Goal: Task Accomplishment & Management: Use online tool/utility

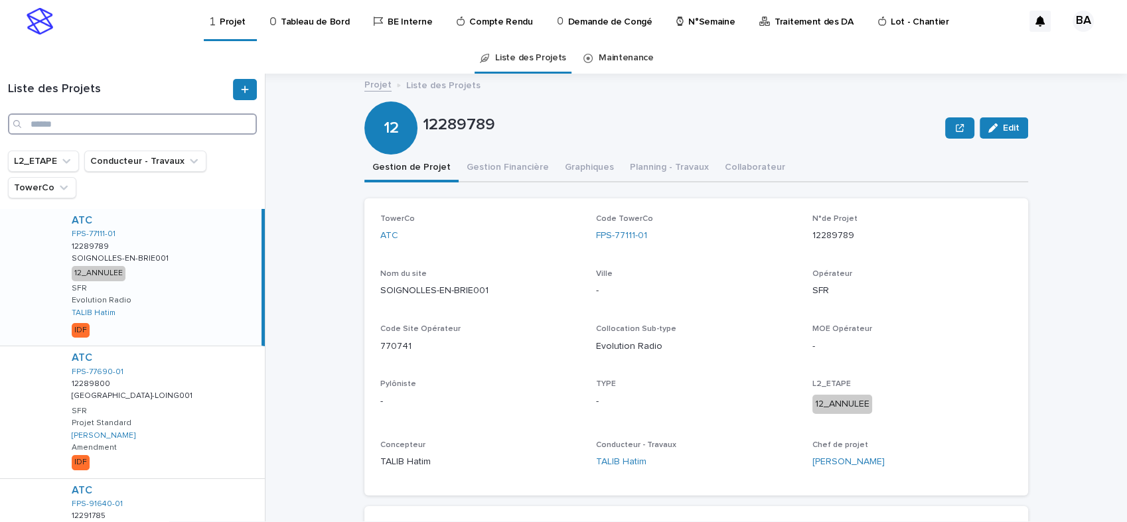
click at [87, 126] on input "Search" at bounding box center [132, 124] width 249 height 21
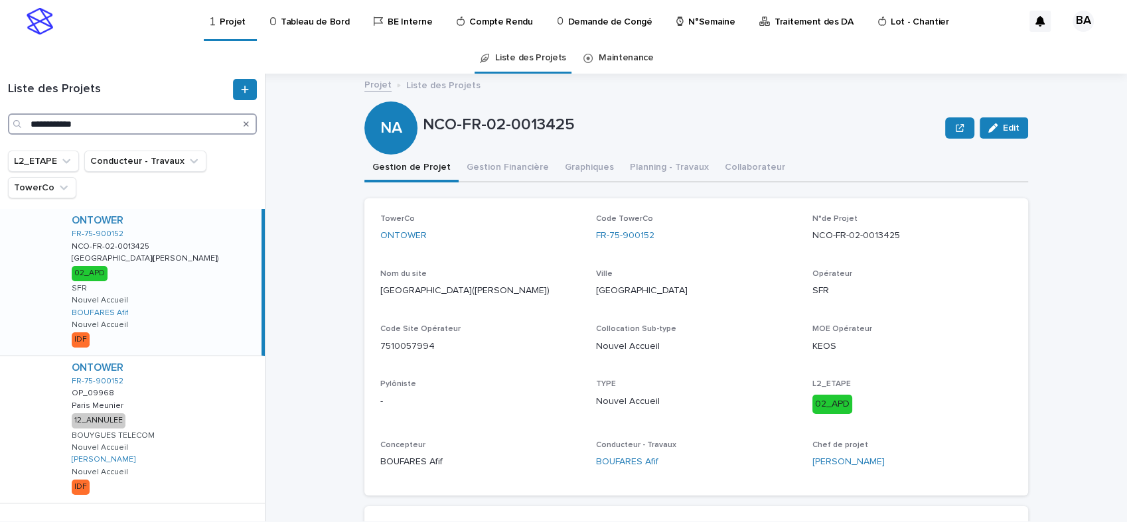
type input "**********"
click at [174, 295] on div "ONTOWER FR-75-900152 NCO-FR-02-0013425 NCO-FR-02-0013425 [GEOGRAPHIC_DATA]([PER…" at bounding box center [161, 282] width 200 height 147
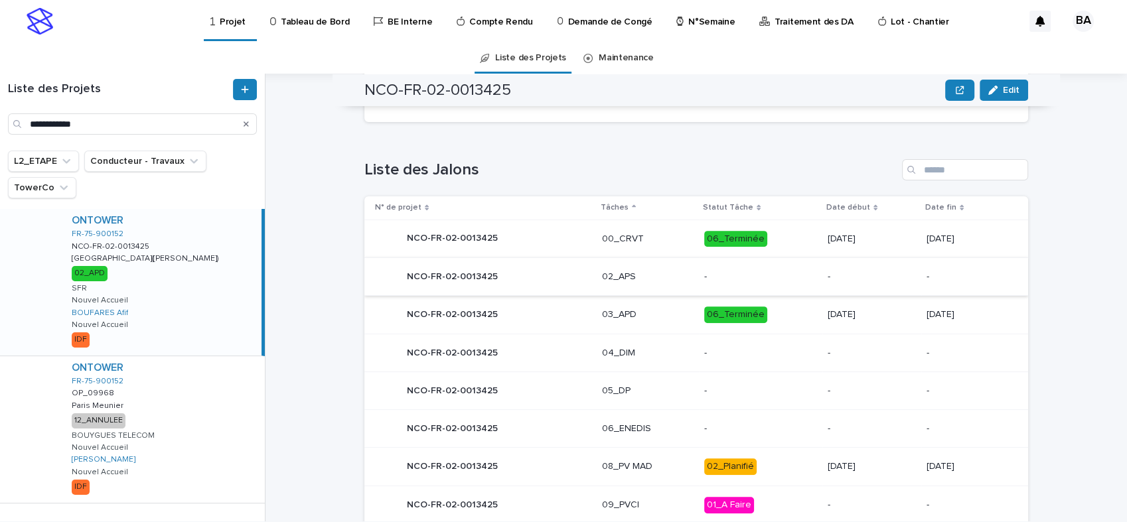
scroll to position [589, 0]
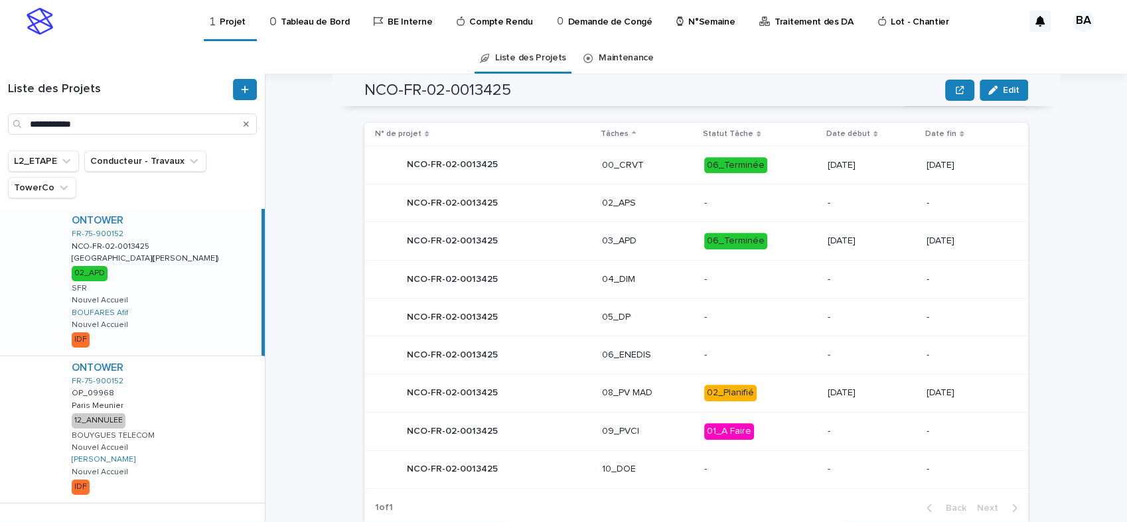
click at [535, 389] on div "NCO-FR-02-0013425 NCO-FR-02-0013425" at bounding box center [483, 393] width 216 height 27
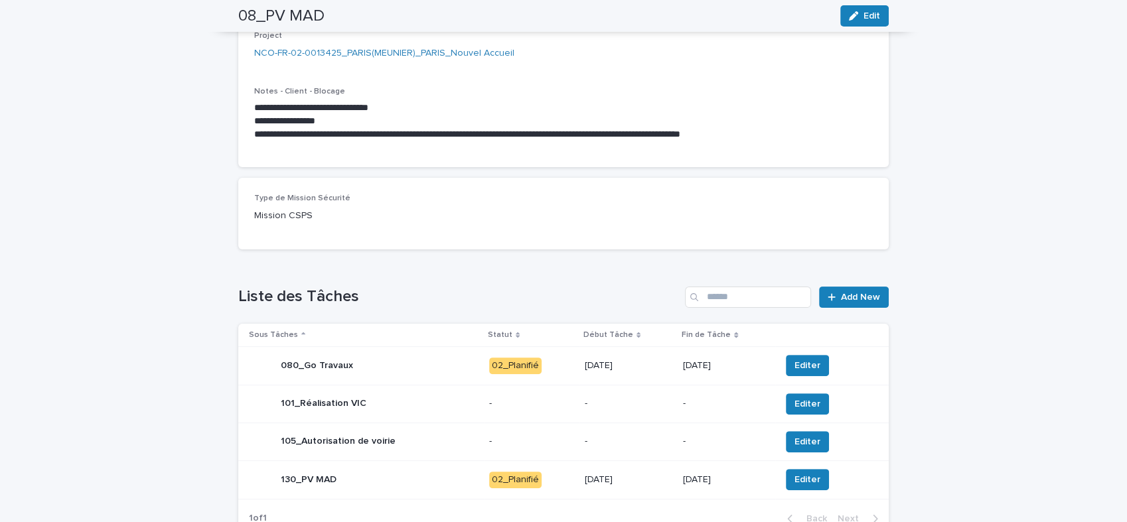
scroll to position [368, 0]
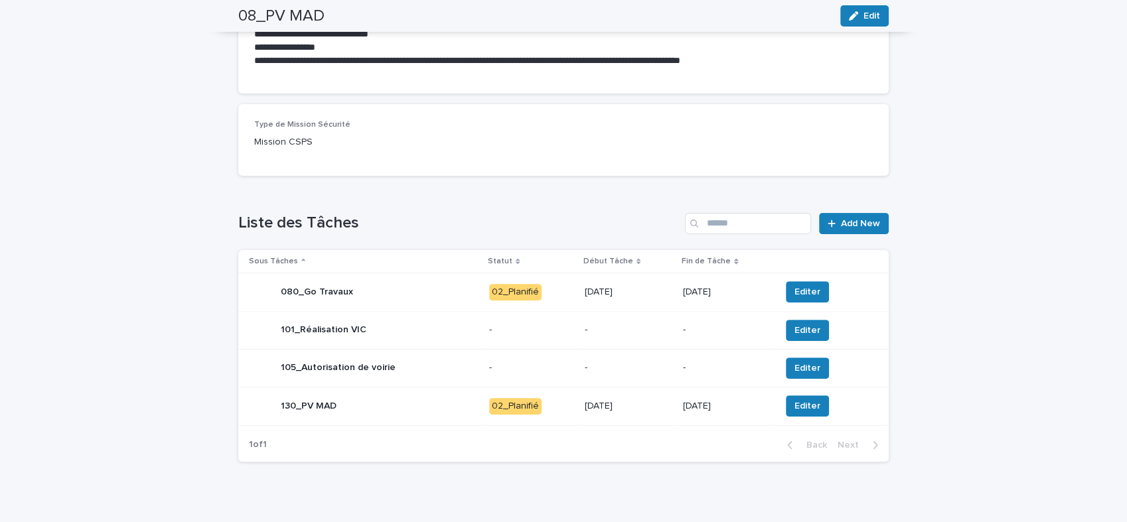
click at [431, 370] on div "105_Autorisation de voirie" at bounding box center [364, 368] width 230 height 27
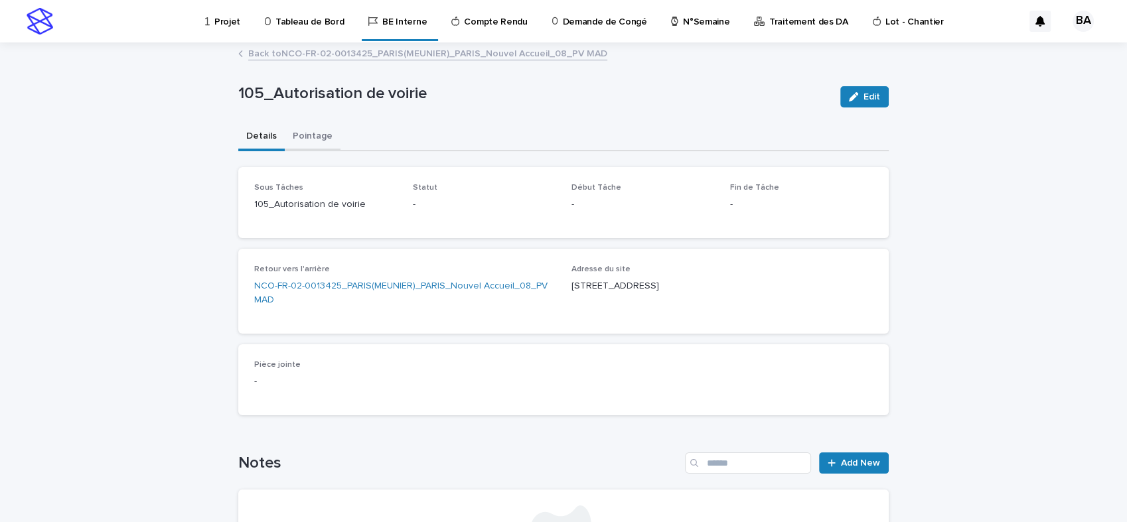
click at [308, 138] on button "Pointage" at bounding box center [313, 137] width 56 height 28
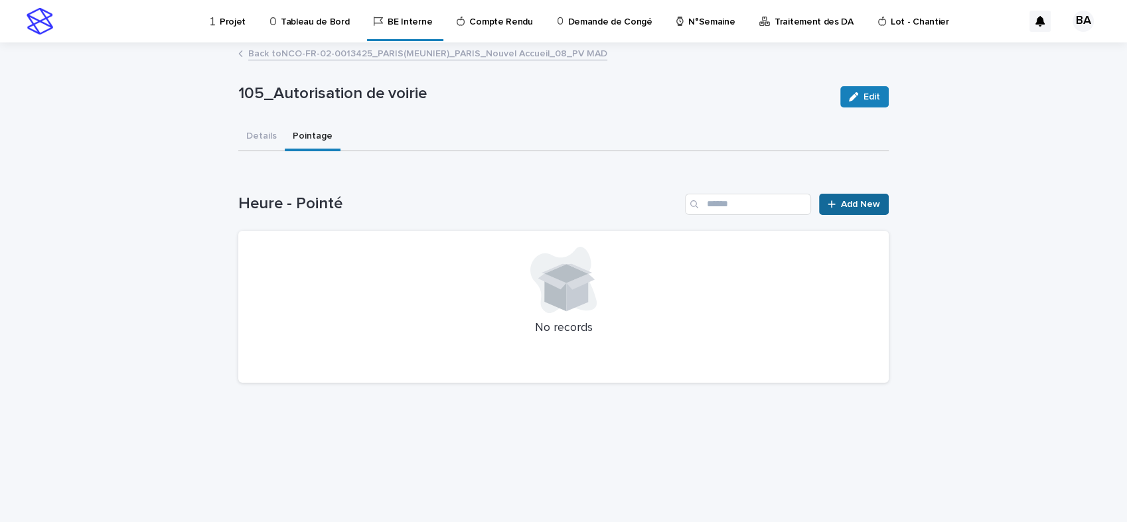
click at [844, 208] on link "Add New" at bounding box center [854, 204] width 70 height 21
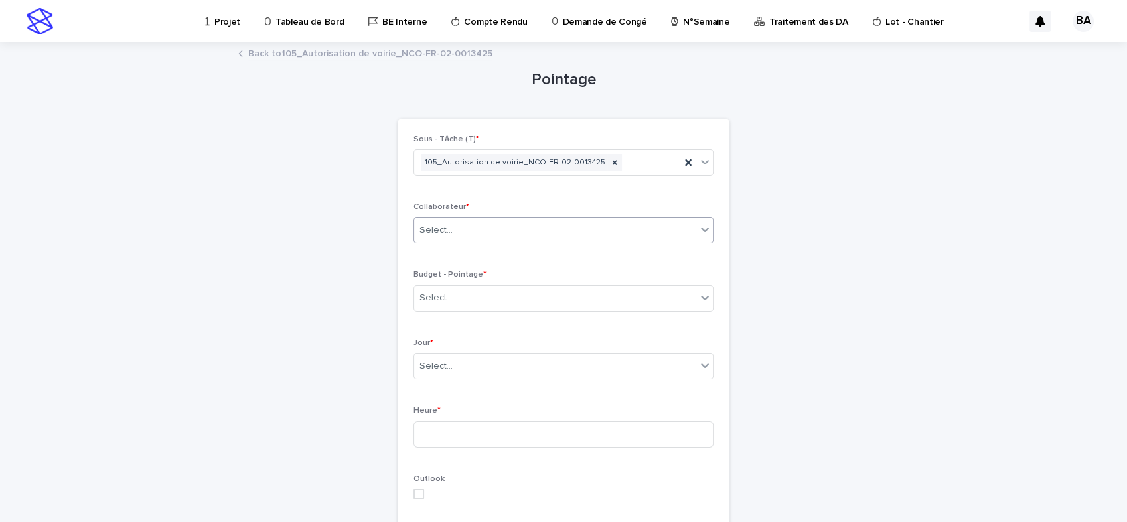
click at [467, 228] on div "Select..." at bounding box center [555, 231] width 282 height 22
type input "****"
click at [487, 257] on div "BOUFARES Afif" at bounding box center [557, 255] width 299 height 23
drag, startPoint x: 482, startPoint y: 54, endPoint x: 390, endPoint y: 54, distance: 92.3
click at [390, 54] on div "Back to 105_Autorisation de voirie_NCO-FR-02-0013425" at bounding box center [564, 54] width 664 height 19
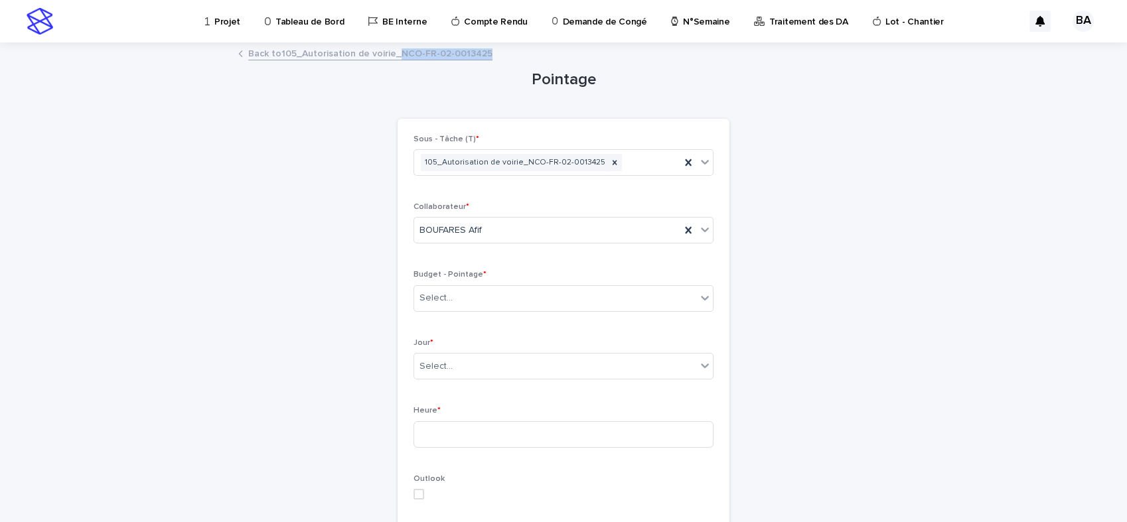
copy link "NCO-FR-02-0013425"
click at [462, 297] on div "Select..." at bounding box center [555, 298] width 282 height 22
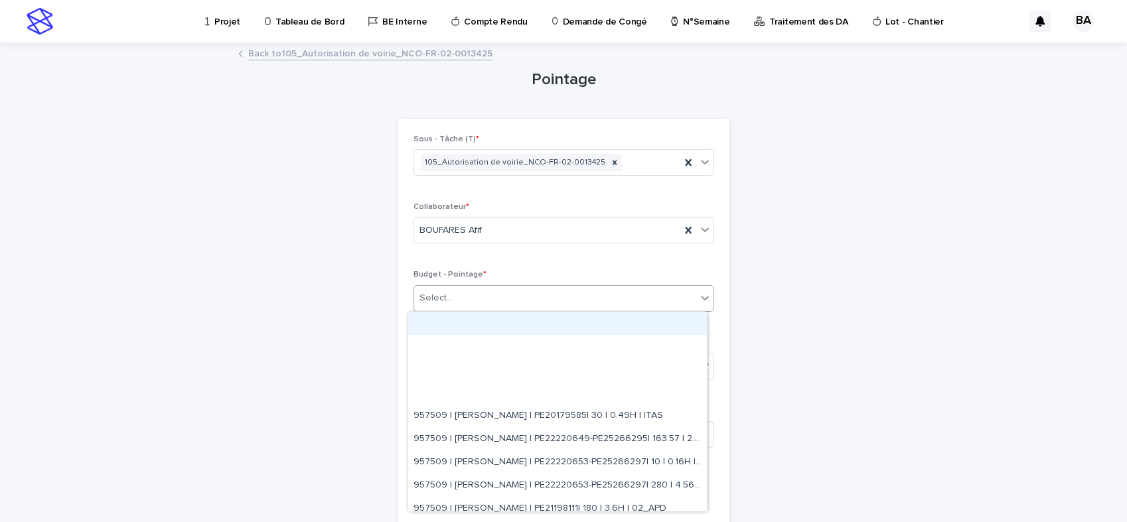
paste input "**********"
type input "**********"
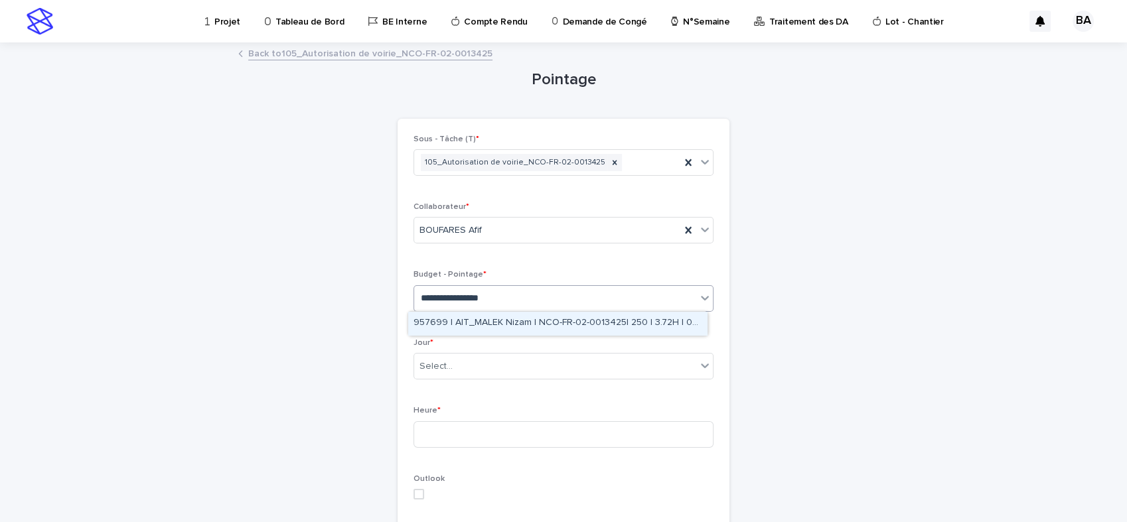
click at [497, 323] on div "957699 | AIT_MALEK Nizam | NCO-FR-02-0013425| 250 | 3.72H | 02_APD" at bounding box center [557, 323] width 299 height 23
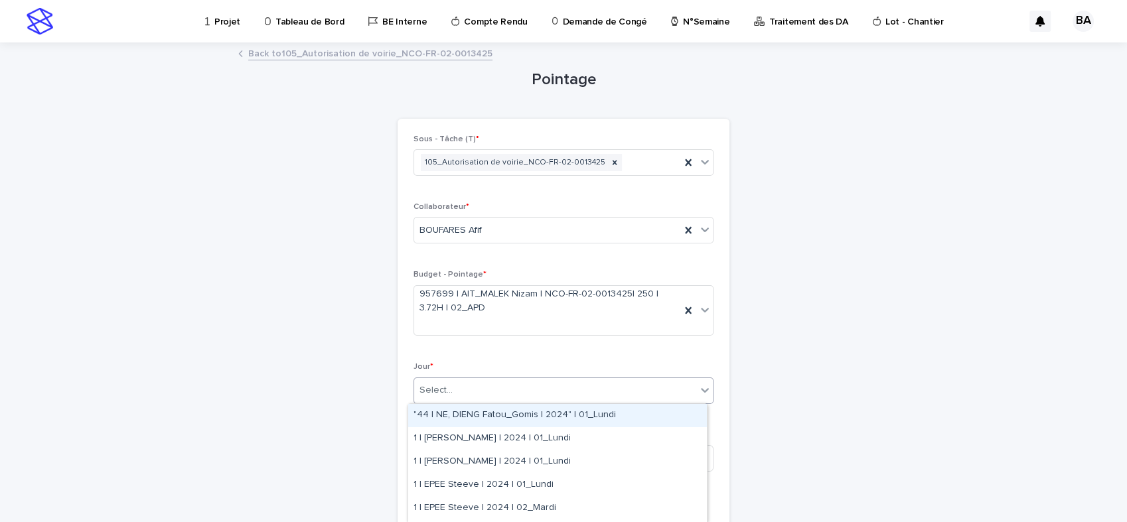
click at [508, 391] on div "Select..." at bounding box center [555, 391] width 282 height 22
type input "****"
click at [499, 414] on div "41 | [PERSON_NAME] | 2025 | 01_Lundi" at bounding box center [557, 415] width 299 height 23
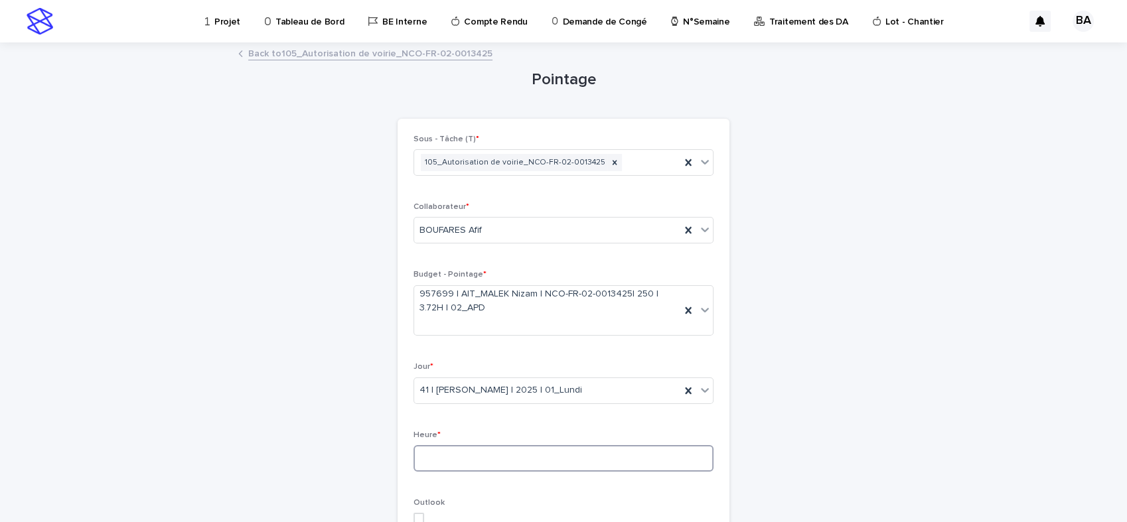
click at [487, 461] on input at bounding box center [564, 458] width 300 height 27
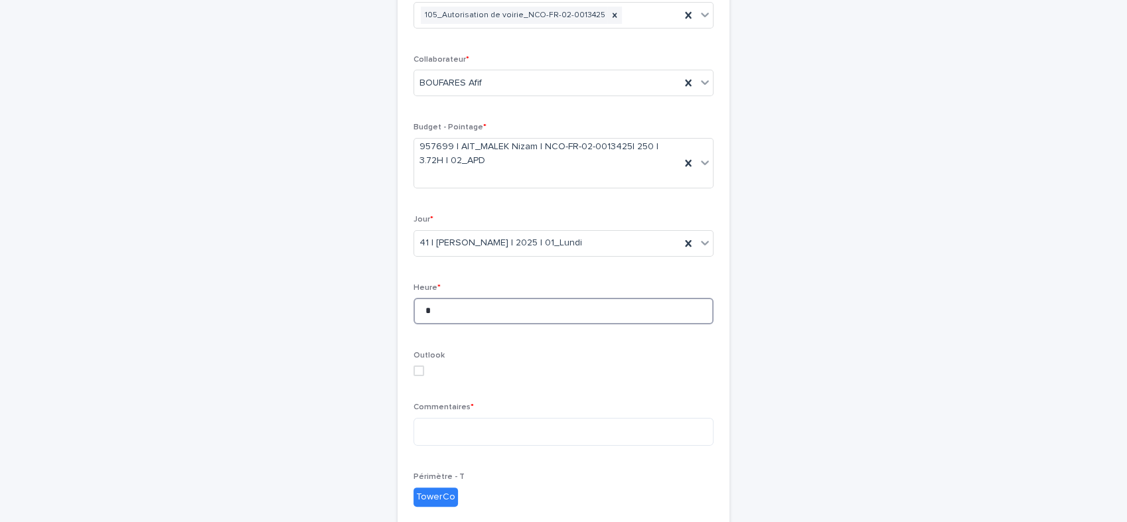
scroll to position [221, 0]
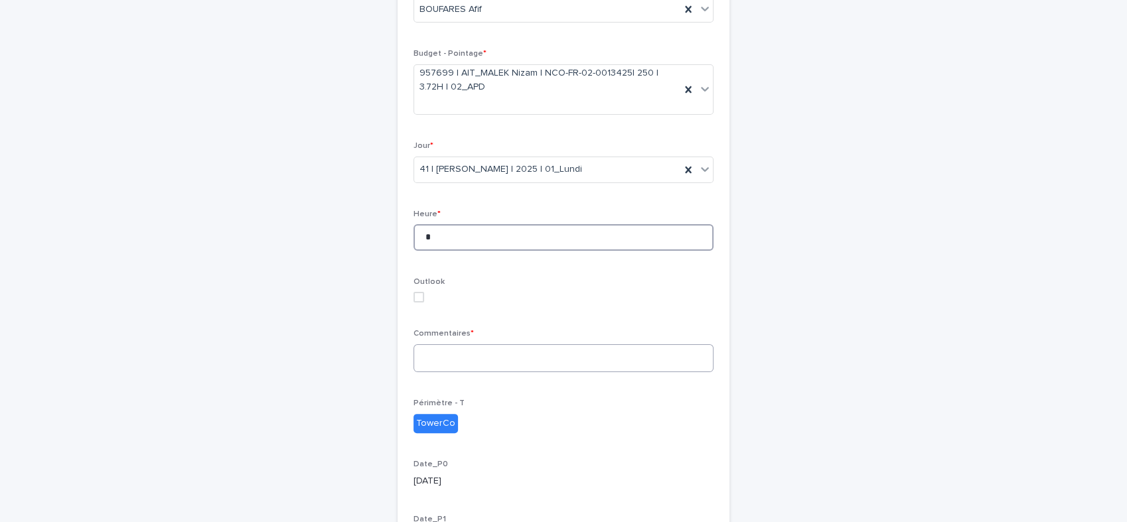
type input "*"
drag, startPoint x: 446, startPoint y: 356, endPoint x: 467, endPoint y: 360, distance: 21.1
click at [446, 356] on textarea at bounding box center [564, 359] width 300 height 29
type textarea "*"
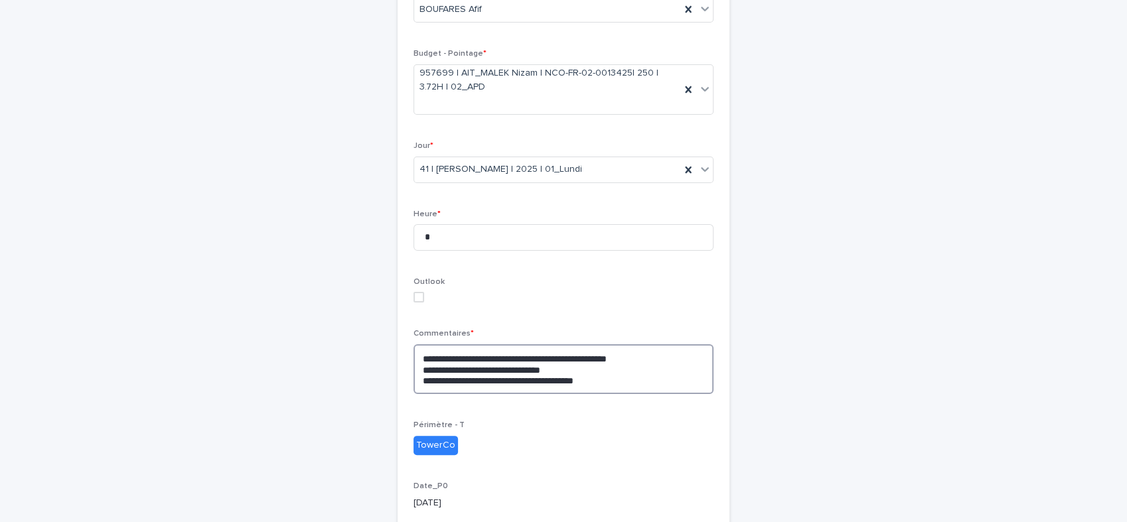
drag, startPoint x: 608, startPoint y: 378, endPoint x: 414, endPoint y: 371, distance: 194.0
click at [404, 356] on div "**********" at bounding box center [564, 273] width 332 height 750
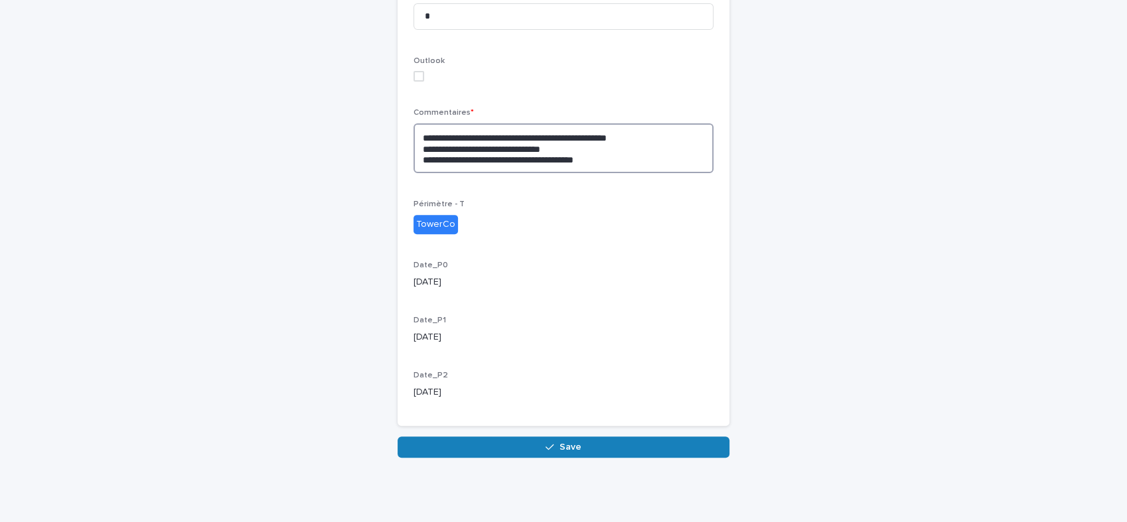
scroll to position [443, 0]
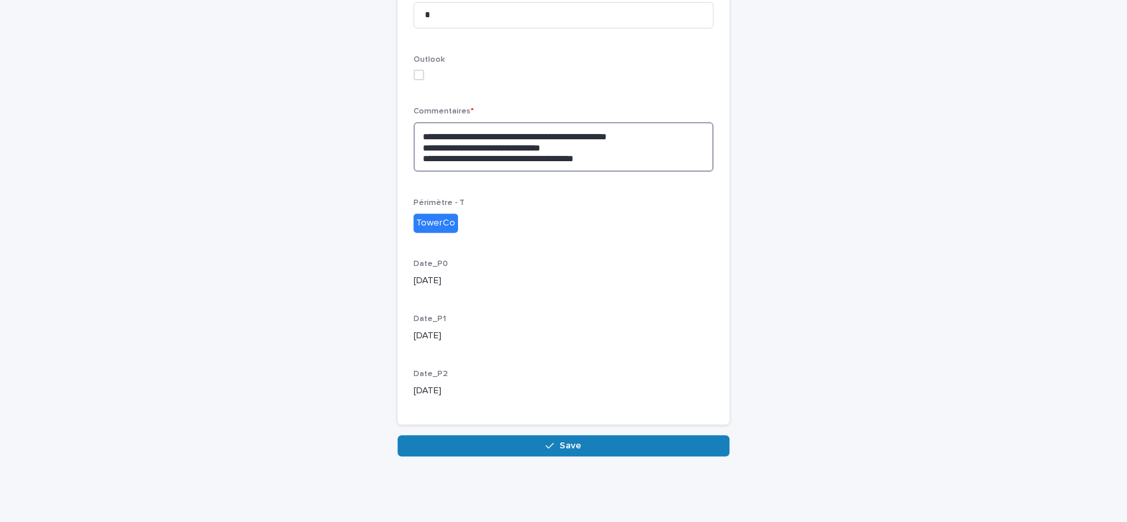
type textarea "**********"
click at [560, 446] on span "Save" at bounding box center [571, 445] width 22 height 9
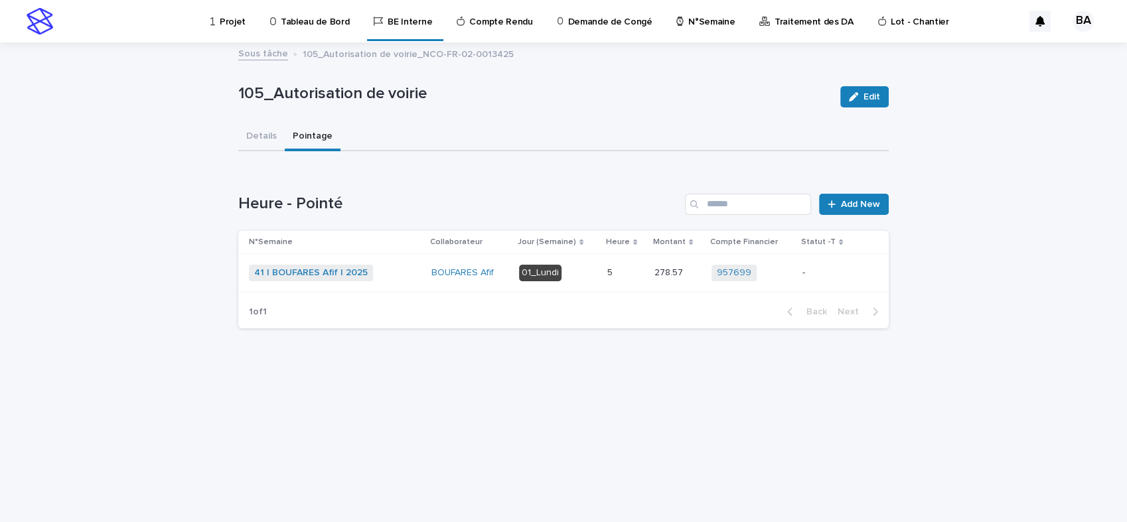
click at [390, 275] on div "41 | BOUFARES Afif | 2025 + 0" at bounding box center [335, 273] width 172 height 17
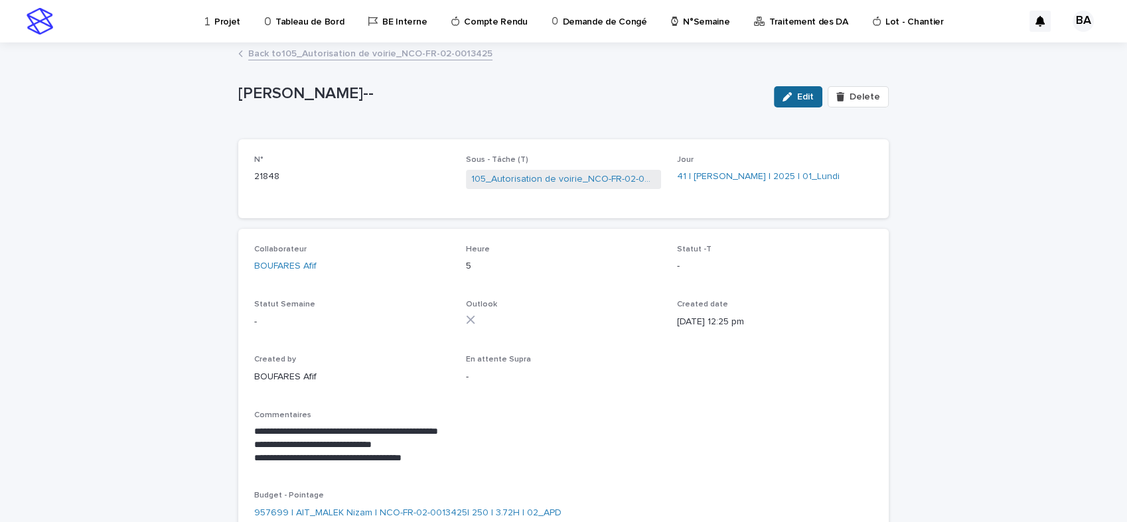
click at [797, 101] on span "Edit" at bounding box center [805, 96] width 17 height 9
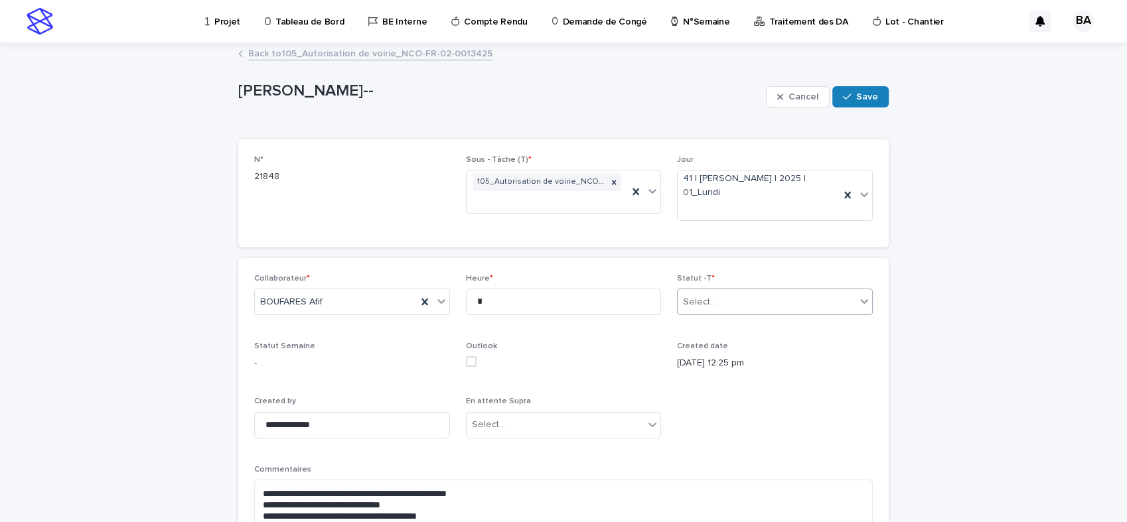
click at [850, 297] on div "Select..." at bounding box center [767, 302] width 178 height 22
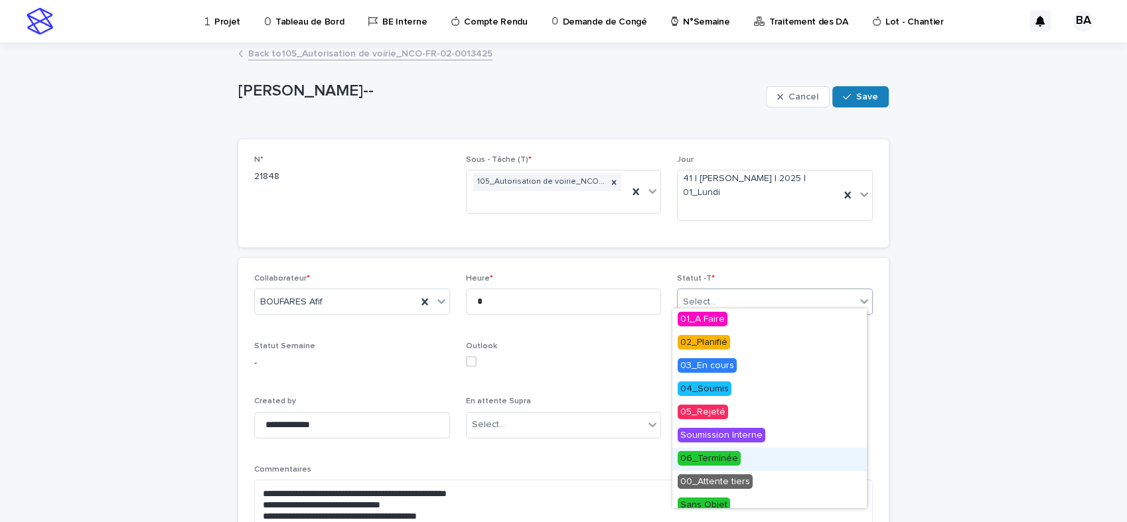
click at [708, 457] on span "06_Terminée" at bounding box center [709, 458] width 63 height 15
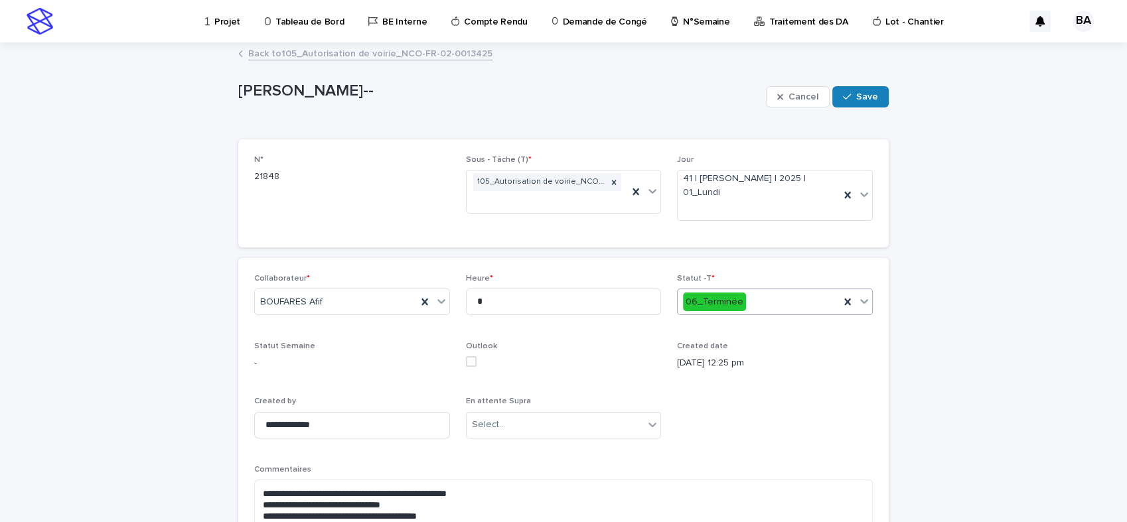
click at [600, 358] on label at bounding box center [564, 361] width 196 height 11
click at [536, 363] on div "Outlook" at bounding box center [564, 360] width 196 height 36
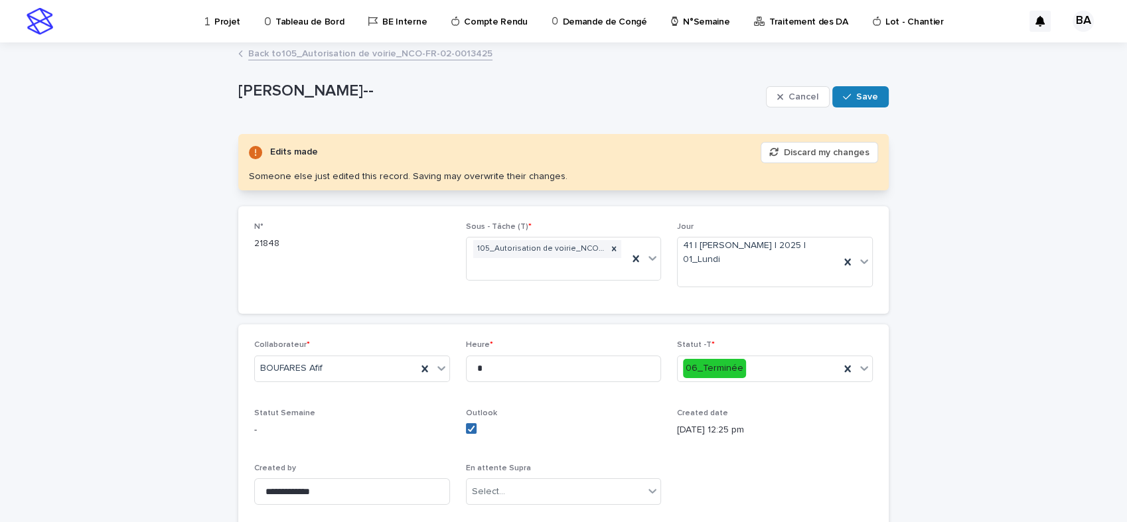
drag, startPoint x: 464, startPoint y: 420, endPoint x: 476, endPoint y: 420, distance: 12.0
click at [467, 425] on icon at bounding box center [471, 428] width 8 height 7
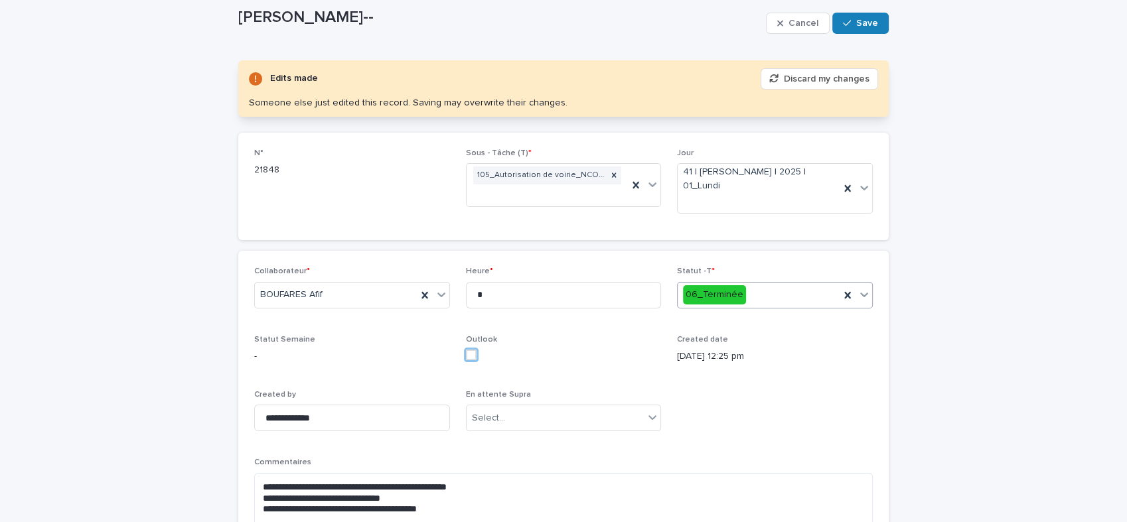
scroll to position [147, 0]
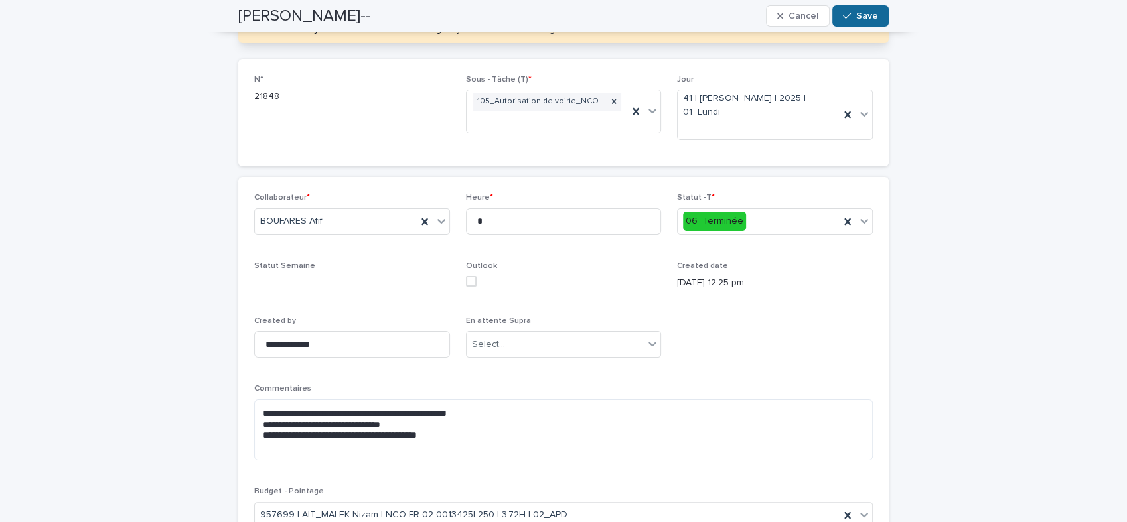
click at [860, 18] on span "Save" at bounding box center [867, 15] width 22 height 9
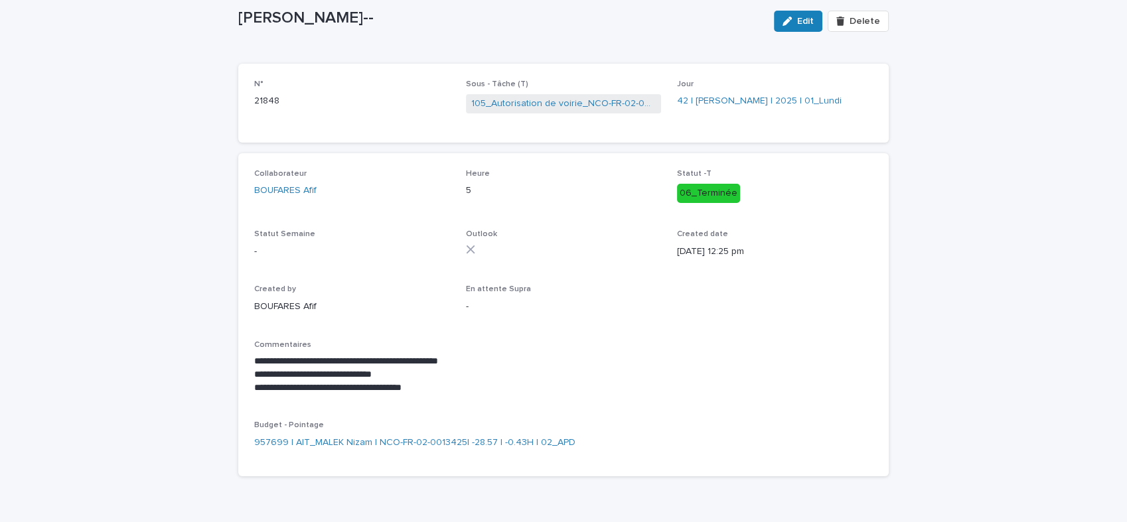
scroll to position [0, 0]
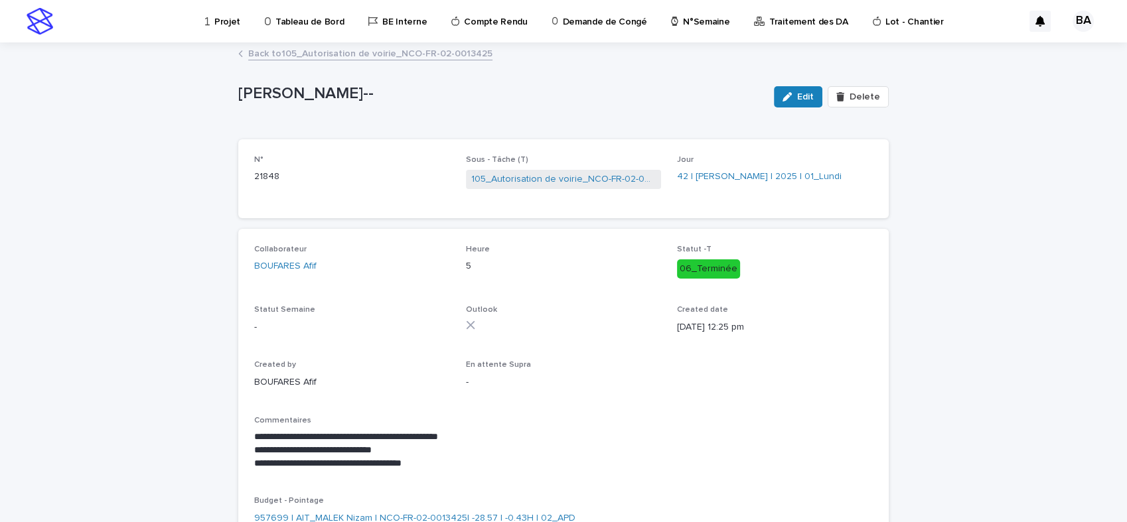
click at [308, 52] on link "Back to 105_Autorisation de voirie_NCO-FR-02-0013425" at bounding box center [370, 52] width 244 height 15
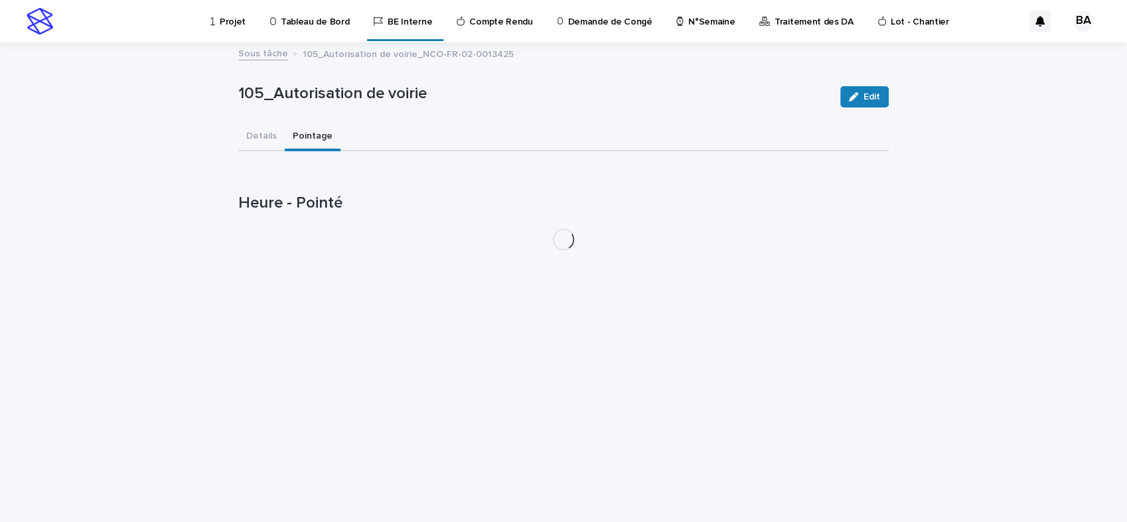
click at [240, 20] on p "Projet" at bounding box center [233, 14] width 26 height 28
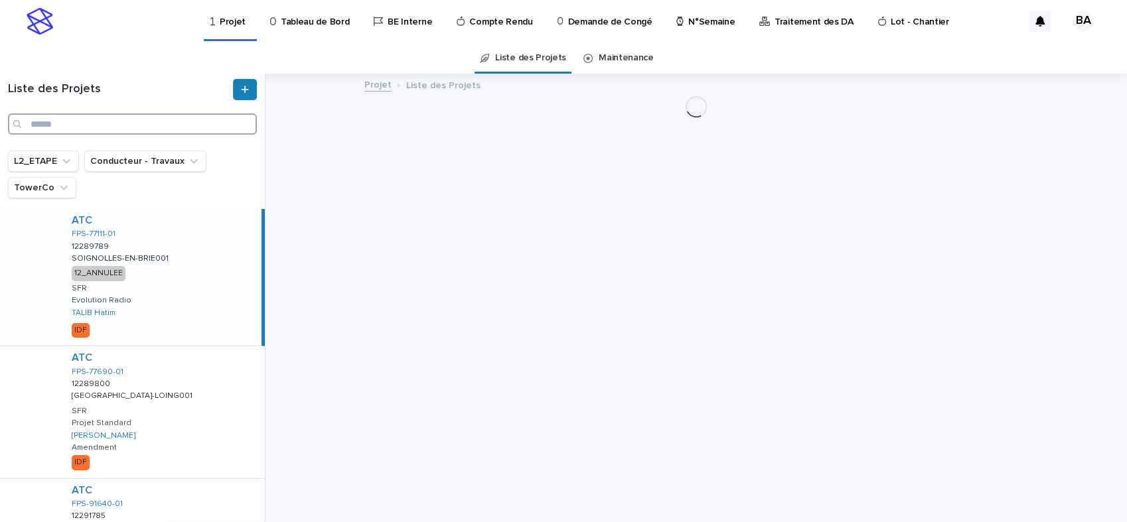
click at [66, 127] on input "Search" at bounding box center [132, 124] width 249 height 21
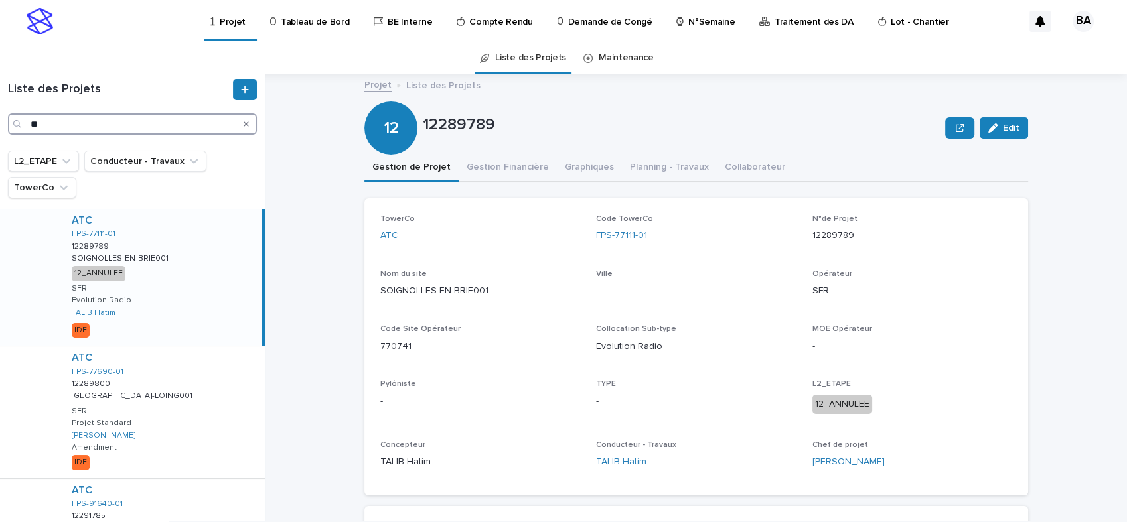
type input "*"
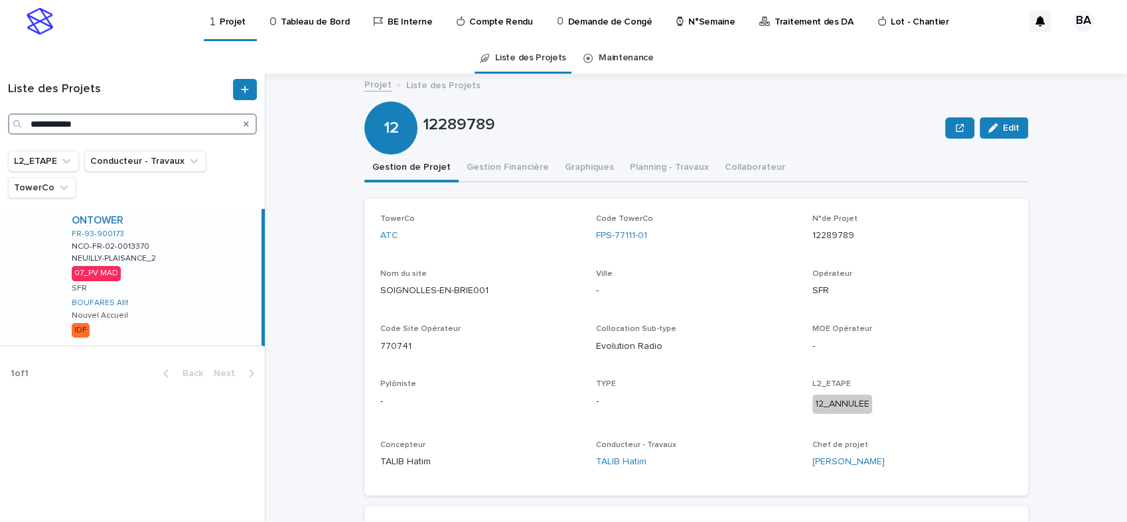
type input "**********"
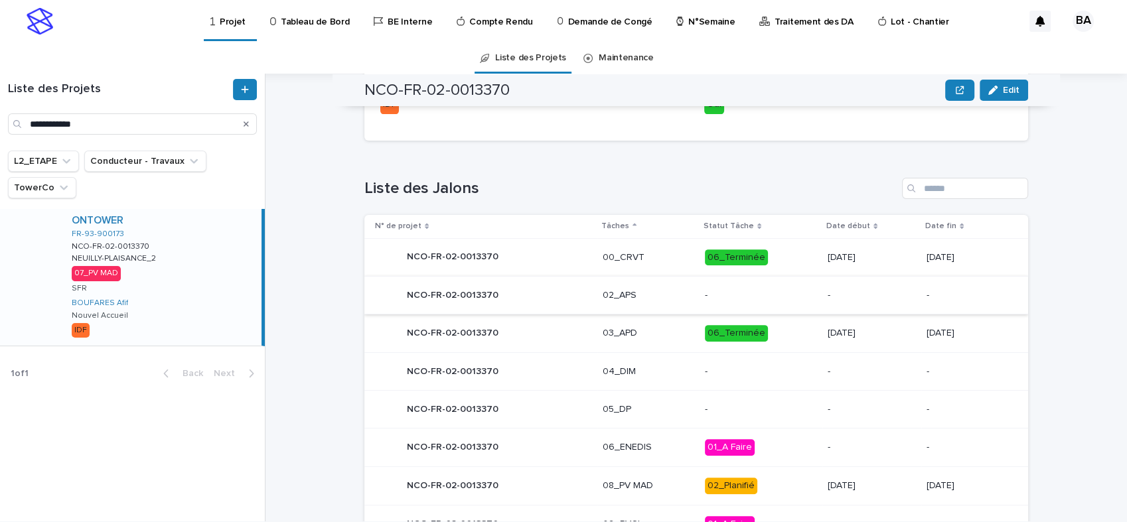
scroll to position [622, 0]
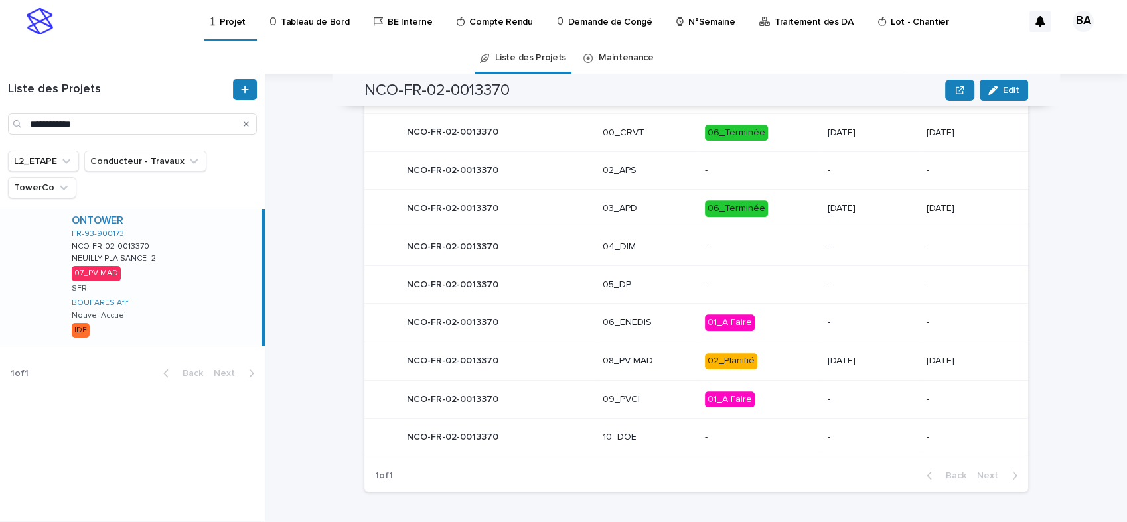
click at [531, 352] on div "NCO-FR-02-0013370 NCO-FR-02-0013370" at bounding box center [483, 361] width 217 height 27
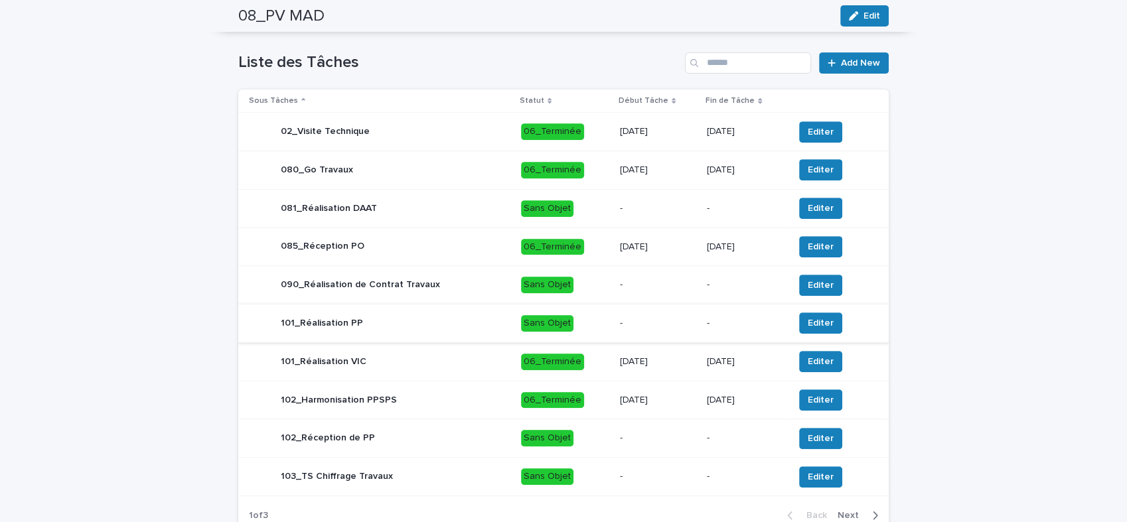
scroll to position [589, 0]
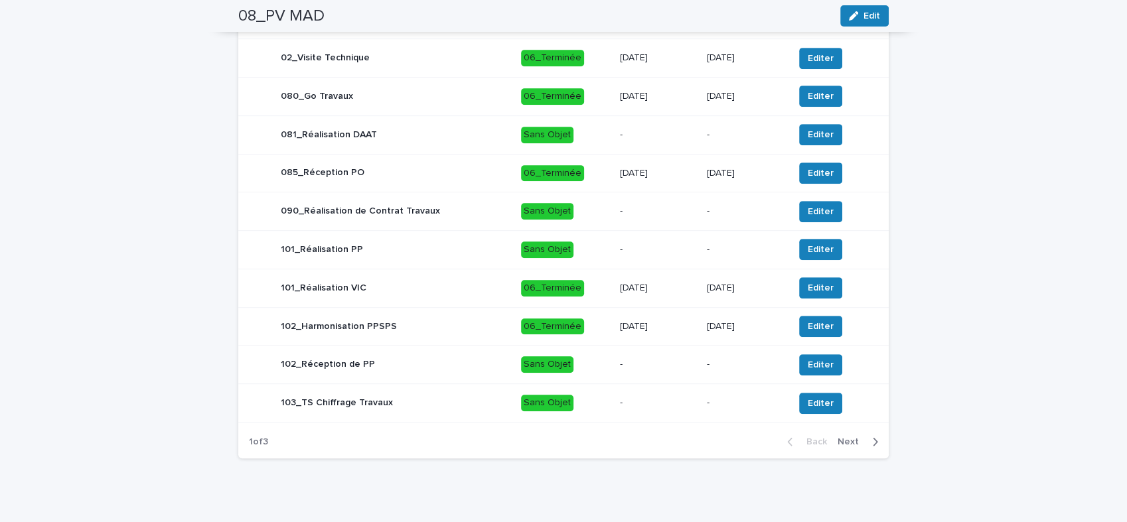
click at [848, 441] on span "Next" at bounding box center [852, 441] width 29 height 9
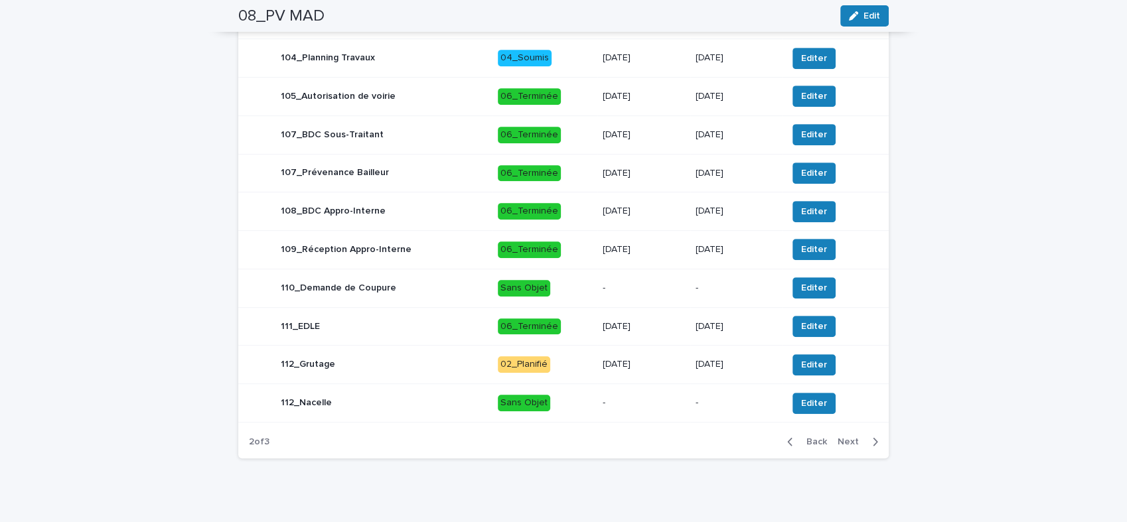
click at [850, 439] on span "Next" at bounding box center [852, 441] width 29 height 9
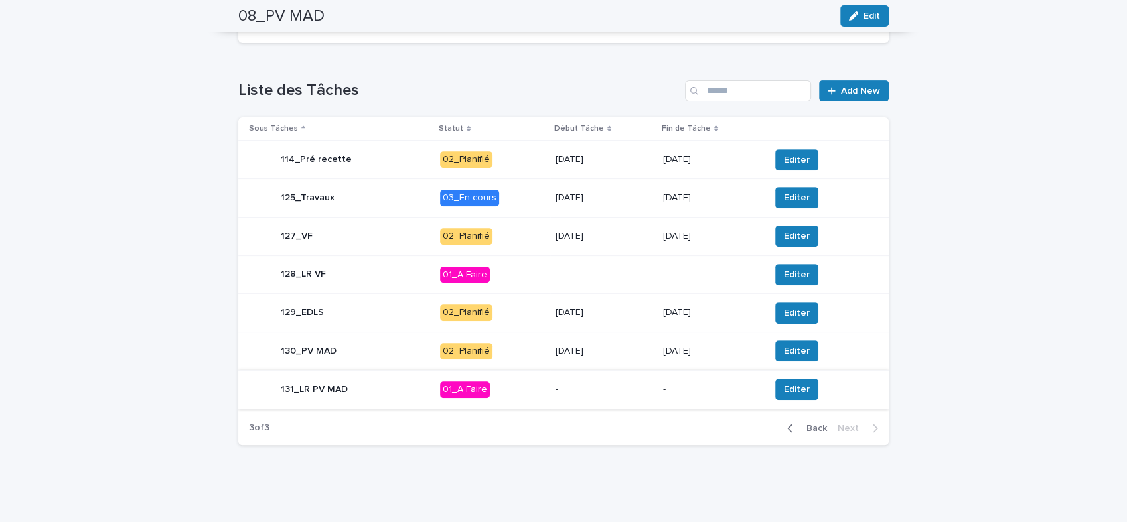
scroll to position [487, 0]
click at [366, 196] on div "125_Travaux" at bounding box center [339, 198] width 181 height 27
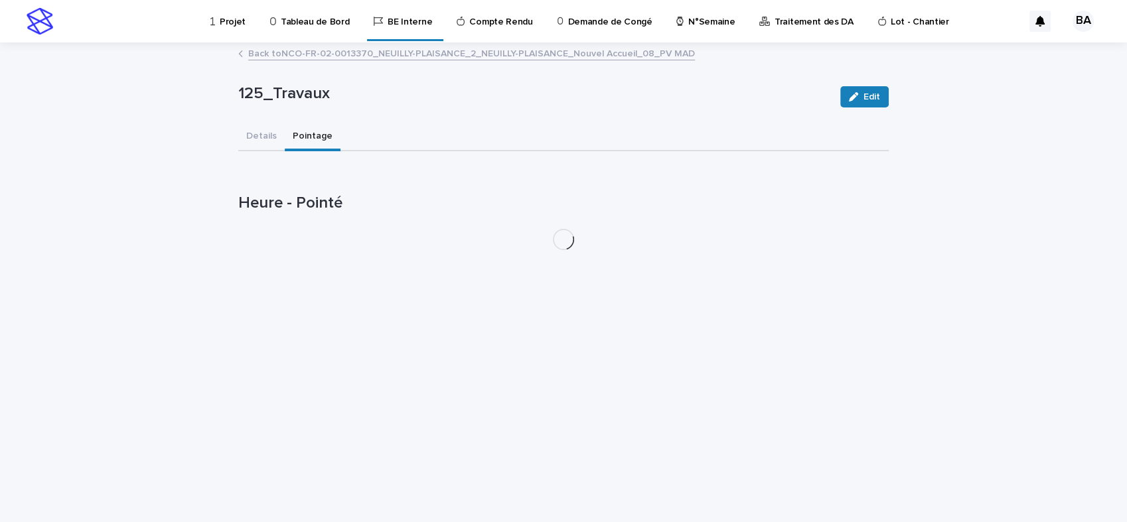
click at [313, 132] on button "Pointage" at bounding box center [313, 137] width 56 height 28
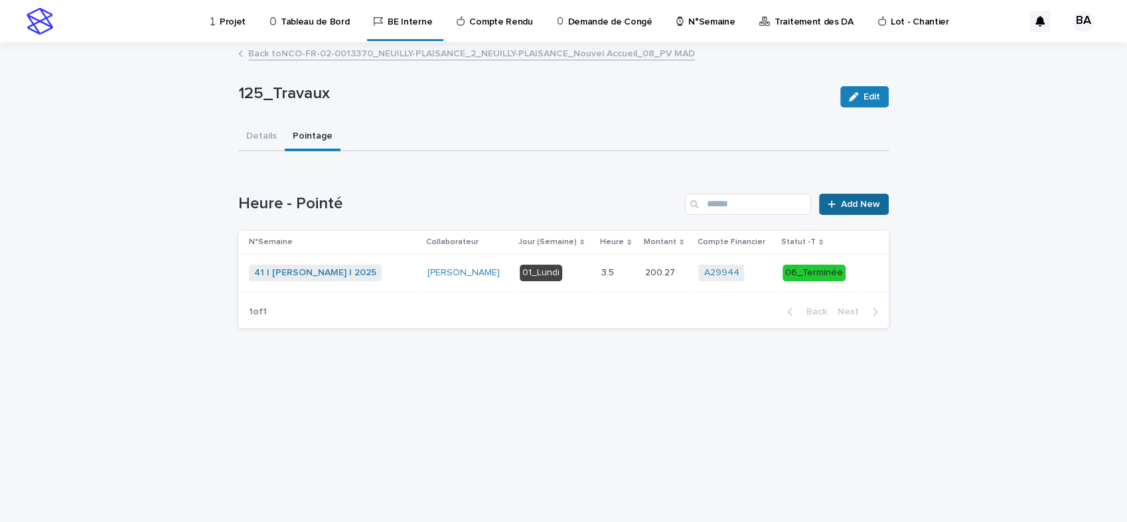
click at [873, 200] on span "Add New" at bounding box center [860, 204] width 39 height 9
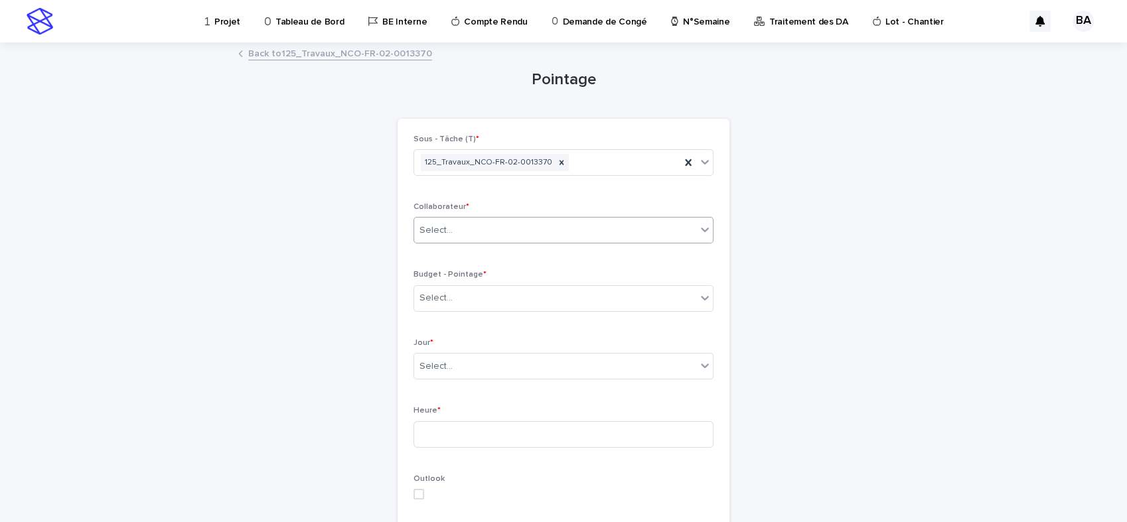
click at [702, 223] on icon at bounding box center [704, 229] width 13 height 13
type input "****"
click at [477, 252] on div "BOUFARES Afif" at bounding box center [557, 255] width 299 height 23
click at [514, 296] on div "Select..." at bounding box center [555, 298] width 282 height 22
drag, startPoint x: 429, startPoint y: 55, endPoint x: 336, endPoint y: 54, distance: 93.6
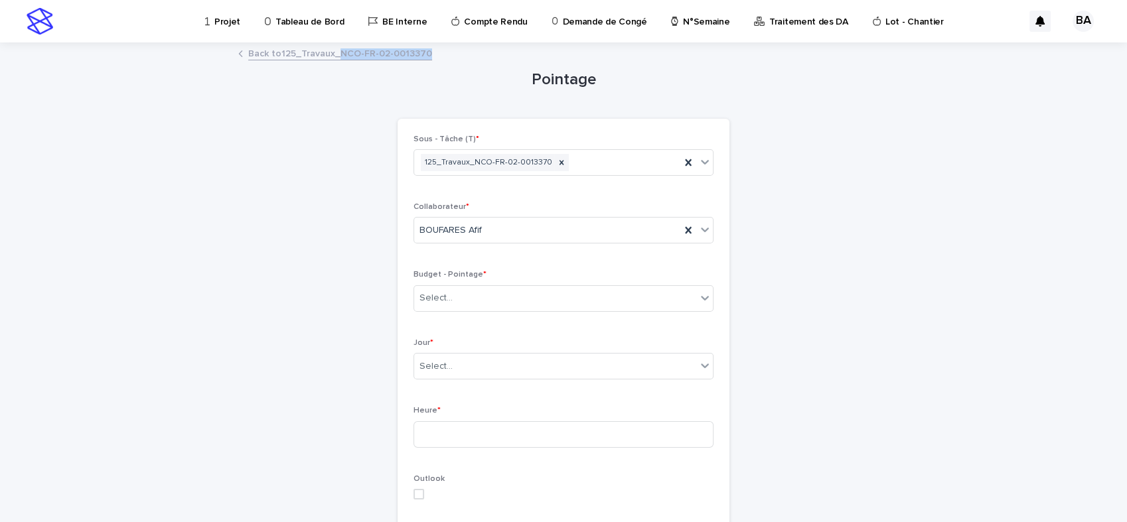
click at [336, 54] on div "Back to 125_Travaux_NCO-FR-02-0013370" at bounding box center [564, 54] width 664 height 19
copy link "NCO-FR-02-0013370"
click at [478, 296] on div "Select..." at bounding box center [555, 298] width 282 height 22
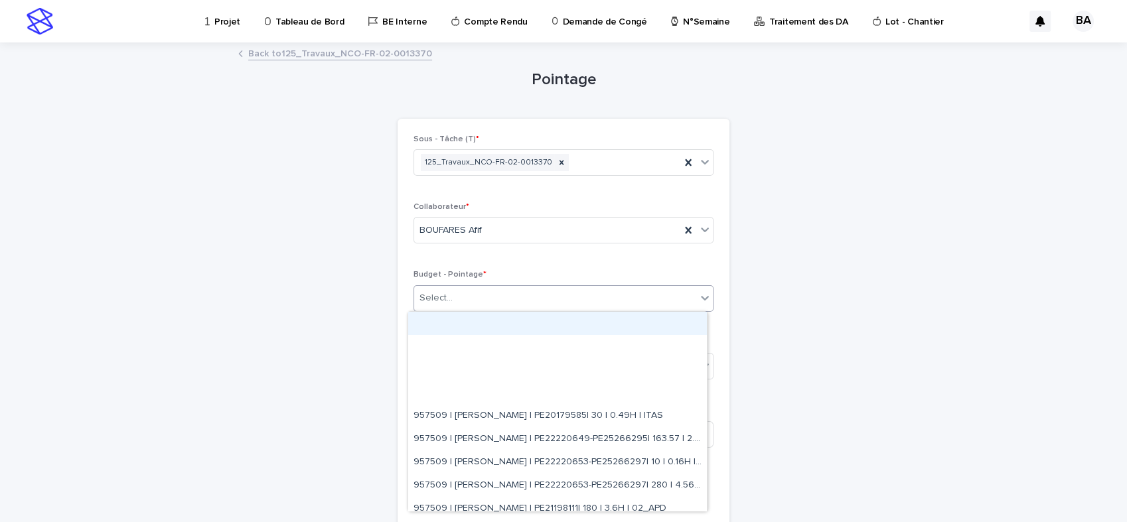
paste input "**********"
type input "**********"
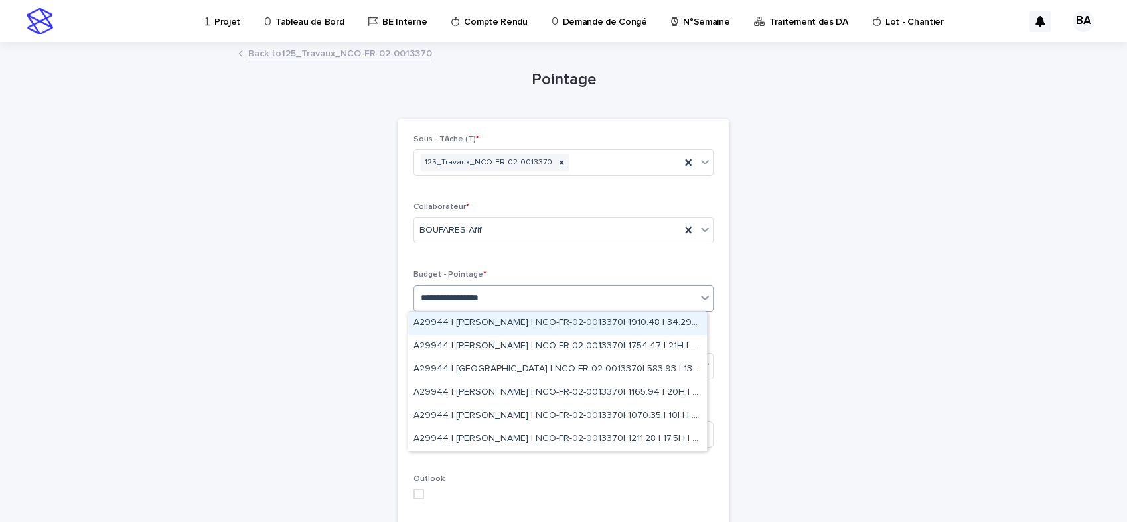
click at [497, 323] on div "A29944 | BOUFARES Afif | NCO-FR-02-0013370| 1910.48 | 34.29H | 07_PV MAD" at bounding box center [557, 323] width 299 height 23
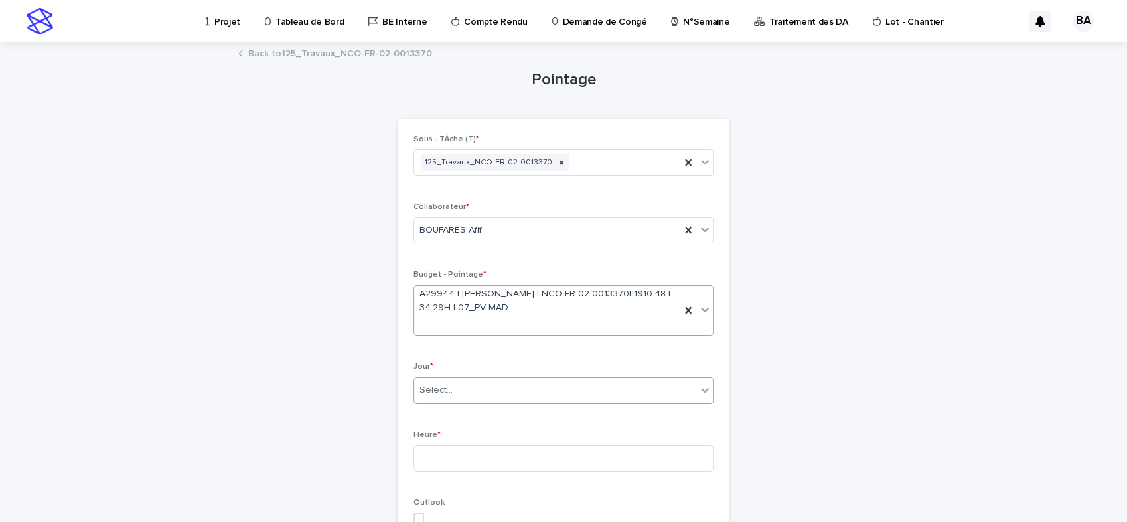
click at [534, 393] on div "Select..." at bounding box center [555, 391] width 282 height 22
type input "*"
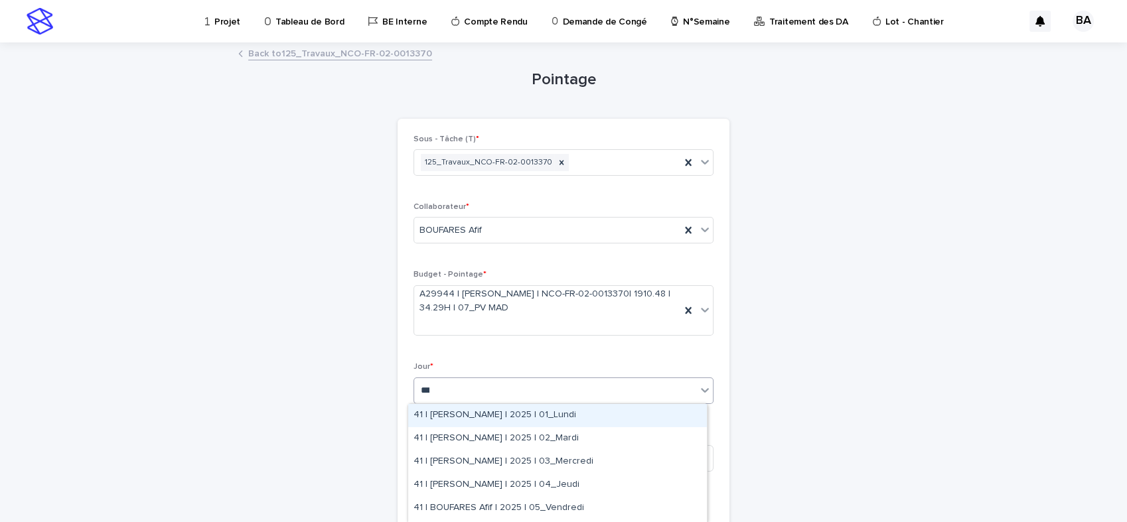
type input "****"
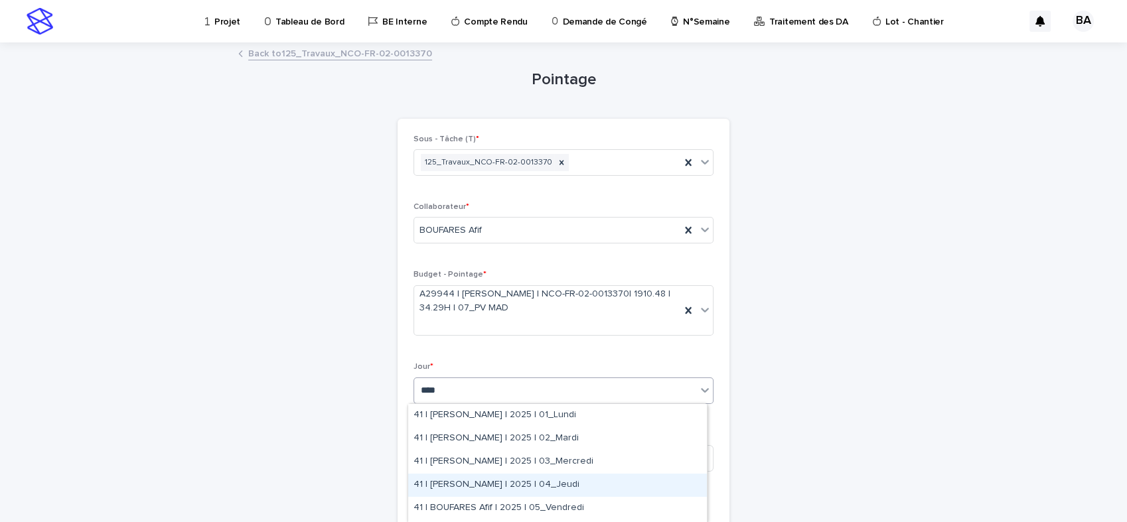
click at [500, 489] on div "41 | [PERSON_NAME] | 2025 | 04_Jeudi" at bounding box center [557, 485] width 299 height 23
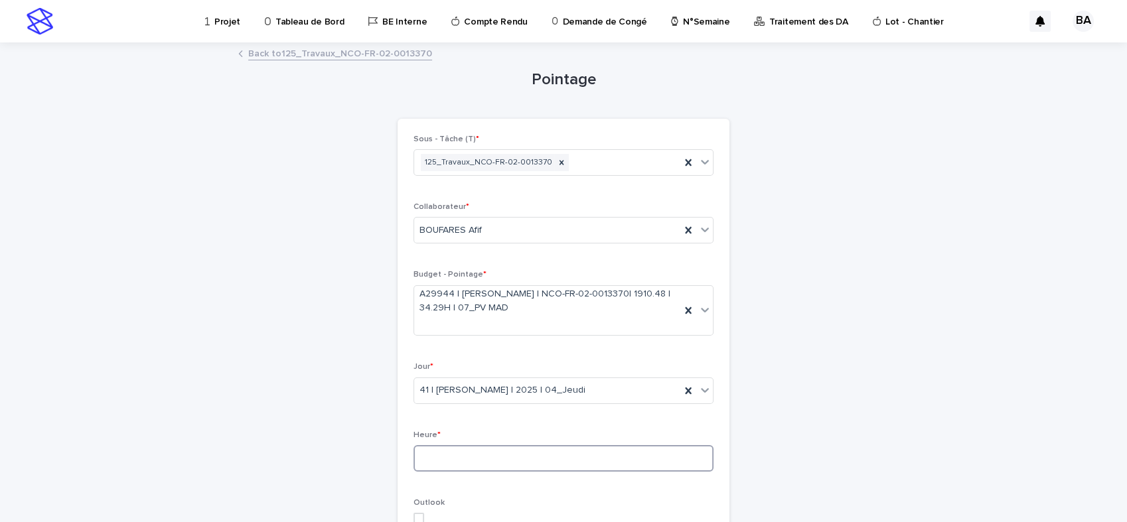
click at [511, 462] on input at bounding box center [564, 458] width 300 height 27
type input "*"
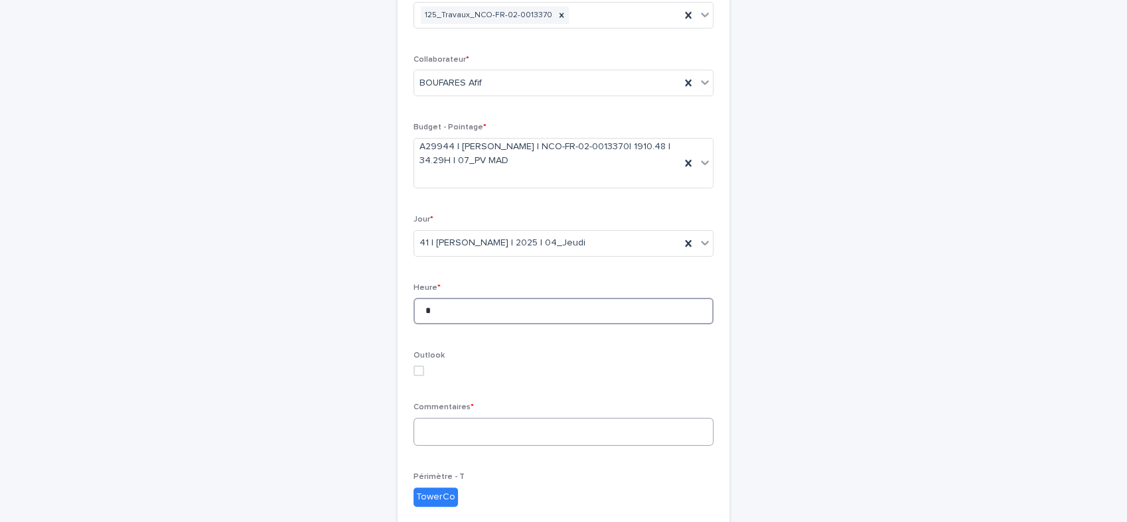
scroll to position [221, 0]
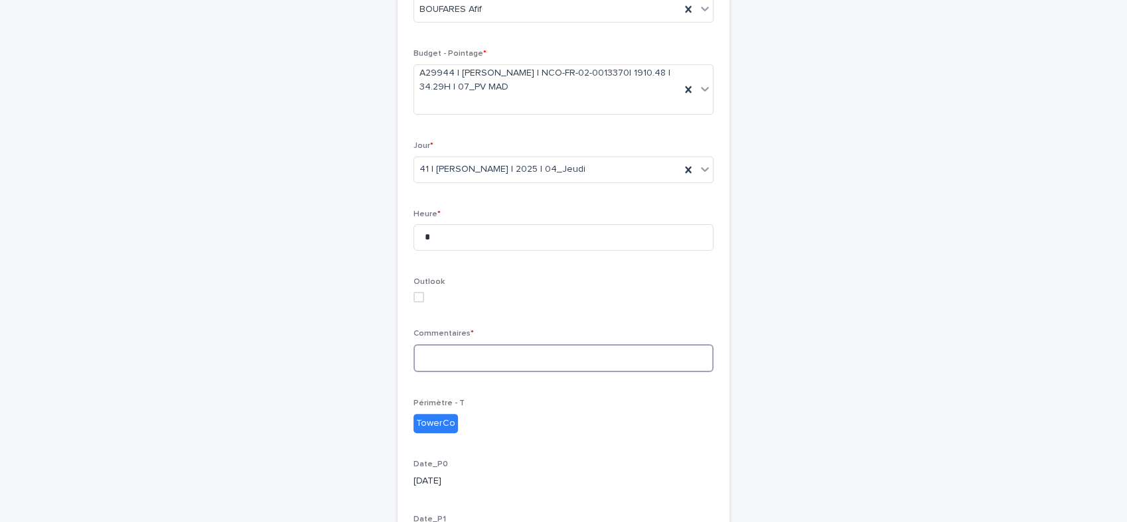
click at [481, 360] on textarea at bounding box center [564, 359] width 300 height 29
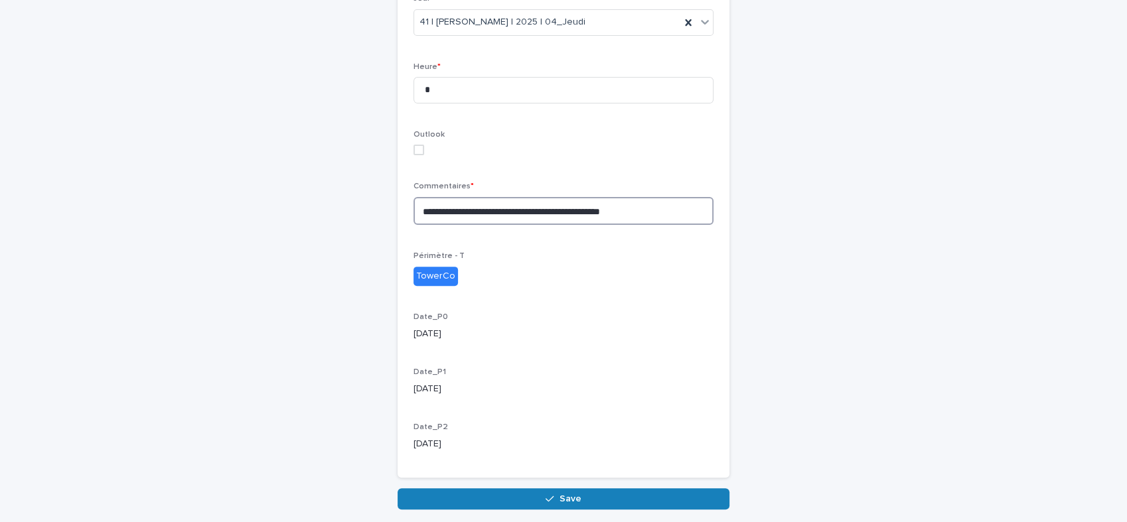
scroll to position [422, 0]
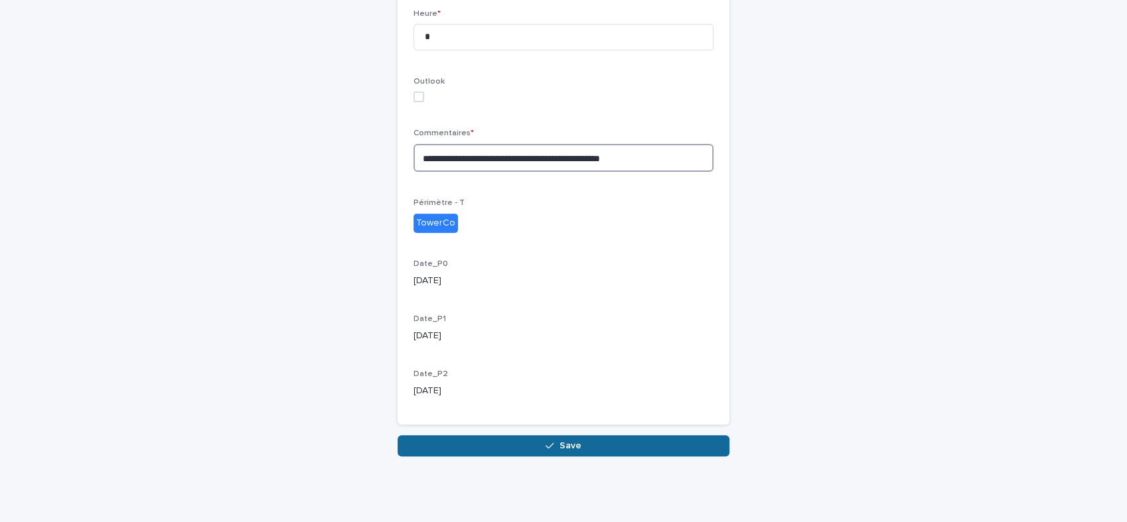
type textarea "**********"
click at [560, 442] on span "Save" at bounding box center [571, 445] width 22 height 9
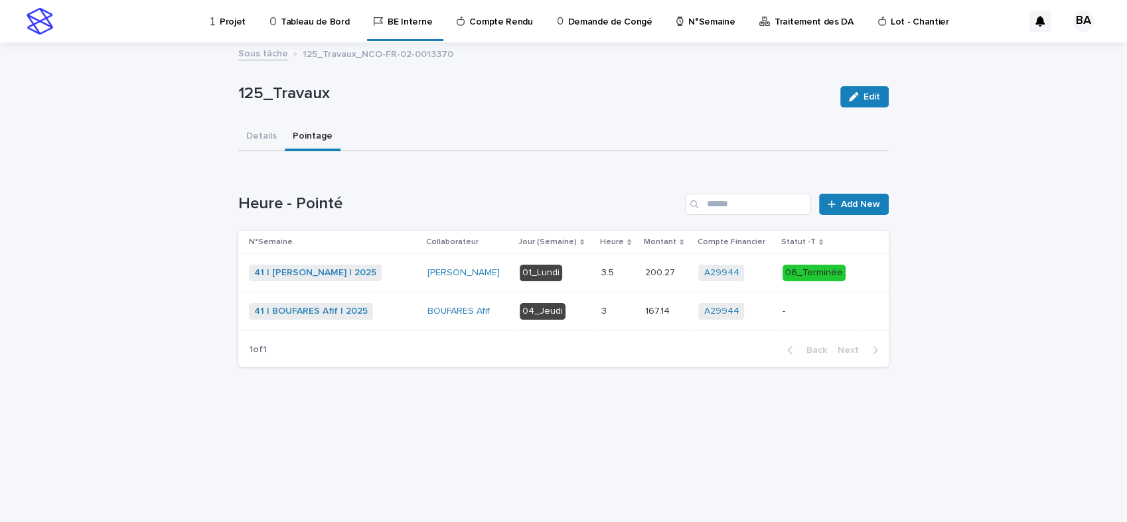
click at [578, 307] on p "04_Jeudi" at bounding box center [556, 311] width 72 height 17
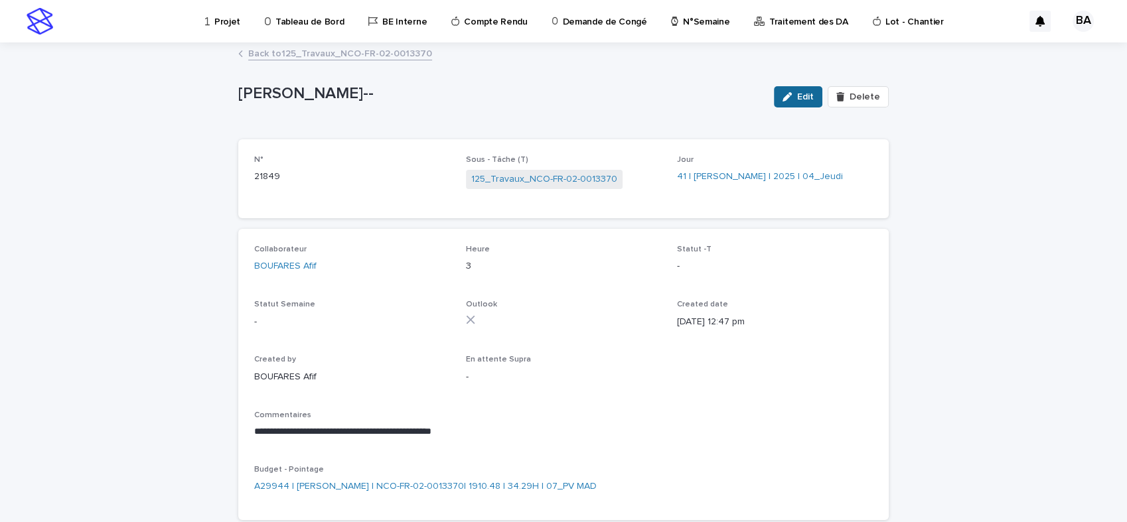
click at [788, 98] on icon "button" at bounding box center [787, 96] width 9 height 9
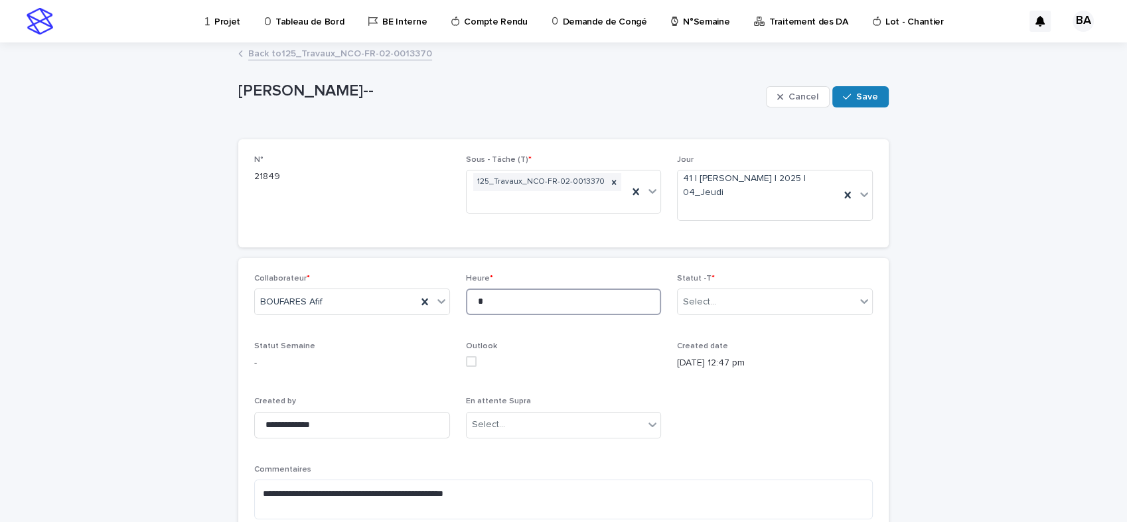
click at [574, 308] on input "*" at bounding box center [564, 302] width 196 height 27
type input "*"
click at [858, 303] on icon at bounding box center [864, 301] width 13 height 13
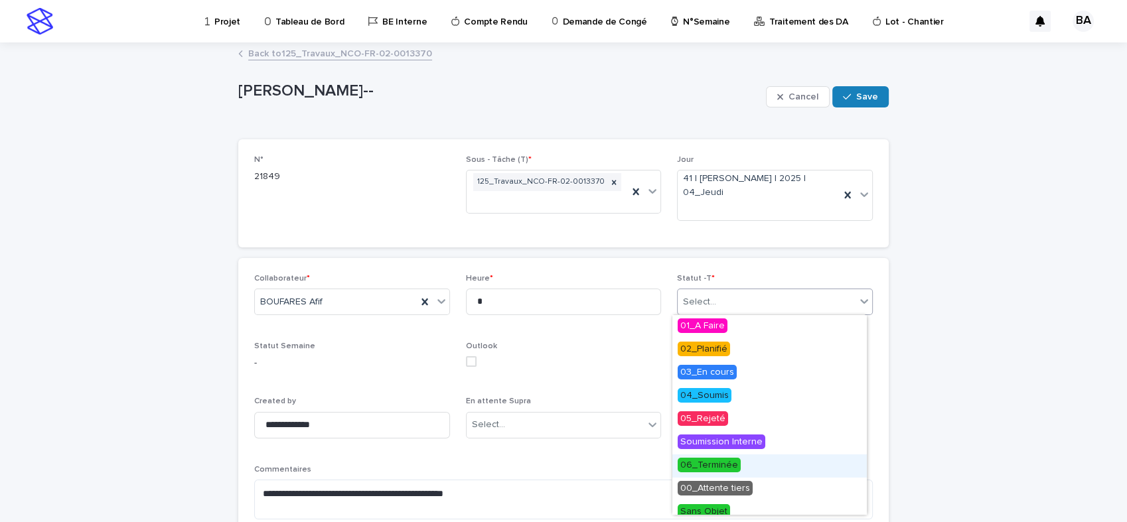
click at [722, 467] on span "06_Terminée" at bounding box center [709, 465] width 63 height 15
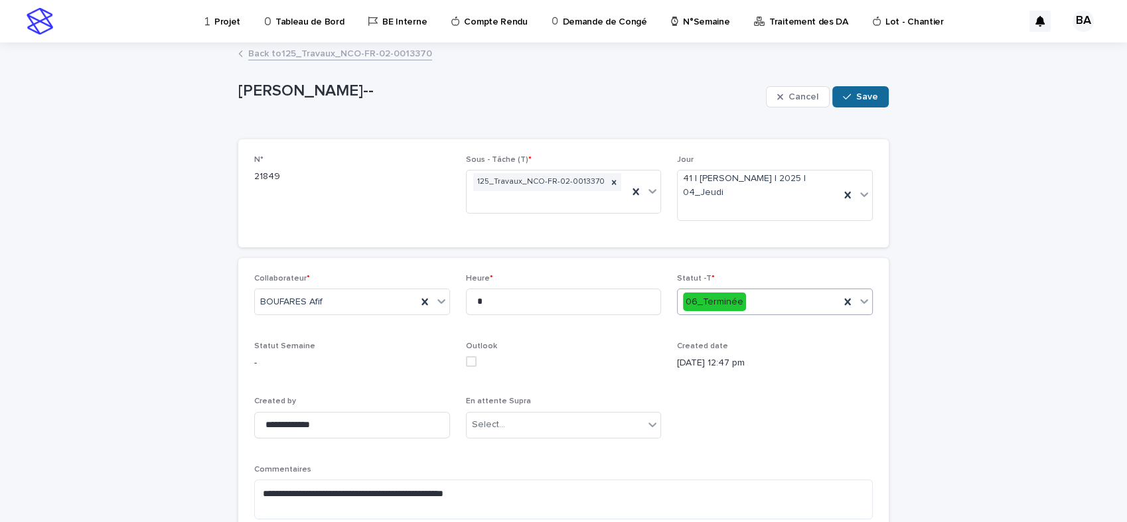
click at [860, 97] on span "Save" at bounding box center [867, 96] width 22 height 9
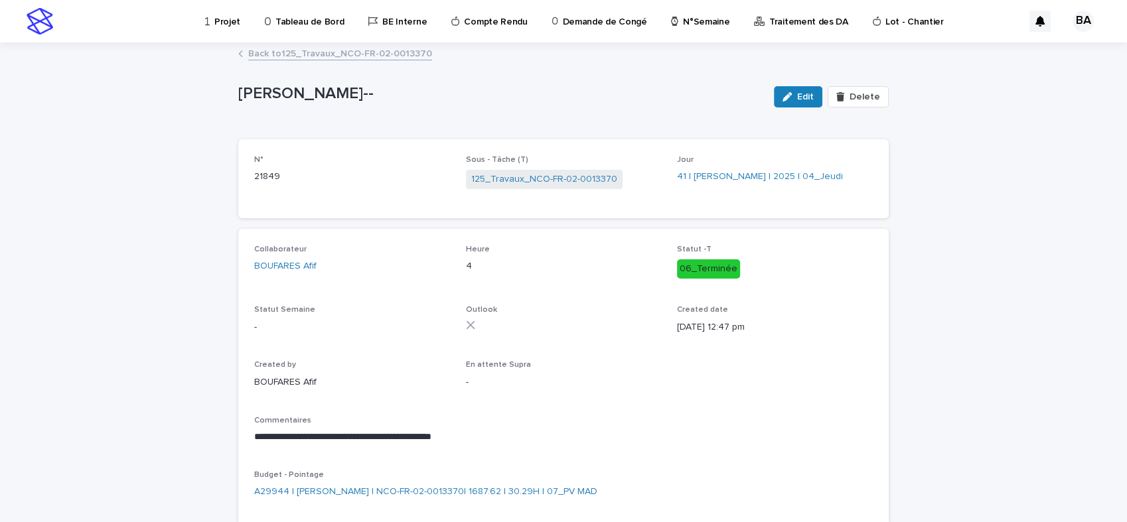
click at [222, 22] on p "Projet" at bounding box center [227, 14] width 26 height 28
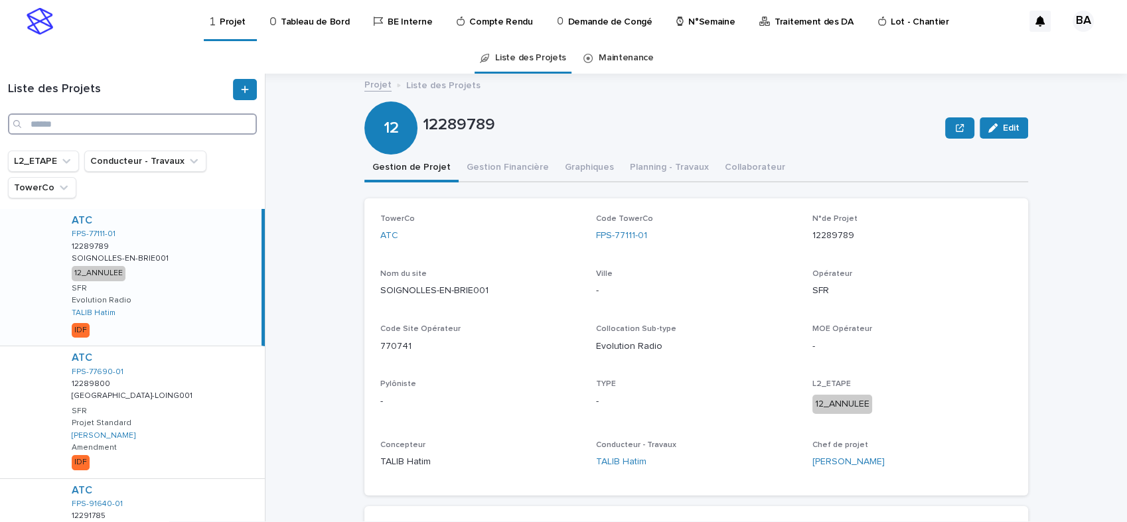
click at [70, 120] on input "Search" at bounding box center [132, 124] width 249 height 21
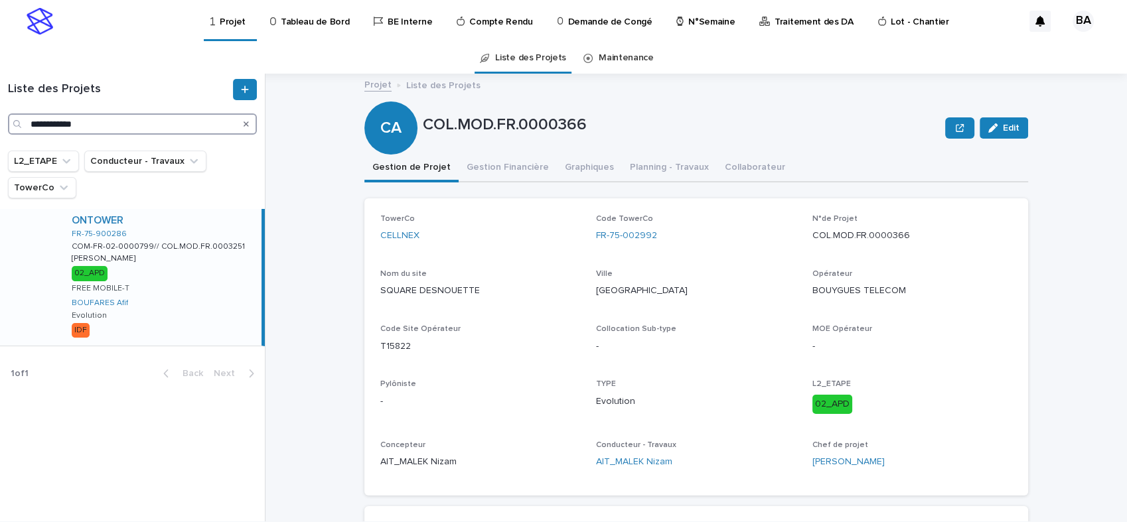
type input "**********"
click at [188, 296] on div "ONTOWER FR-75-900286 COM-FR-02-0000799// COL.MOD.FR.0003251 COM-FR-02-0000799//…" at bounding box center [161, 277] width 200 height 137
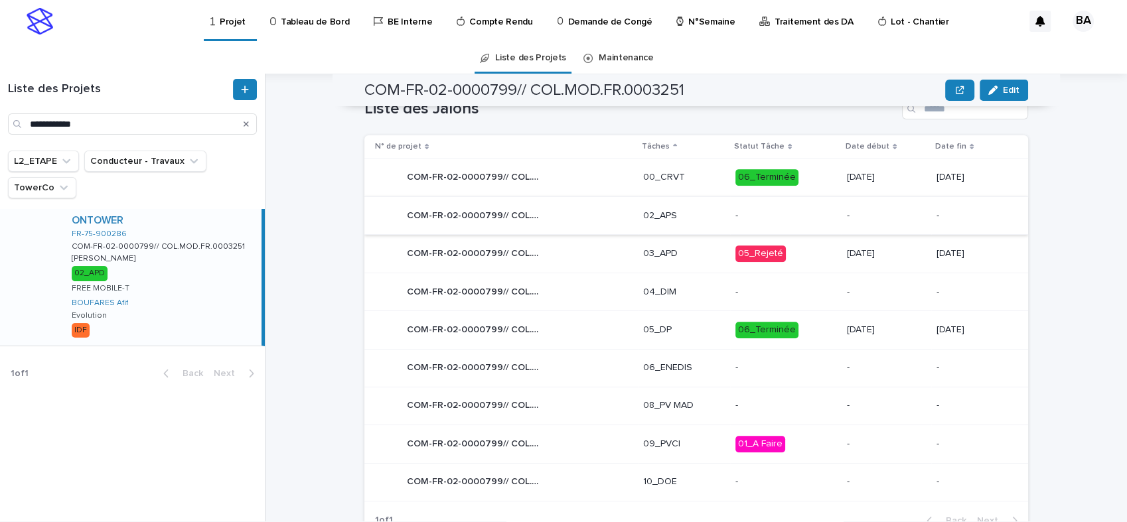
scroll to position [634, 0]
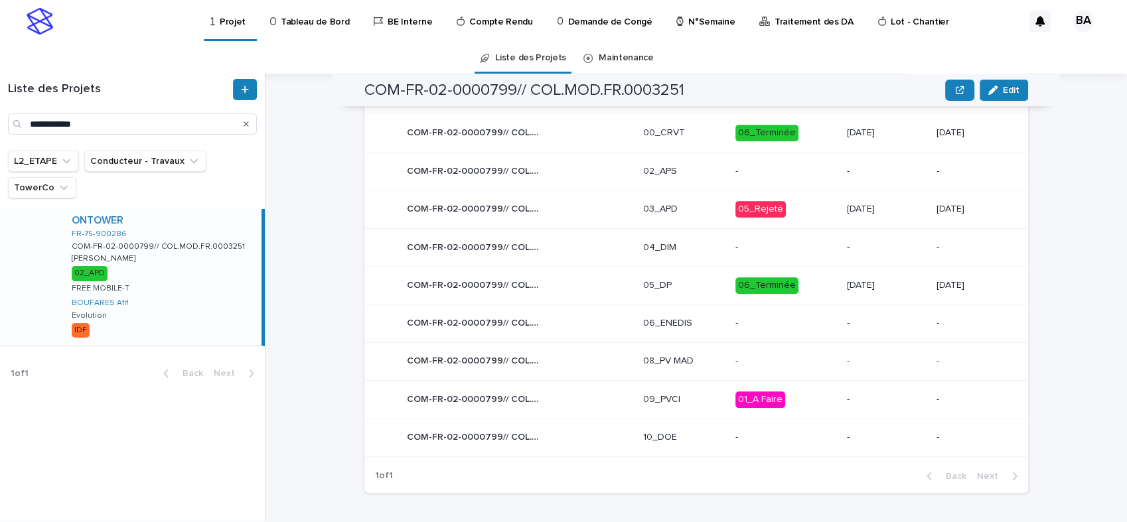
click at [574, 209] on div "COM-FR-02-0000799// COL.MOD.FR.0003251 COM-FR-02-0000799// COL.MOD.FR.0003251" at bounding box center [504, 209] width 258 height 27
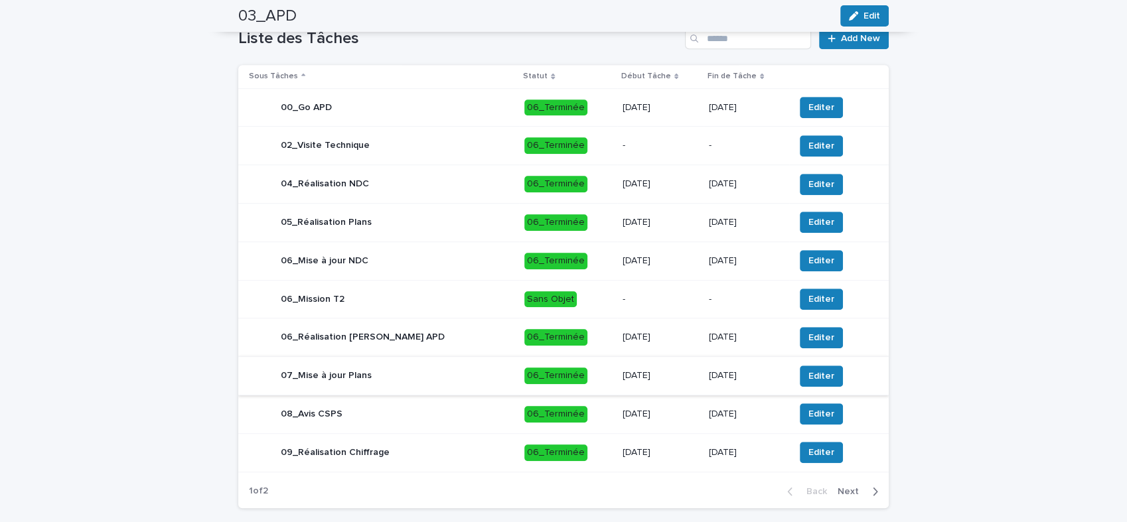
scroll to position [959, 0]
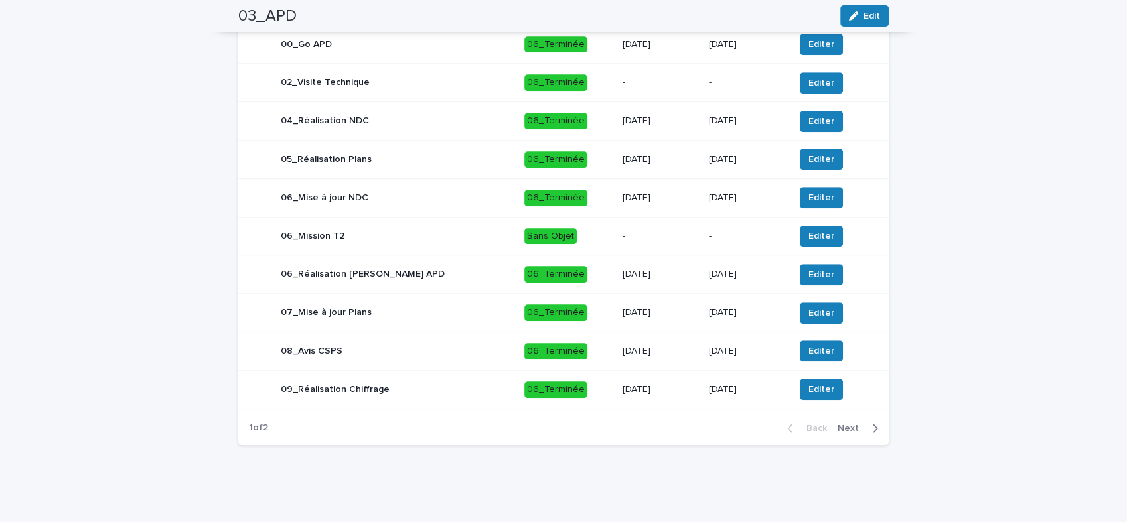
click at [415, 327] on div "07_Mise à jour Plans" at bounding box center [381, 313] width 265 height 27
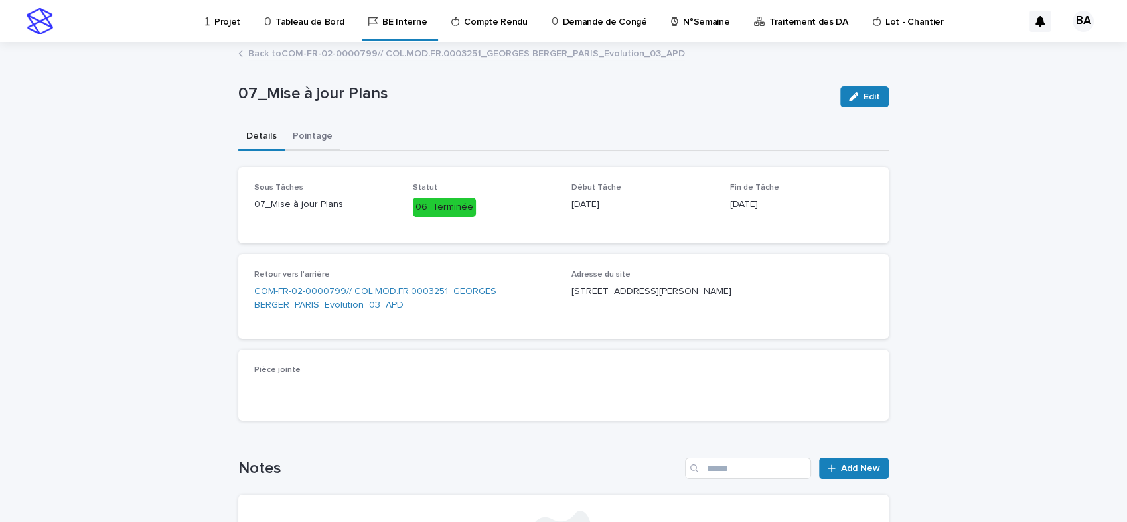
click at [306, 138] on button "Pointage" at bounding box center [313, 137] width 56 height 28
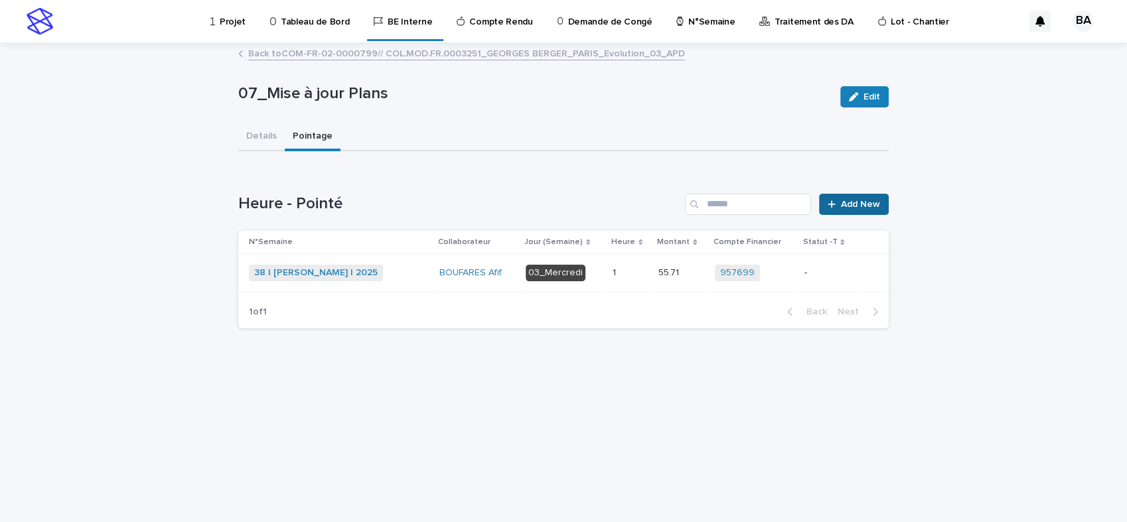
click at [850, 204] on span "Add New" at bounding box center [860, 204] width 39 height 9
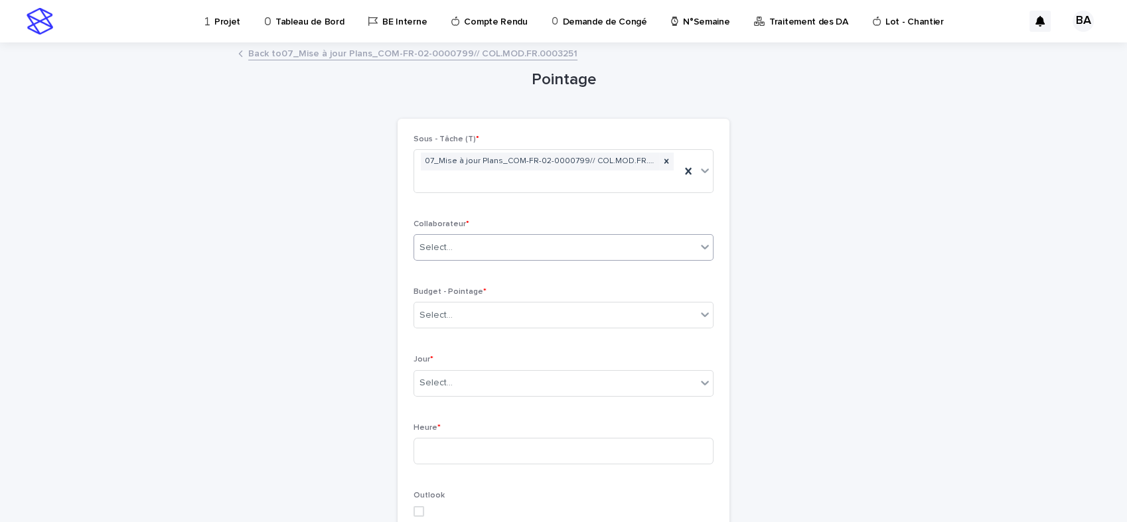
click at [701, 247] on icon at bounding box center [705, 247] width 8 height 5
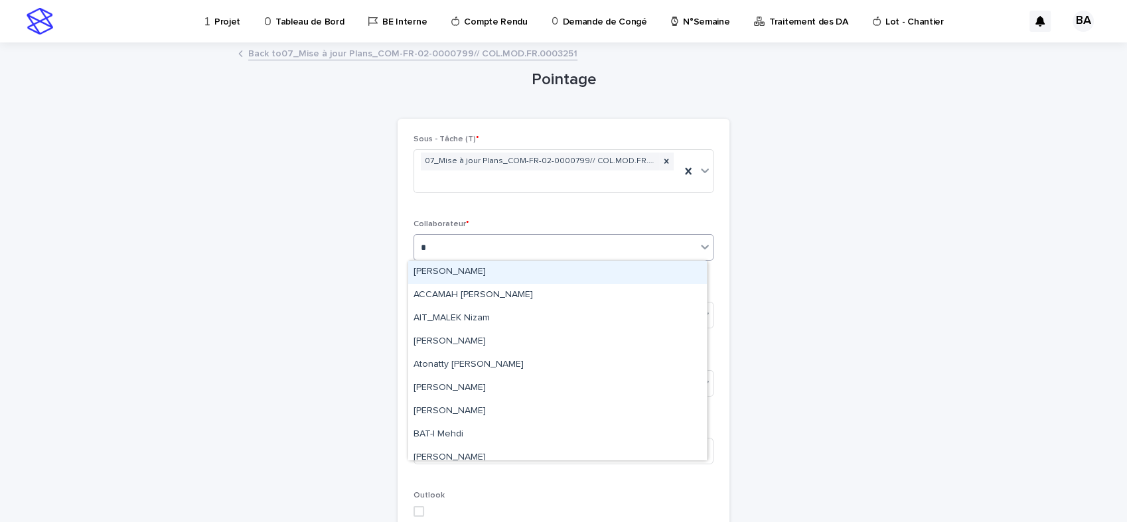
type input "**"
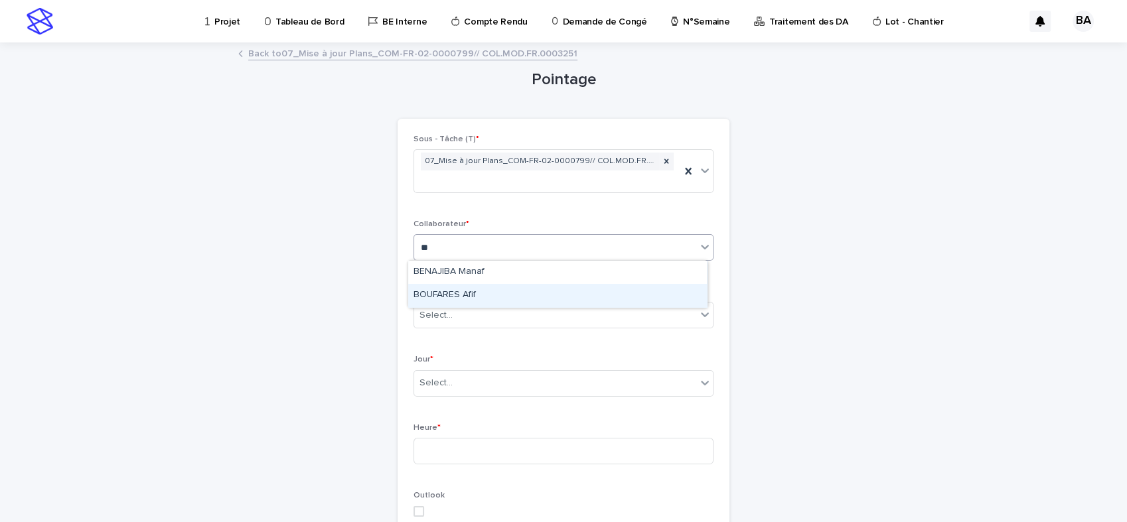
click at [465, 290] on div "BOUFARES Afif" at bounding box center [557, 295] width 299 height 23
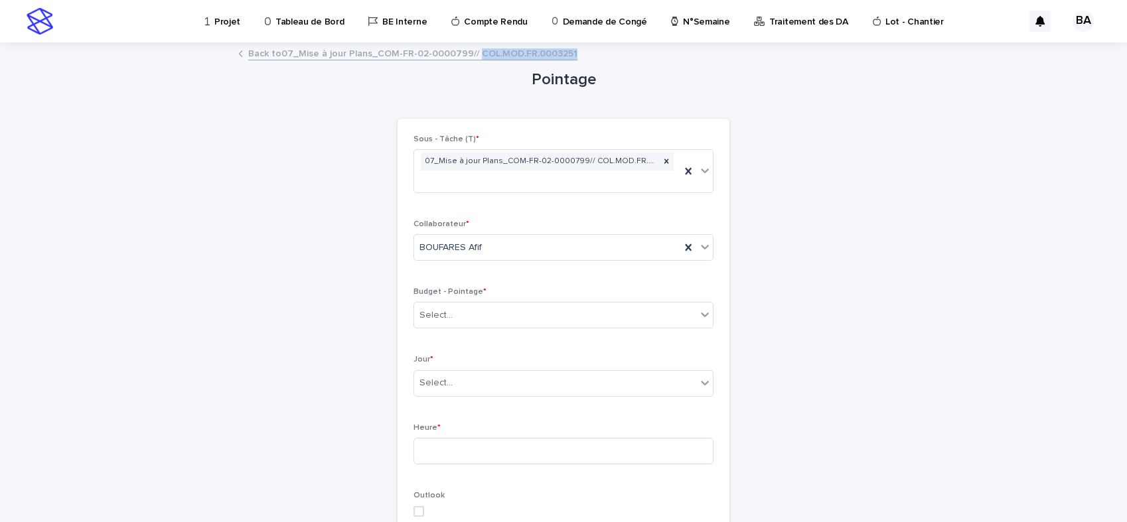
drag, startPoint x: 563, startPoint y: 53, endPoint x: 467, endPoint y: 56, distance: 96.3
click at [467, 56] on div "Back to 07_Mise à jour Plans_COM-FR-02-0000799// COL.MOD.FR.0003251" at bounding box center [564, 54] width 664 height 19
copy link "COL.MOD.FR.0003251"
click at [469, 313] on div "Select..." at bounding box center [555, 316] width 282 height 22
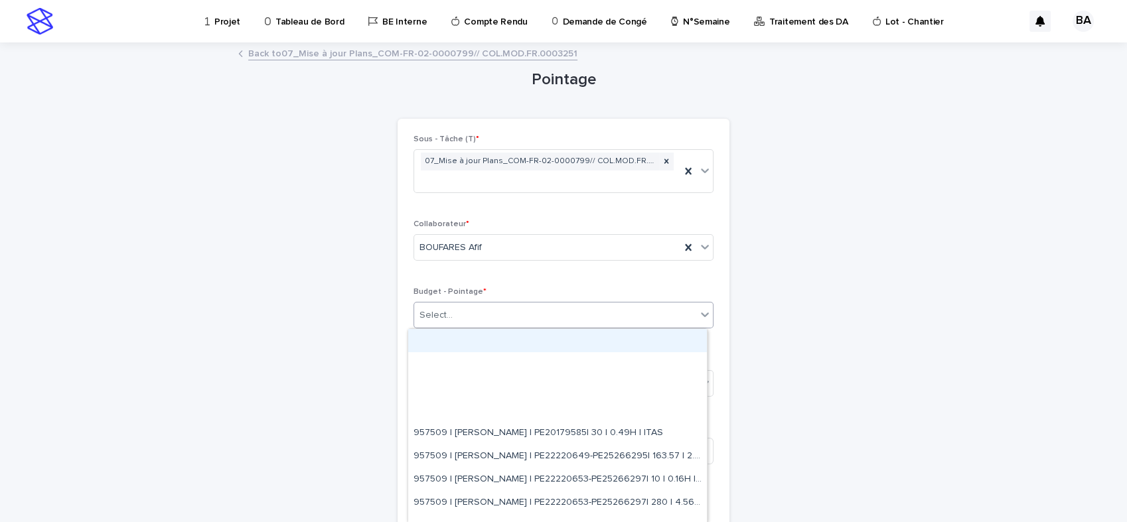
paste input "**********"
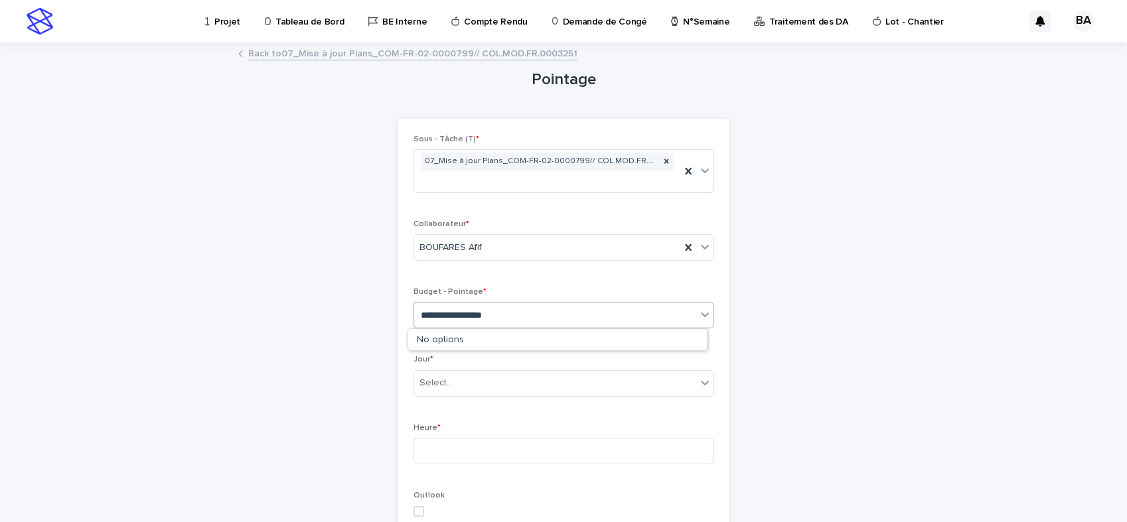
type input "**********"
click at [698, 382] on icon at bounding box center [704, 382] width 13 height 13
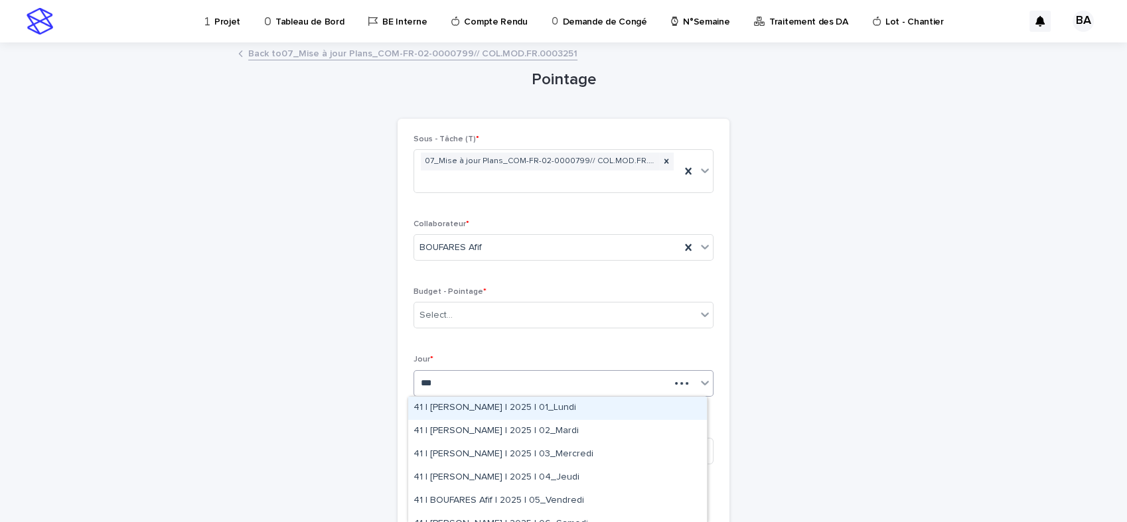
type input "****"
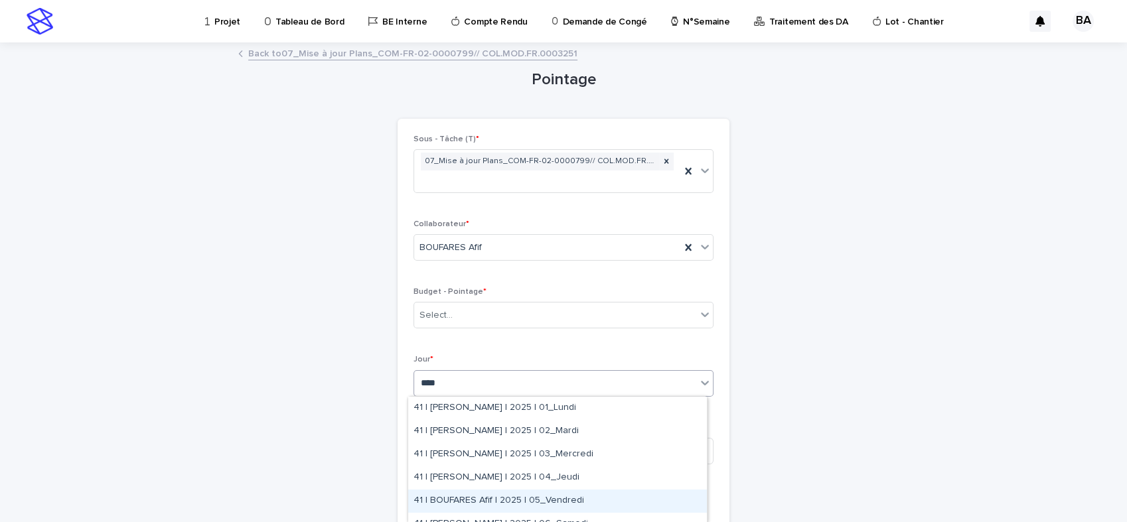
click at [526, 504] on div "41 | BOUFARES Afif | 2025 | 05_Vendredi" at bounding box center [557, 501] width 299 height 23
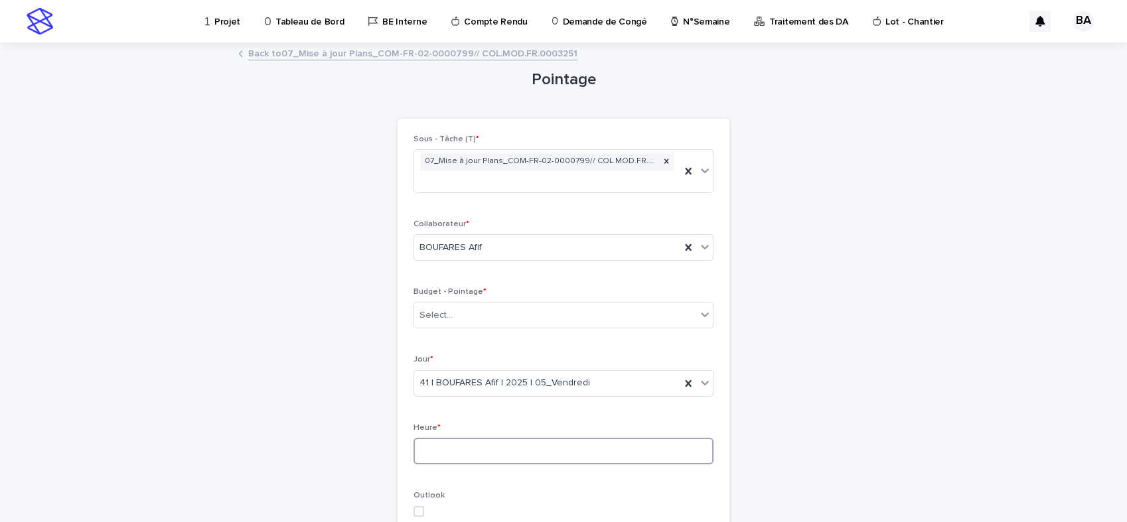
click at [523, 451] on input at bounding box center [564, 451] width 300 height 27
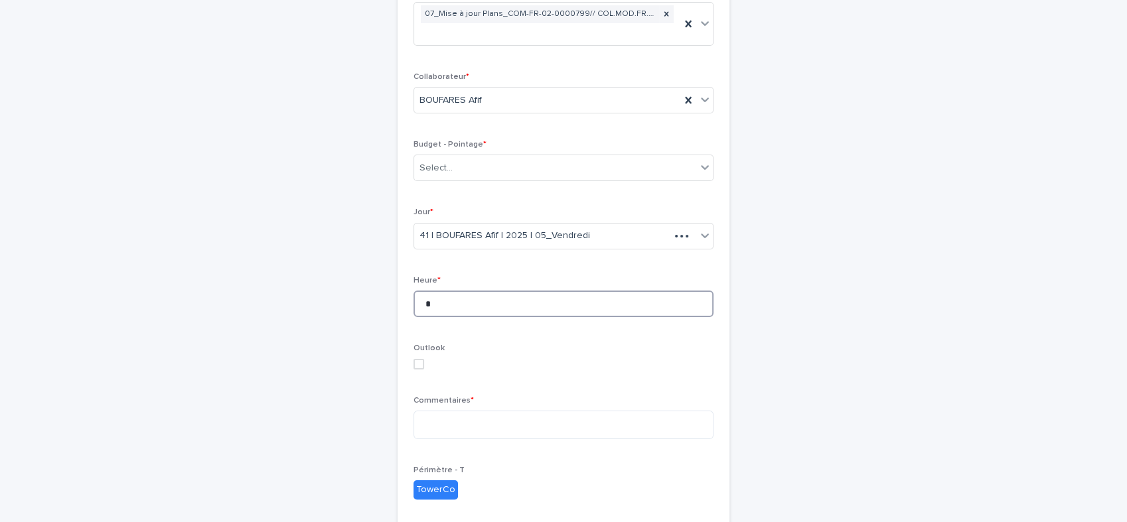
scroll to position [221, 0]
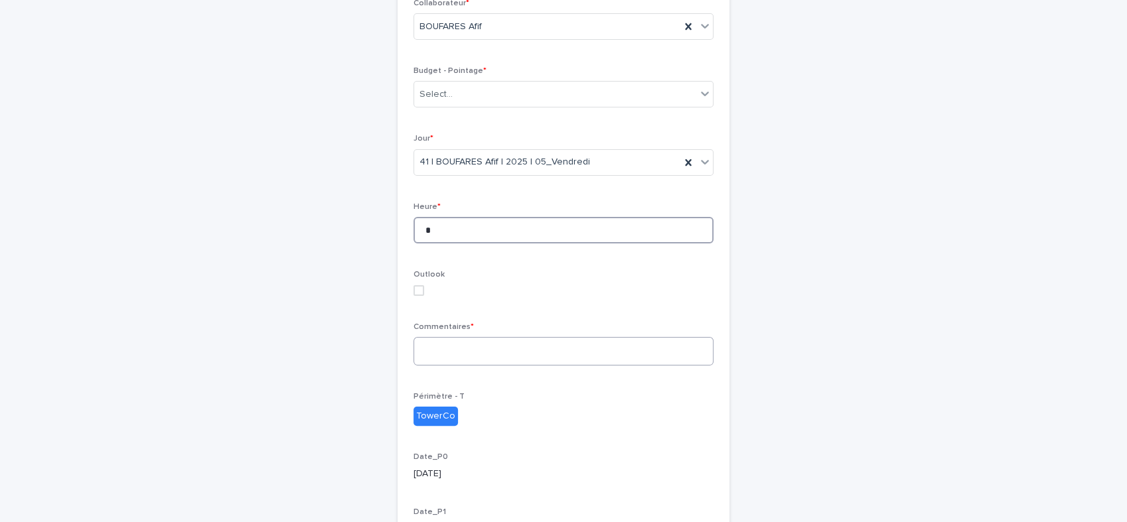
type input "*"
click at [480, 354] on textarea at bounding box center [564, 351] width 300 height 29
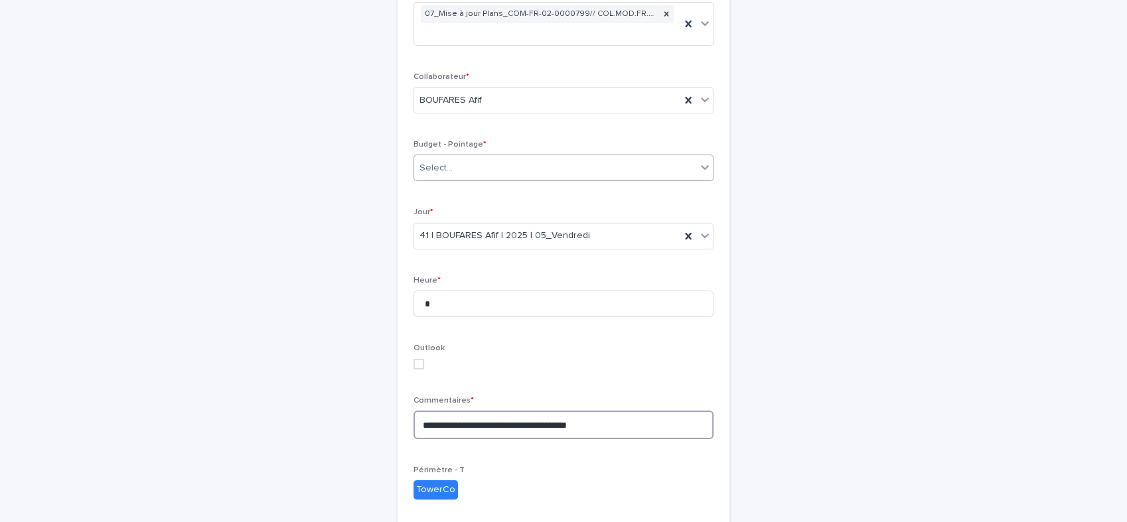
type textarea "**********"
click at [701, 164] on icon at bounding box center [704, 167] width 13 height 13
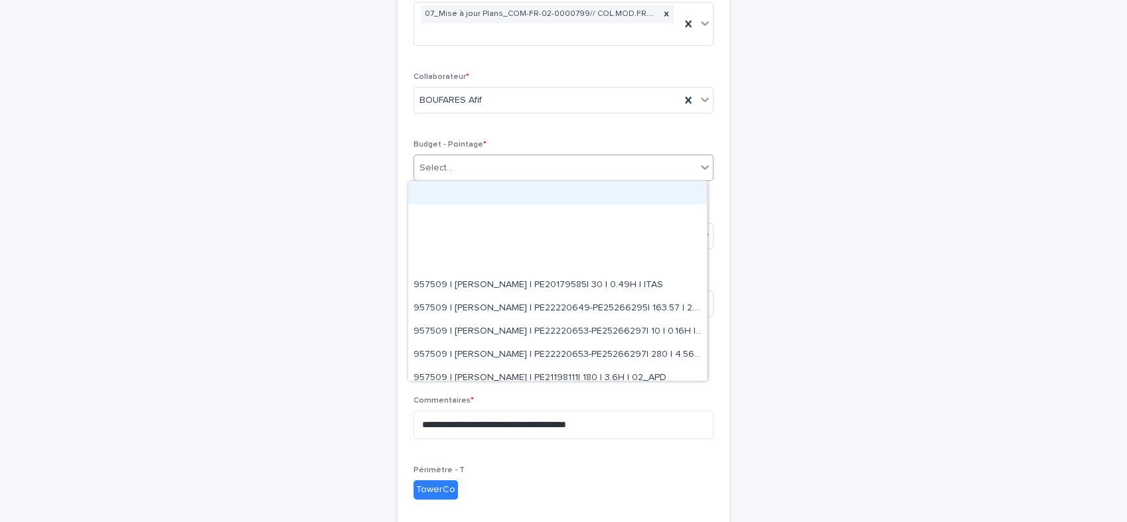
paste input "**********"
type input "**********"
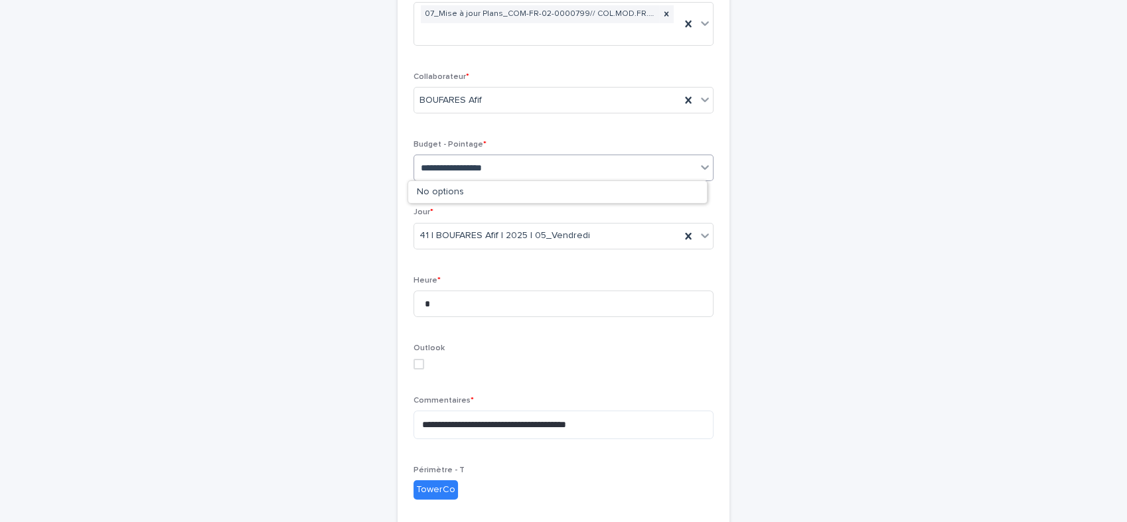
scroll to position [0, 0]
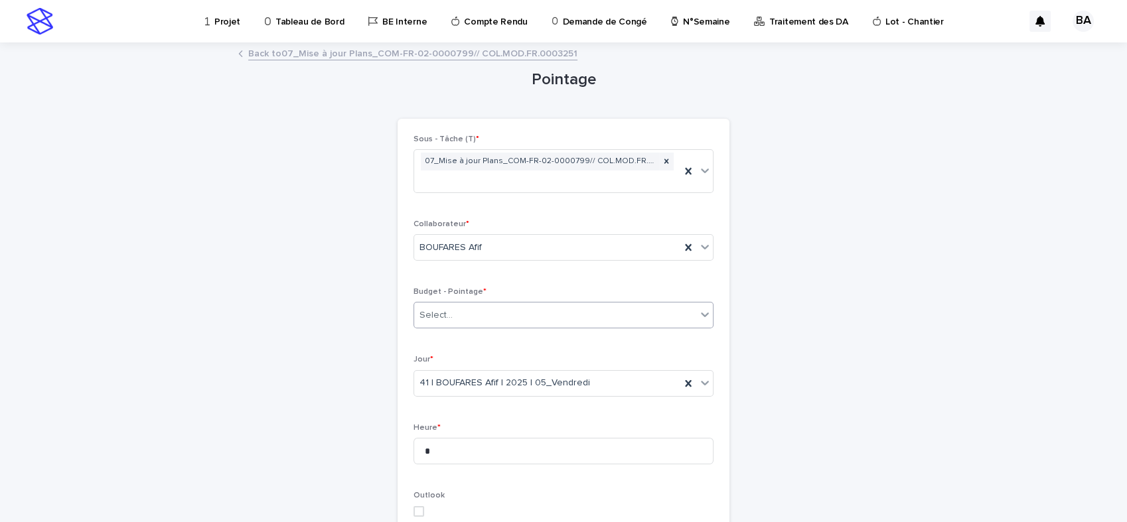
drag, startPoint x: 524, startPoint y: 311, endPoint x: 418, endPoint y: 313, distance: 106.2
click at [414, 315] on div "Select..." at bounding box center [555, 316] width 282 height 22
type input "**********"
click at [367, 59] on div "**********" at bounding box center [563, 468] width 1127 height 937
copy div "COM-FR-02-0000799// COL.MOD.FR.0003251 Loading... Saving… Loading... Saving…"
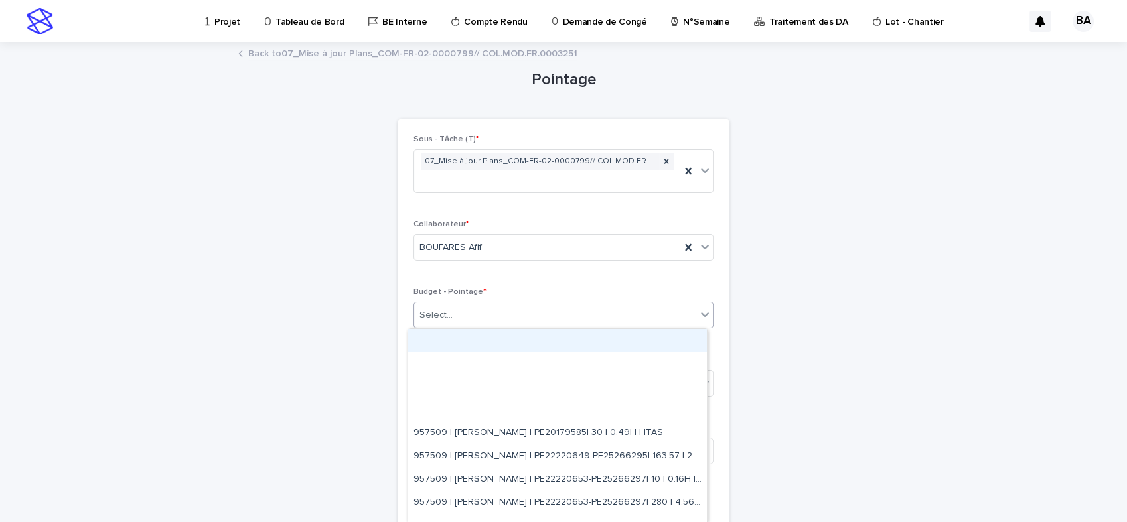
click at [479, 319] on div "Select..." at bounding box center [555, 316] width 282 height 22
paste input "**********"
type input "**********"
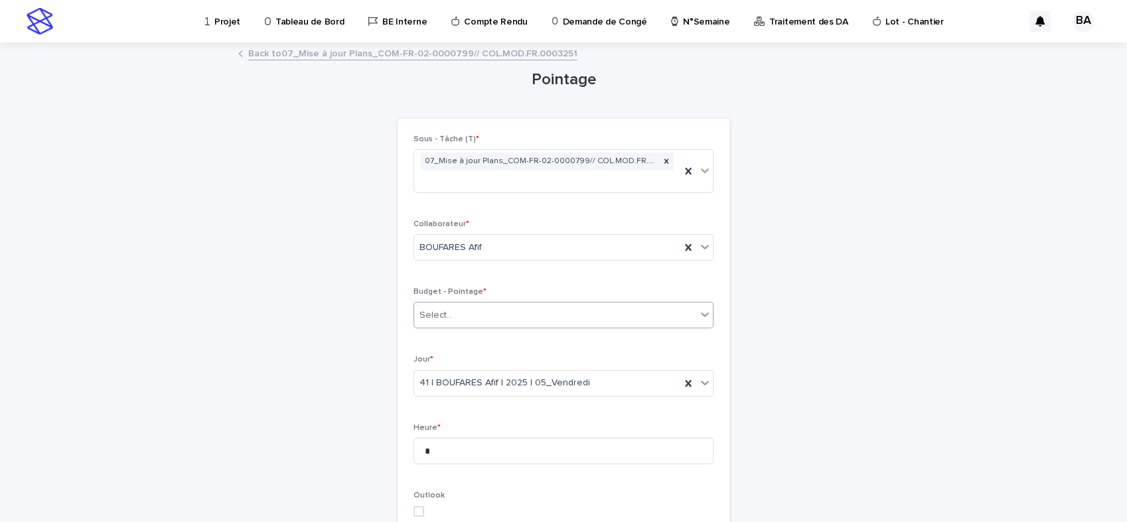
drag, startPoint x: 617, startPoint y: 314, endPoint x: 551, endPoint y: 320, distance: 66.0
click at [554, 318] on div "Select..." at bounding box center [555, 316] width 282 height 22
click at [486, 324] on div "Select..." at bounding box center [564, 315] width 300 height 27
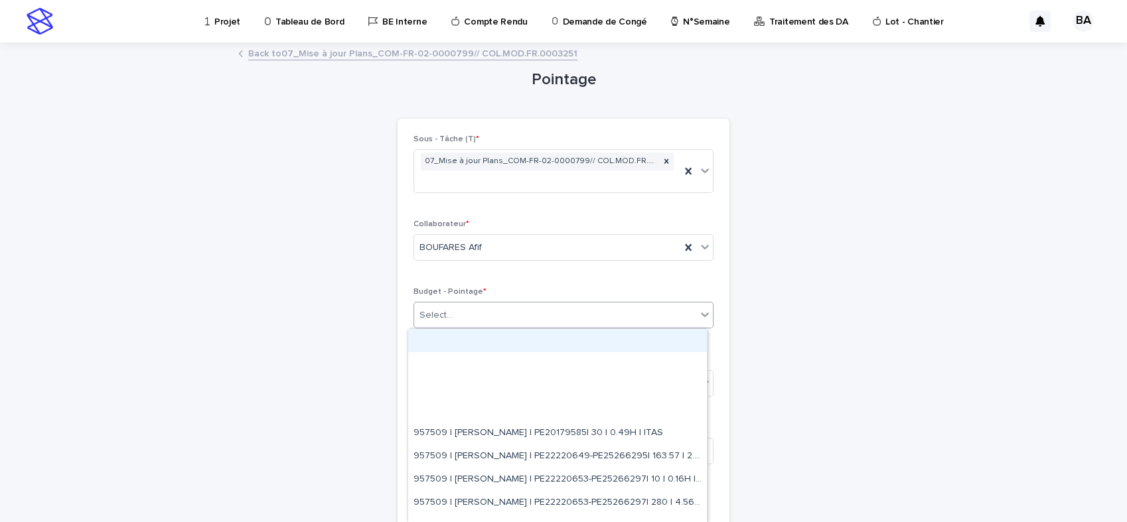
click at [471, 314] on div "Select..." at bounding box center [555, 316] width 282 height 22
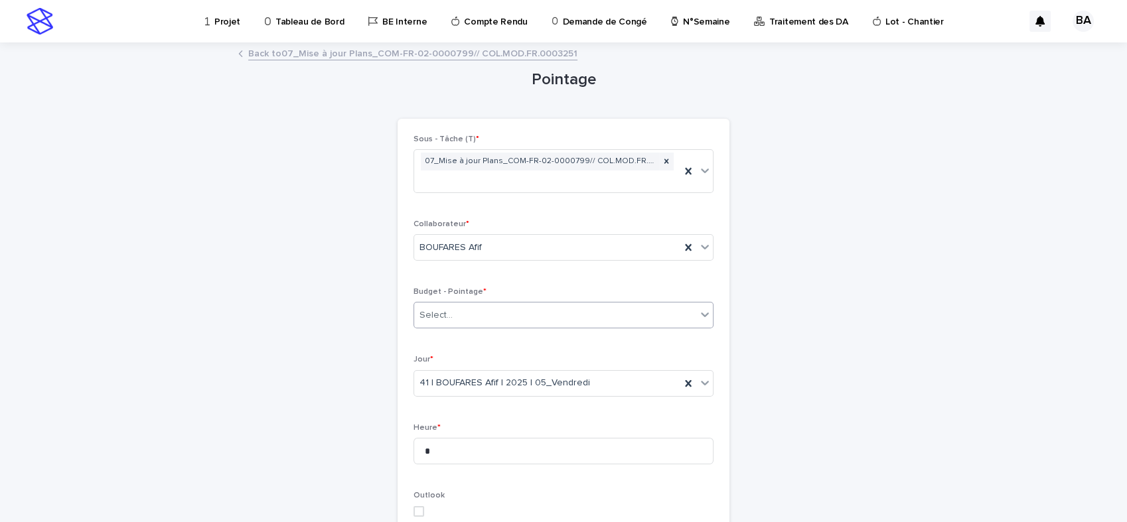
paste input "**********"
type input "**********"
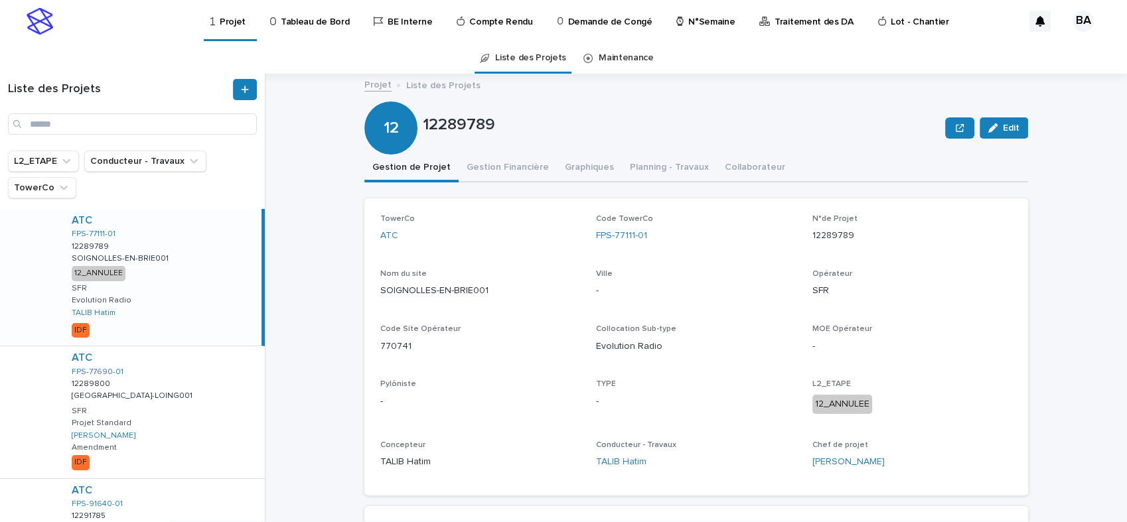
click at [316, 18] on p "Tableau de Bord" at bounding box center [315, 14] width 68 height 28
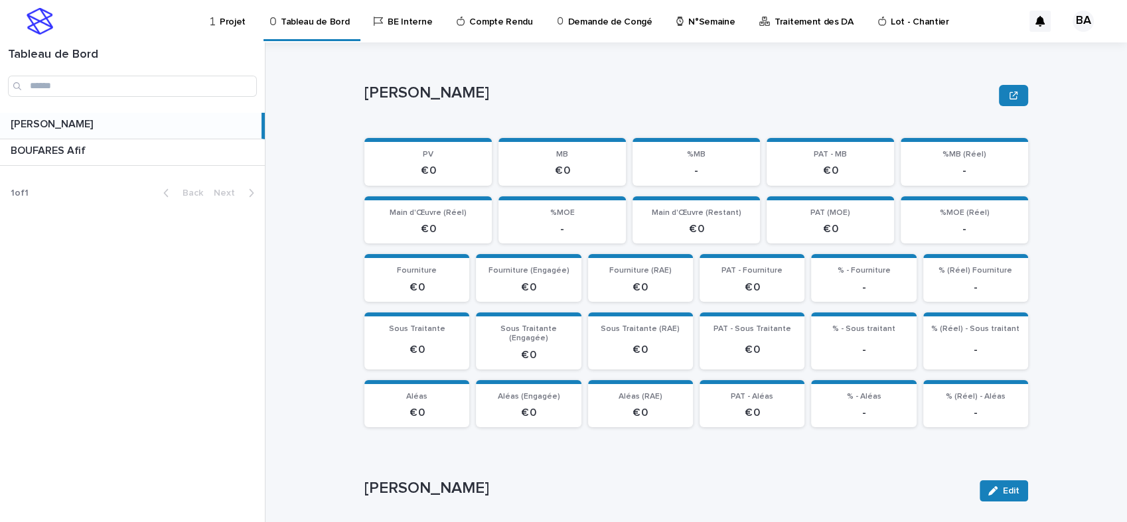
scroll to position [151, 0]
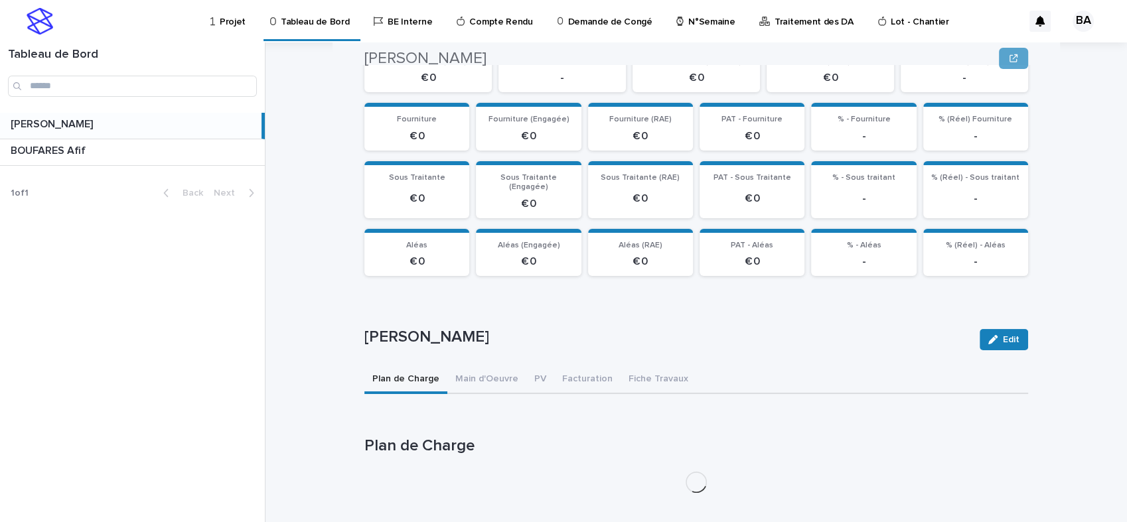
click at [182, 152] on p at bounding box center [135, 151] width 249 height 13
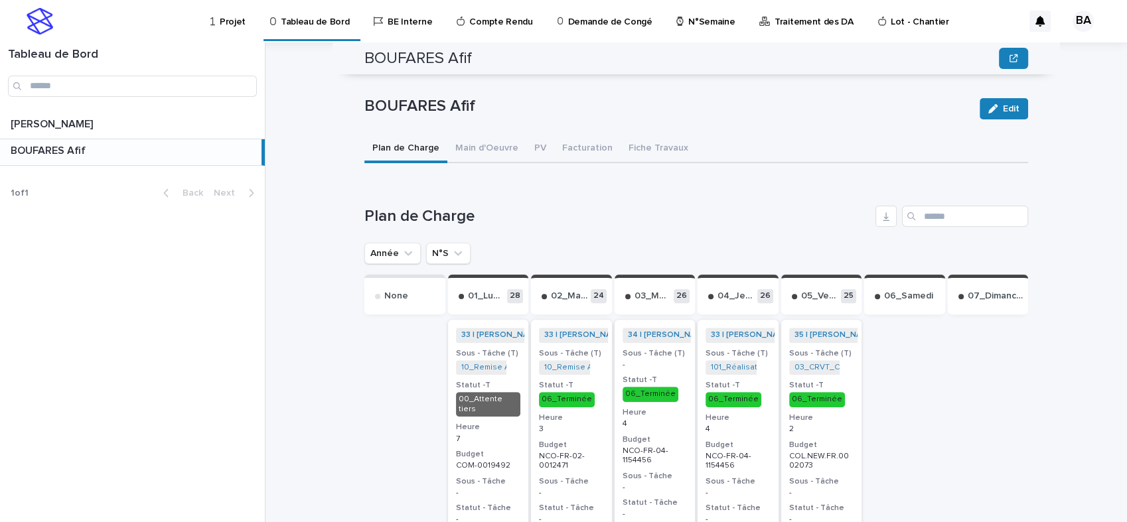
scroll to position [309, 0]
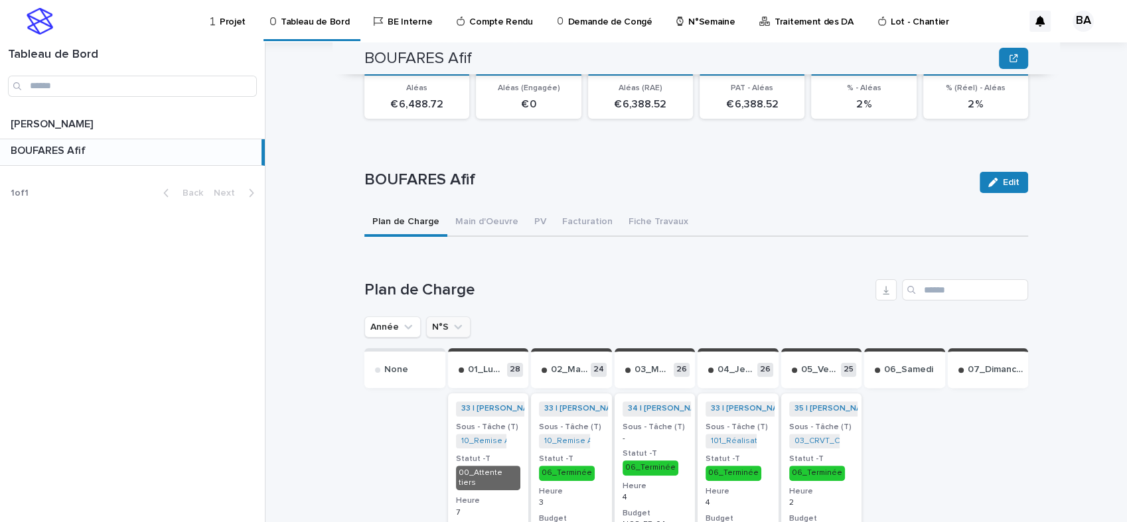
click at [454, 325] on icon "N°S" at bounding box center [458, 327] width 8 height 5
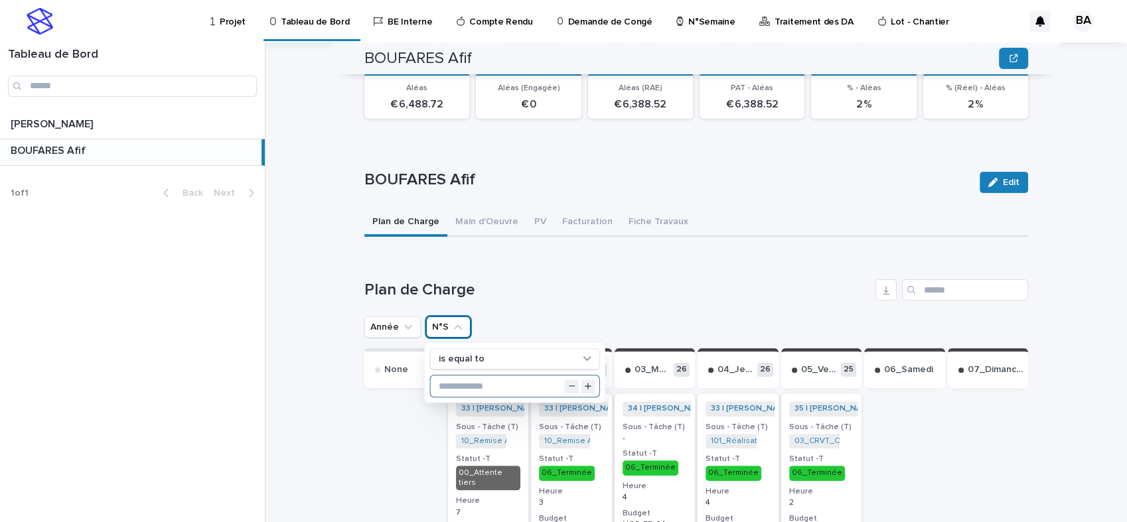
click at [457, 376] on input "text" at bounding box center [515, 386] width 169 height 21
type input "**"
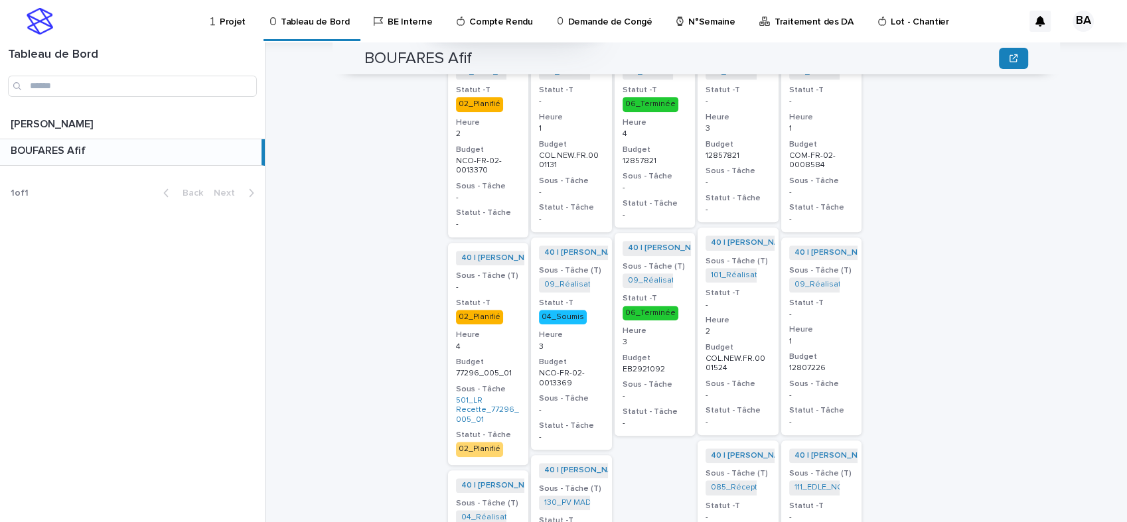
scroll to position [604, 0]
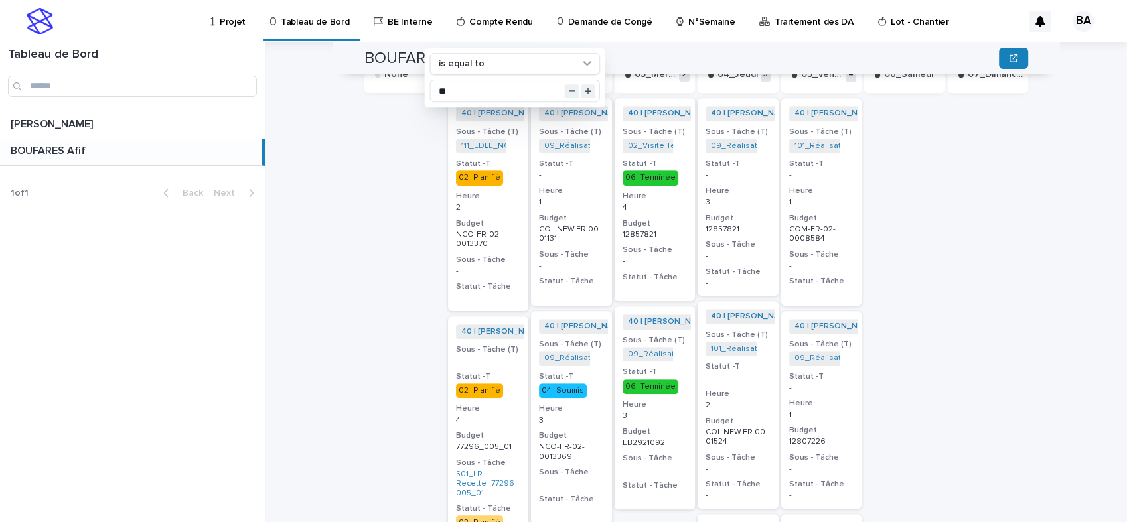
click at [690, 25] on p "N°Semaine" at bounding box center [711, 14] width 46 height 28
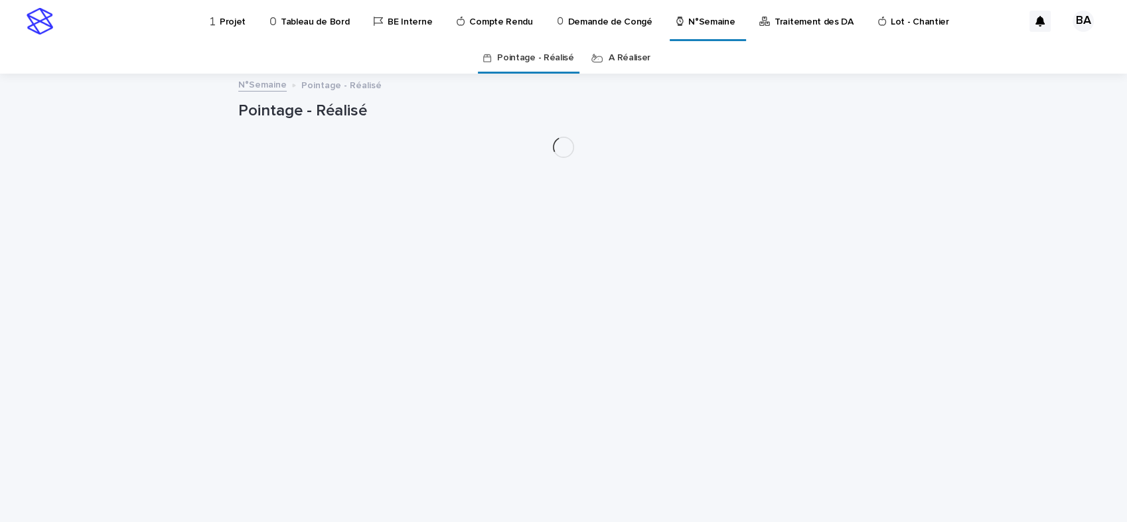
click at [637, 61] on link "A Réaliser" at bounding box center [630, 57] width 42 height 31
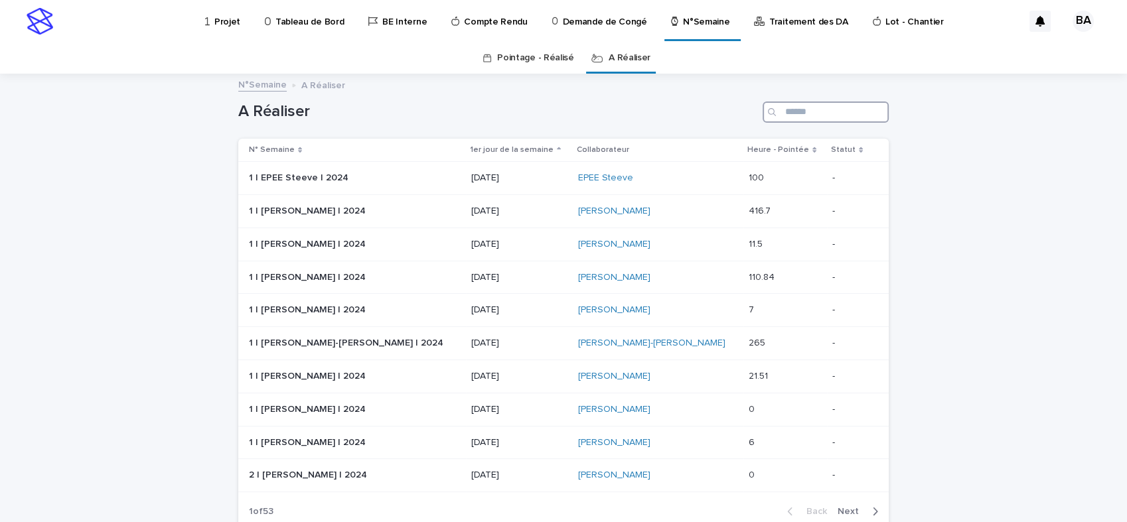
click at [806, 110] on input "Search" at bounding box center [826, 112] width 126 height 21
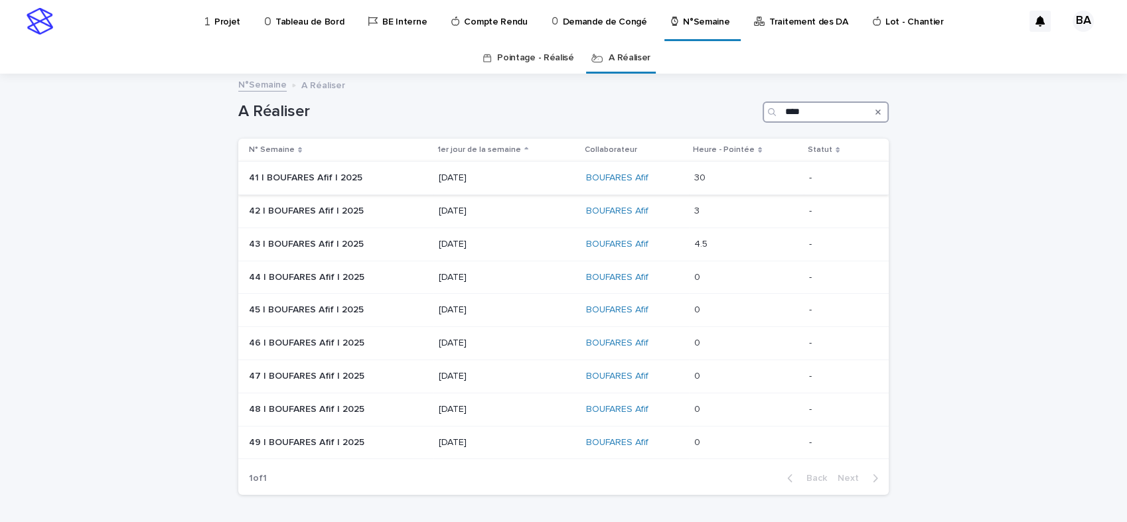
type input "****"
click at [530, 184] on div "06/10/2025" at bounding box center [507, 178] width 137 height 22
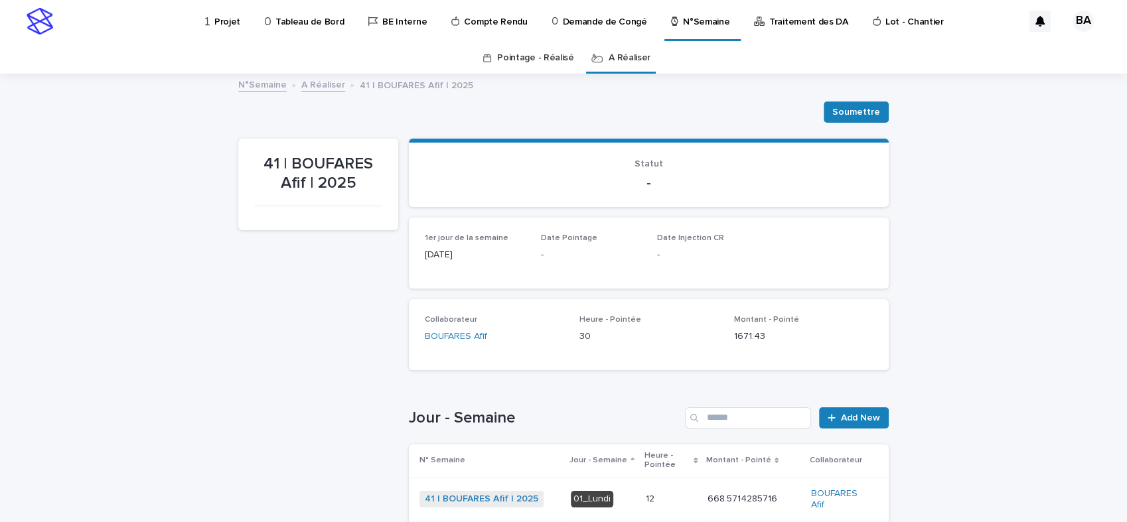
click at [323, 88] on link "A Réaliser" at bounding box center [323, 83] width 44 height 15
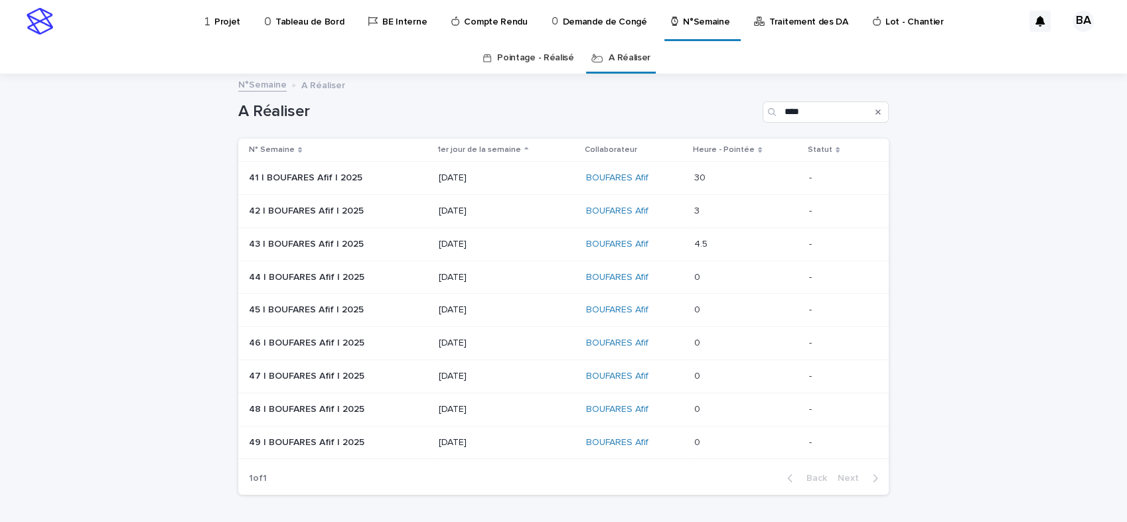
click at [511, 185] on div "06/10/2025" at bounding box center [507, 178] width 137 height 22
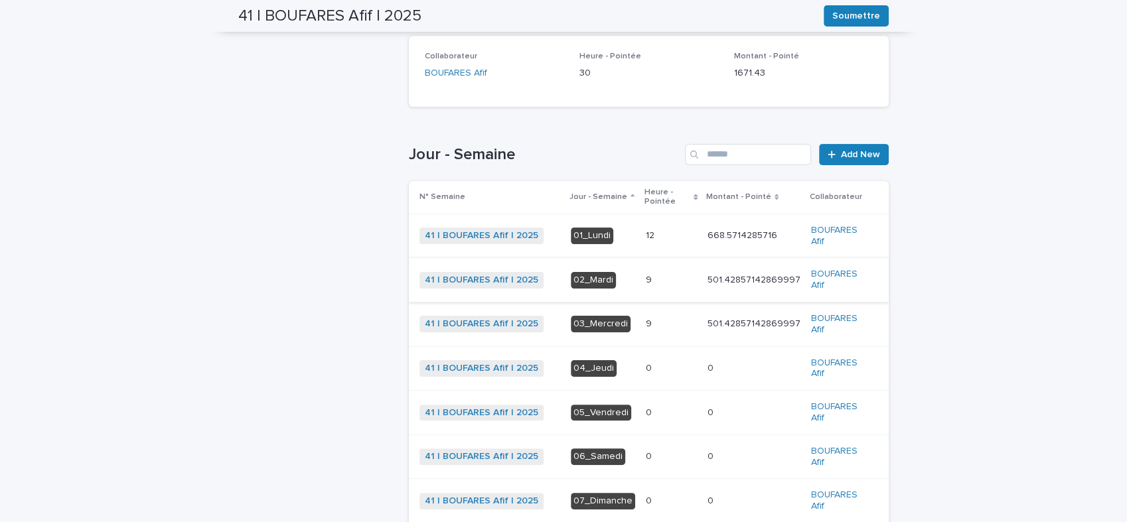
scroll to position [337, 0]
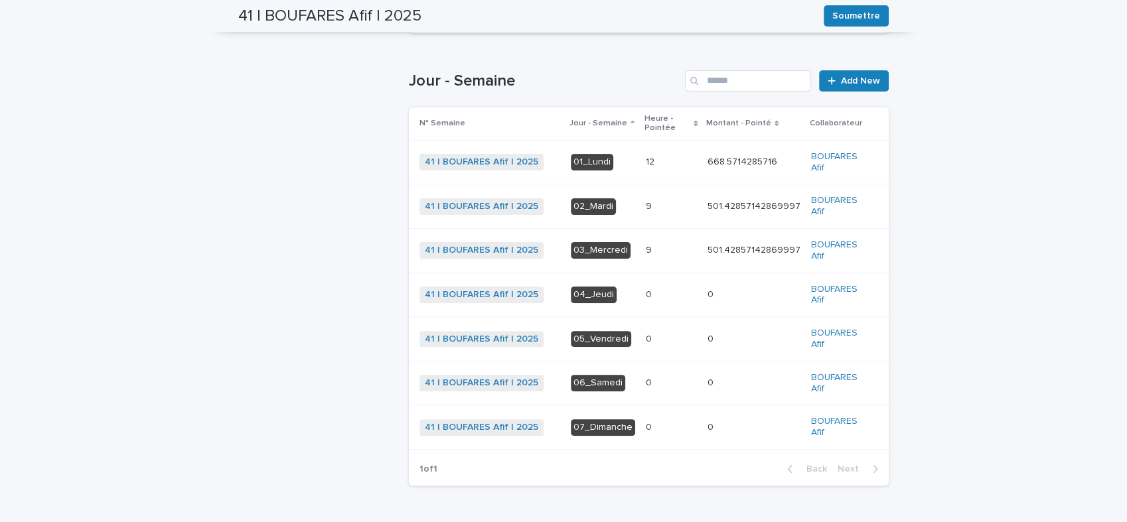
click at [665, 165] on p at bounding box center [671, 162] width 51 height 11
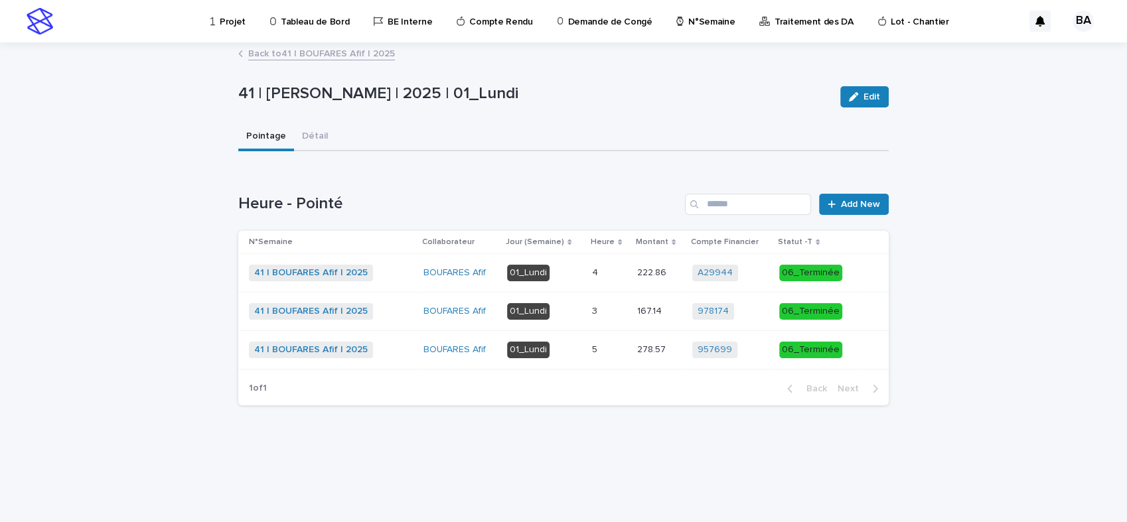
click at [575, 352] on p "01_Lundi" at bounding box center [544, 350] width 74 height 17
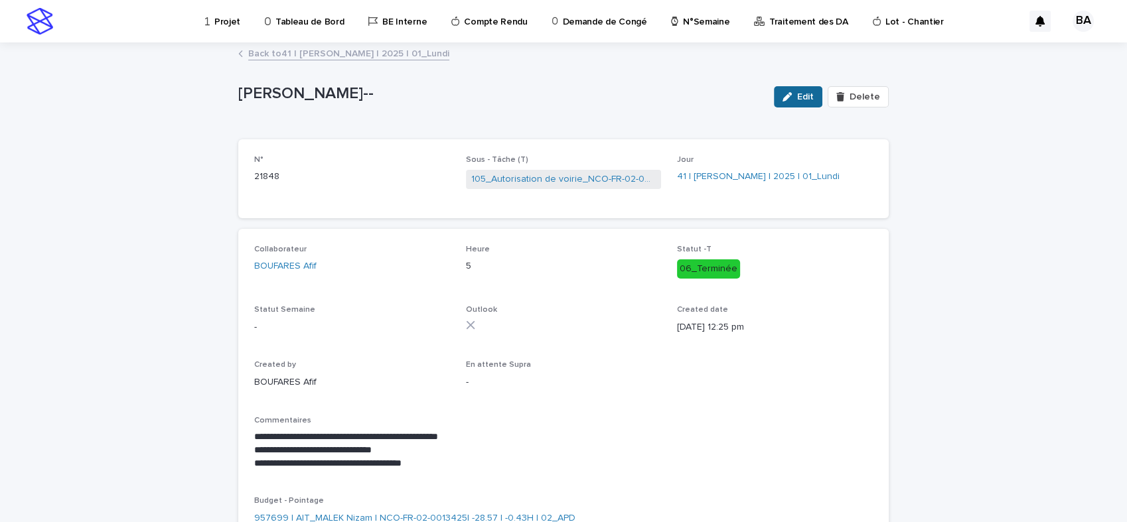
click at [797, 101] on span "Edit" at bounding box center [805, 96] width 17 height 9
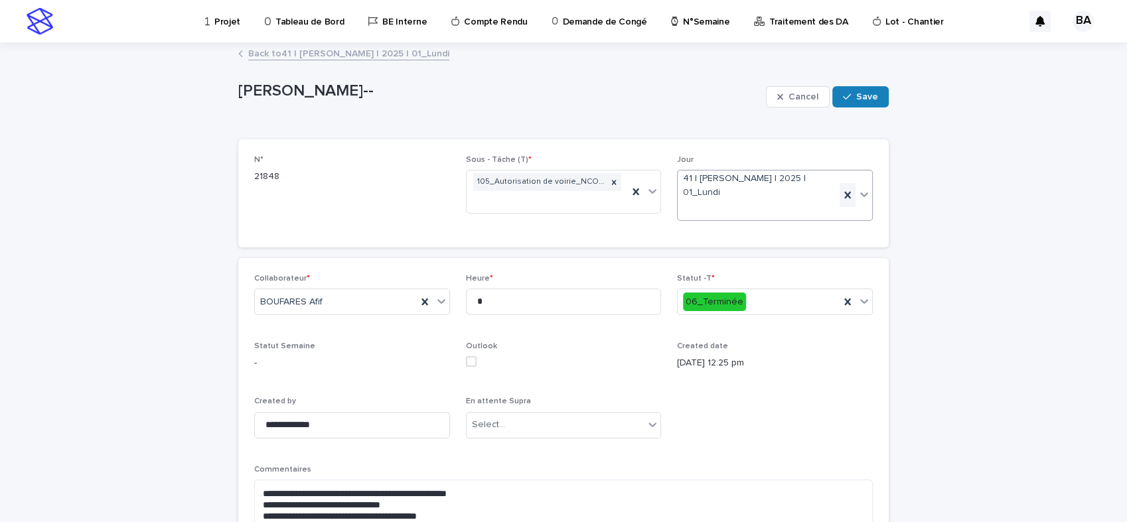
click at [841, 191] on icon at bounding box center [847, 195] width 13 height 13
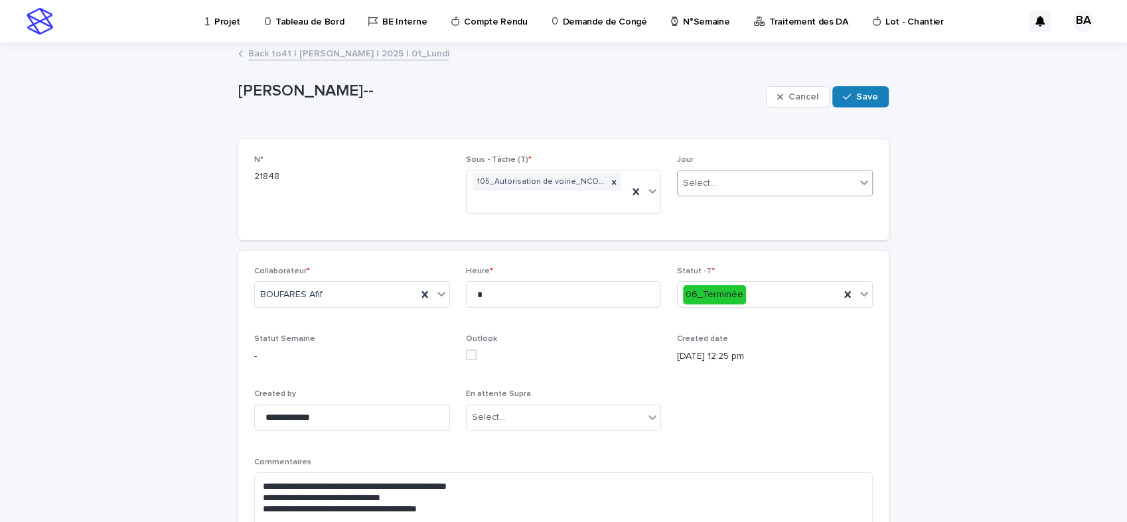
click at [826, 183] on div "Select..." at bounding box center [767, 184] width 178 height 22
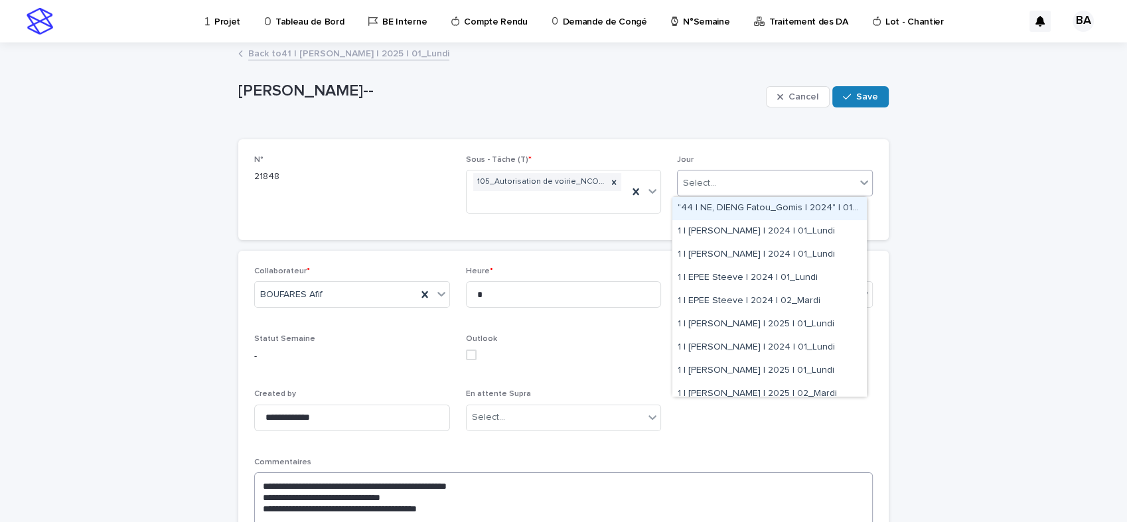
scroll to position [147, 0]
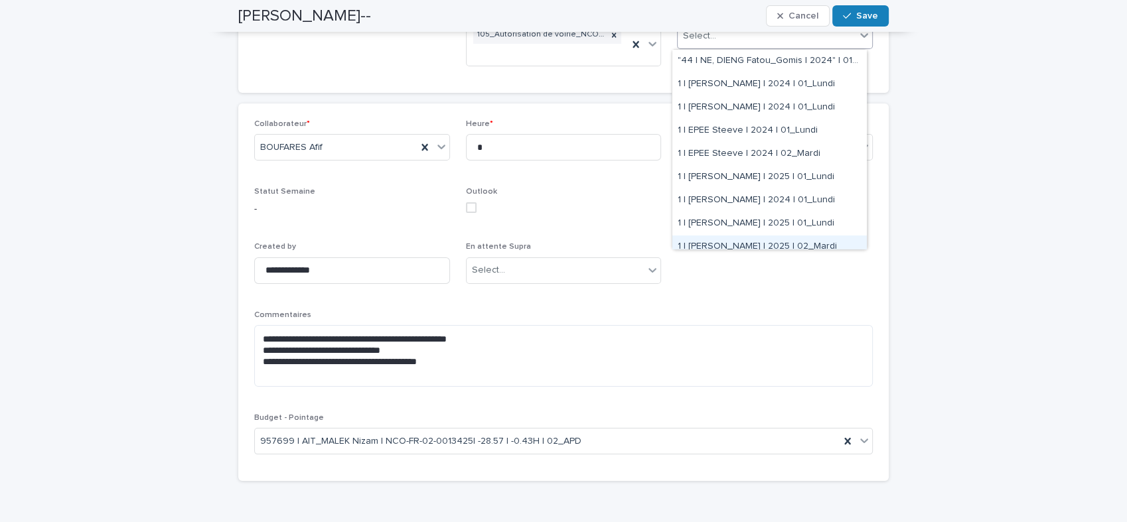
click at [1032, 236] on div "**********" at bounding box center [563, 227] width 1127 height 662
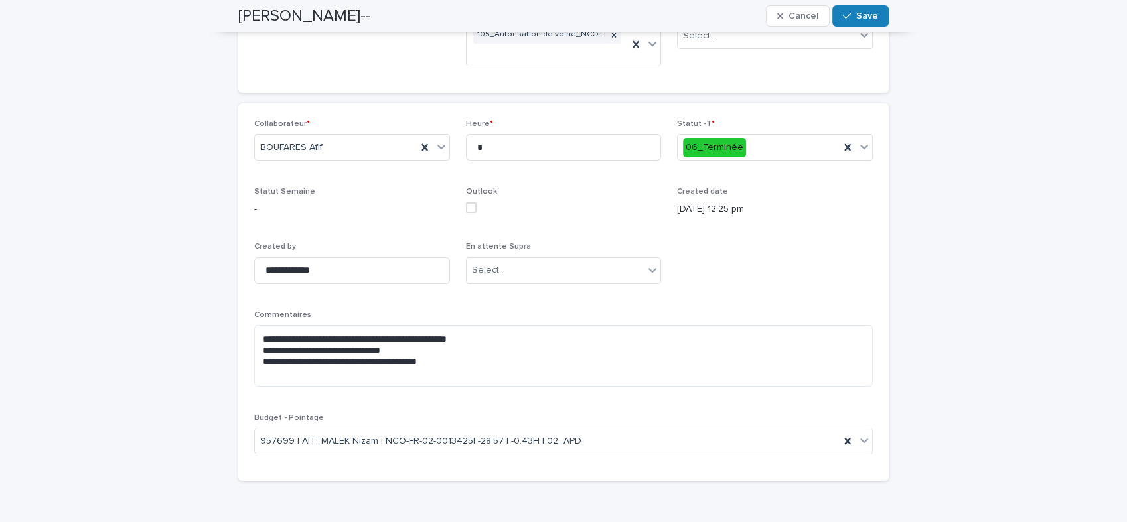
scroll to position [0, 0]
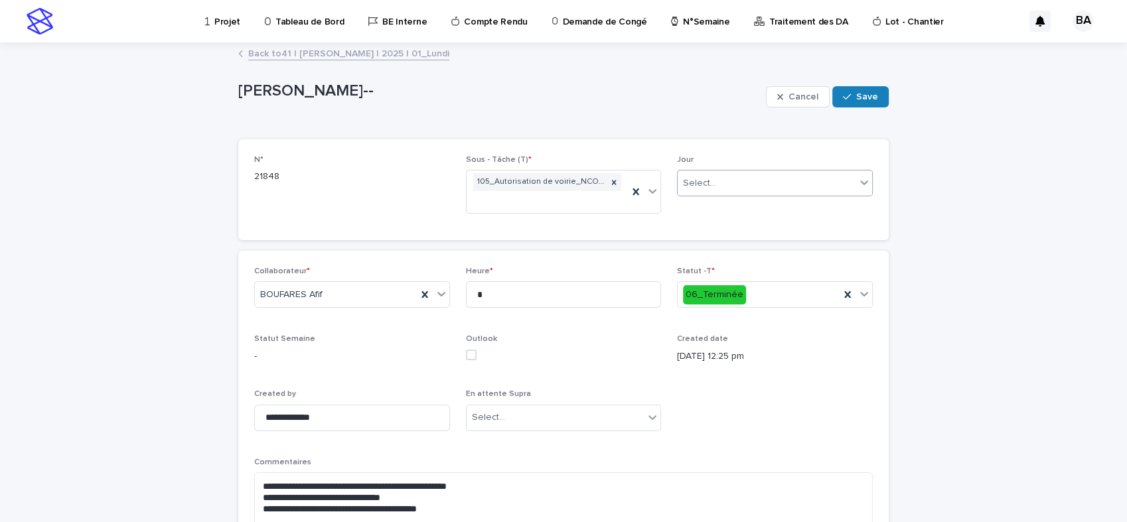
click at [807, 185] on div "Select..." at bounding box center [767, 184] width 178 height 22
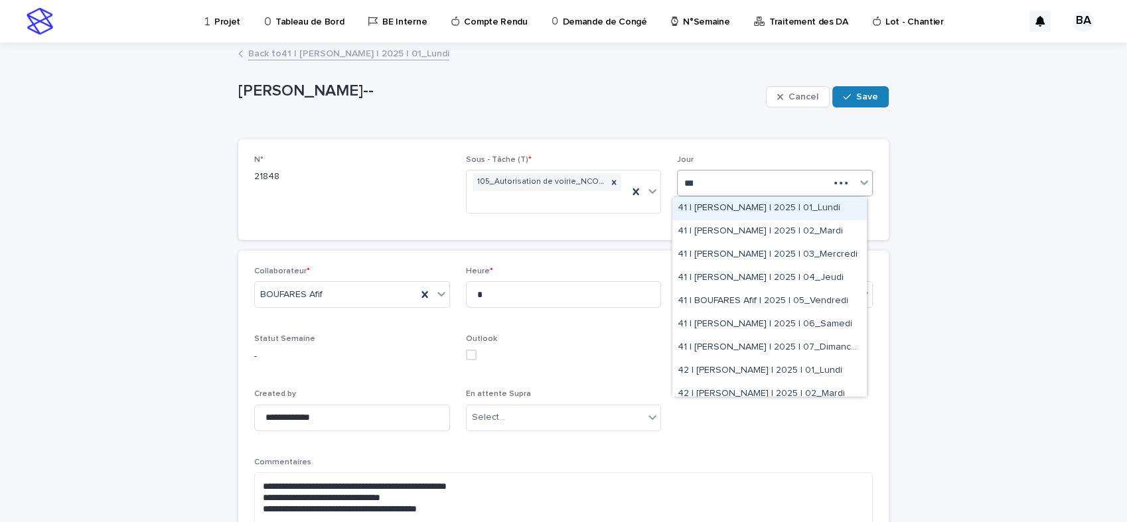
type input "****"
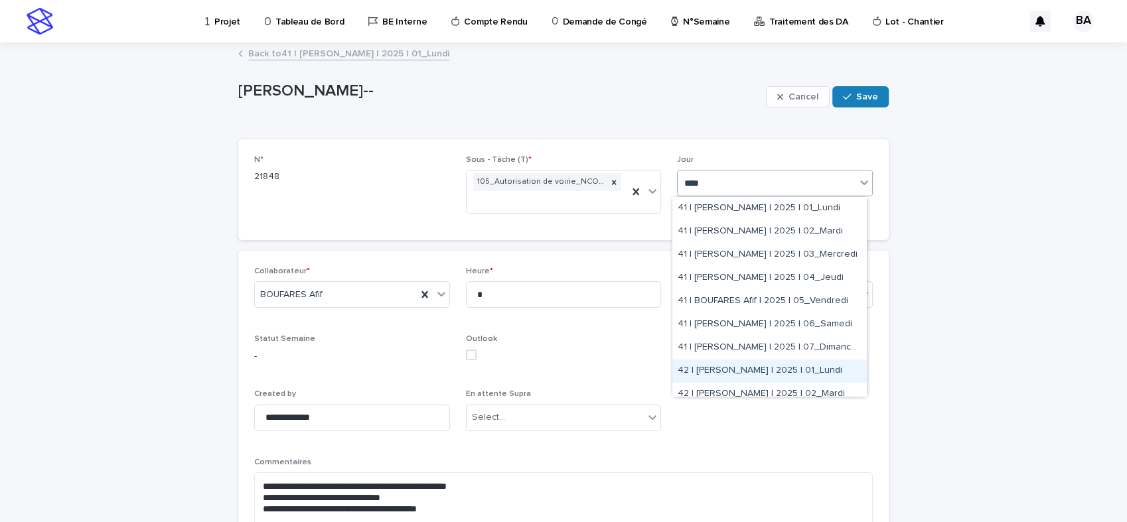
click at [790, 368] on div "42 | [PERSON_NAME] | 2025 | 01_Lundi" at bounding box center [769, 371] width 194 height 23
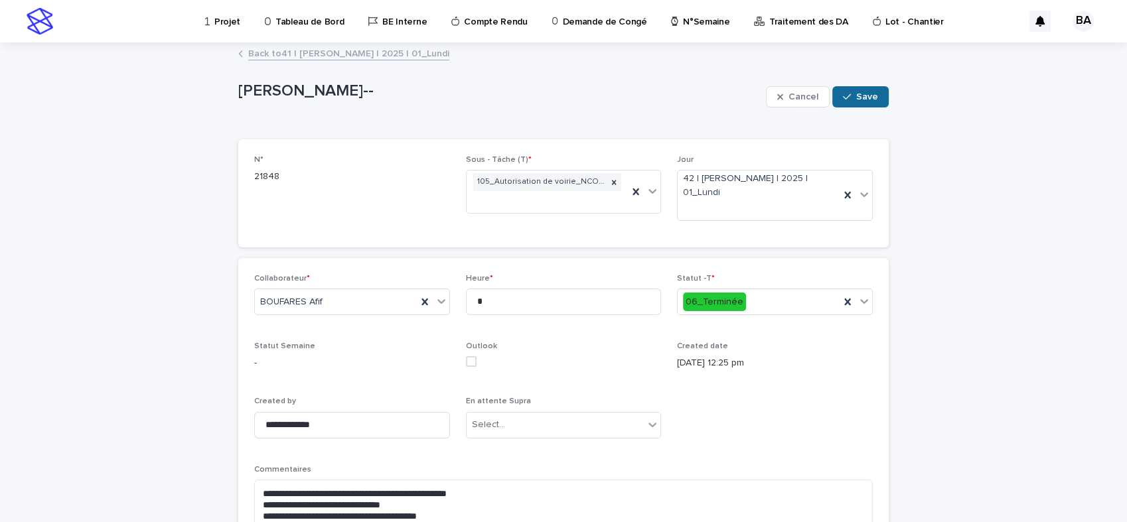
click at [860, 100] on span "Save" at bounding box center [867, 96] width 22 height 9
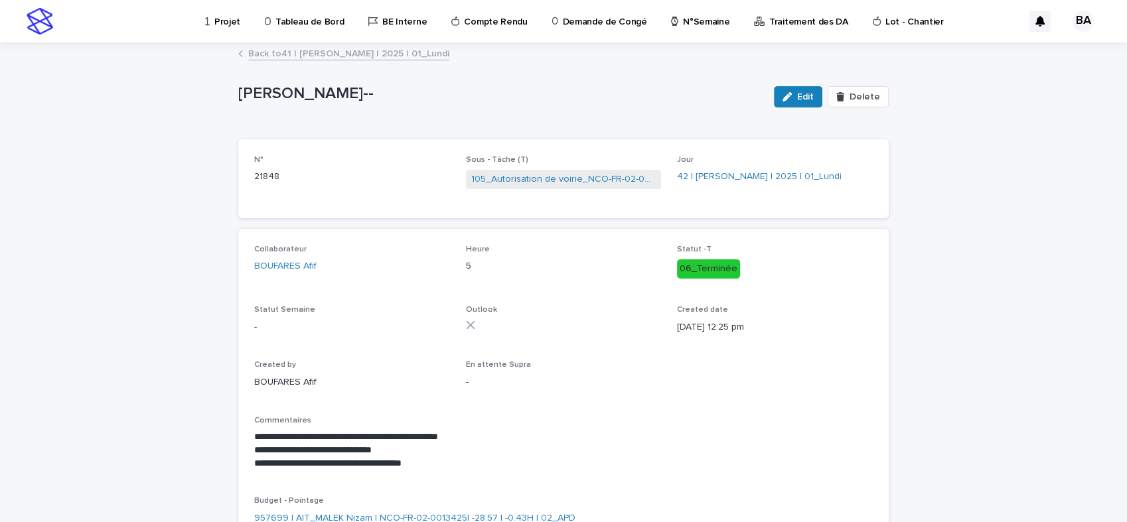
click at [364, 56] on link "Back to 41 | BOUFARES Afif | 2025 | 01_Lundi" at bounding box center [348, 52] width 201 height 15
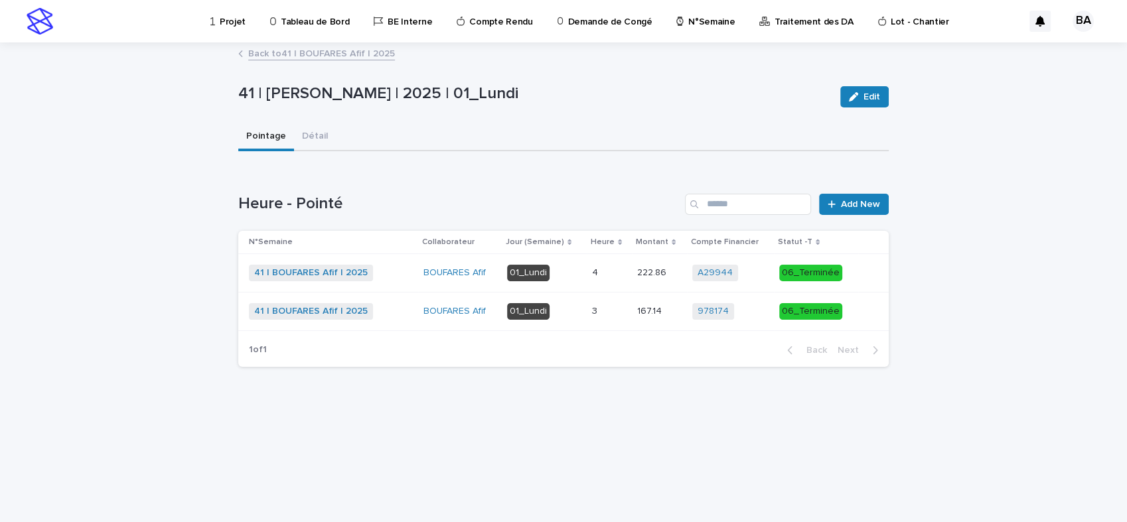
click at [347, 52] on link "Back to 41 | BOUFARES Afif | 2025" at bounding box center [321, 52] width 147 height 15
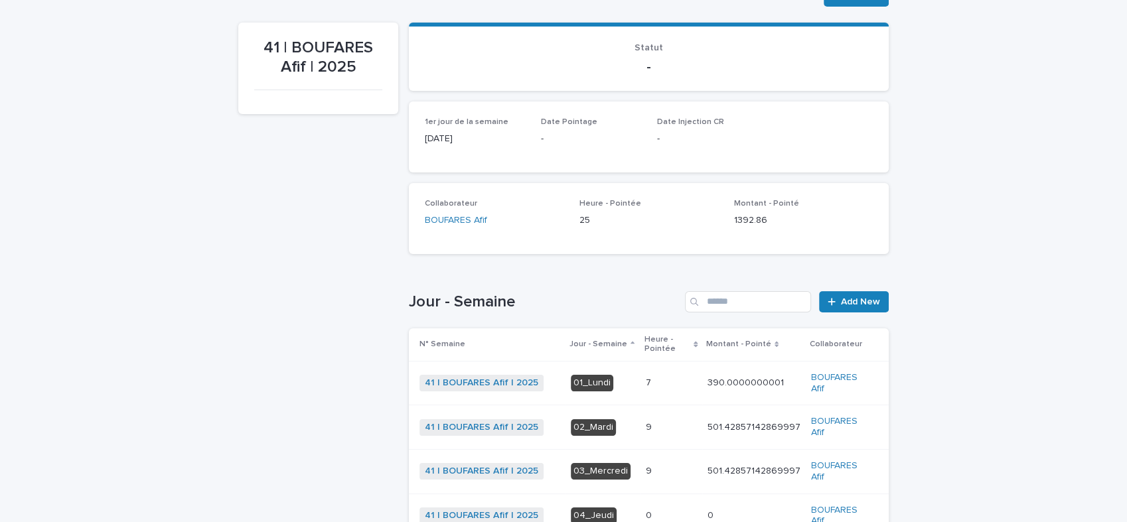
scroll to position [337, 0]
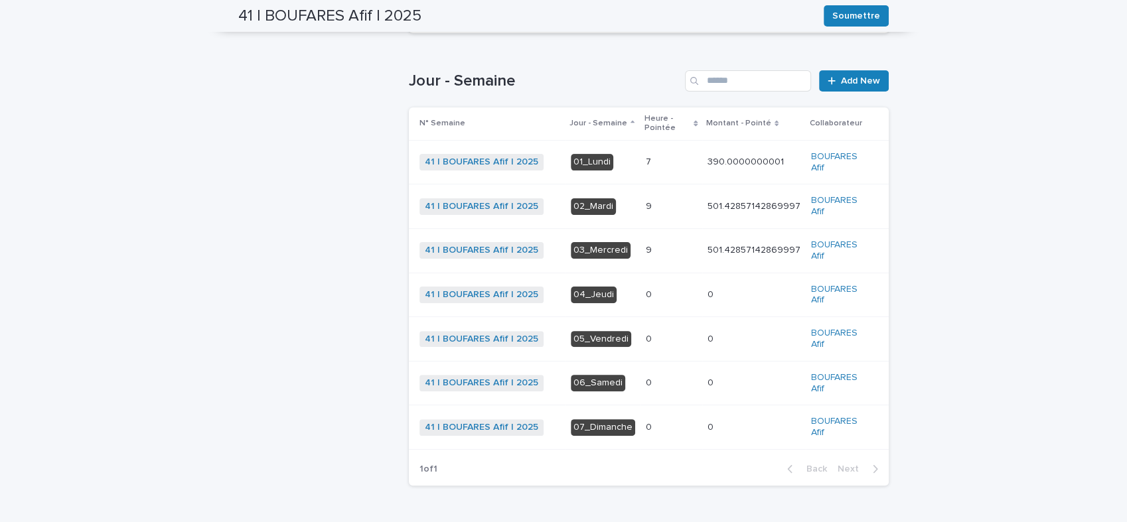
click at [653, 204] on p at bounding box center [671, 206] width 51 height 11
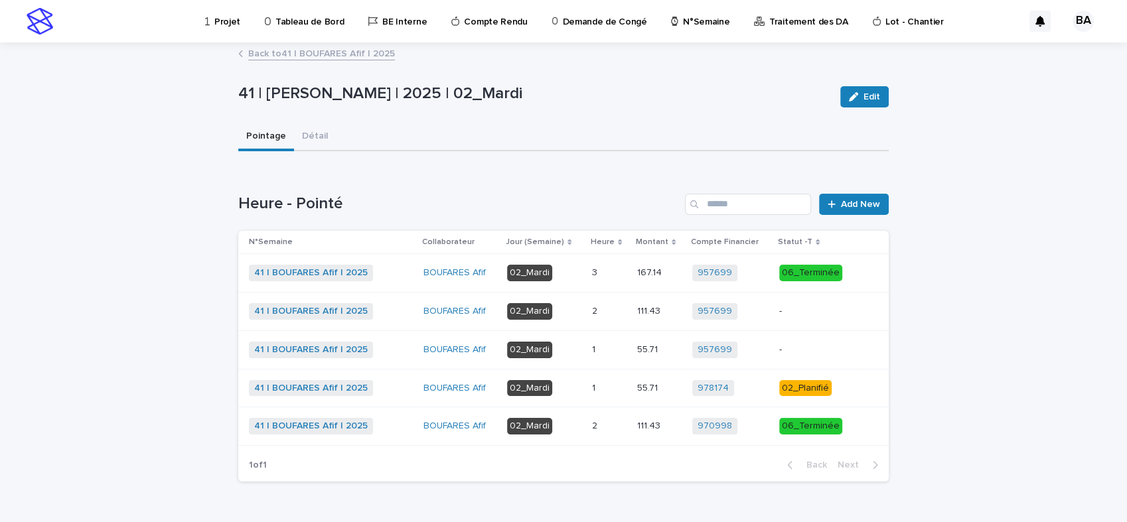
click at [607, 318] on div "2 2" at bounding box center [609, 312] width 35 height 22
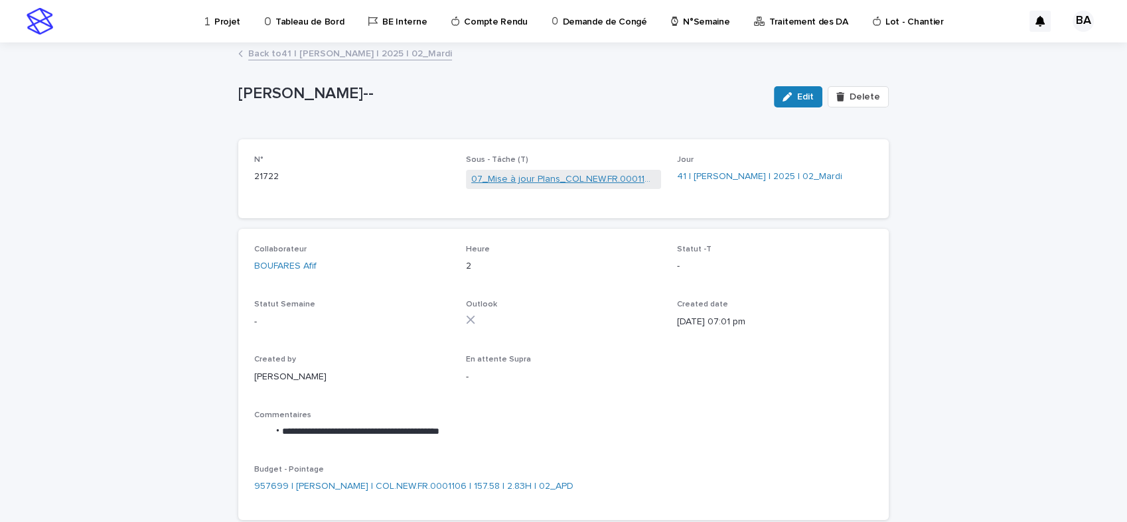
click at [520, 179] on link "07_Mise à jour Plans_COL.NEW.FR.0001106" at bounding box center [563, 180] width 185 height 14
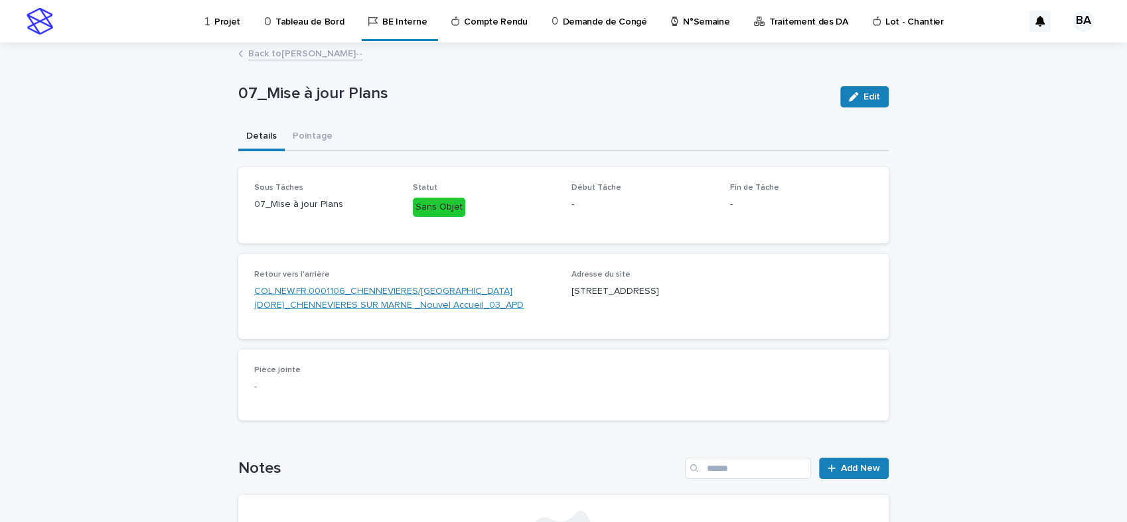
click at [390, 291] on link "COL.NEW.FR.0001106_CHENNEVIERES/MARNE(DORE)_CHENNEVIERES SUR MARNE _Nouvel Accu…" at bounding box center [404, 299] width 301 height 28
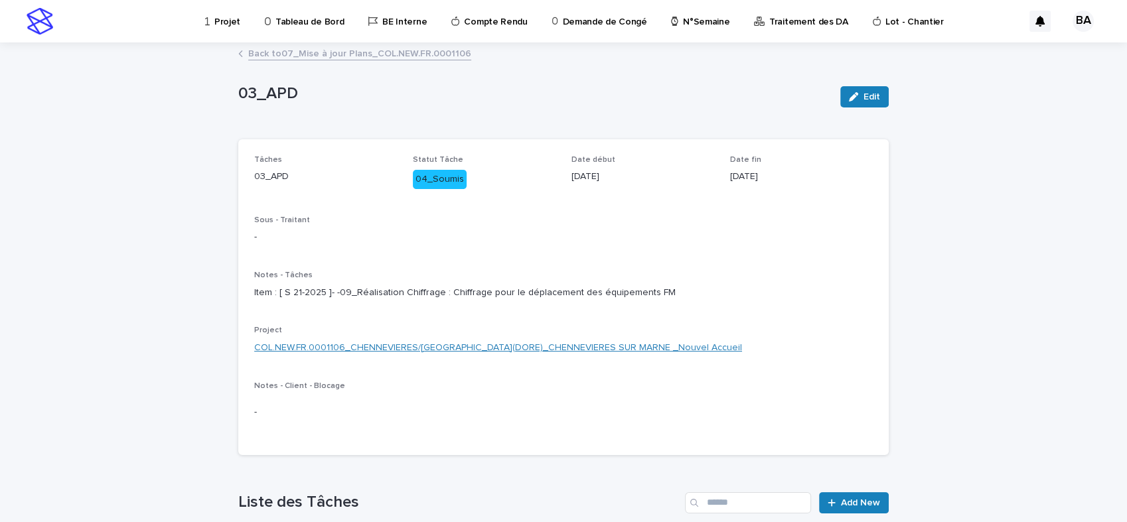
click at [438, 355] on link "COL.NEW.FR.0001106_CHENNEVIERES/MARNE(DORE)_CHENNEVIERES SUR MARNE _Nouvel Accu…" at bounding box center [498, 348] width 488 height 14
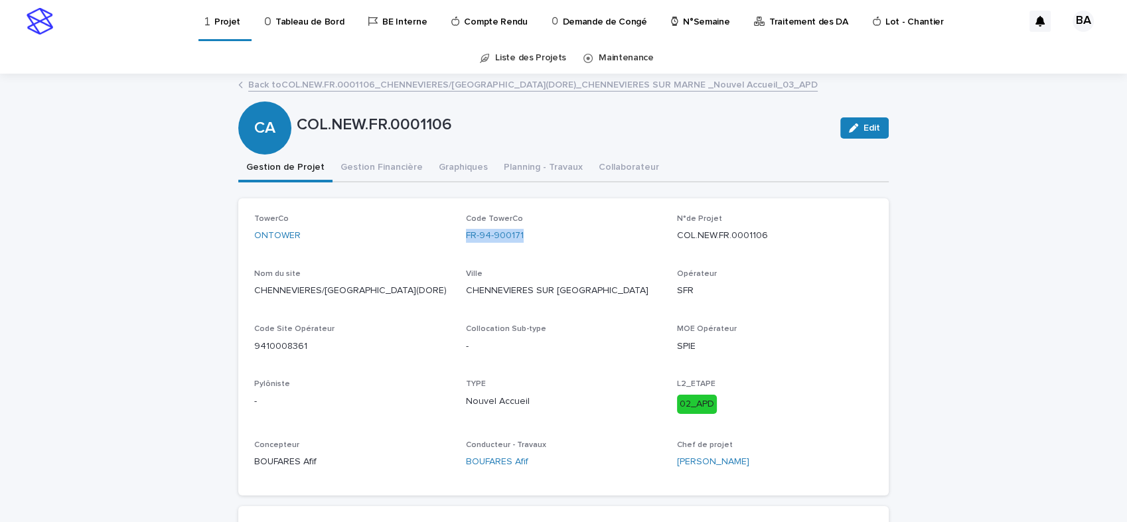
drag, startPoint x: 535, startPoint y: 232, endPoint x: 457, endPoint y: 245, distance: 79.4
click at [457, 245] on div "TowerCo ONTOWER Code TowerCo FR-94-900171 N°de Projet COL.NEW.FR.0001106 Nom du…" at bounding box center [563, 347] width 619 height 266
copy link "FR-94-900171"
click at [605, 84] on link "Back to COL.NEW.FR.0001106_CHENNEVIERES/MARNE(DORE)_CHENNEVIERES SUR MARNE _Nou…" at bounding box center [533, 83] width 570 height 15
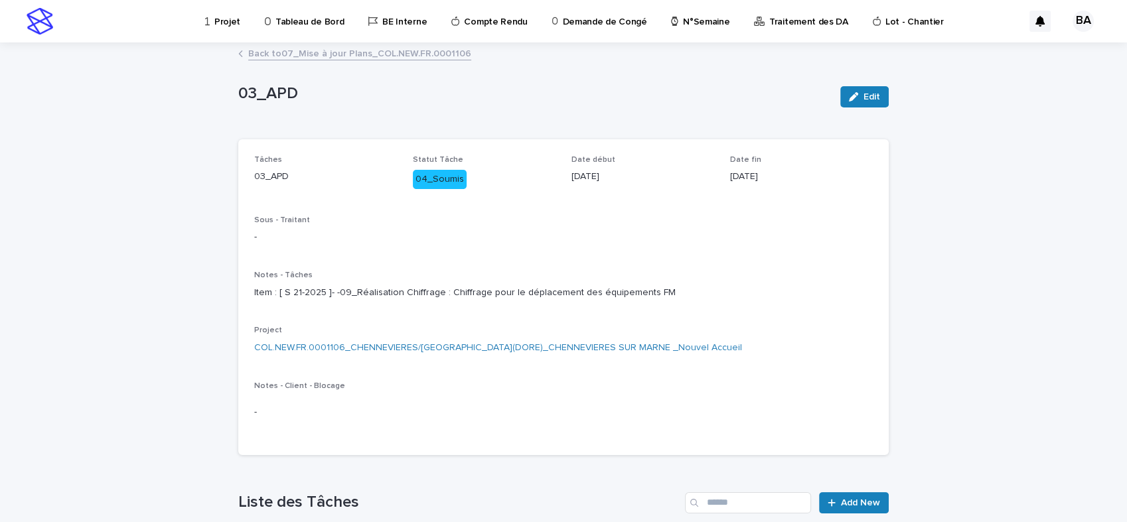
click at [410, 48] on link "Back to 07_Mise à jour Plans_COL.NEW.FR.0001106" at bounding box center [359, 52] width 223 height 15
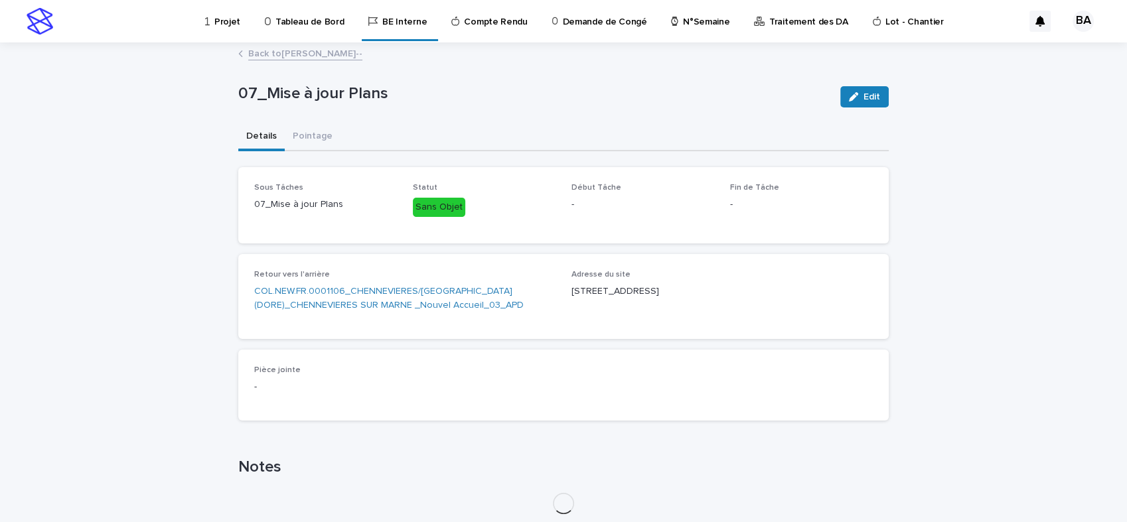
click at [312, 53] on link "Back to BOUFARES Afif--" at bounding box center [305, 52] width 114 height 15
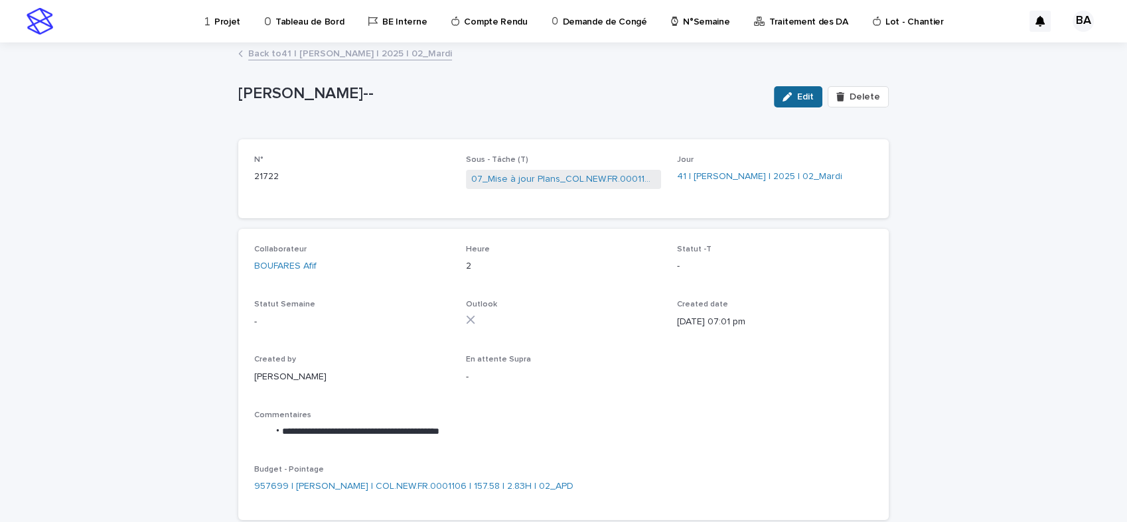
click at [803, 102] on button "Edit" at bounding box center [798, 96] width 48 height 21
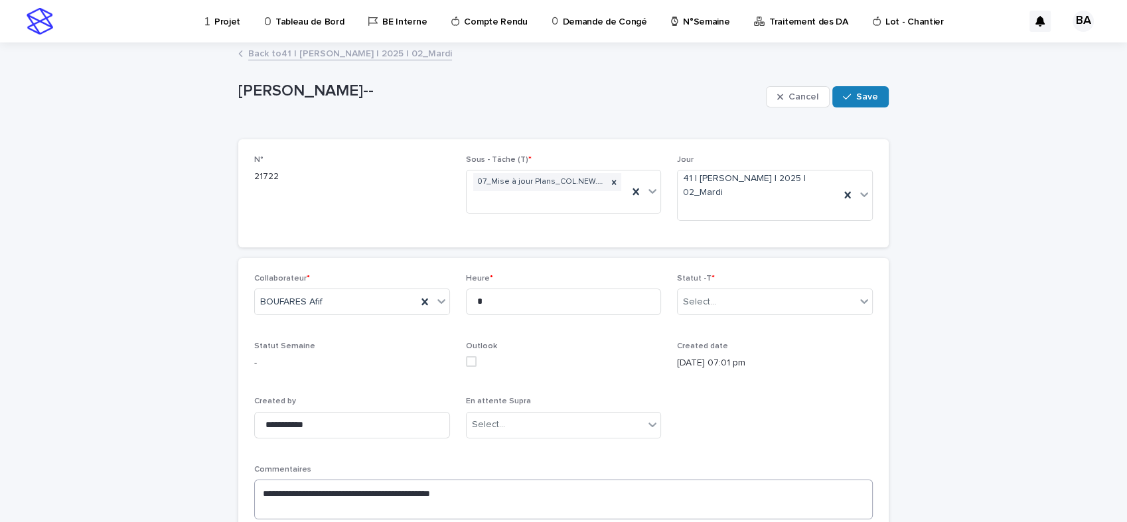
scroll to position [169, 0]
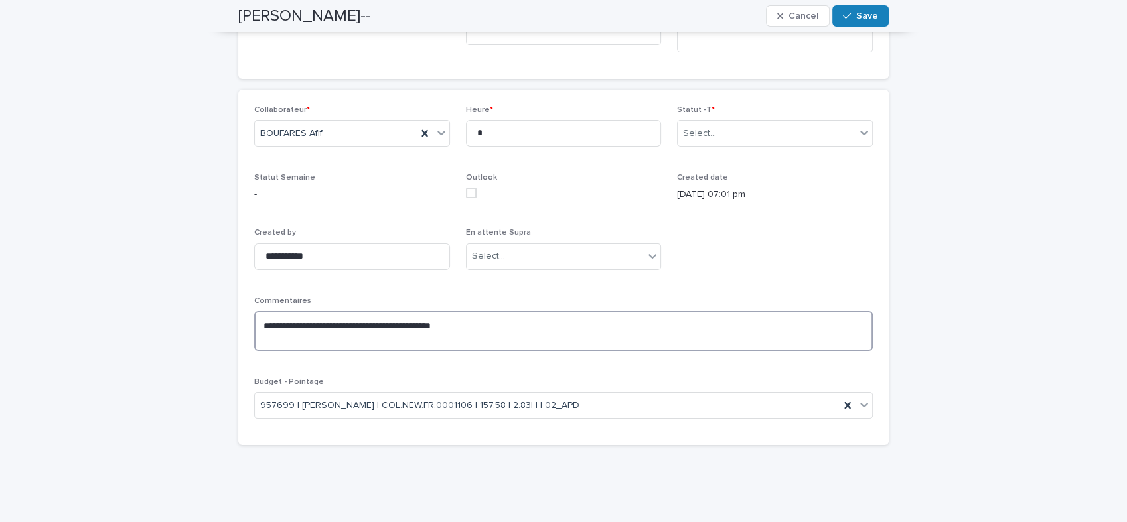
click at [462, 329] on textarea "**********" at bounding box center [563, 331] width 619 height 40
paste textarea "**********"
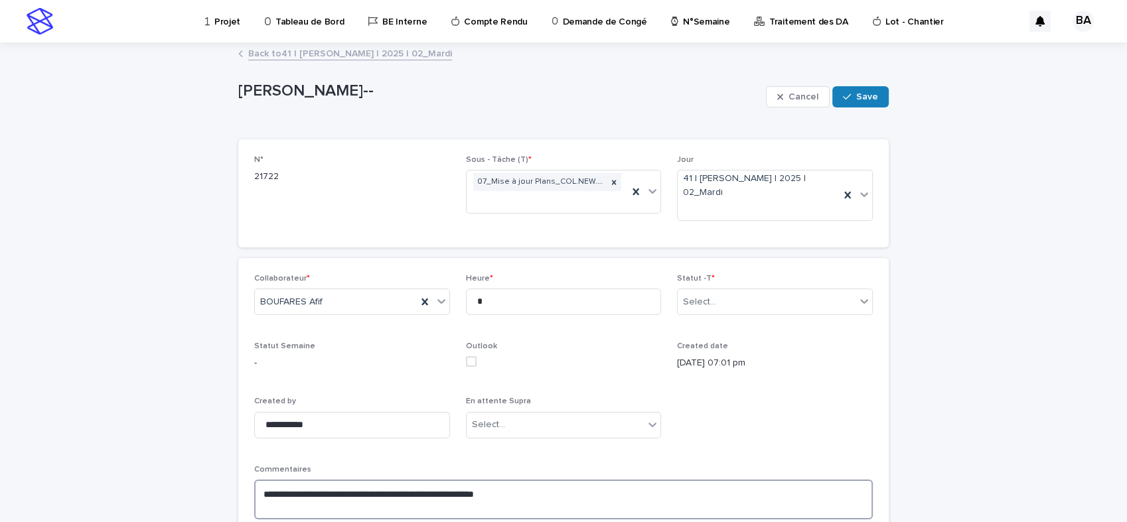
scroll to position [147, 0]
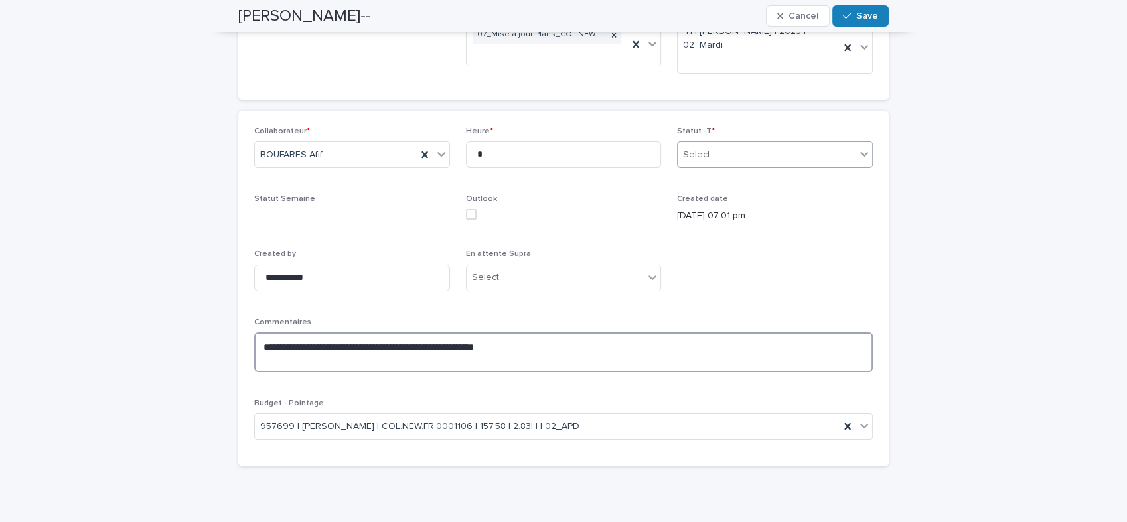
type textarea "**********"
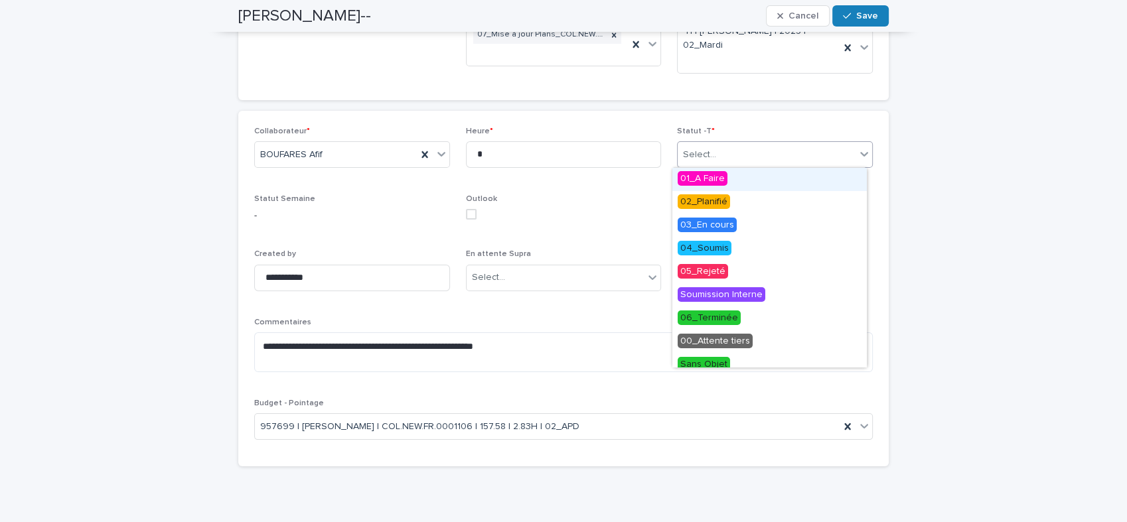
click at [841, 164] on div "Select..." at bounding box center [767, 155] width 178 height 22
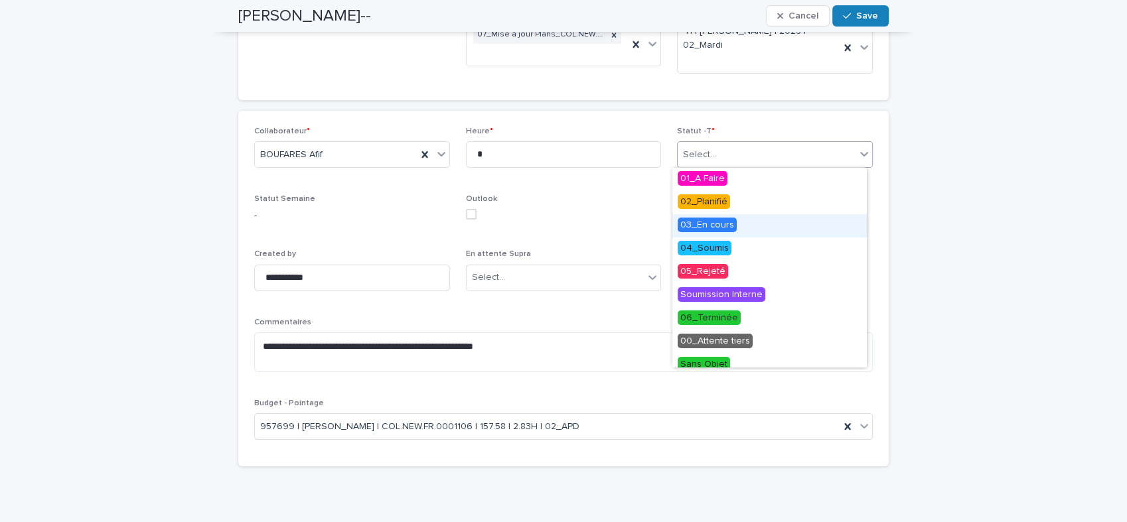
click at [743, 224] on div "03_En cours" at bounding box center [769, 225] width 194 height 23
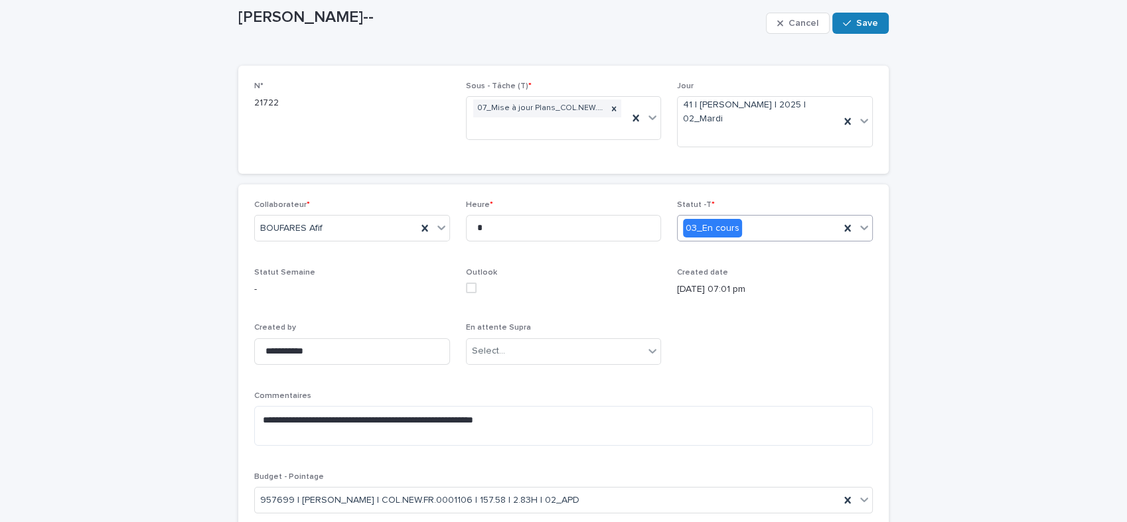
scroll to position [0, 0]
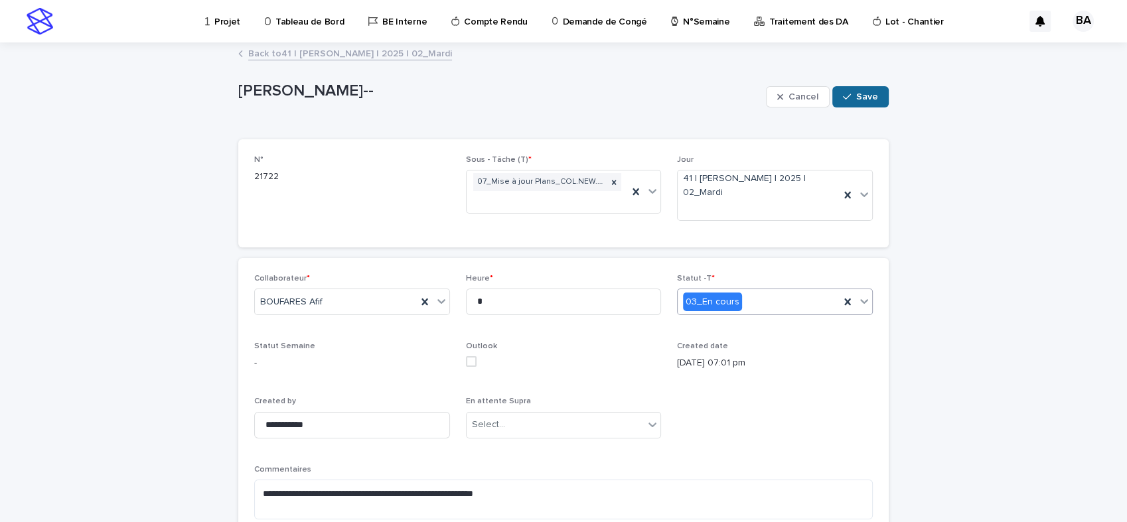
click at [860, 98] on span "Save" at bounding box center [867, 96] width 22 height 9
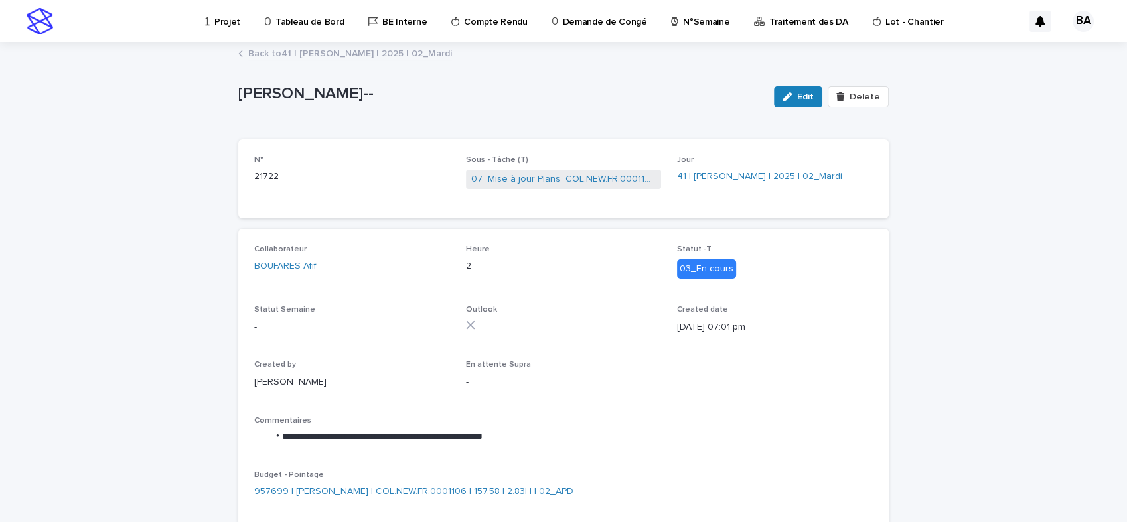
click at [337, 52] on link "Back to 41 | BOUFARES Afif | 2025 | 02_Mardi" at bounding box center [350, 52] width 204 height 15
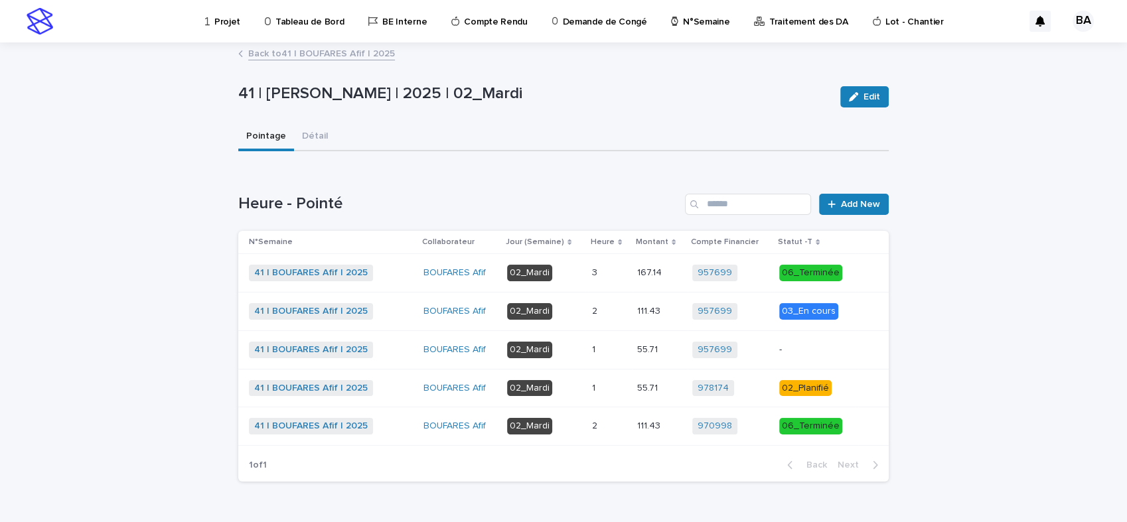
click at [578, 344] on td "02_Mardi" at bounding box center [544, 350] width 85 height 38
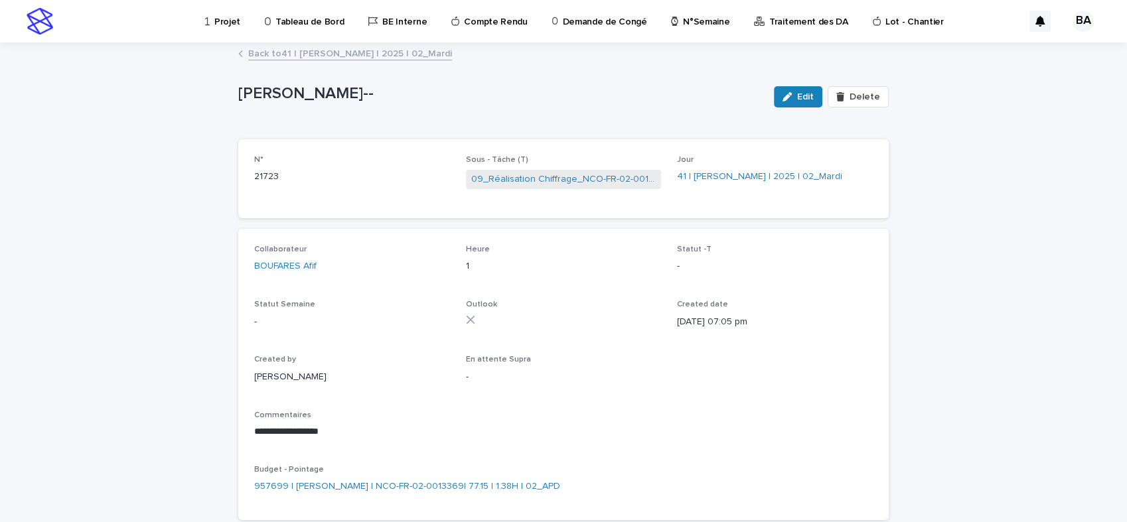
scroll to position [74, 0]
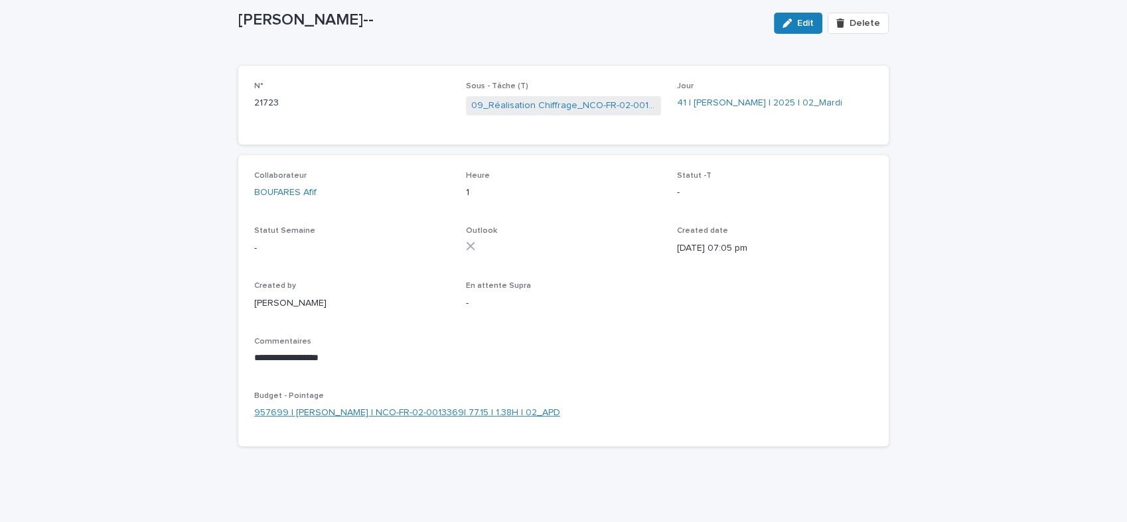
click at [437, 411] on link "957699 | BOUFARES Afif | NCO-FR-02-0013369| 77.15 | 1.38H | 02_APD" at bounding box center [407, 413] width 306 height 14
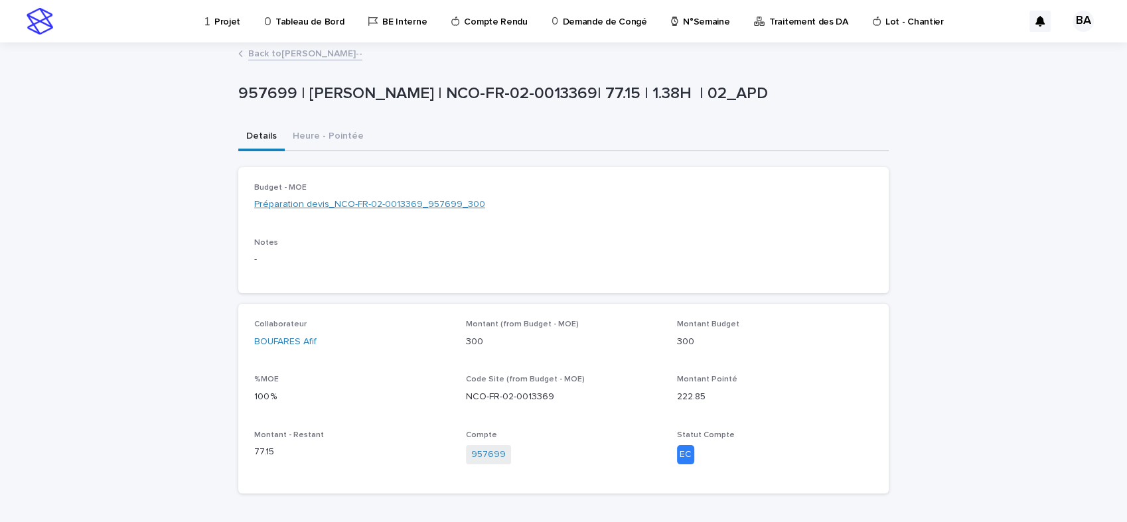
click at [374, 202] on link "Préparation devis_NCO-FR-02-0013369_957699_300" at bounding box center [369, 205] width 231 height 14
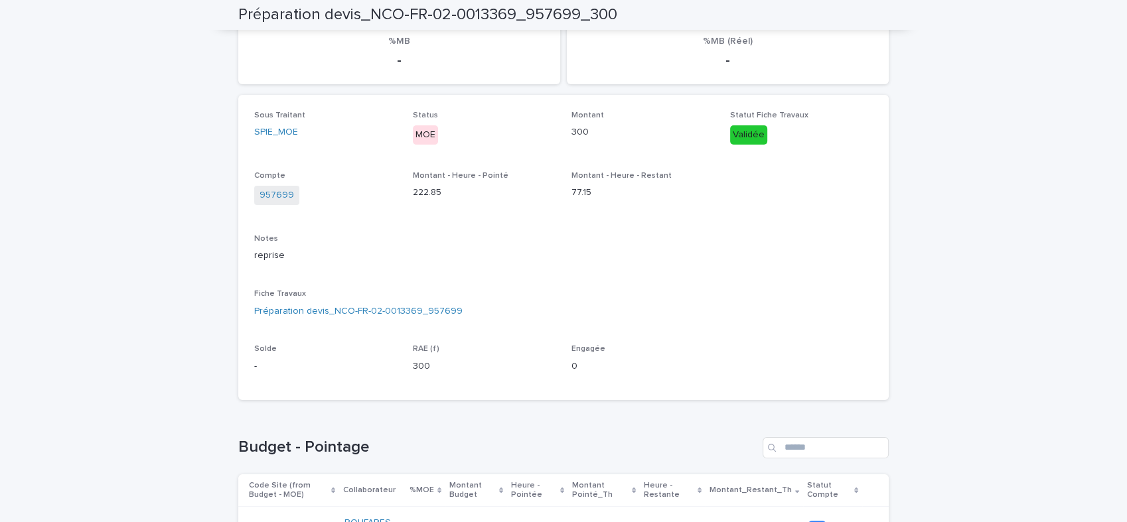
scroll to position [225, 0]
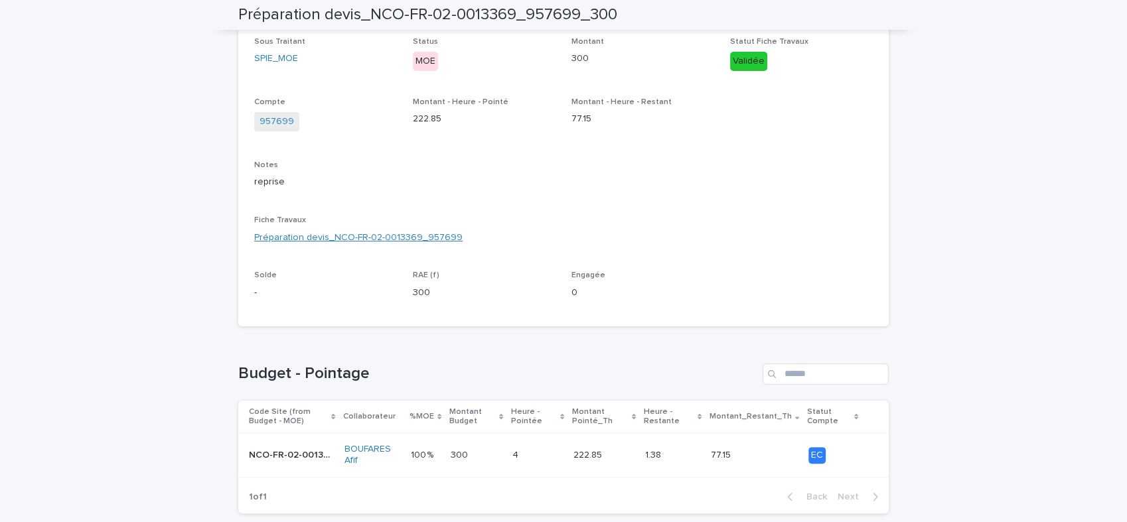
click at [380, 237] on link "Préparation devis_NCO-FR-02-0013369_957699" at bounding box center [358, 238] width 208 height 14
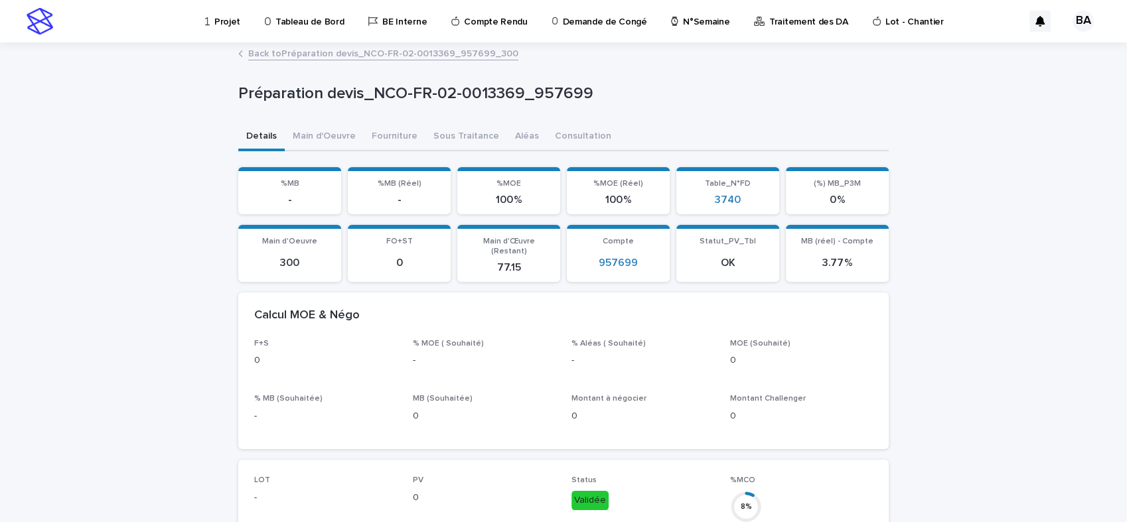
click at [266, 51] on link "Back to Préparation devis_NCO-FR-02-0013369_957699_300" at bounding box center [383, 52] width 270 height 15
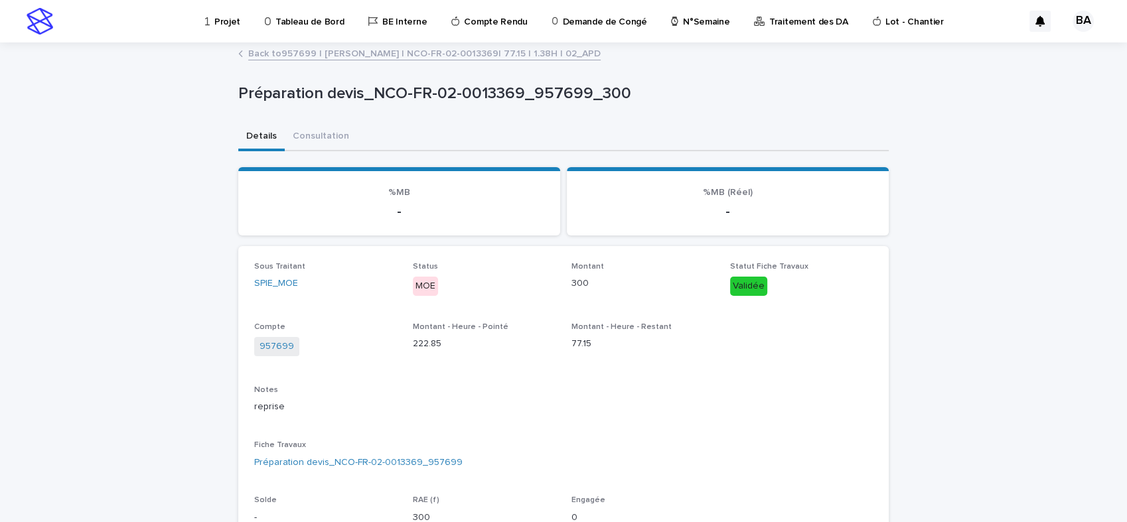
click at [267, 51] on link "Back to 957699 | BOUFARES Afif | NCO-FR-02-0013369| 77.15 | 1.38H | 02_APD" at bounding box center [424, 52] width 352 height 15
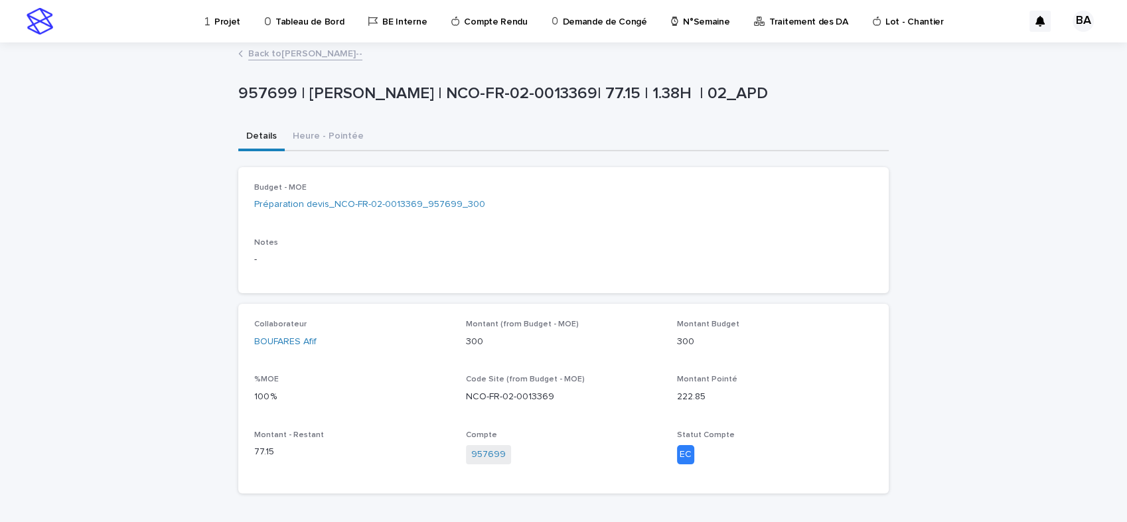
click at [267, 51] on link "Back to BOUFARES Afif--" at bounding box center [305, 52] width 114 height 15
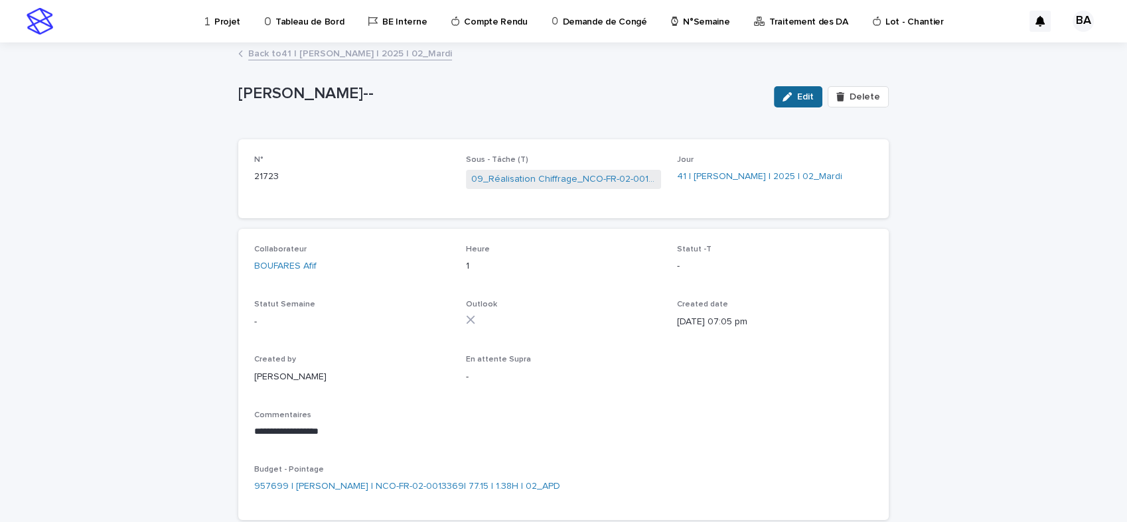
click at [799, 100] on span "Edit" at bounding box center [805, 96] width 17 height 9
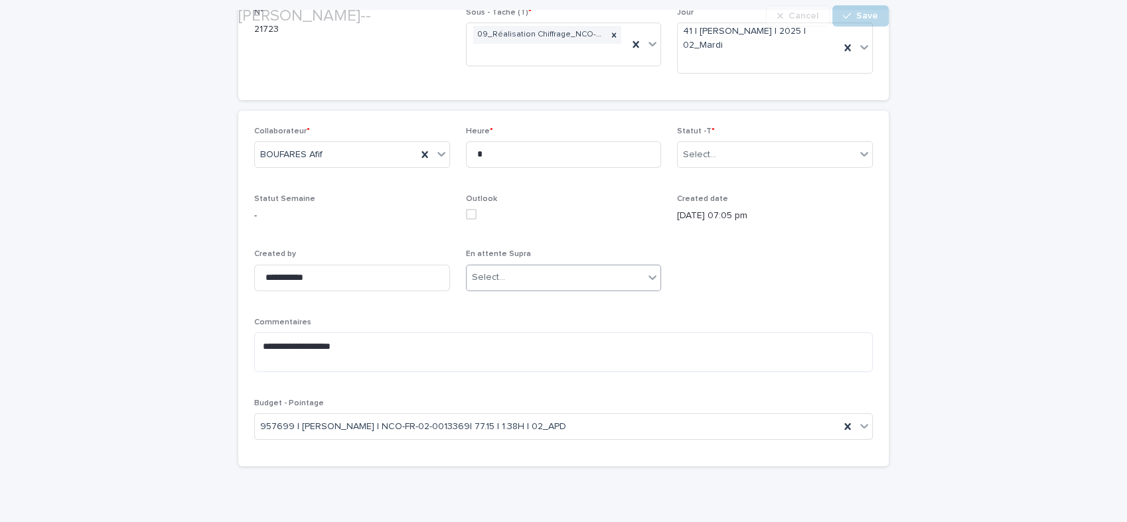
scroll to position [169, 0]
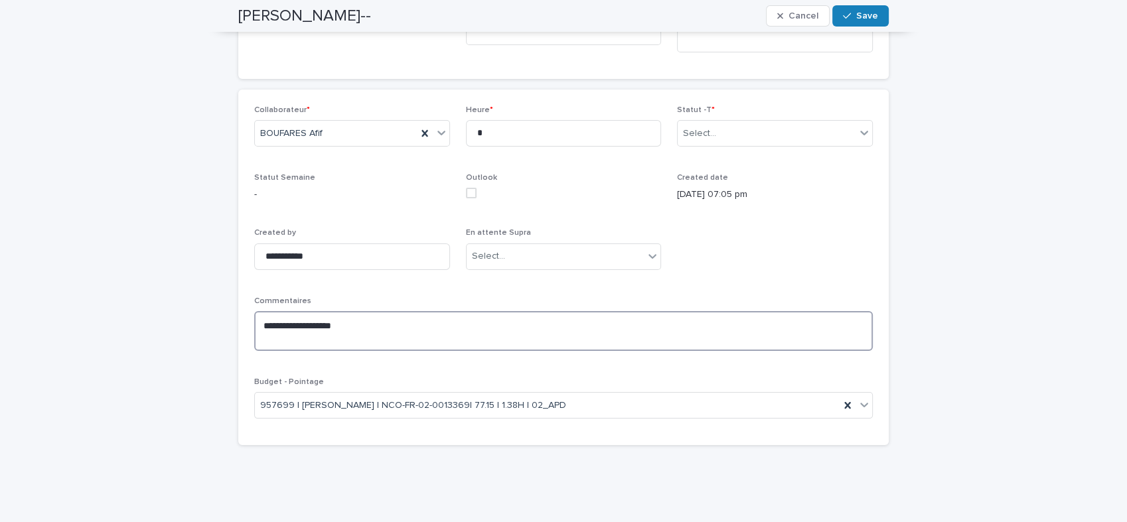
click at [355, 329] on textarea "**********" at bounding box center [563, 331] width 619 height 40
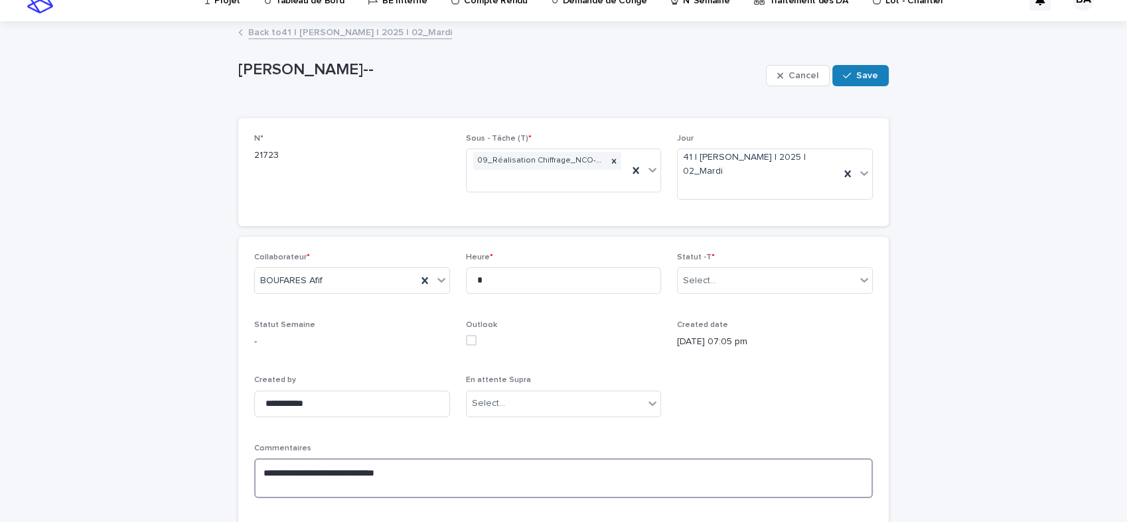
scroll to position [0, 0]
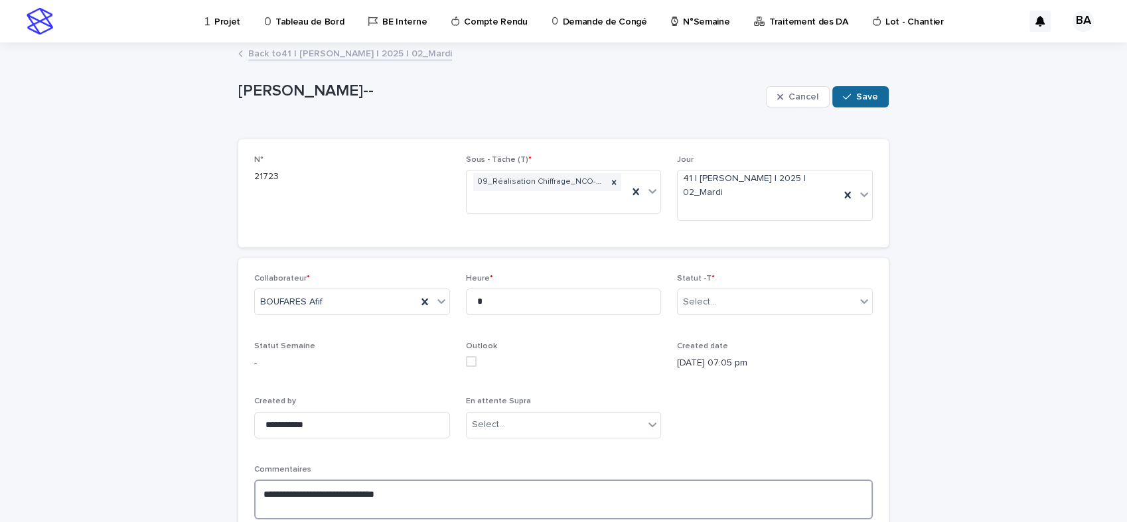
type textarea "**********"
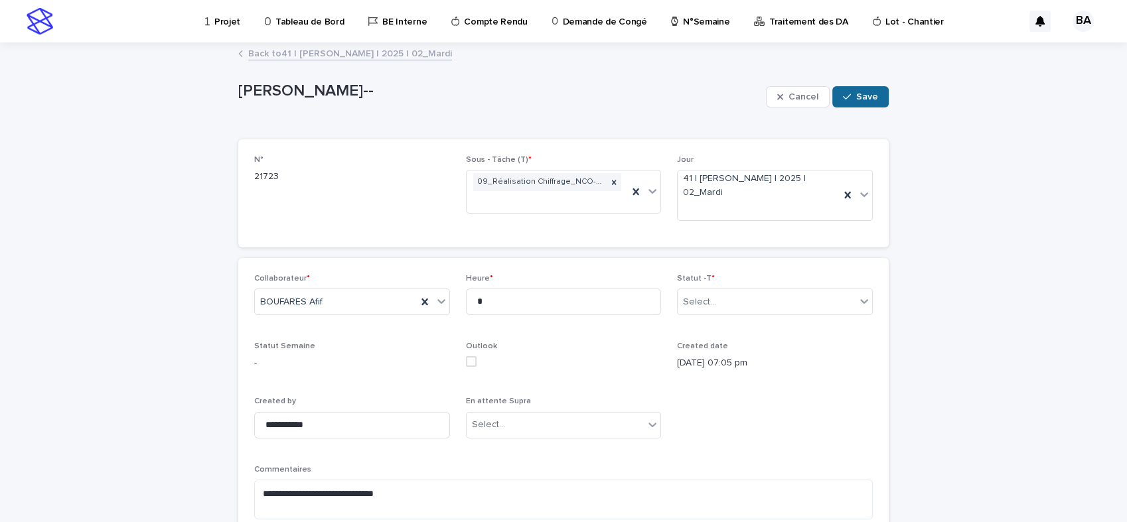
click at [865, 98] on span "Save" at bounding box center [867, 96] width 22 height 9
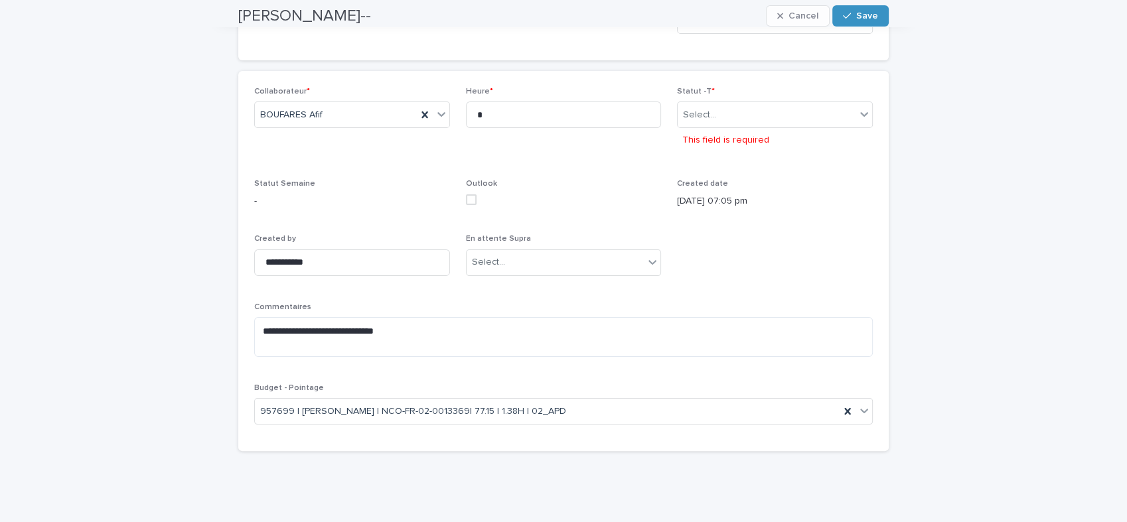
scroll to position [198, 0]
click at [860, 115] on icon at bounding box center [864, 115] width 8 height 5
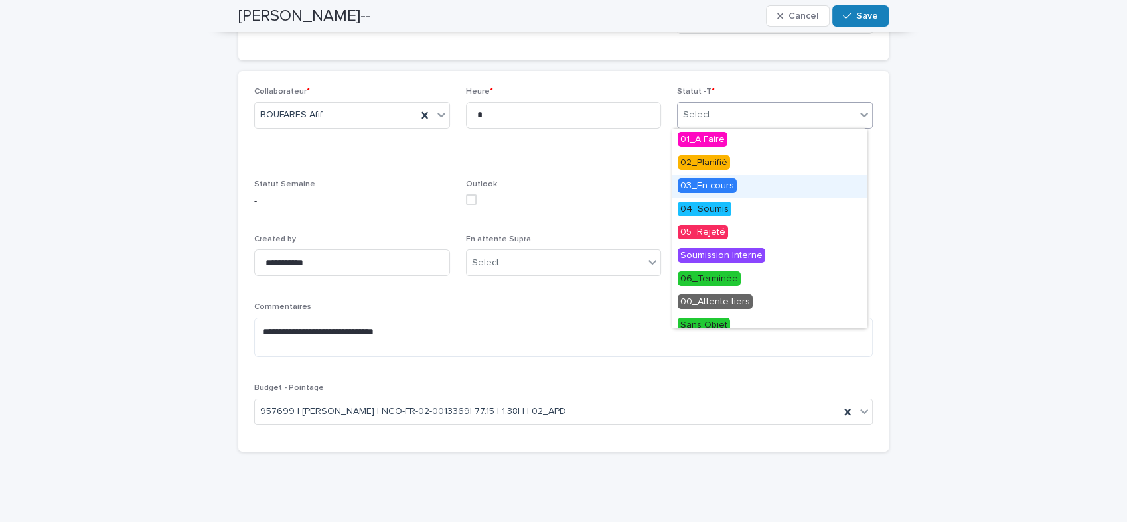
click at [716, 183] on span "03_En cours" at bounding box center [707, 186] width 59 height 15
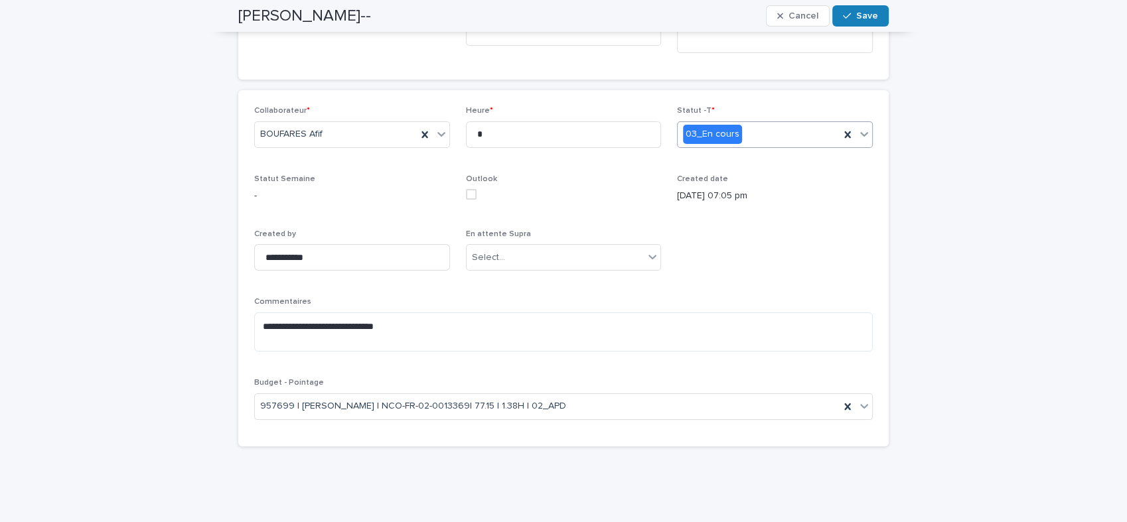
scroll to position [169, 0]
click at [860, 17] on span "Save" at bounding box center [867, 15] width 22 height 9
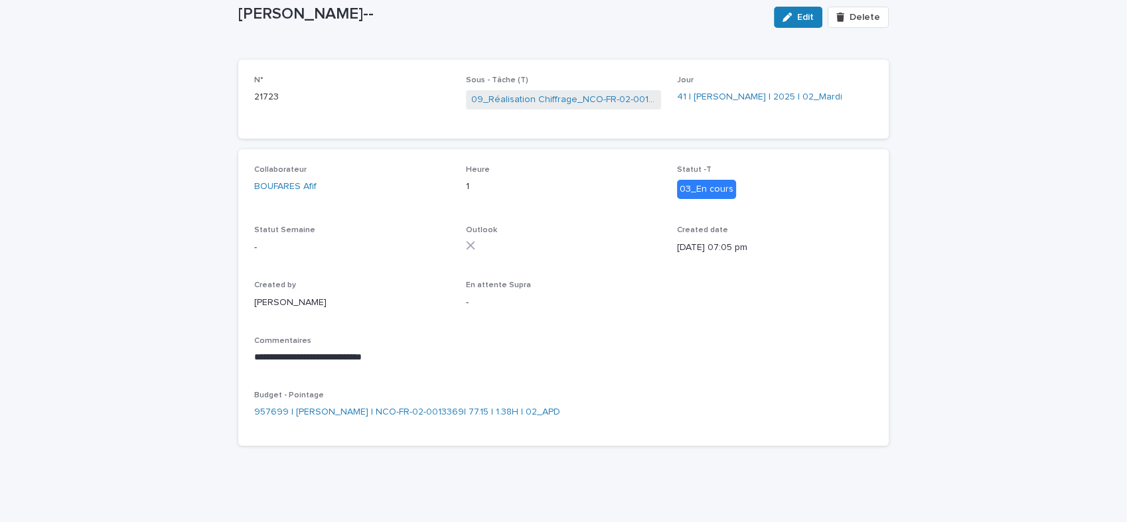
scroll to position [0, 0]
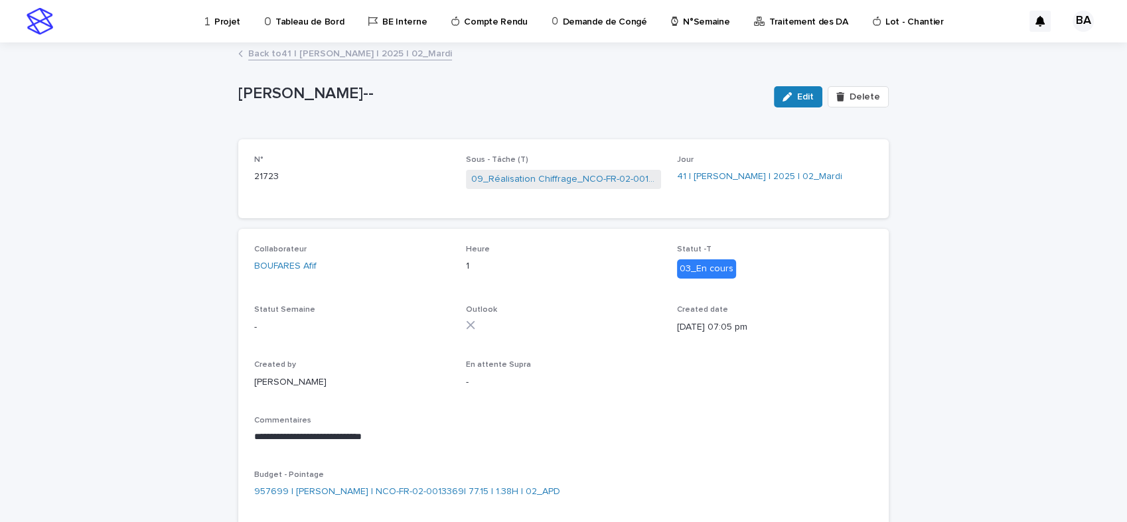
click at [329, 54] on link "Back to 41 | BOUFARES Afif | 2025 | 02_Mardi" at bounding box center [350, 52] width 204 height 15
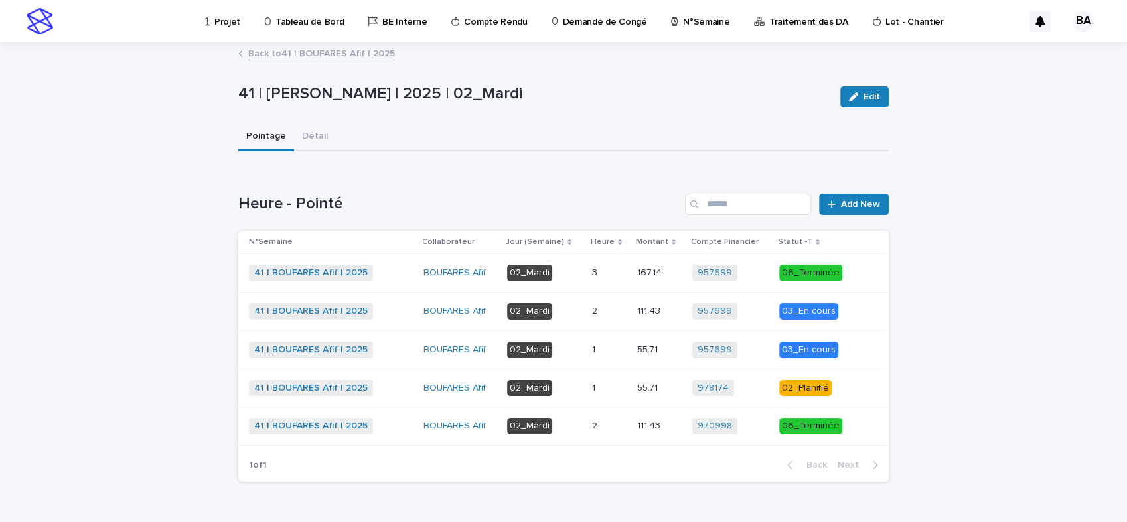
click at [566, 388] on p "02_Mardi" at bounding box center [544, 388] width 74 height 17
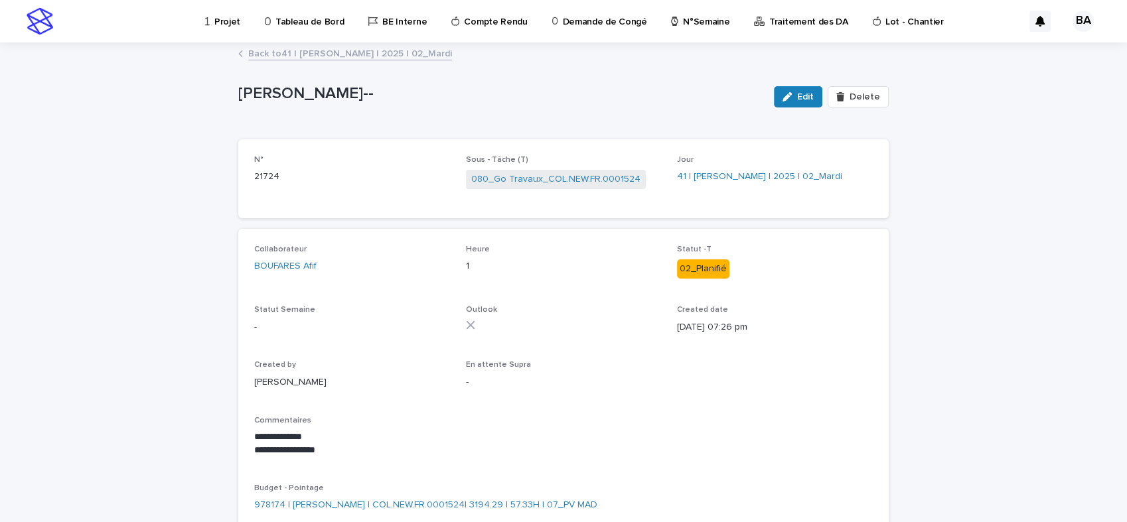
click at [296, 50] on link "Back to 41 | BOUFARES Afif | 2025 | 02_Mardi" at bounding box center [350, 52] width 204 height 15
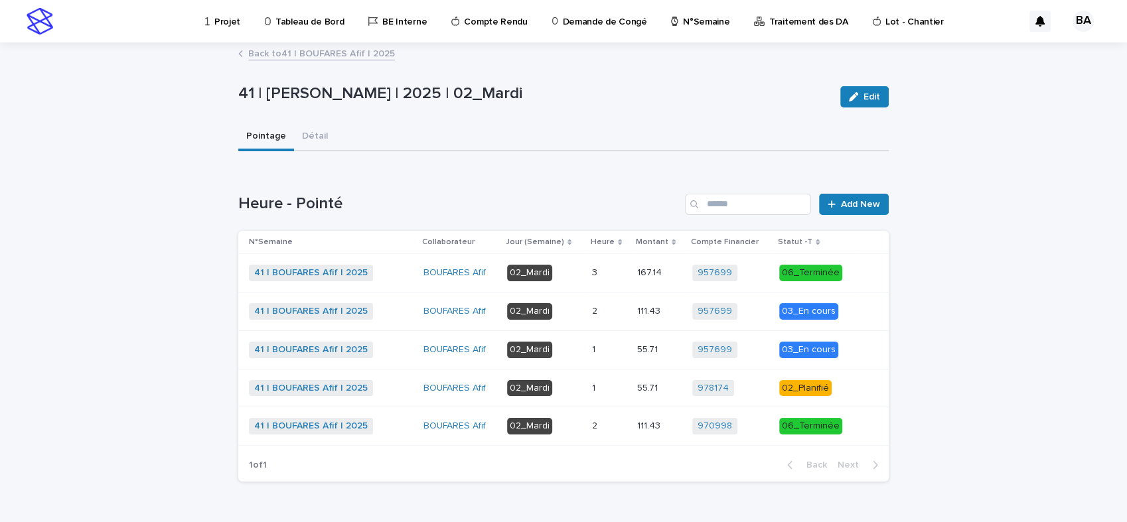
click at [606, 383] on p at bounding box center [609, 388] width 35 height 11
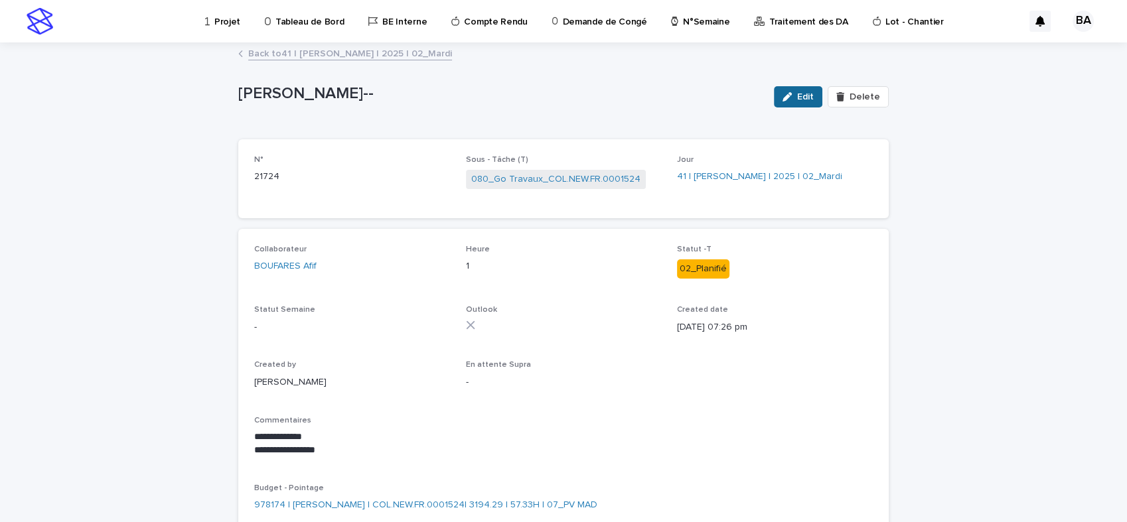
click at [803, 100] on span "Edit" at bounding box center [805, 96] width 17 height 9
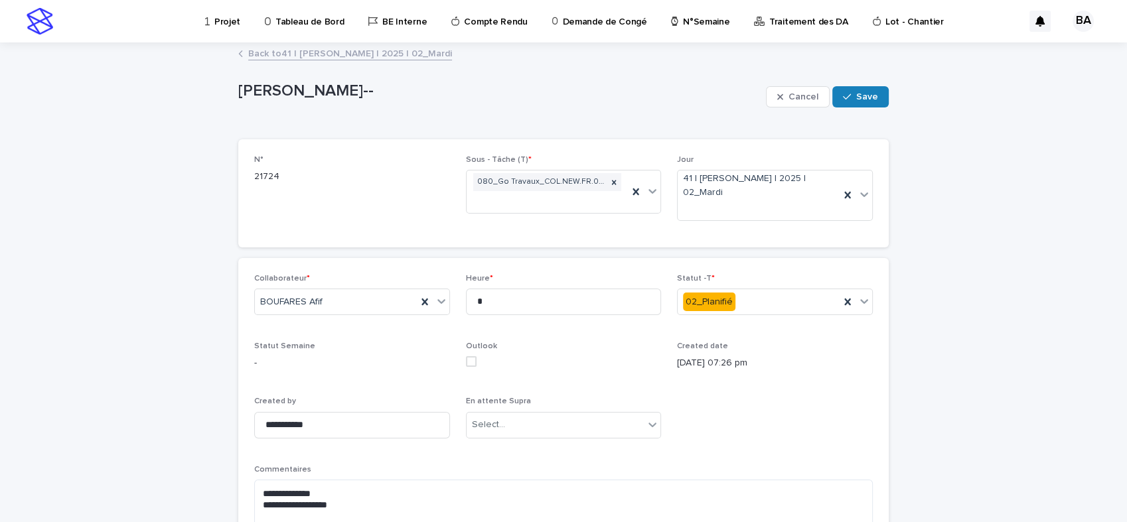
scroll to position [179, 0]
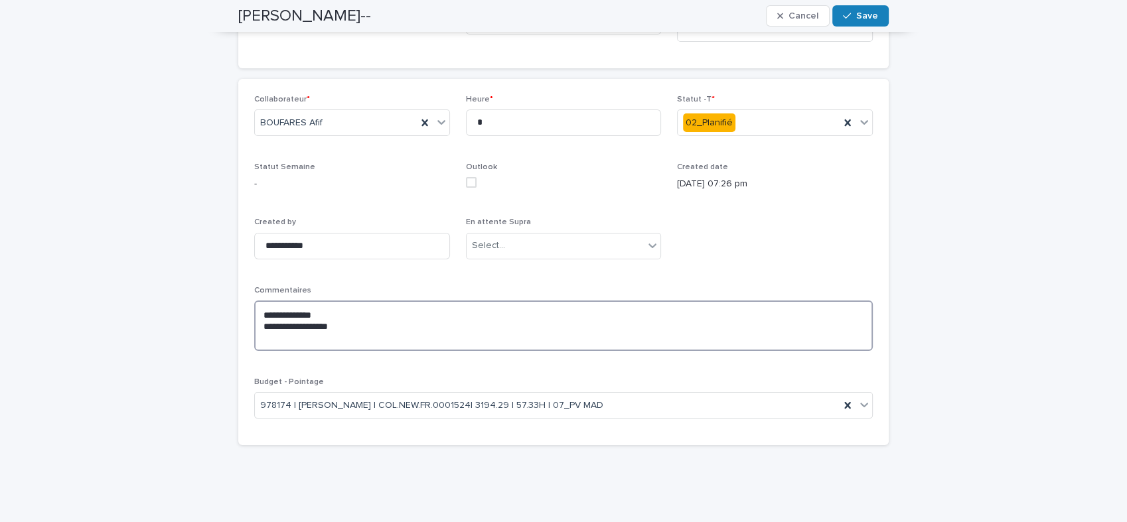
click at [377, 321] on textarea "**********" at bounding box center [563, 326] width 619 height 50
click at [340, 313] on textarea "**********" at bounding box center [563, 326] width 619 height 50
type textarea "**********"
click at [856, 7] on button "Save" at bounding box center [860, 15] width 56 height 21
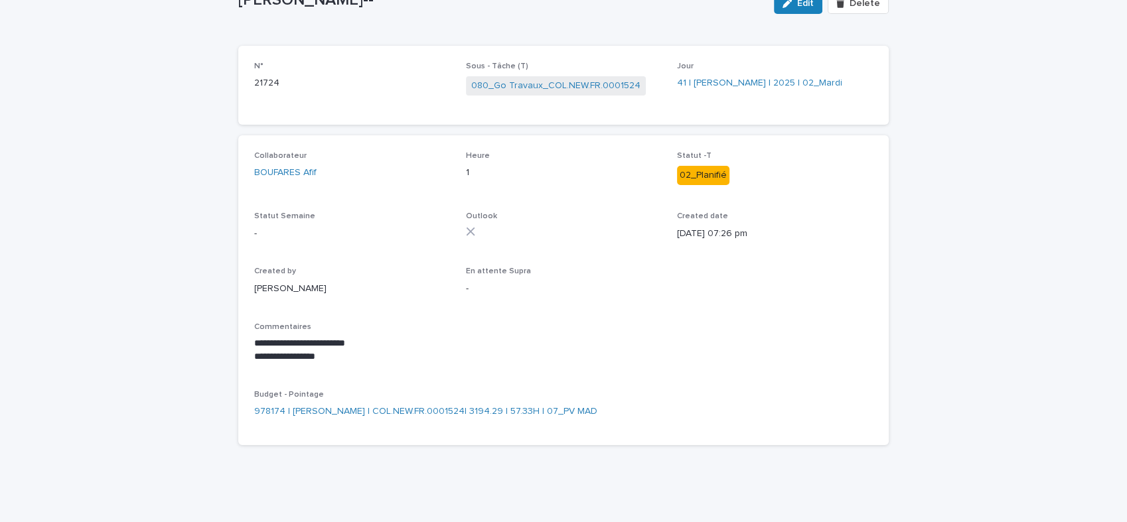
scroll to position [0, 0]
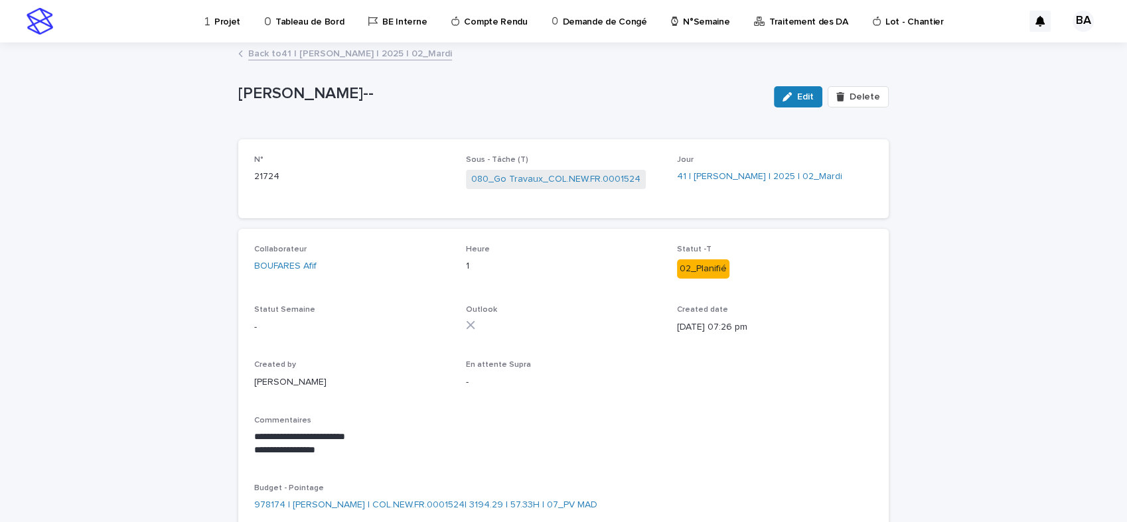
click at [293, 51] on link "Back to 41 | BOUFARES Afif | 2025 | 02_Mardi" at bounding box center [350, 52] width 204 height 15
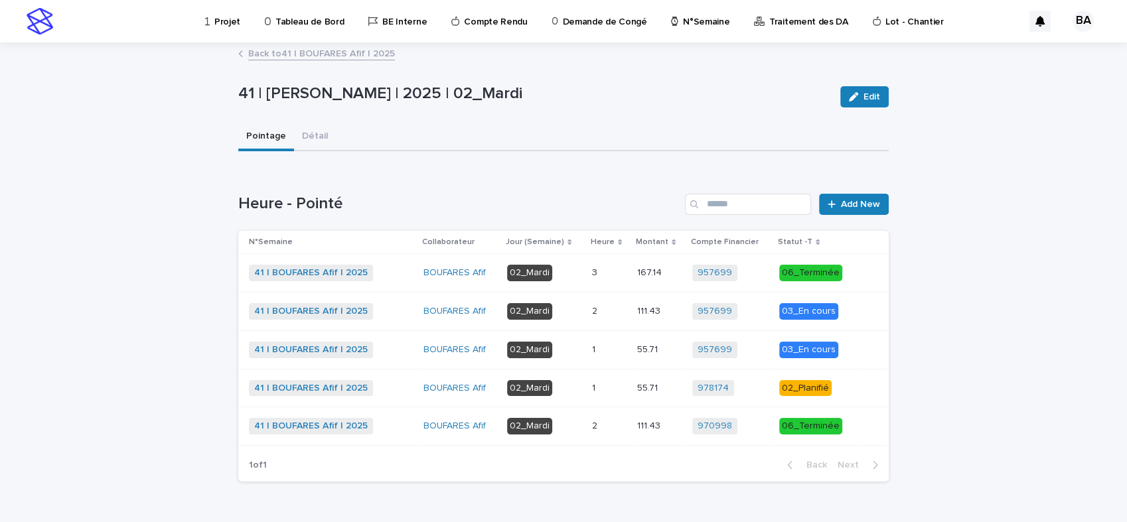
click at [277, 52] on link "Back to 41 | BOUFARES Afif | 2025" at bounding box center [321, 52] width 147 height 15
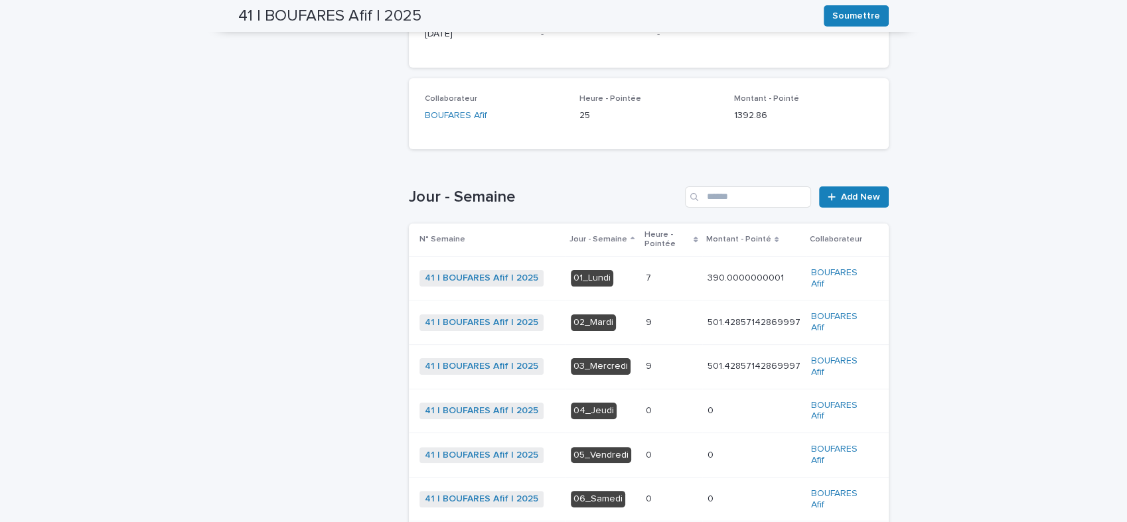
scroll to position [295, 0]
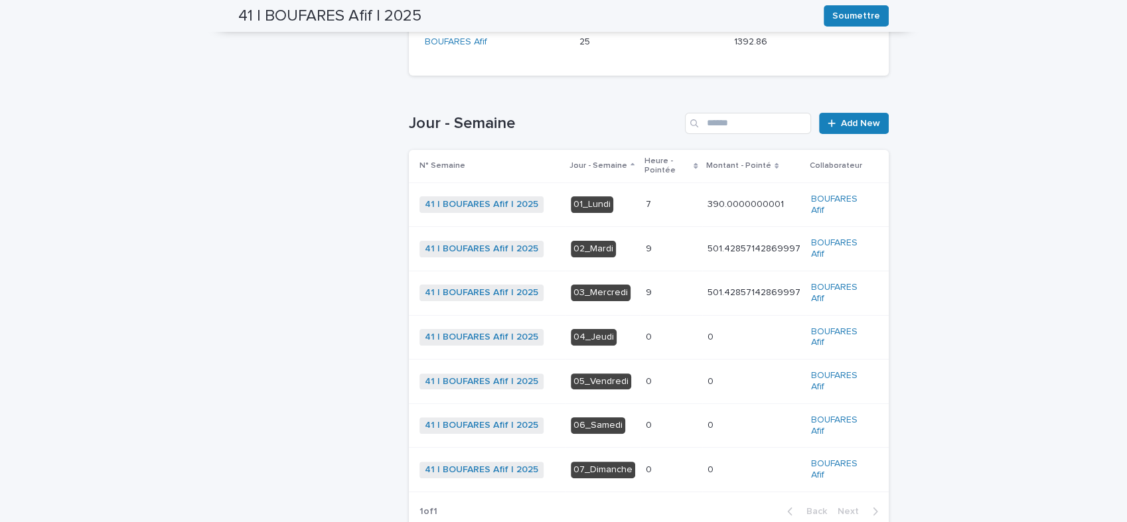
click at [661, 291] on p at bounding box center [671, 292] width 51 height 11
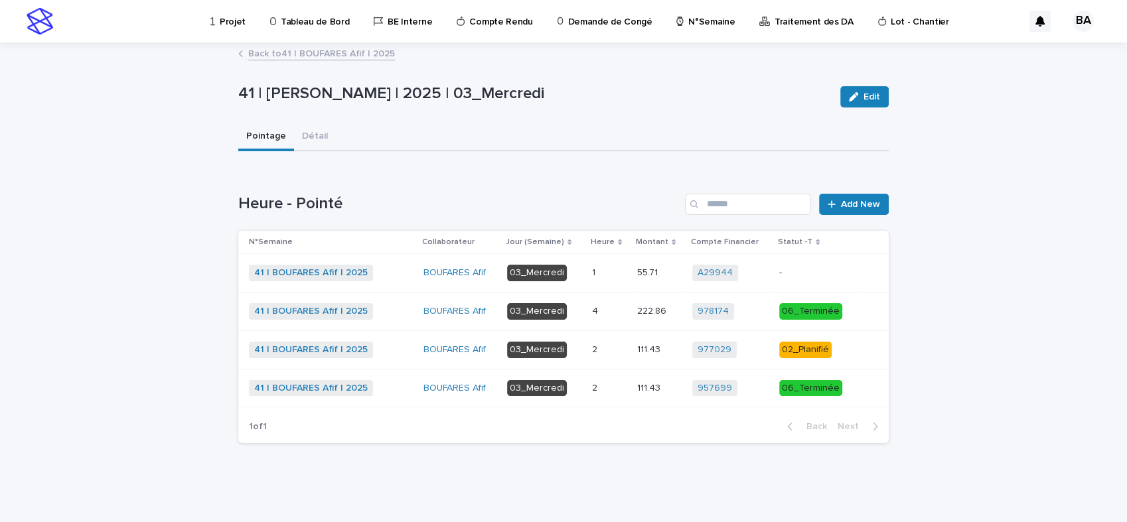
click at [613, 271] on p at bounding box center [609, 273] width 35 height 11
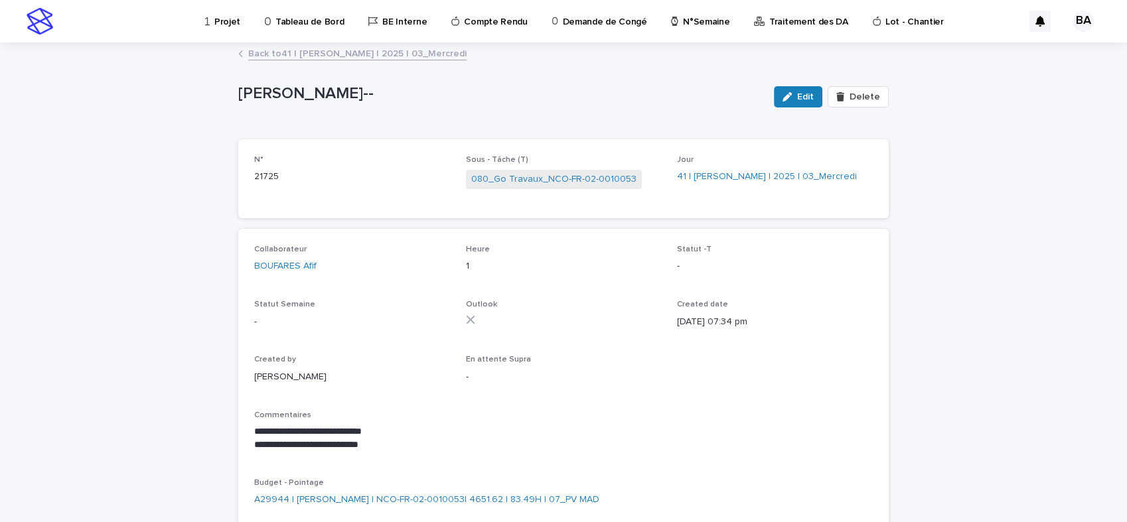
click at [308, 48] on link "Back to 41 | BOUFARES Afif | 2025 | 03_Mercredi" at bounding box center [357, 52] width 218 height 15
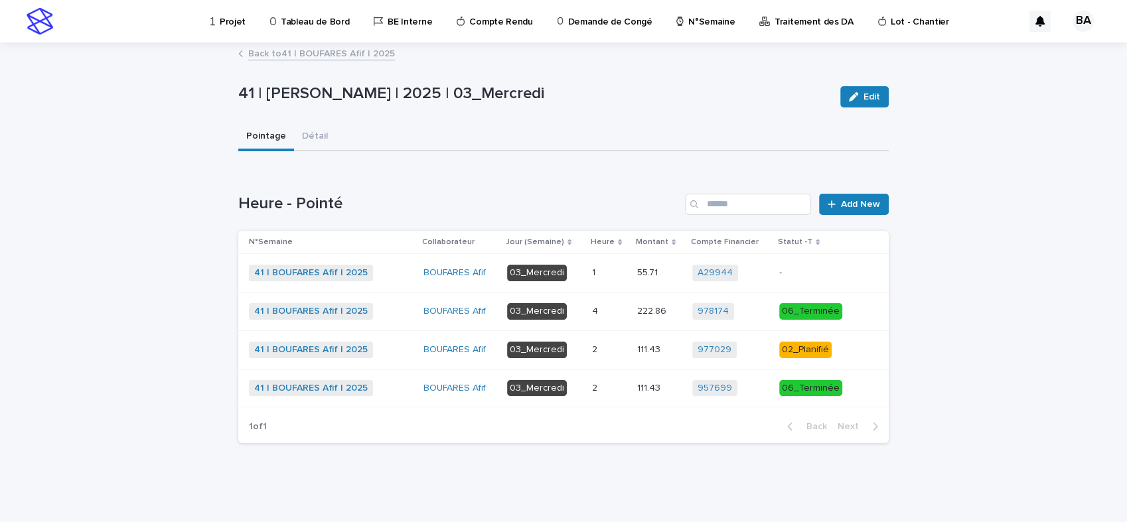
click at [616, 348] on p at bounding box center [609, 350] width 35 height 11
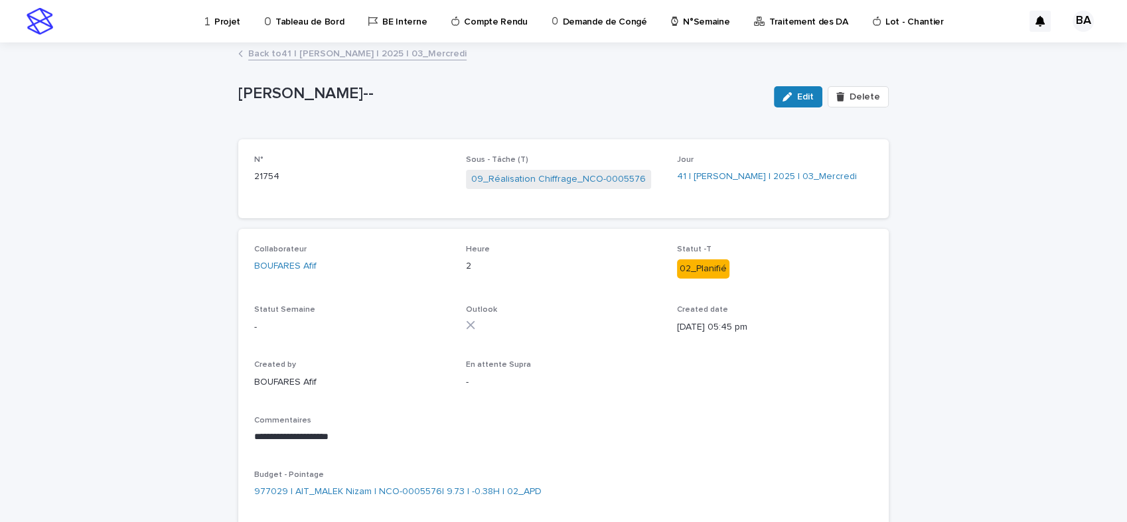
click at [793, 96] on div "button" at bounding box center [790, 96] width 15 height 9
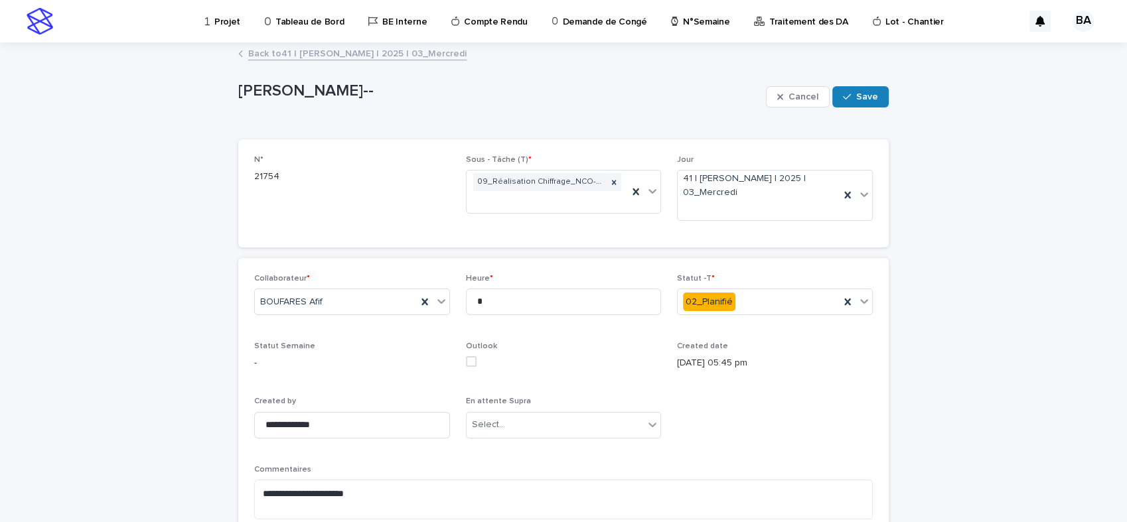
scroll to position [169, 0]
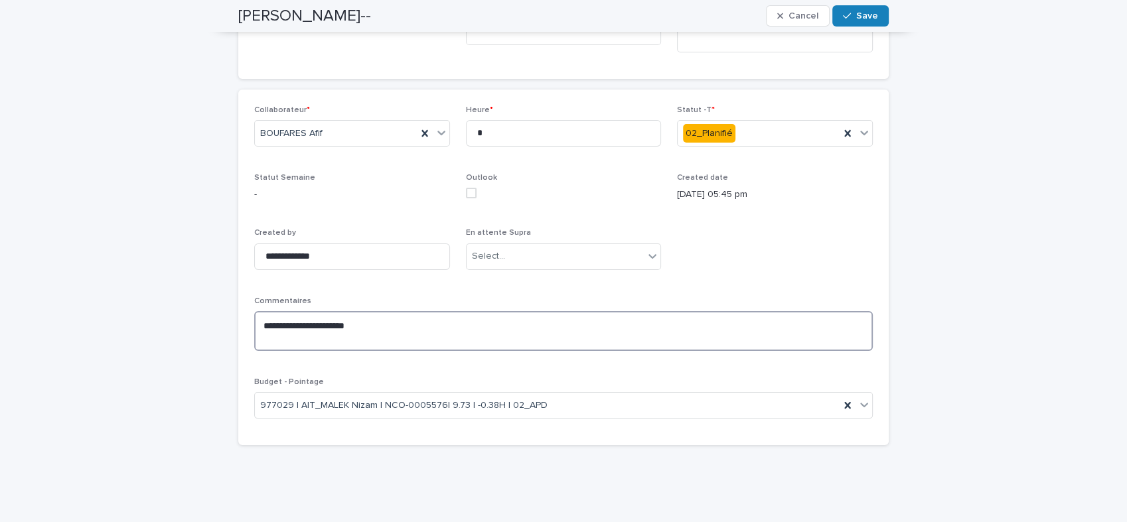
click at [404, 327] on textarea "**********" at bounding box center [563, 331] width 619 height 40
type textarea "**********"
click at [861, 8] on button "Save" at bounding box center [860, 15] width 56 height 21
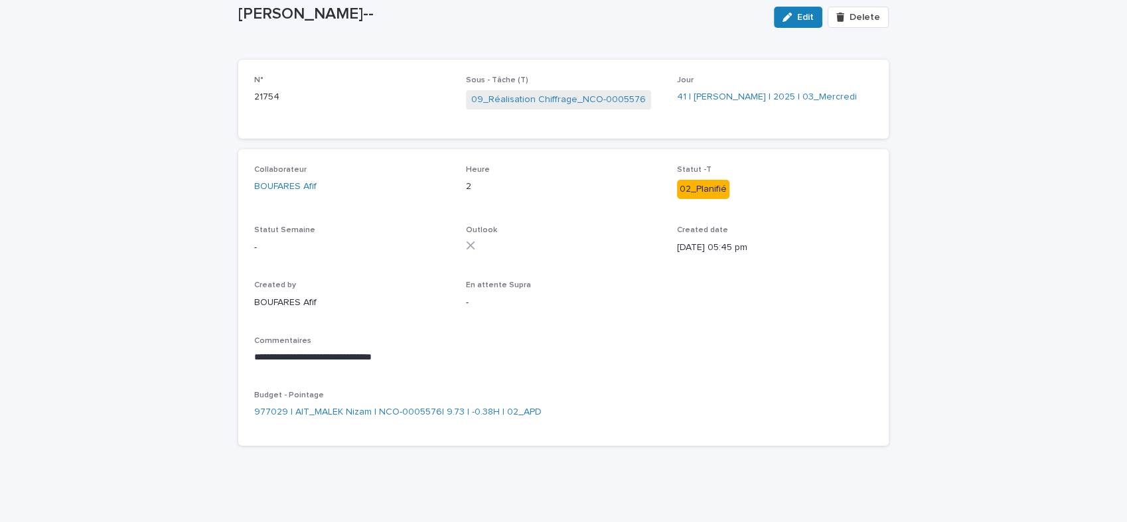
scroll to position [0, 0]
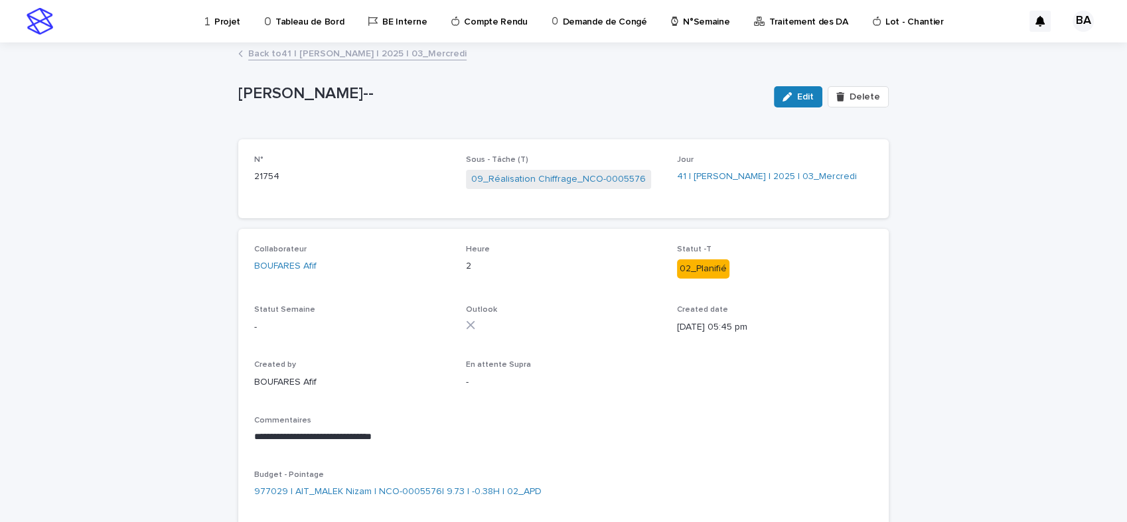
click at [351, 54] on link "Back to 41 | BOUFARES Afif | 2025 | 03_Mercredi" at bounding box center [357, 52] width 218 height 15
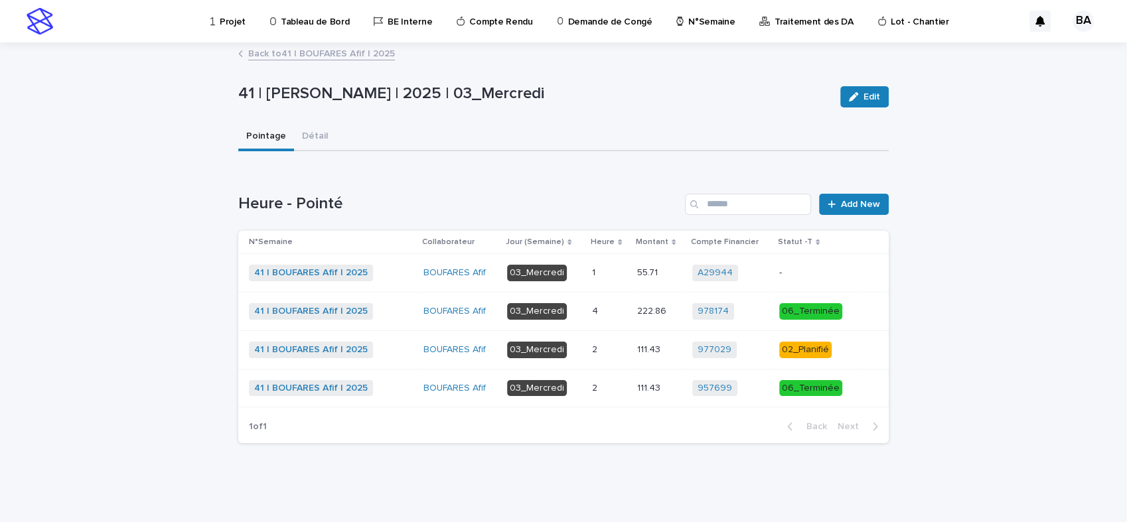
click at [618, 348] on p at bounding box center [609, 350] width 35 height 11
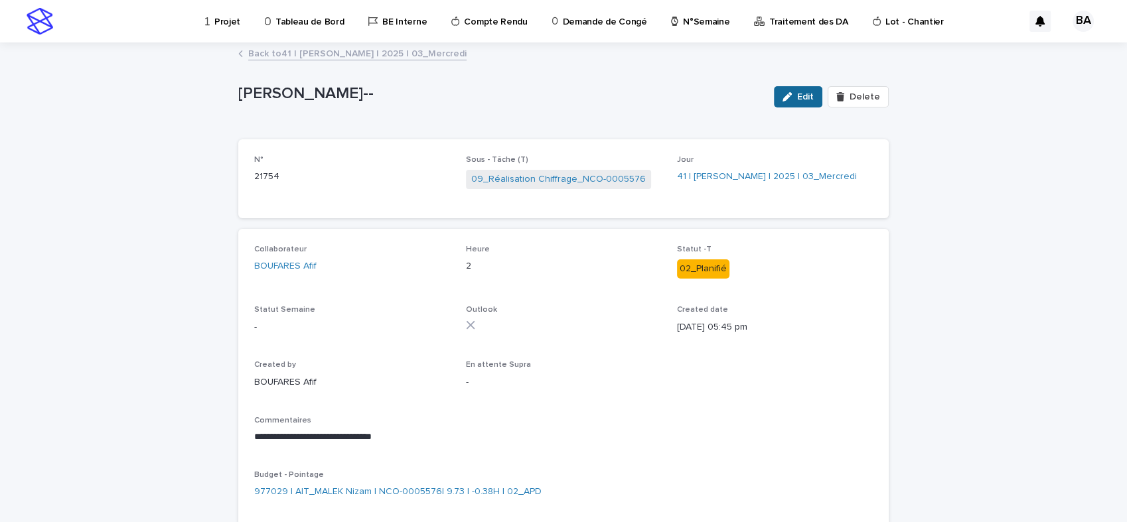
click at [797, 96] on span "Edit" at bounding box center [805, 96] width 17 height 9
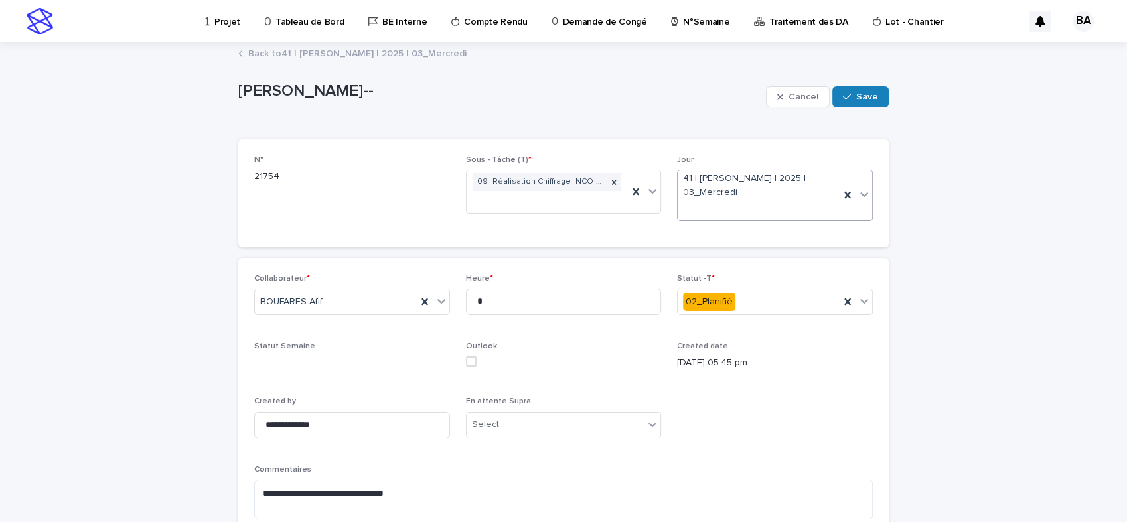
click at [858, 197] on icon at bounding box center [864, 194] width 13 height 13
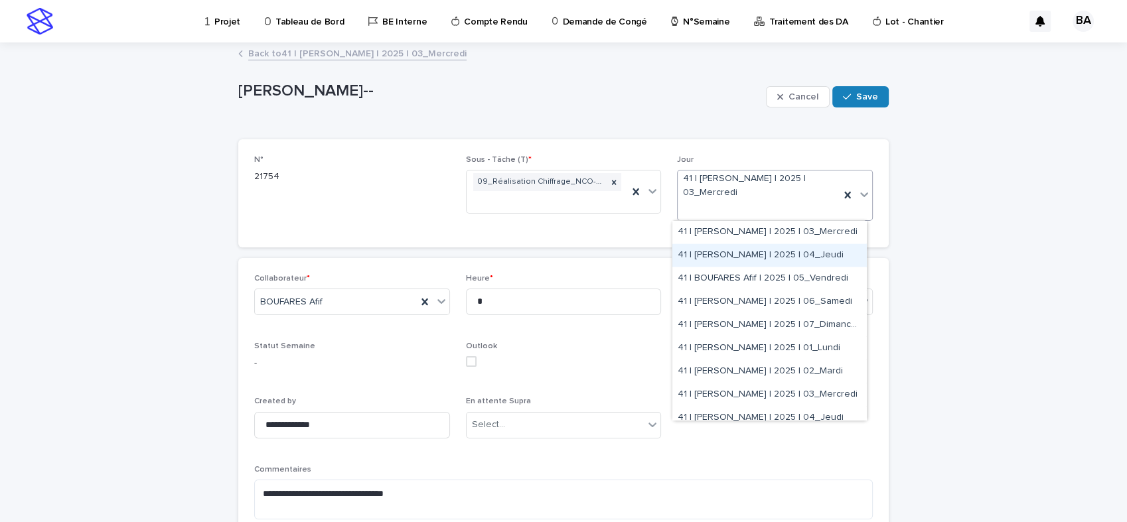
click at [763, 255] on div "41 | [PERSON_NAME] | 2025 | 04_Jeudi" at bounding box center [769, 255] width 194 height 23
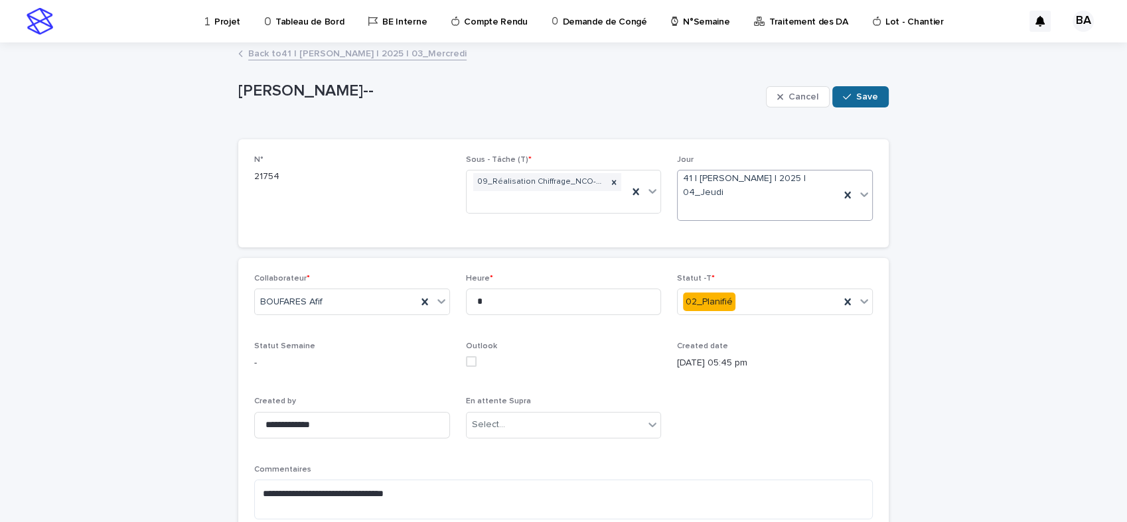
click at [864, 101] on span "Save" at bounding box center [867, 96] width 22 height 9
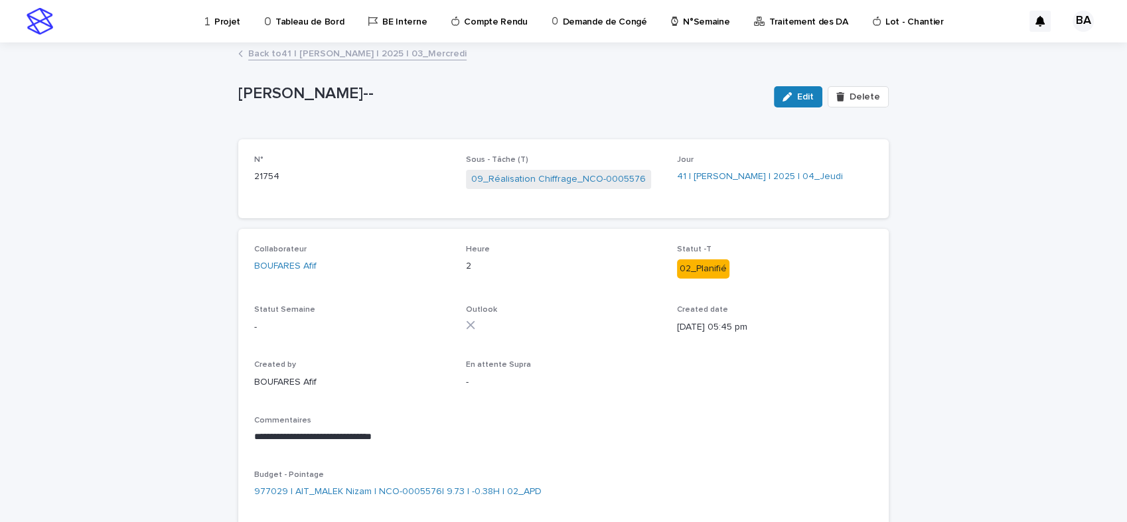
click at [281, 54] on link "Back to 41 | BOUFARES Afif | 2025 | 03_Mercredi" at bounding box center [357, 52] width 218 height 15
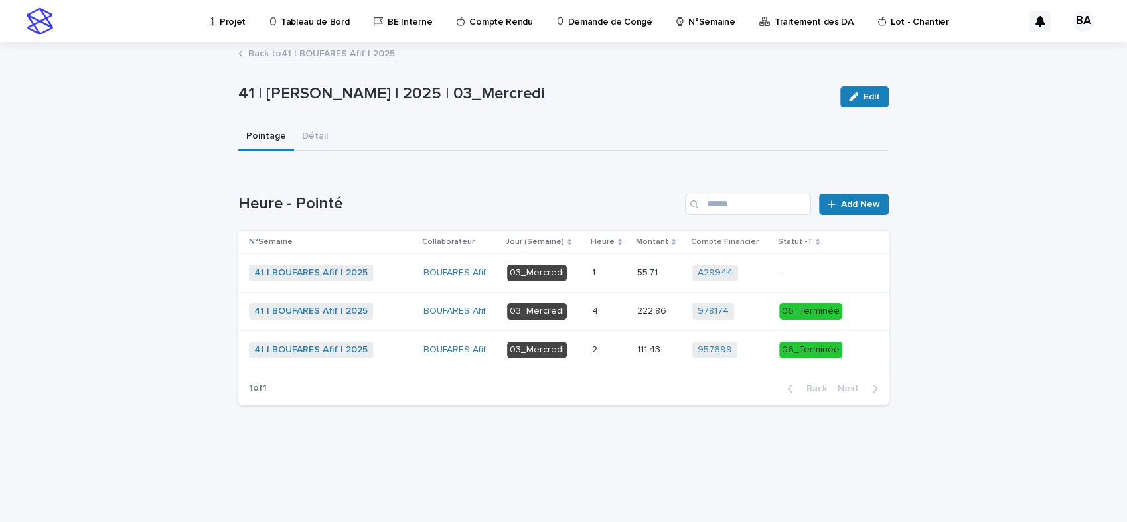
click at [281, 54] on link "Back to 41 | BOUFARES Afif | 2025" at bounding box center [321, 52] width 147 height 15
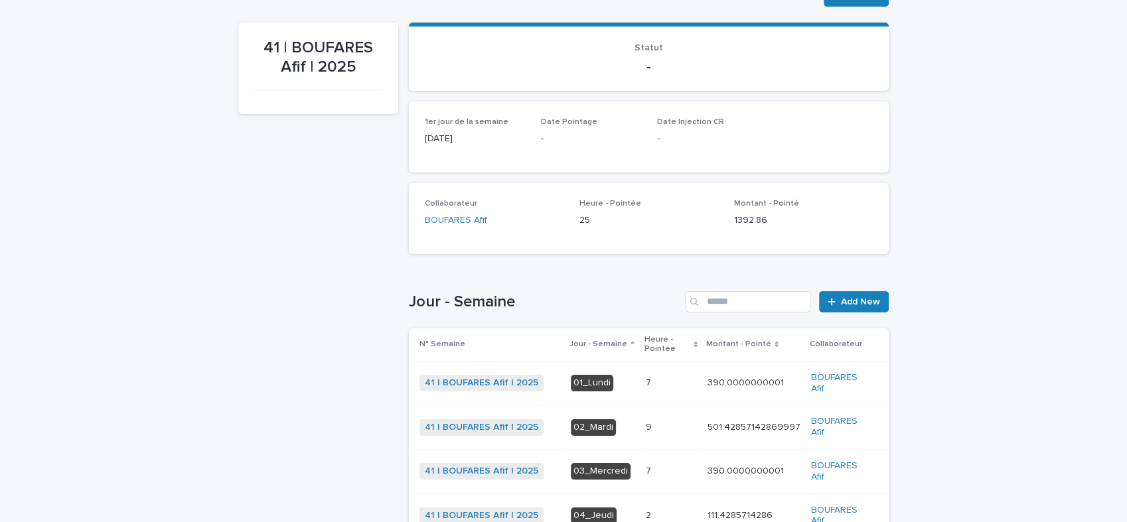
scroll to position [190, 0]
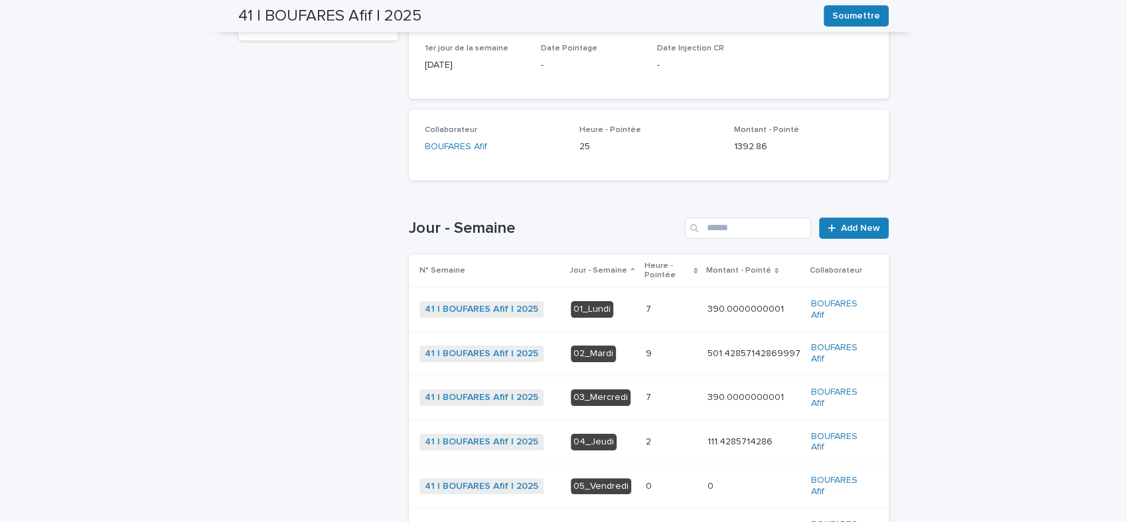
click at [664, 354] on p at bounding box center [671, 353] width 51 height 11
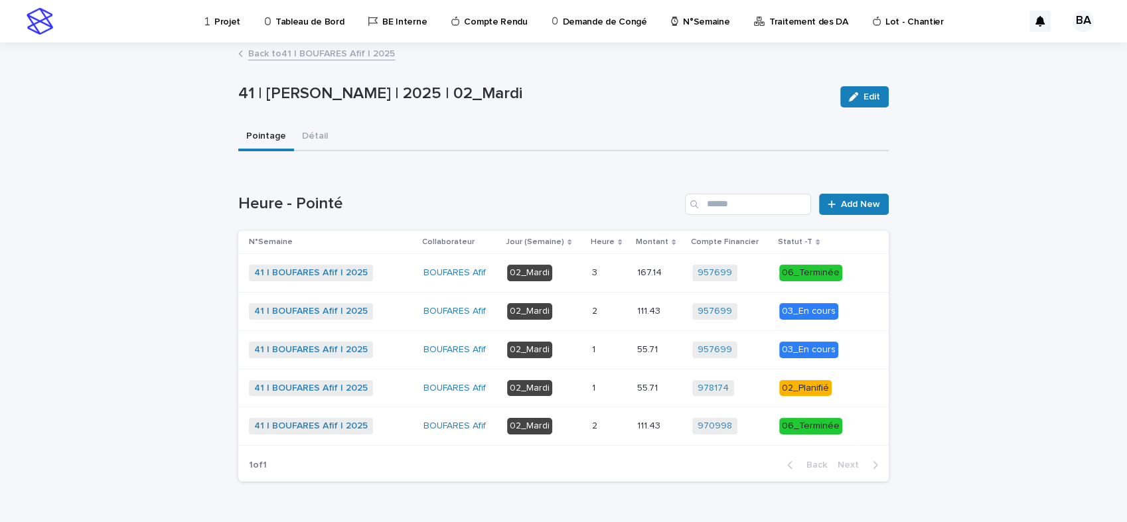
click at [615, 311] on p at bounding box center [609, 311] width 35 height 11
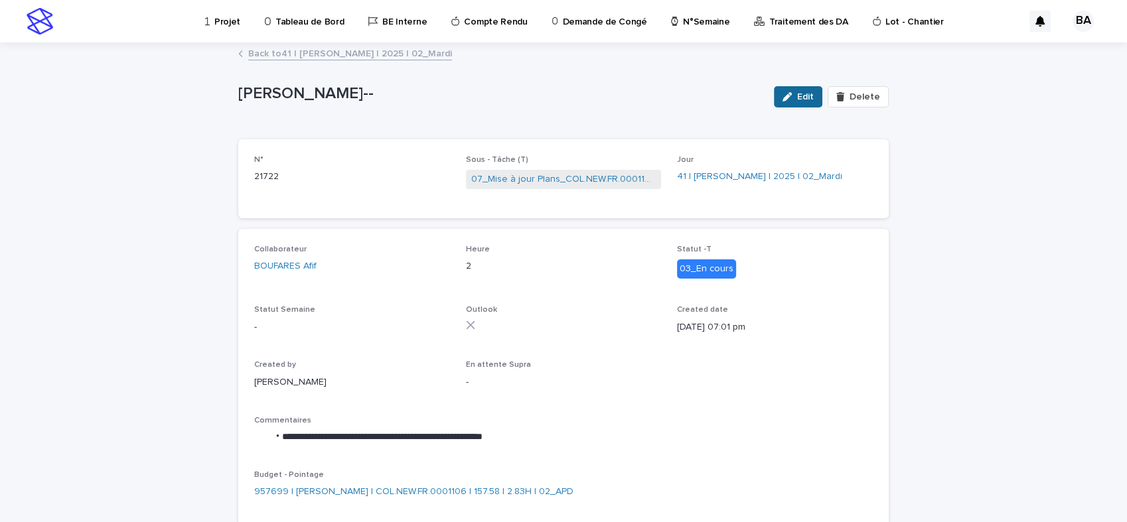
click at [799, 96] on span "Edit" at bounding box center [805, 96] width 17 height 9
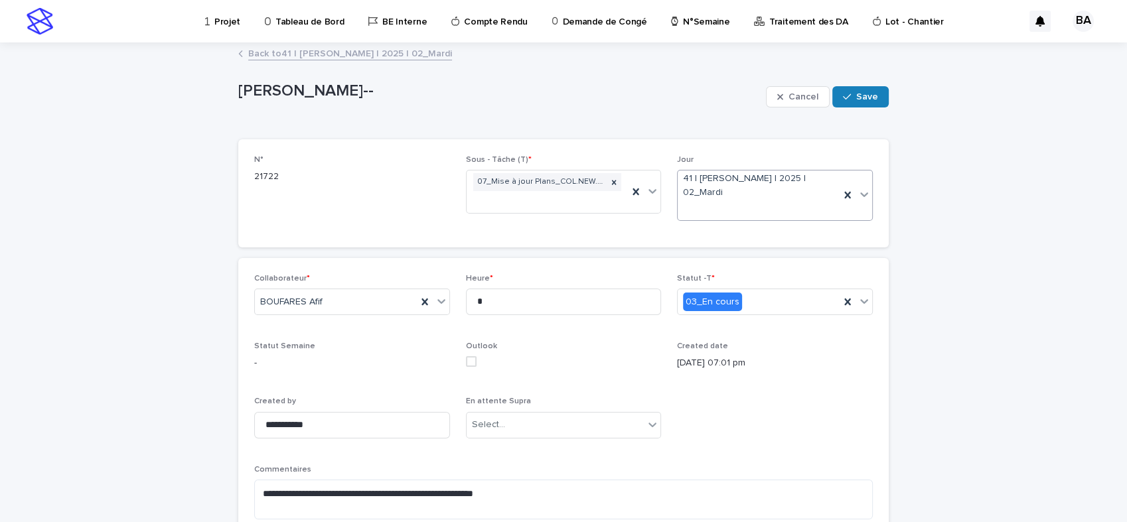
click at [860, 196] on icon at bounding box center [864, 195] width 8 height 5
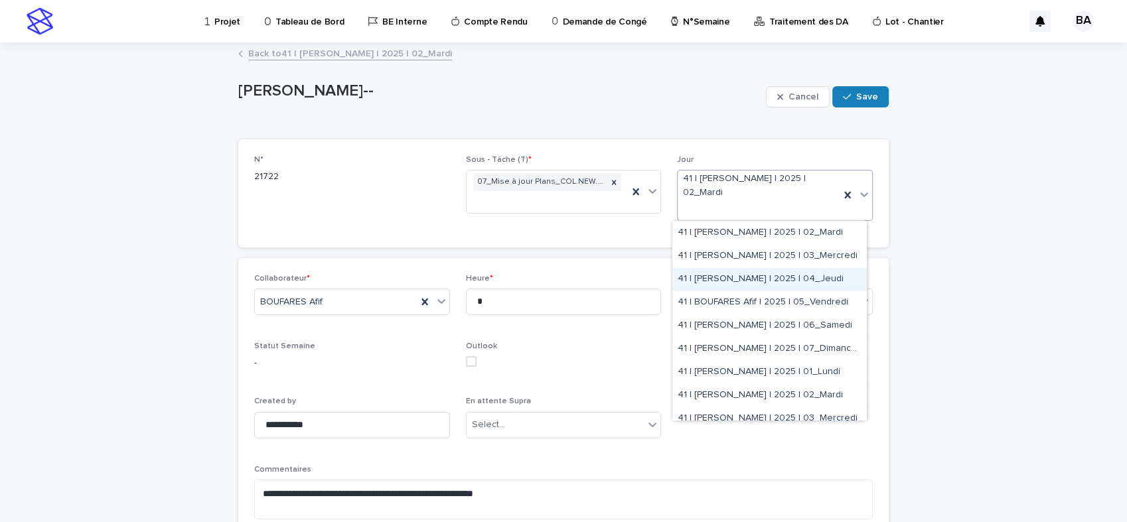
click at [805, 279] on div "41 | [PERSON_NAME] | 2025 | 04_Jeudi" at bounding box center [769, 279] width 194 height 23
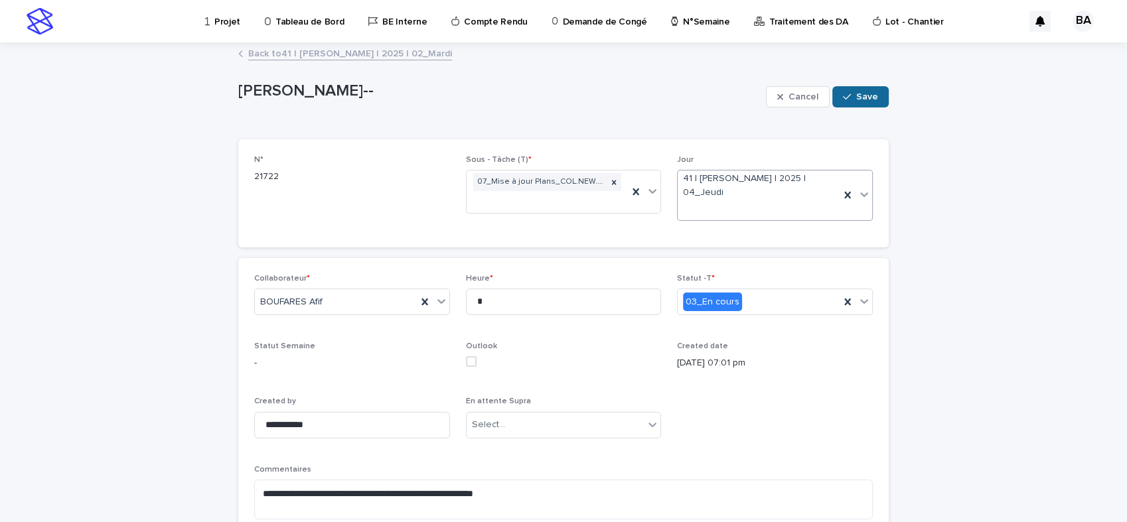
click at [856, 100] on span "Save" at bounding box center [867, 96] width 22 height 9
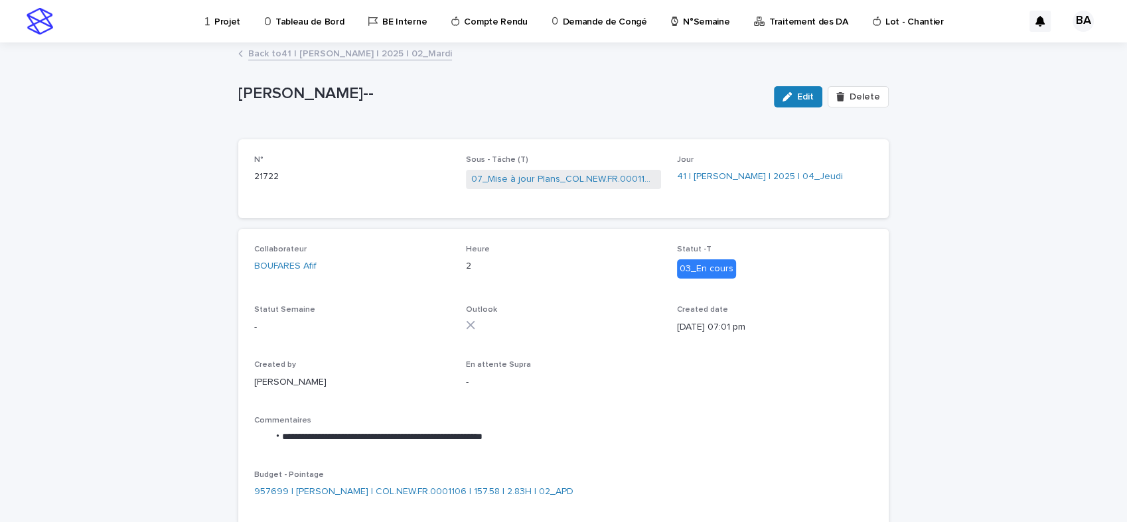
click at [309, 56] on link "Back to 41 | BOUFARES Afif | 2025 | 02_Mardi" at bounding box center [350, 52] width 204 height 15
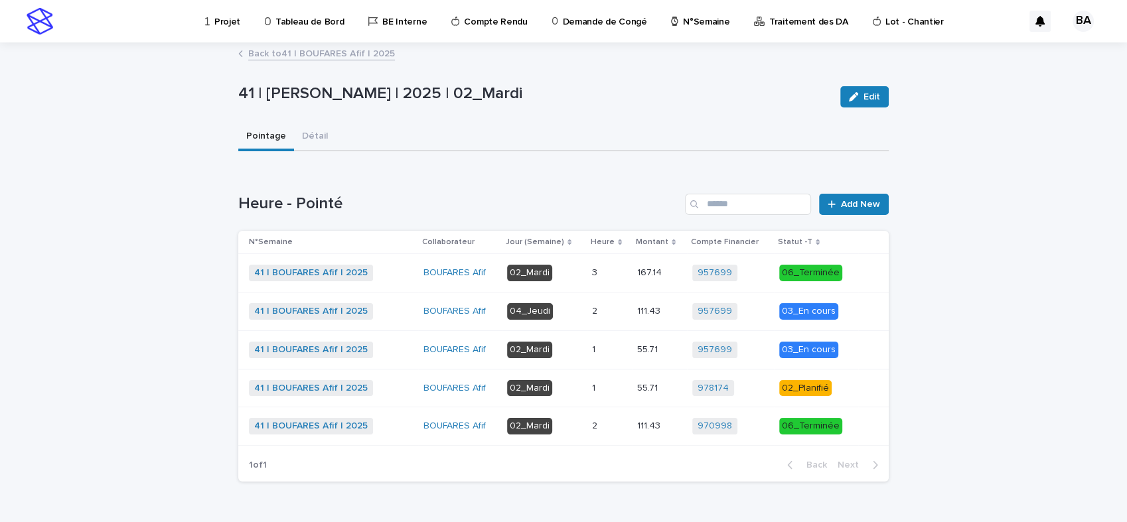
click at [300, 55] on link "Back to 41 | BOUFARES Afif | 2025" at bounding box center [321, 52] width 147 height 15
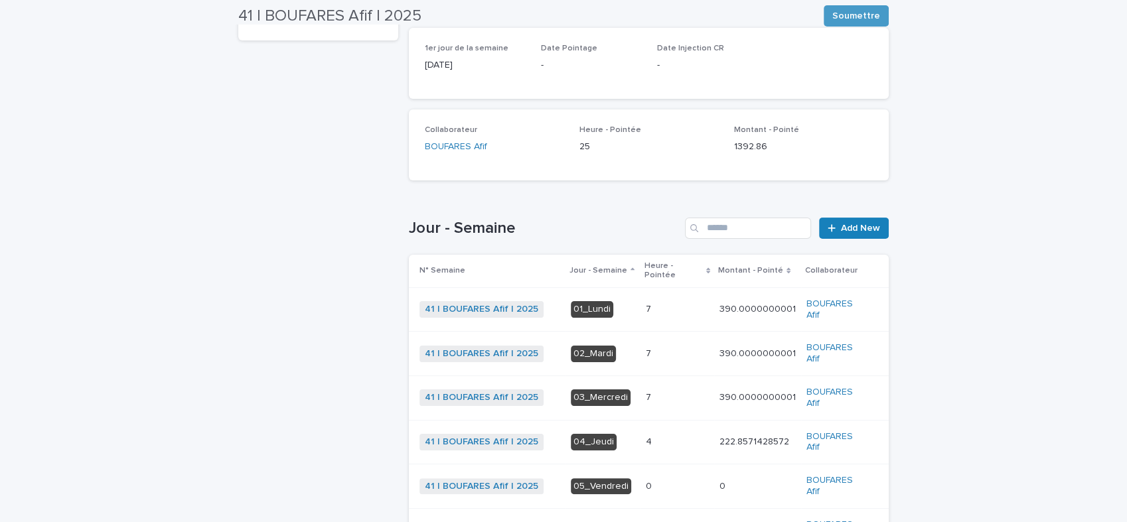
scroll to position [264, 0]
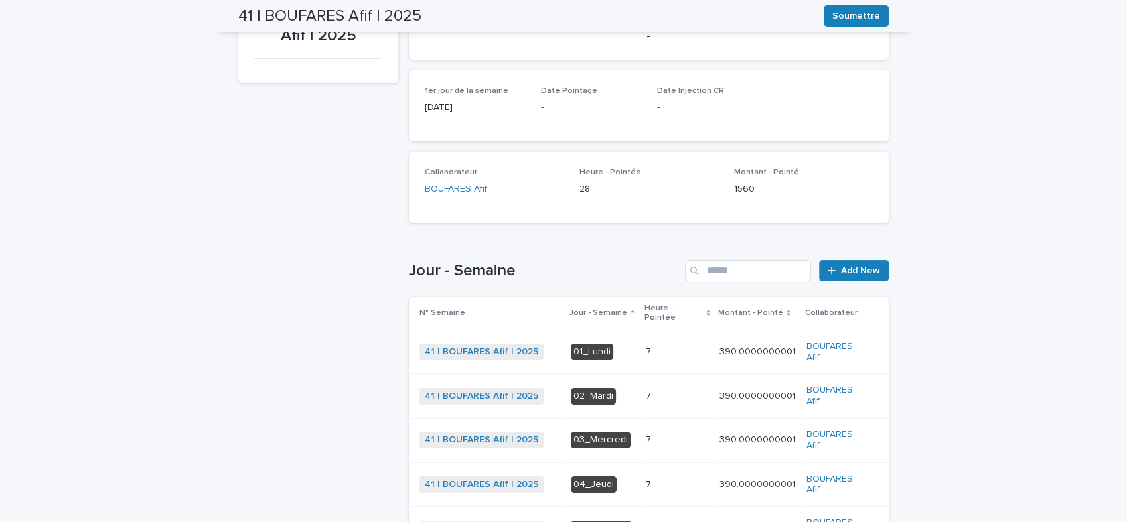
scroll to position [221, 0]
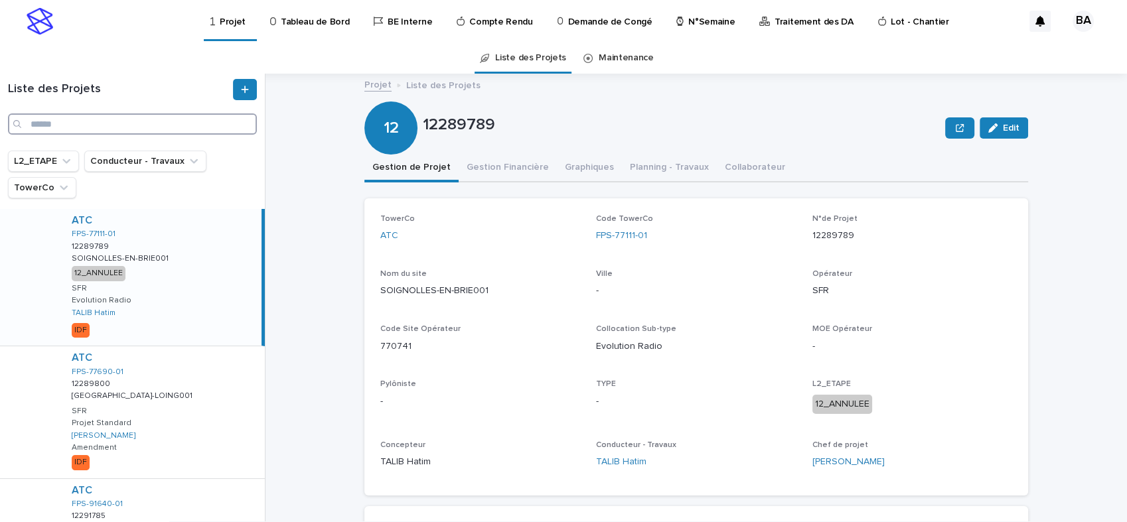
click at [43, 121] on input "Search" at bounding box center [132, 124] width 249 height 21
type input "*"
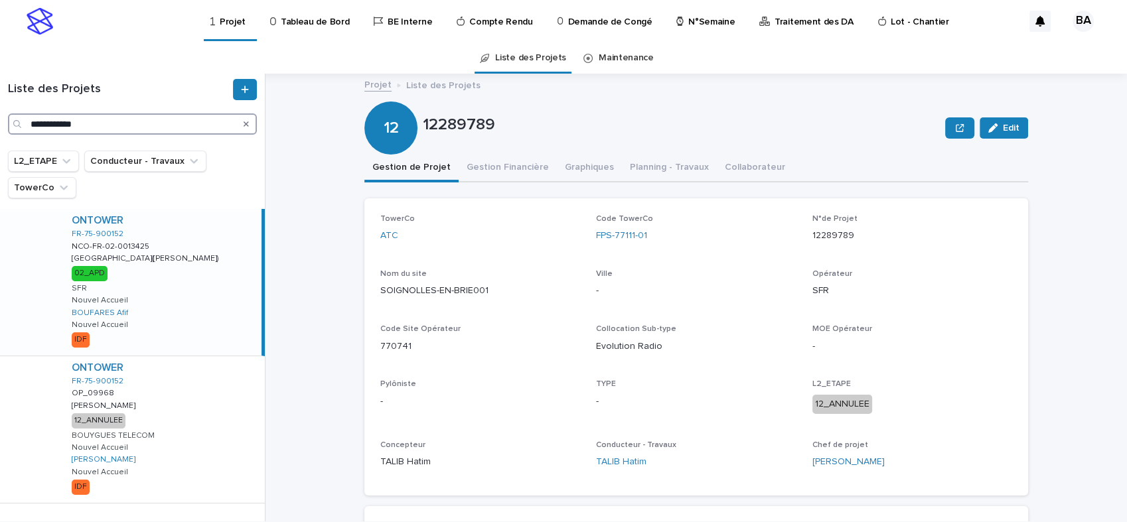
type input "**********"
click at [189, 256] on div "ONTOWER FR-75-900152 NCO-FR-02-0013425 NCO-FR-02-0013425 [GEOGRAPHIC_DATA]([PER…" at bounding box center [161, 282] width 200 height 147
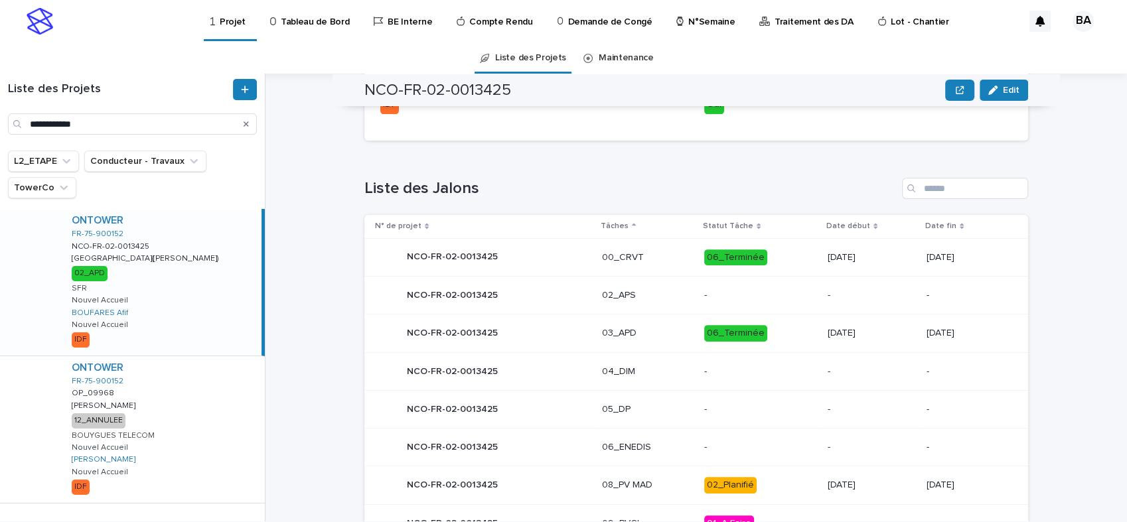
scroll to position [571, 0]
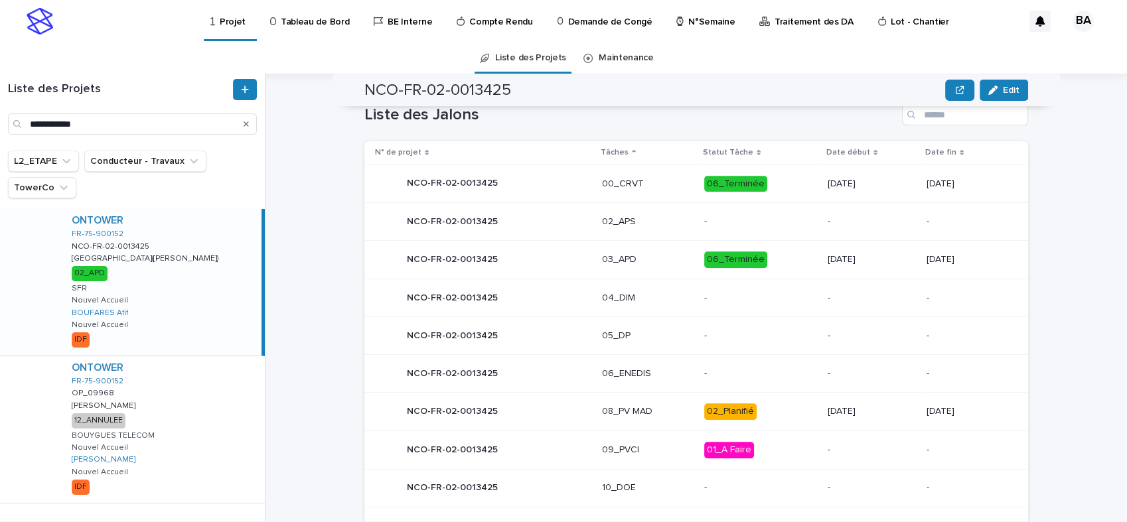
click at [547, 414] on div "NCO-FR-02-0013425 NCO-FR-02-0013425" at bounding box center [483, 411] width 216 height 27
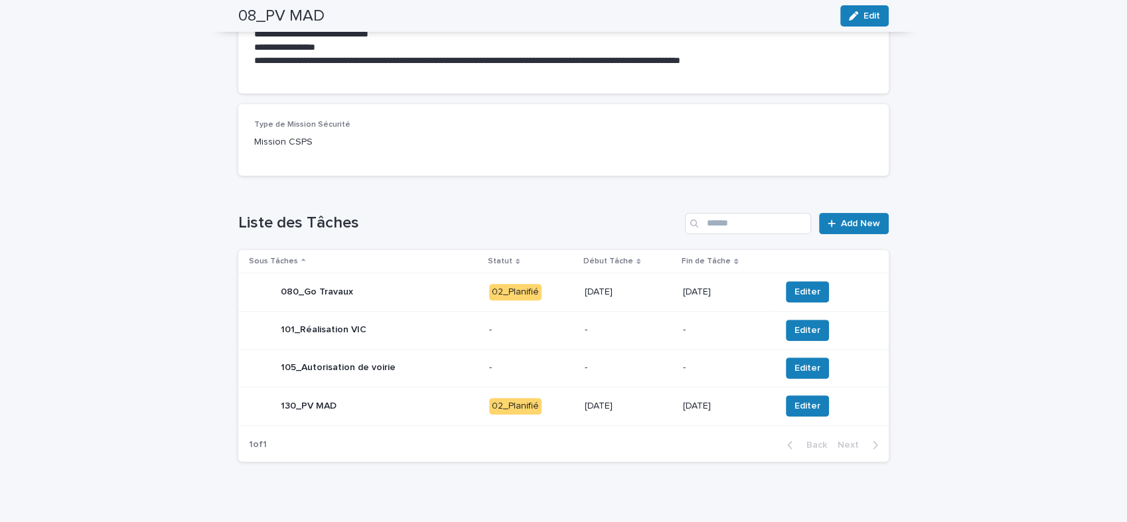
scroll to position [384, 0]
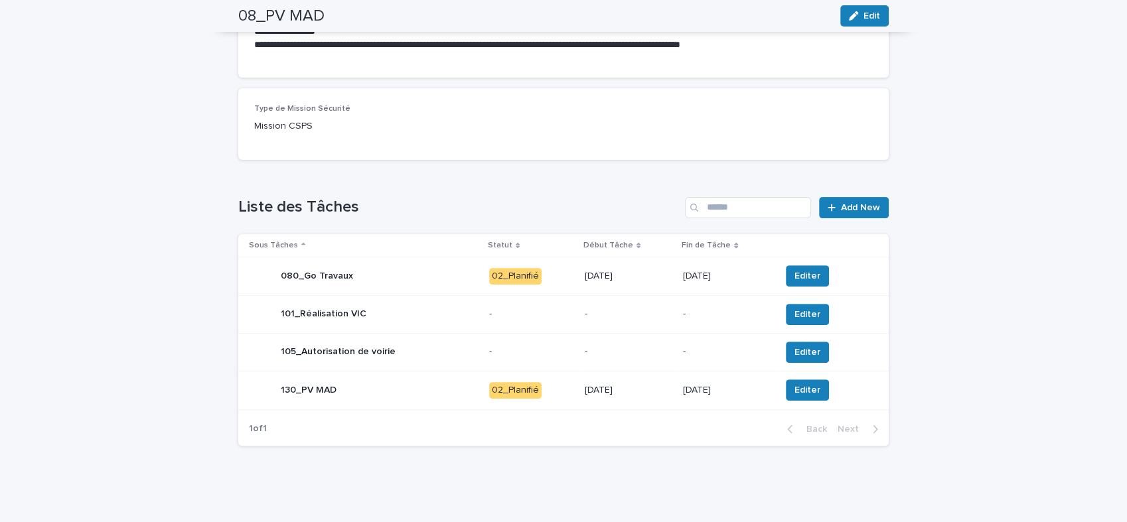
click at [431, 352] on div "105_Autorisation de voirie" at bounding box center [364, 352] width 230 height 27
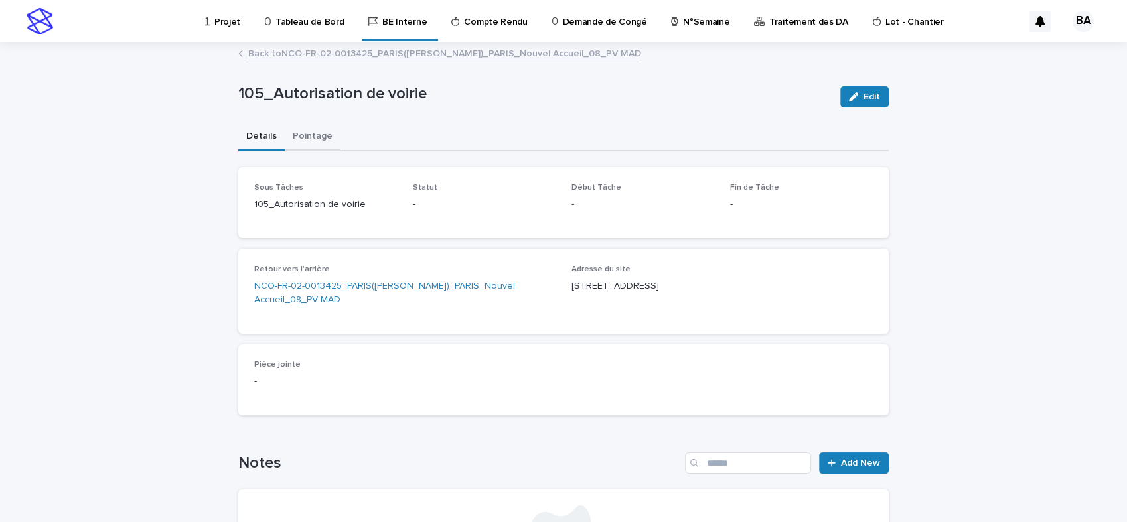
click at [297, 133] on button "Pointage" at bounding box center [313, 137] width 56 height 28
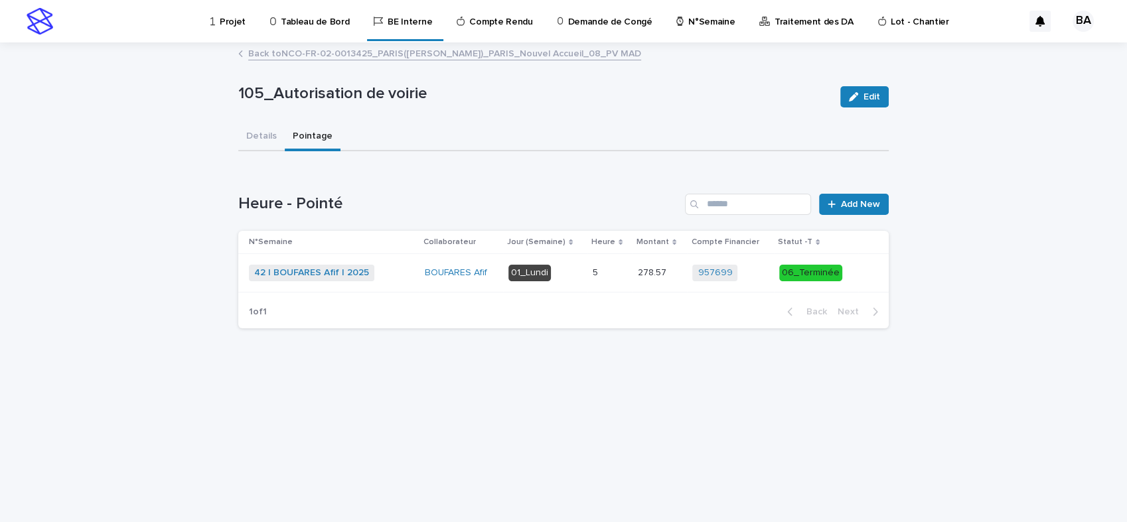
click at [275, 52] on link "Back to NCO-FR-02-0013425_PARIS([PERSON_NAME])_PARIS_Nouvel Accueil_08_PV MAD" at bounding box center [444, 52] width 393 height 15
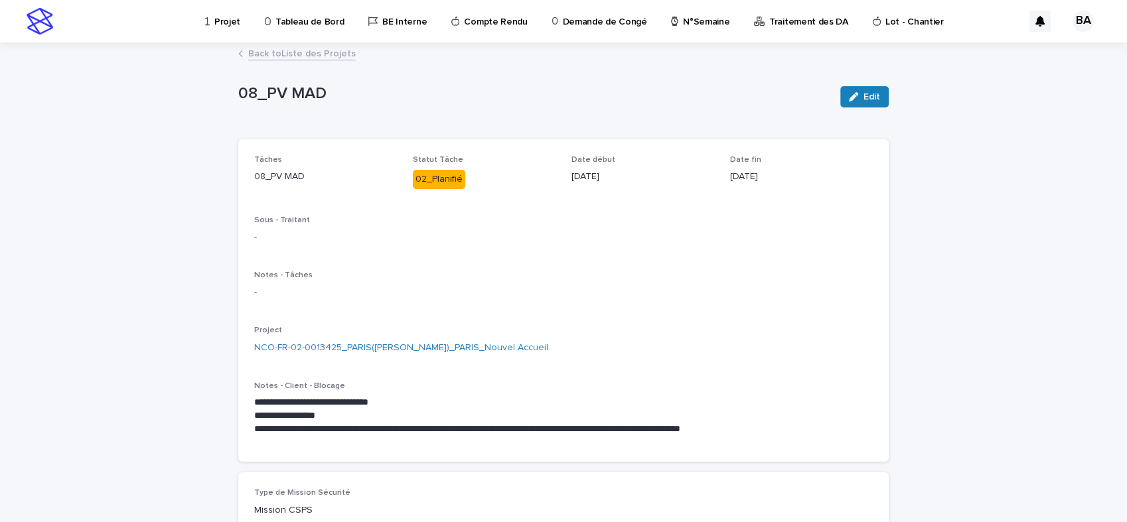
click at [275, 52] on link "Back to Liste des Projets" at bounding box center [302, 52] width 108 height 15
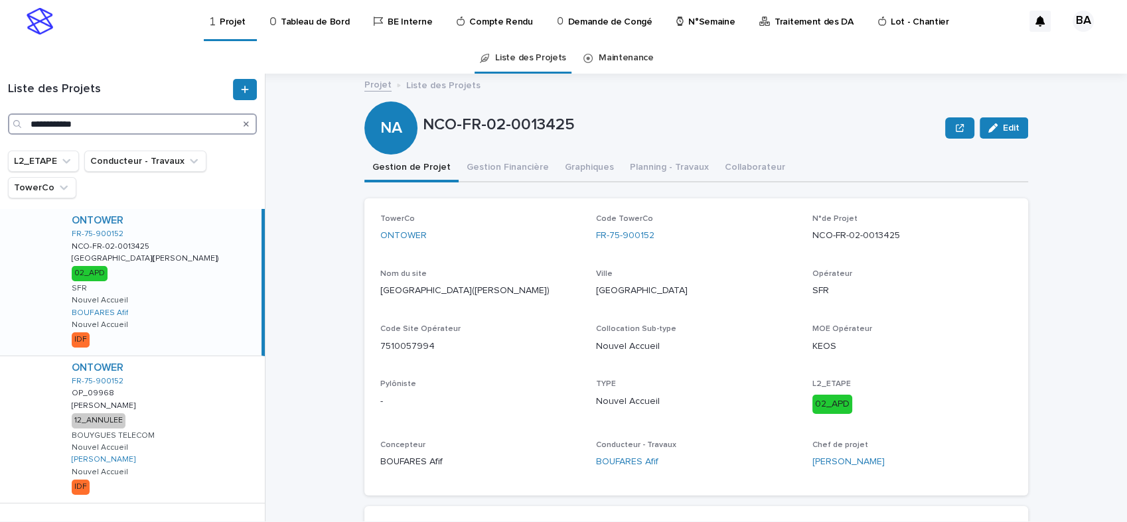
click at [99, 122] on input "**********" at bounding box center [132, 124] width 249 height 21
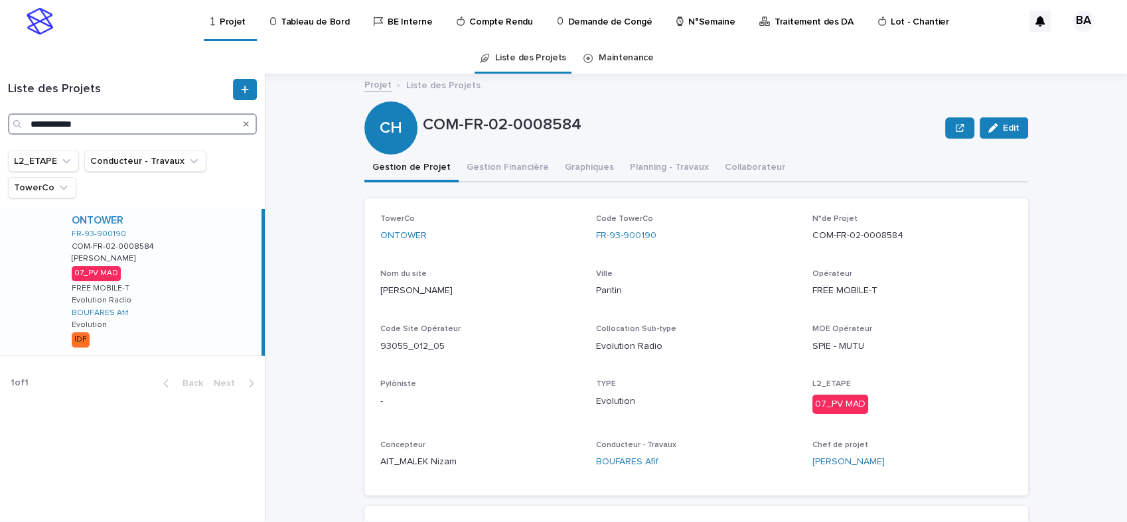
type input "**********"
drag, startPoint x: 189, startPoint y: 268, endPoint x: 223, endPoint y: 268, distance: 34.5
click at [189, 268] on div "ONTOWER FR-93-900190 COM-FR-02-0008584 COM-FR-02-0008584 [PERSON_NAME] [PERSON_…" at bounding box center [161, 282] width 200 height 147
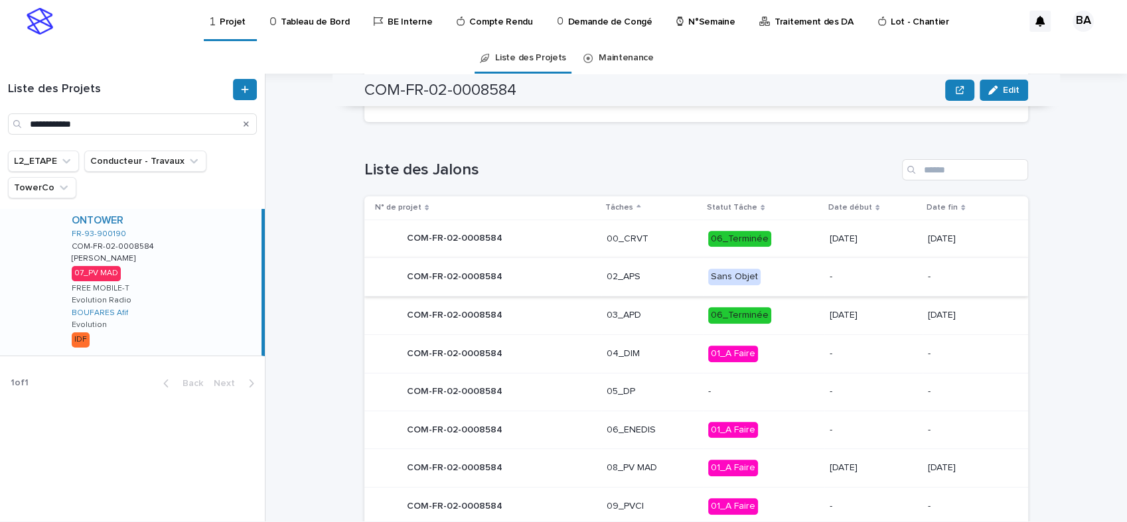
scroll to position [589, 0]
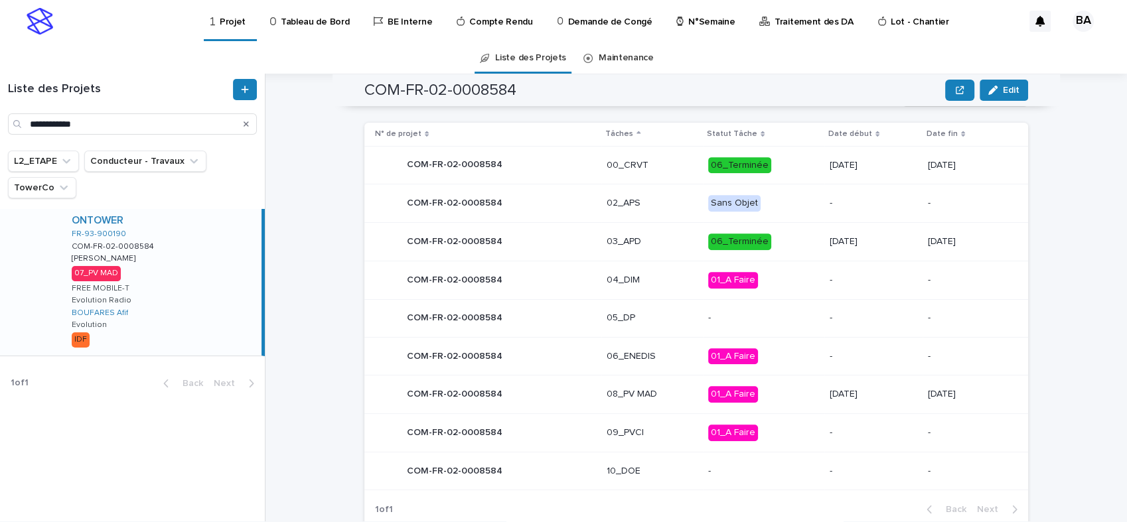
click at [546, 393] on div "COM-FR-02-0008584 COM-FR-02-0008584" at bounding box center [485, 395] width 221 height 27
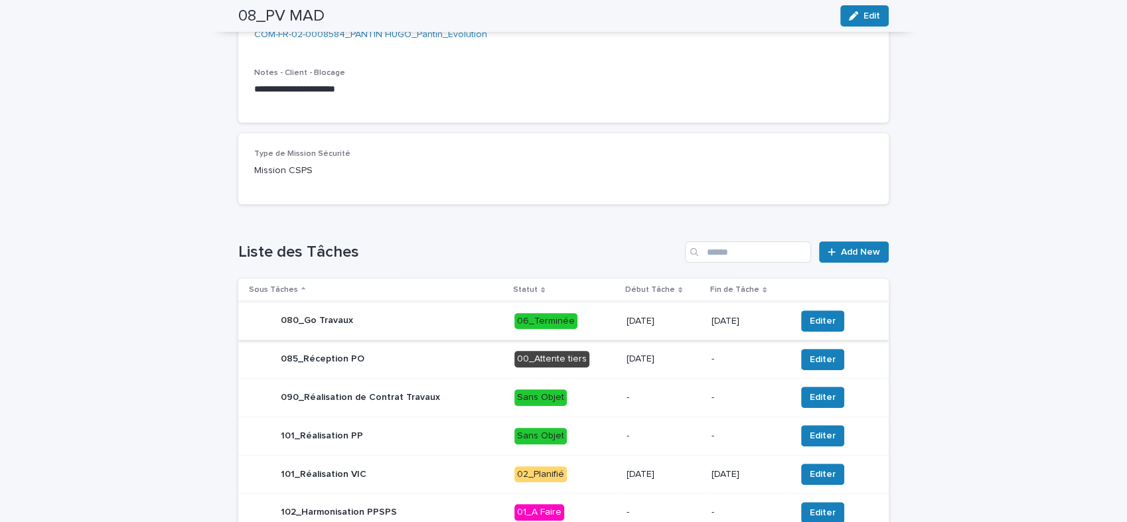
scroll to position [442, 0]
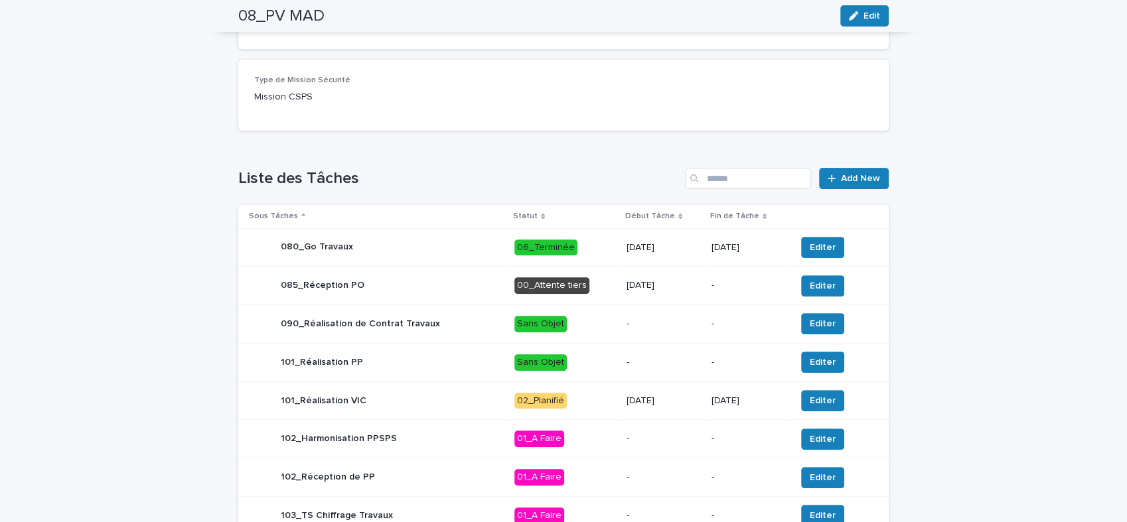
click at [427, 414] on div "101_Réalisation VIC" at bounding box center [376, 401] width 255 height 27
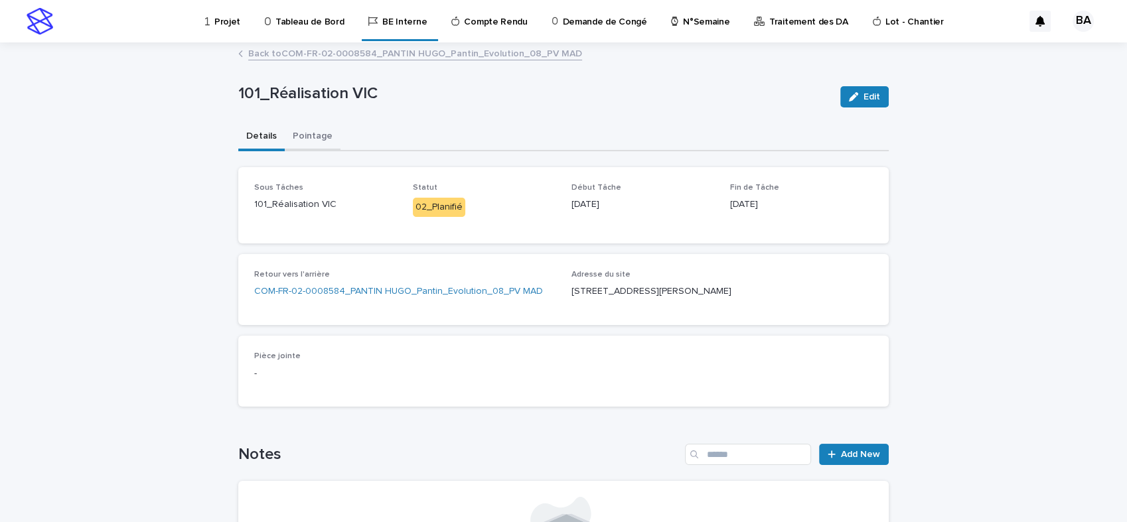
click at [305, 137] on button "Pointage" at bounding box center [313, 137] width 56 height 28
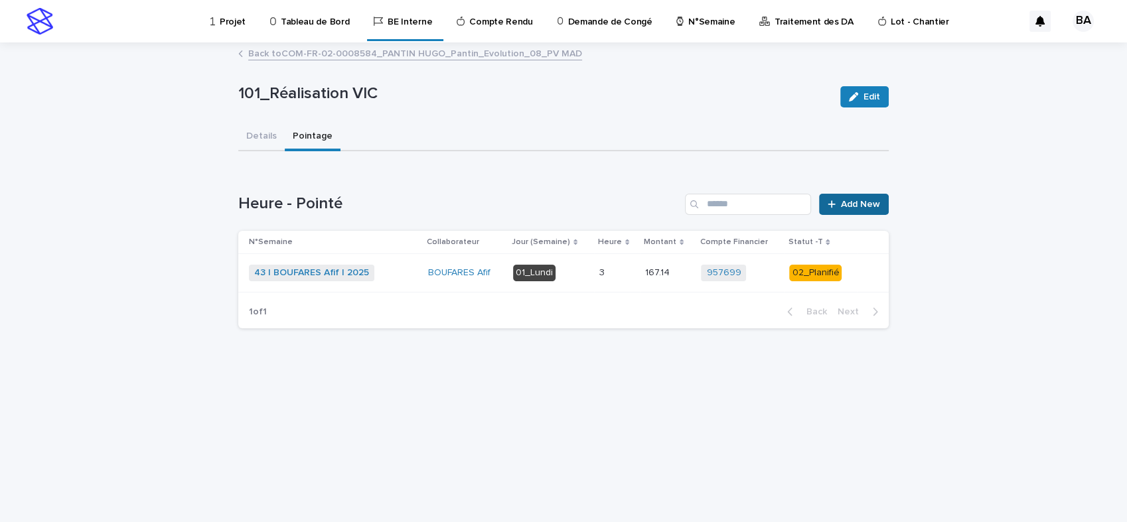
click at [860, 204] on span "Add New" at bounding box center [860, 204] width 39 height 9
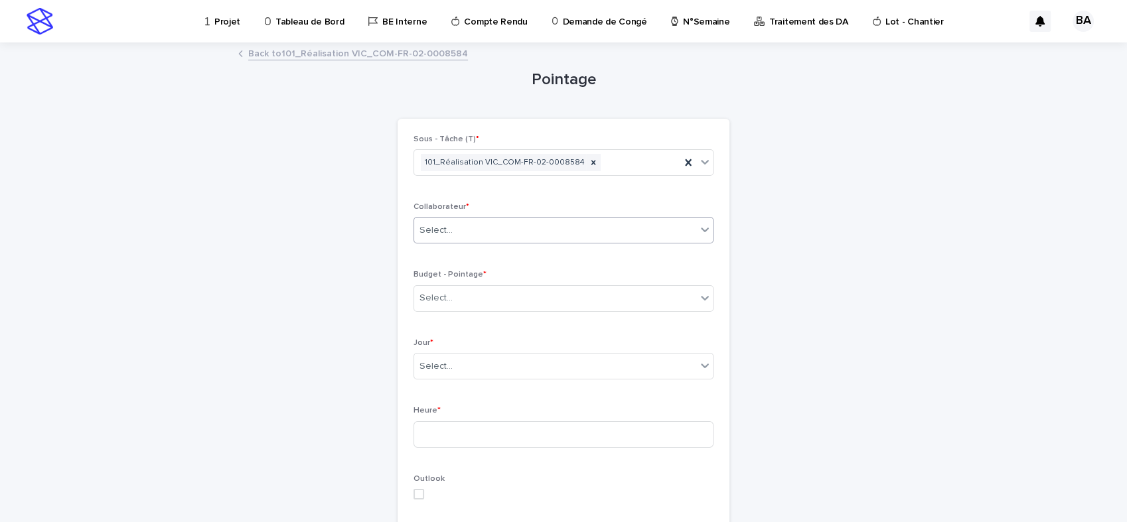
click at [594, 232] on div "Select..." at bounding box center [555, 231] width 282 height 22
type input "***"
click at [517, 260] on div "BOUFARES Afif" at bounding box center [557, 255] width 299 height 23
drag, startPoint x: 457, startPoint y: 52, endPoint x: 365, endPoint y: 48, distance: 91.7
click at [365, 48] on div "Back to 101_Réalisation VIC_COM-FR-02-0008584" at bounding box center [564, 54] width 664 height 19
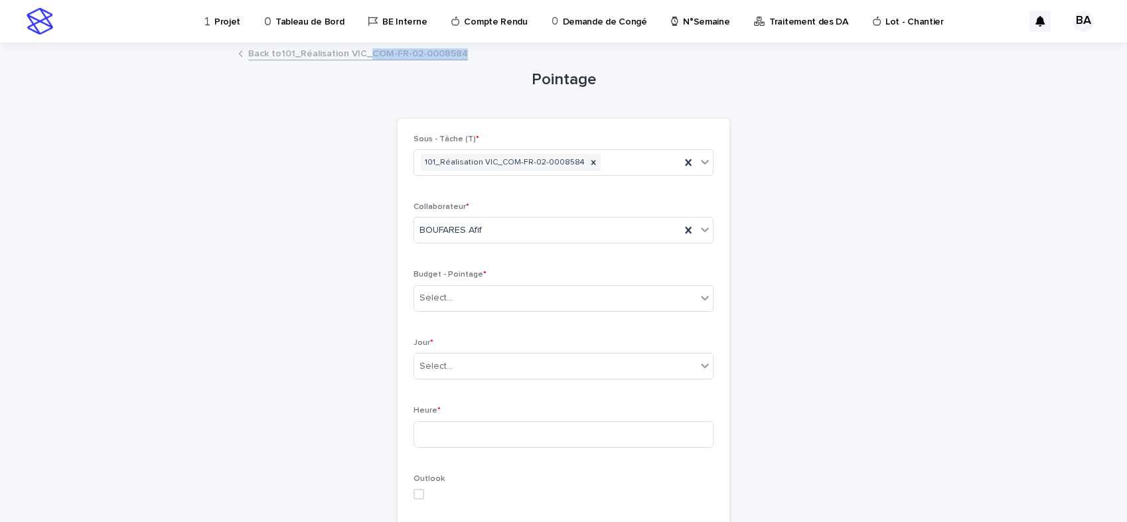
copy link "COM-FR-02-0008584"
click at [473, 303] on div "Select..." at bounding box center [555, 298] width 282 height 22
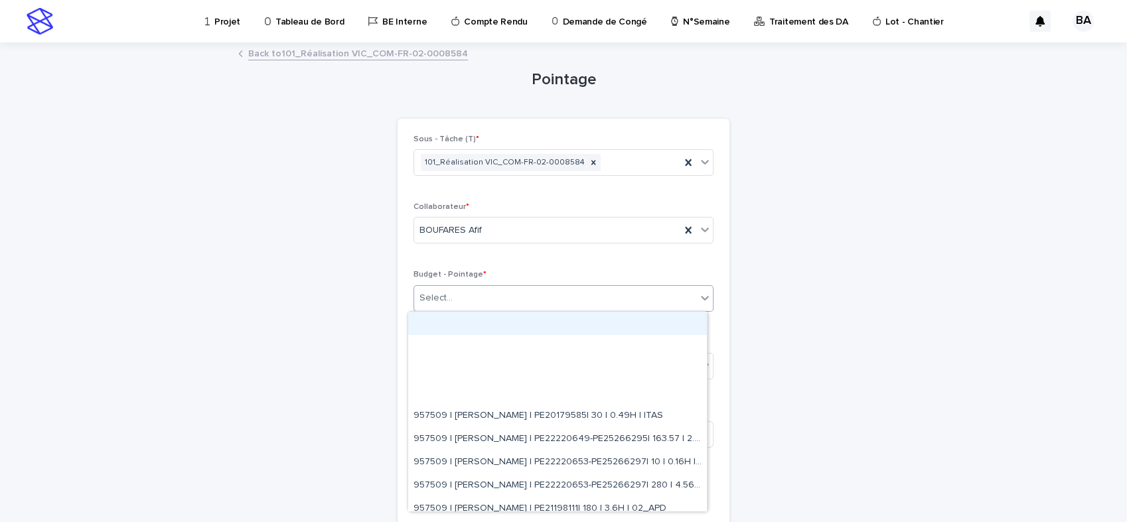
paste input "**********"
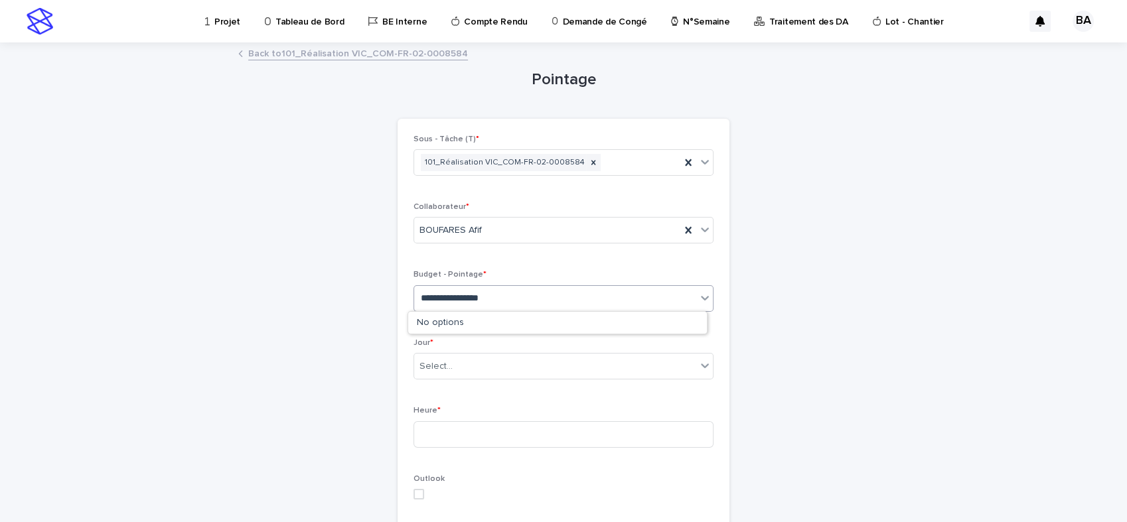
type input "**********"
click at [477, 301] on div "Select..." at bounding box center [555, 298] width 282 height 22
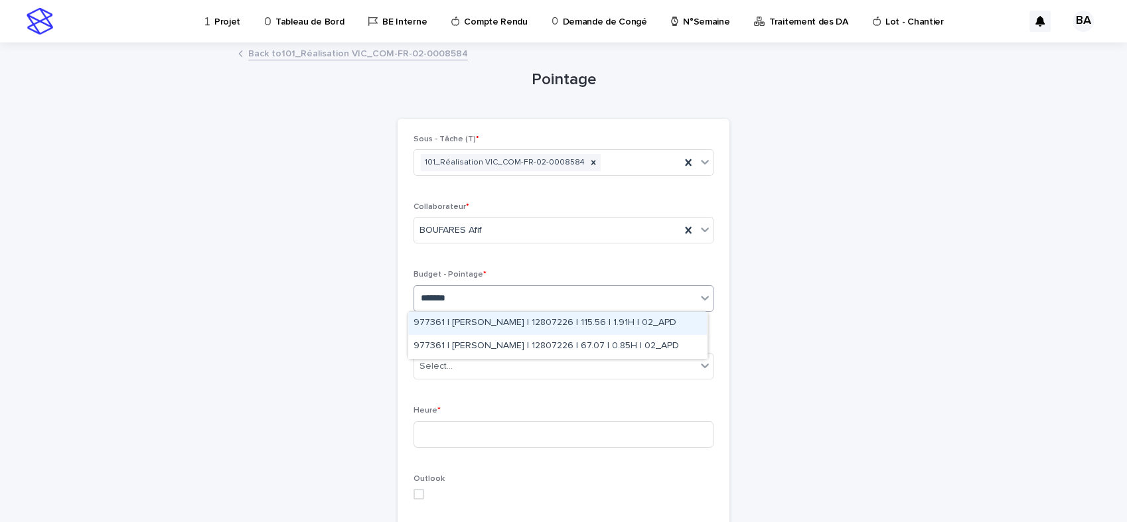
type input "********"
click at [553, 322] on div "977361 | [PERSON_NAME] | 12807226 | 115.56 | 1.91H | 02_APD" at bounding box center [557, 323] width 299 height 23
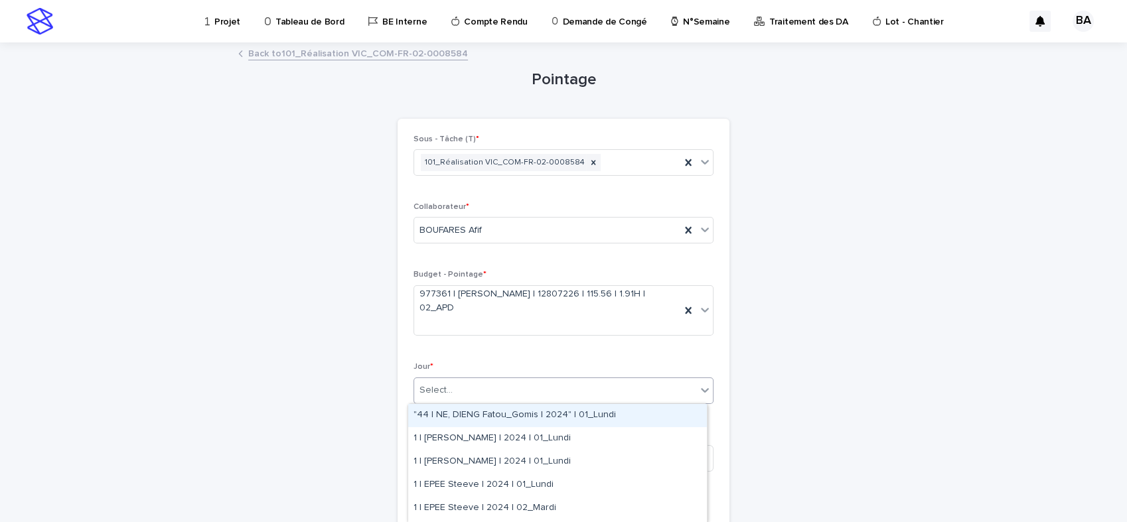
click at [574, 390] on div "Select..." at bounding box center [555, 391] width 282 height 22
type input "****"
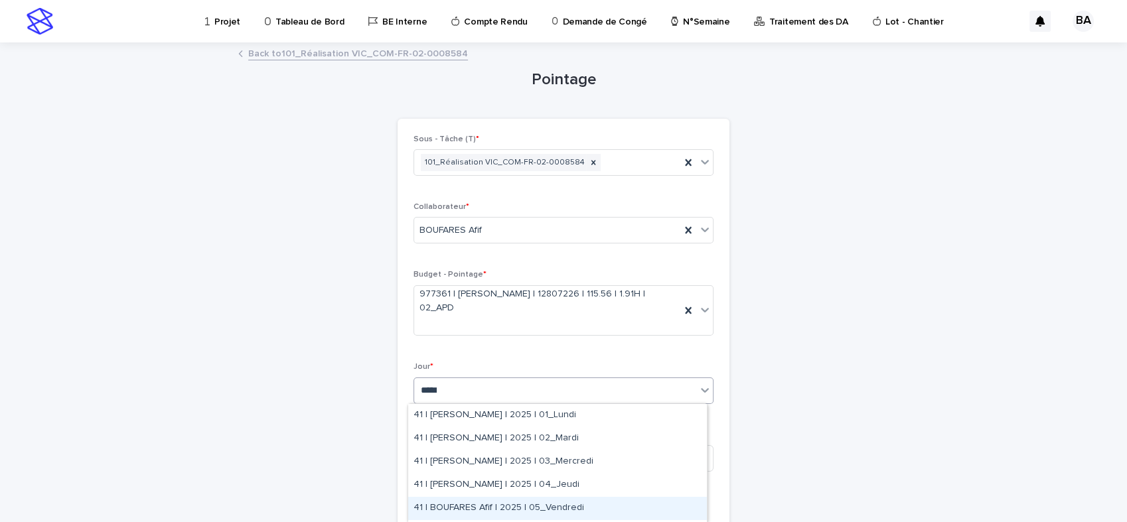
click at [560, 507] on div "41 | BOUFARES Afif | 2025 | 05_Vendredi" at bounding box center [557, 508] width 299 height 23
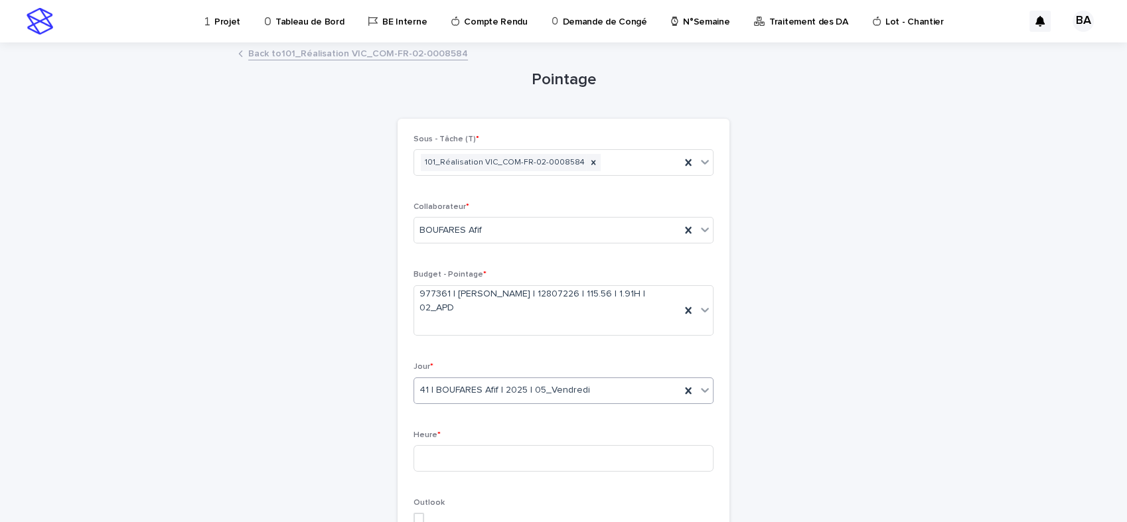
scroll to position [74, 0]
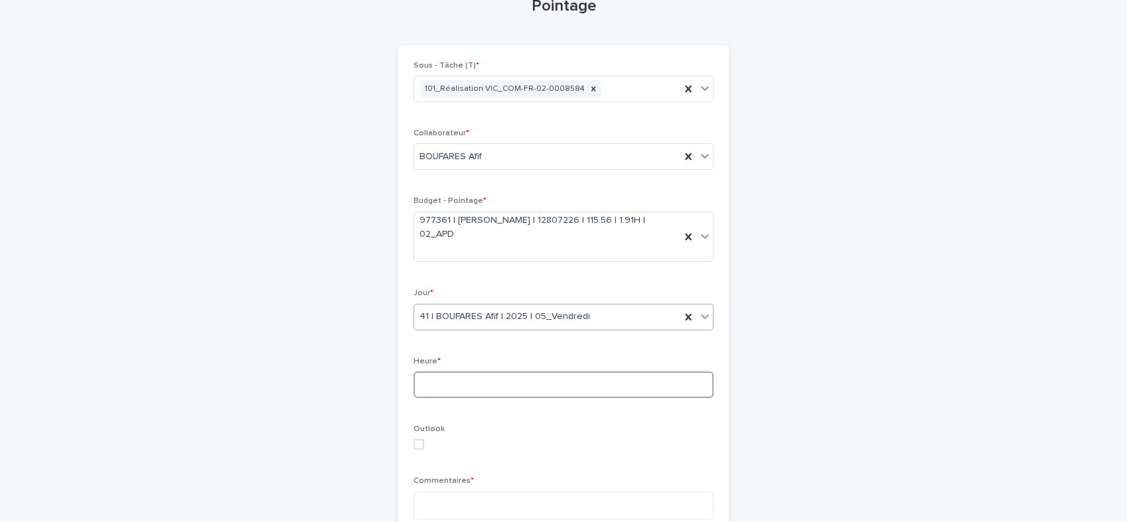
click at [498, 389] on input at bounding box center [564, 385] width 300 height 27
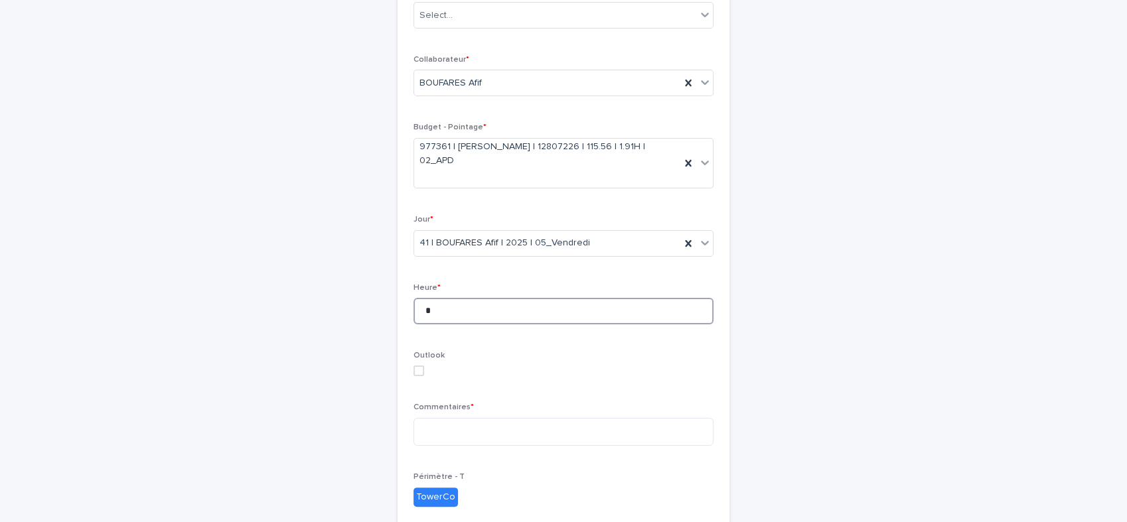
scroll to position [0, 0]
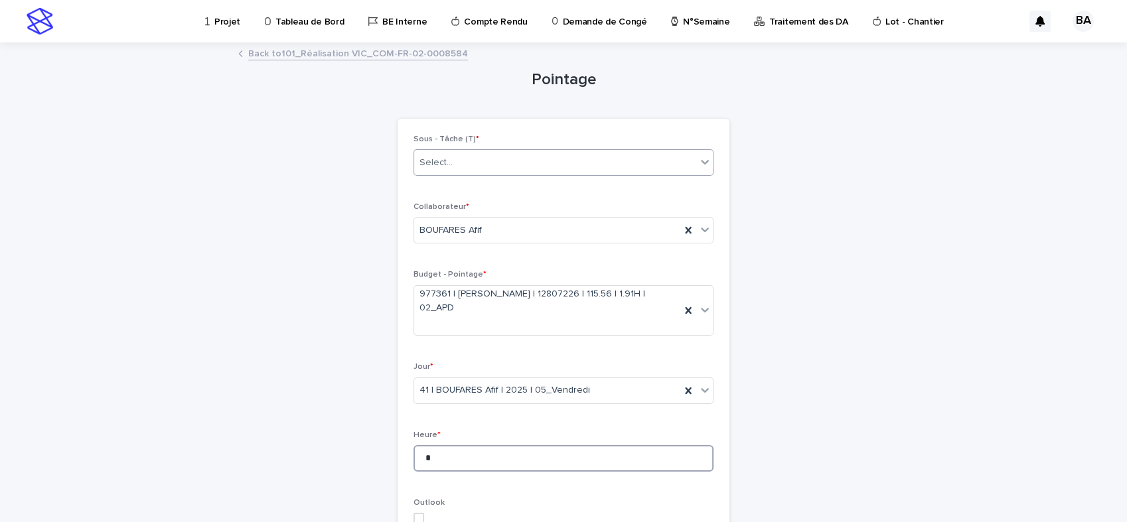
type input "*"
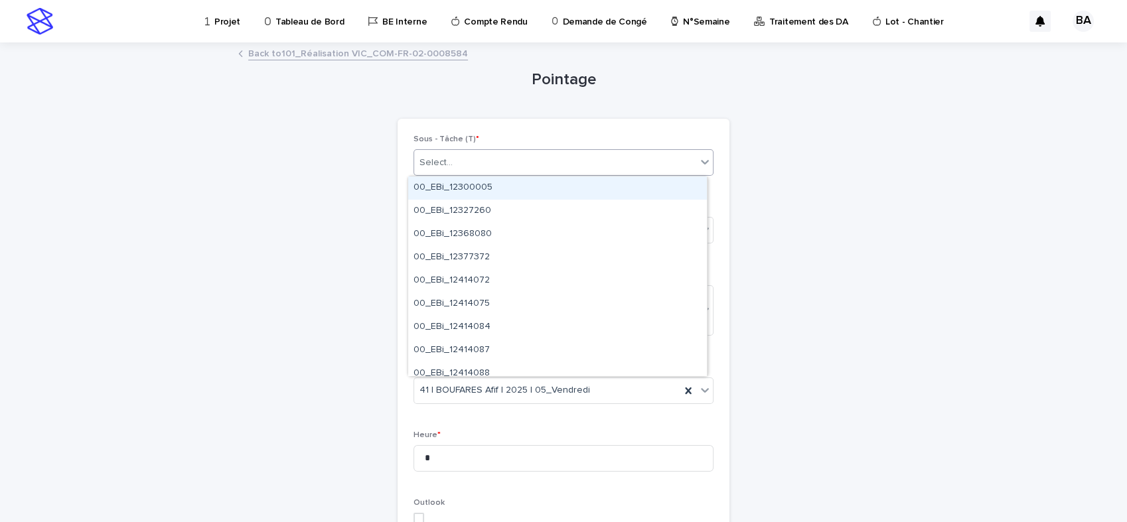
click at [698, 161] on icon at bounding box center [704, 161] width 13 height 13
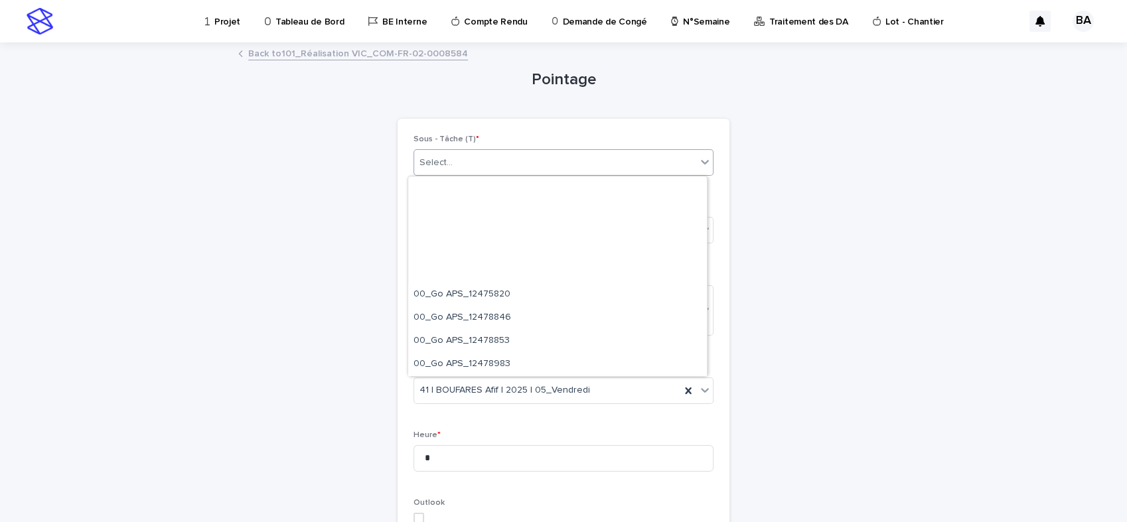
scroll to position [2876, 0]
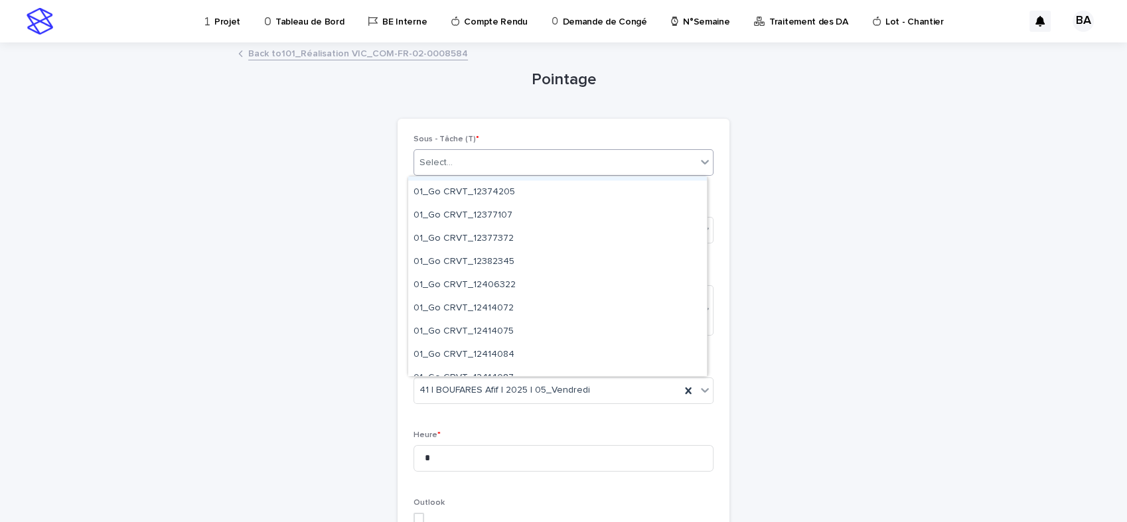
click at [465, 159] on div "Select..." at bounding box center [555, 163] width 282 height 22
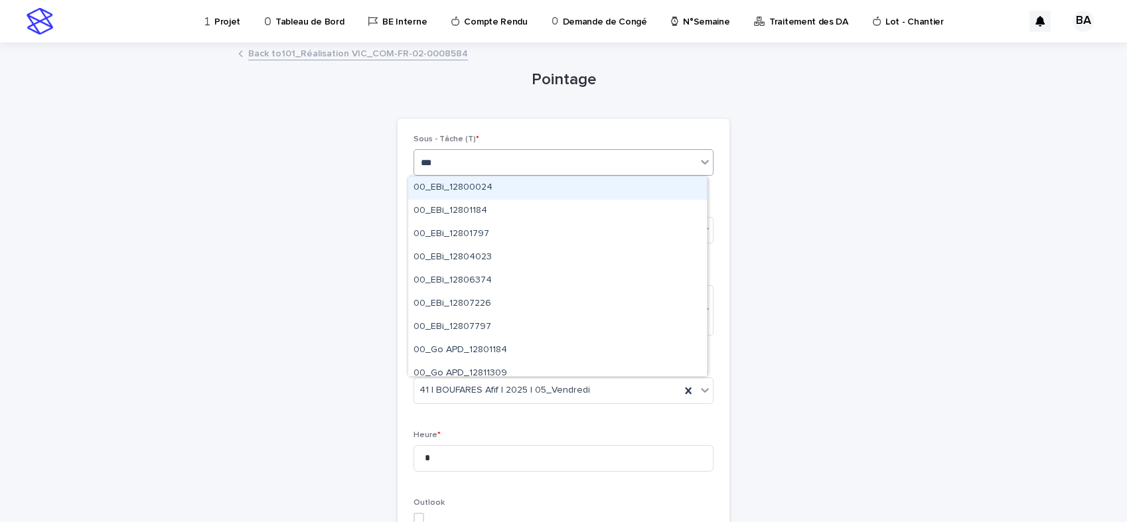
type input "***"
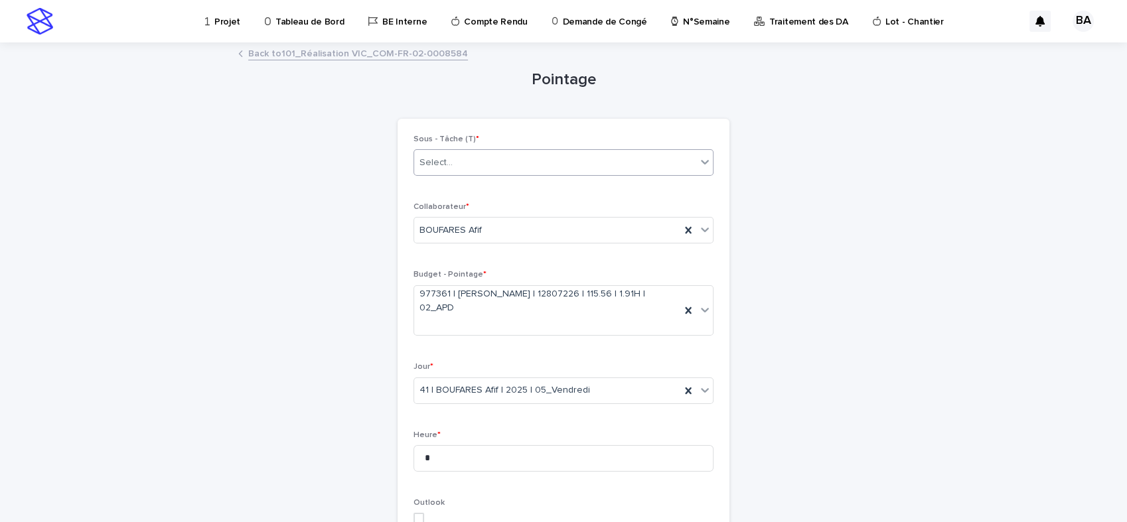
click at [451, 161] on div "Select..." at bounding box center [555, 163] width 282 height 22
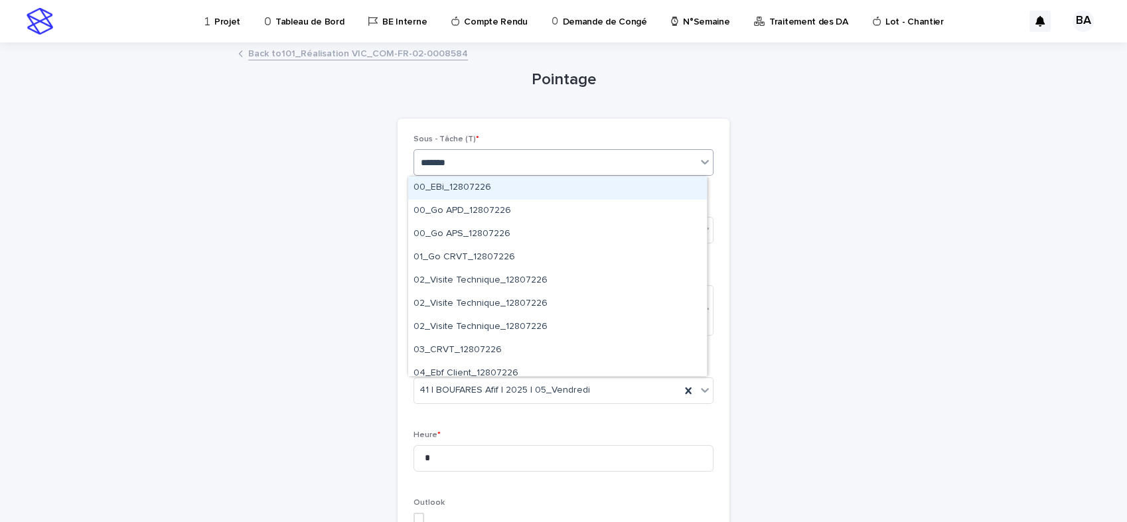
type input "********"
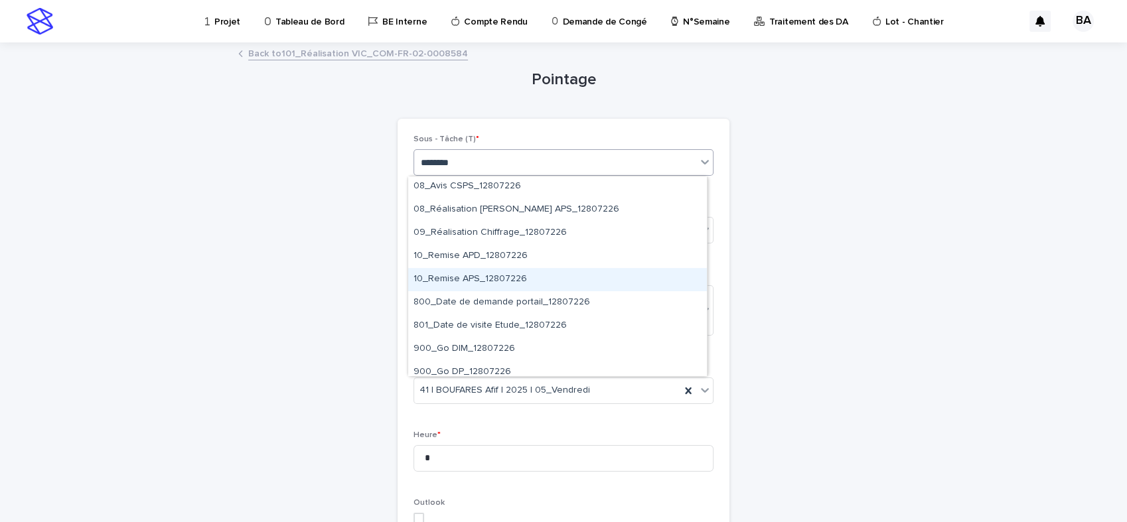
scroll to position [345, 0]
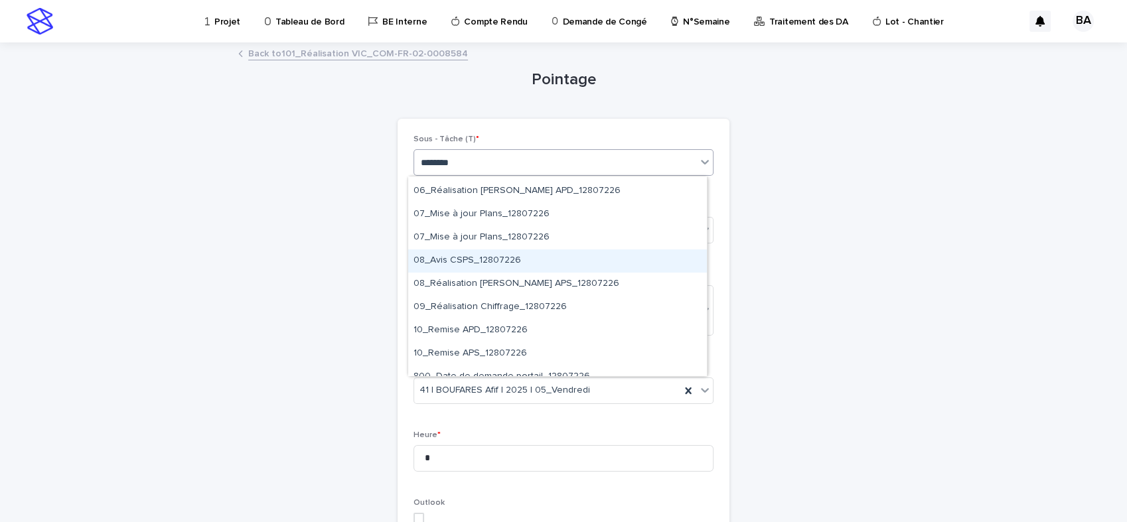
click at [483, 262] on div "08_Avis CSPS_12807226" at bounding box center [557, 261] width 299 height 23
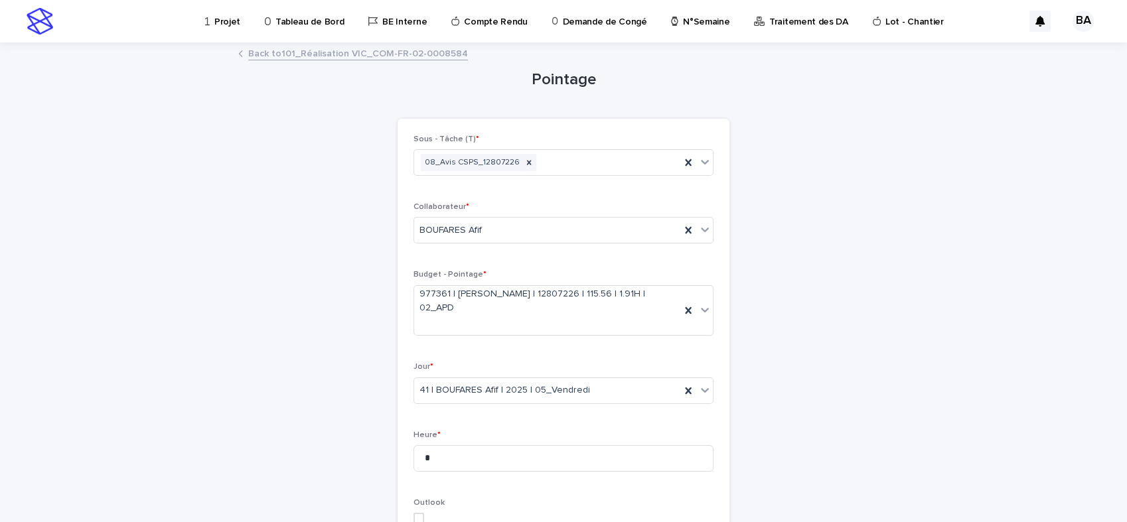
click at [581, 418] on div "Sous - Tâche (T) * 08_Avis CSPS_12807226 Collaborateur * [PERSON_NAME] Budget -…" at bounding box center [564, 483] width 300 height 696
click at [524, 163] on icon at bounding box center [528, 162] width 9 height 9
click at [297, 54] on link "Back to 101_Réalisation VIC_COM-FR-02-0008584" at bounding box center [358, 52] width 220 height 15
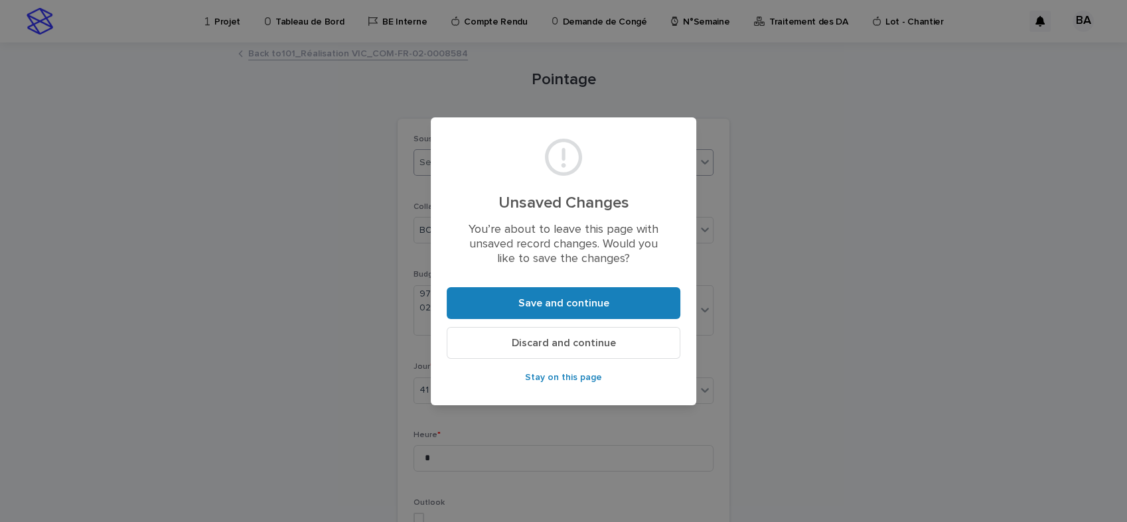
click at [565, 342] on span "Discard and continue" at bounding box center [564, 343] width 104 height 11
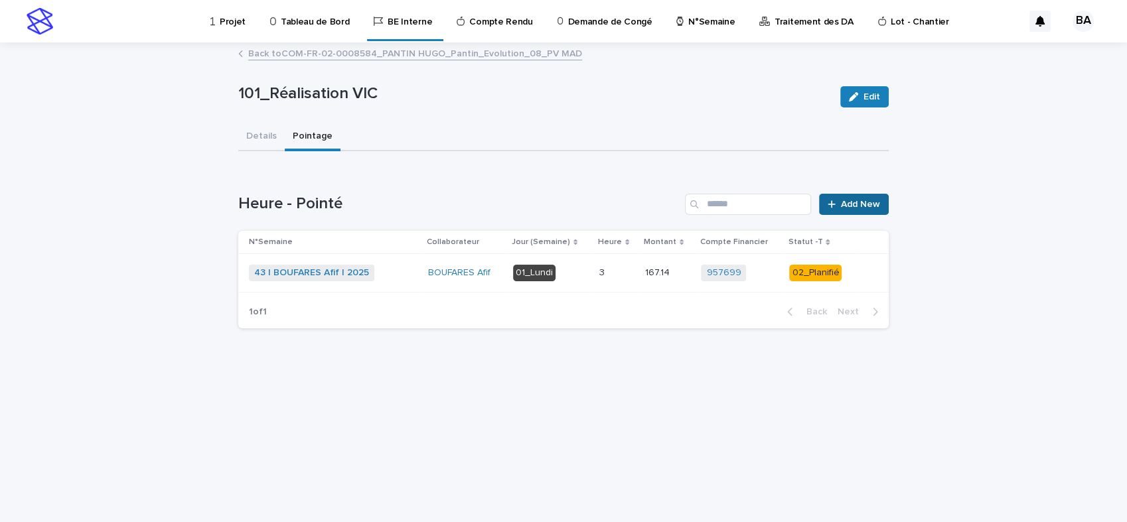
click at [850, 202] on span "Add New" at bounding box center [860, 204] width 39 height 9
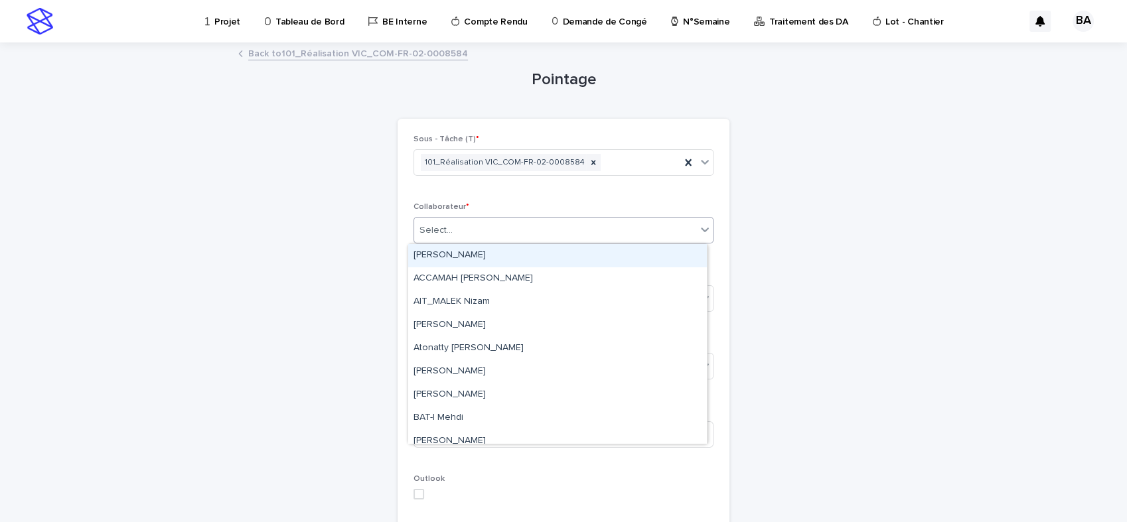
click at [686, 234] on div "Select..." at bounding box center [555, 231] width 282 height 22
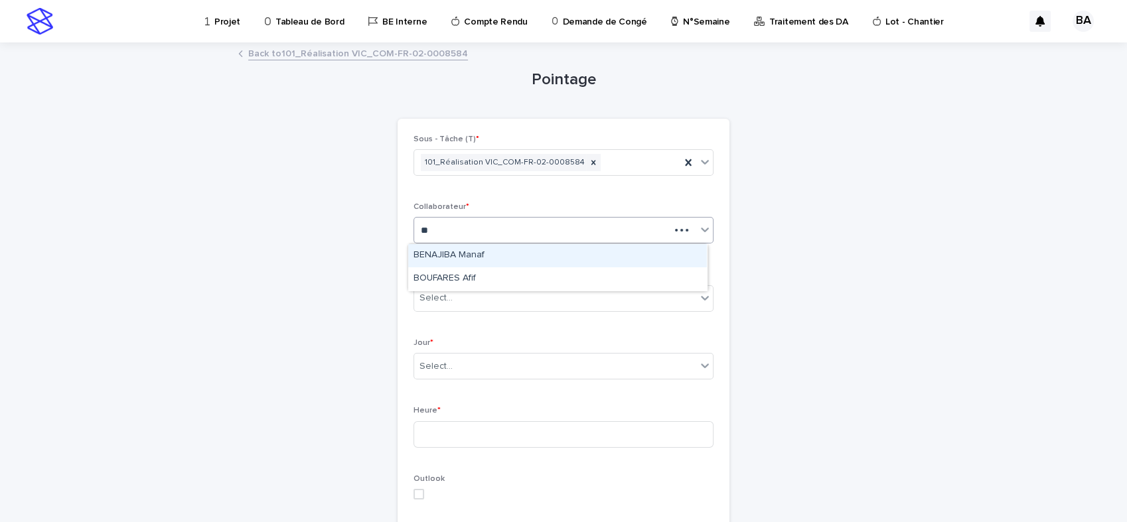
type input "***"
click at [457, 252] on div "BOUFARES Afif" at bounding box center [557, 255] width 299 height 23
click at [449, 304] on div "Select..." at bounding box center [555, 298] width 282 height 22
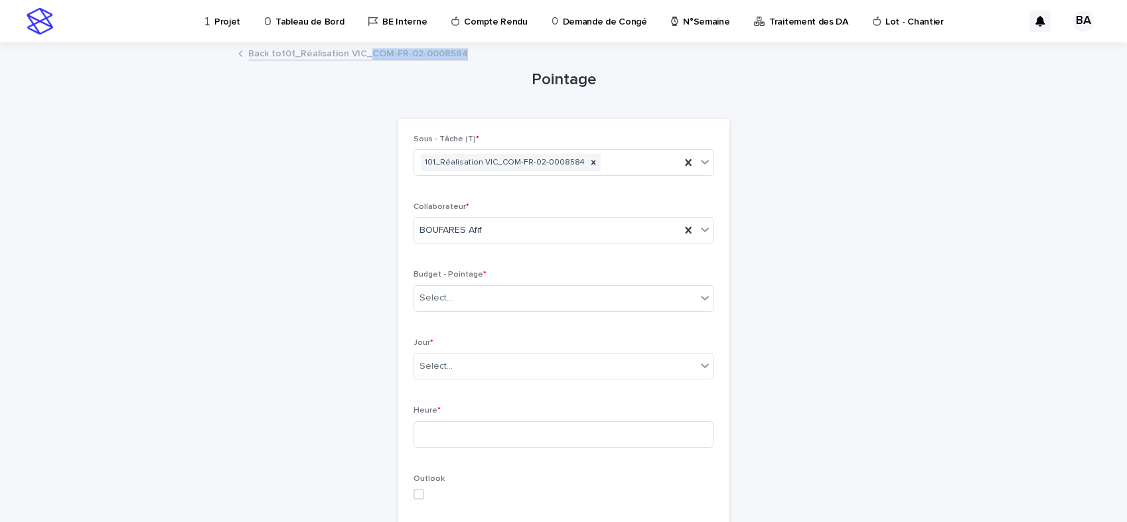
drag, startPoint x: 463, startPoint y: 59, endPoint x: 363, endPoint y: 62, distance: 100.3
click at [363, 62] on div "Back to 101_Réalisation VIC_COM-FR-02-0008584" at bounding box center [564, 54] width 664 height 19
copy link "COM-FR-02-0008584"
click at [449, 293] on div "Select..." at bounding box center [555, 298] width 282 height 22
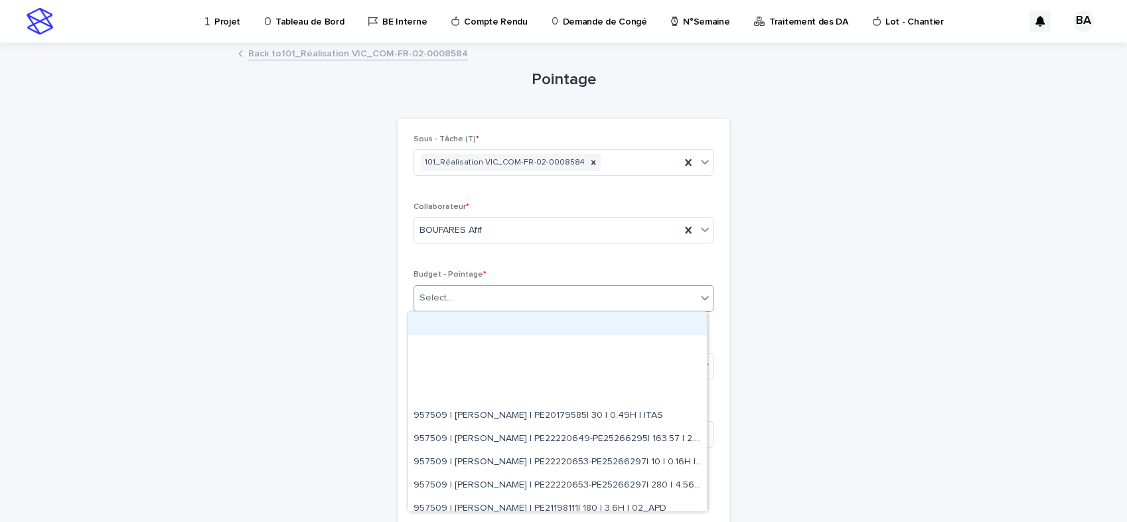
paste input "**********"
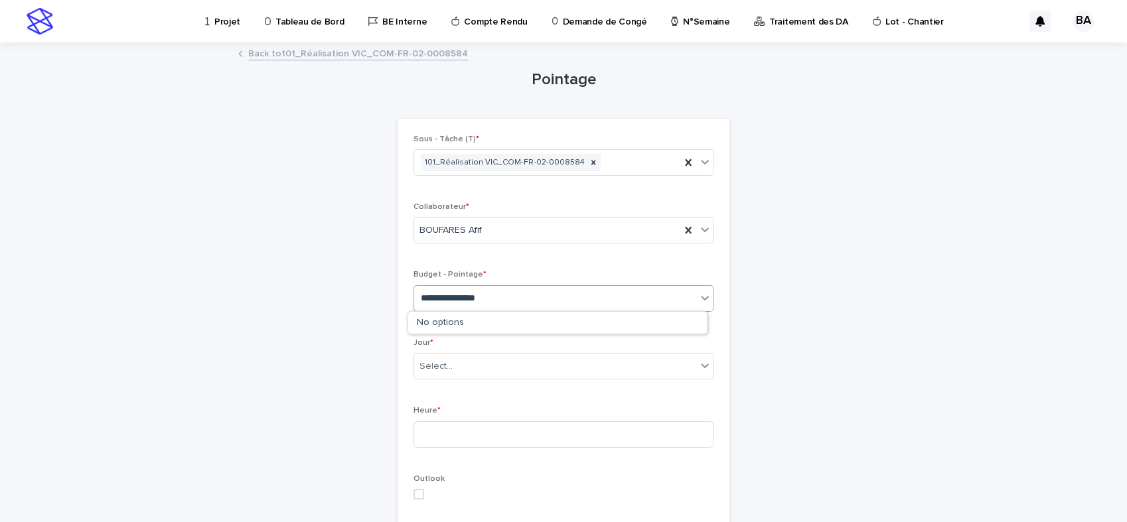
type input "**********"
click at [366, 50] on link "Back to 101_Réalisation VIC_COM-FR-02-0008584" at bounding box center [358, 52] width 220 height 15
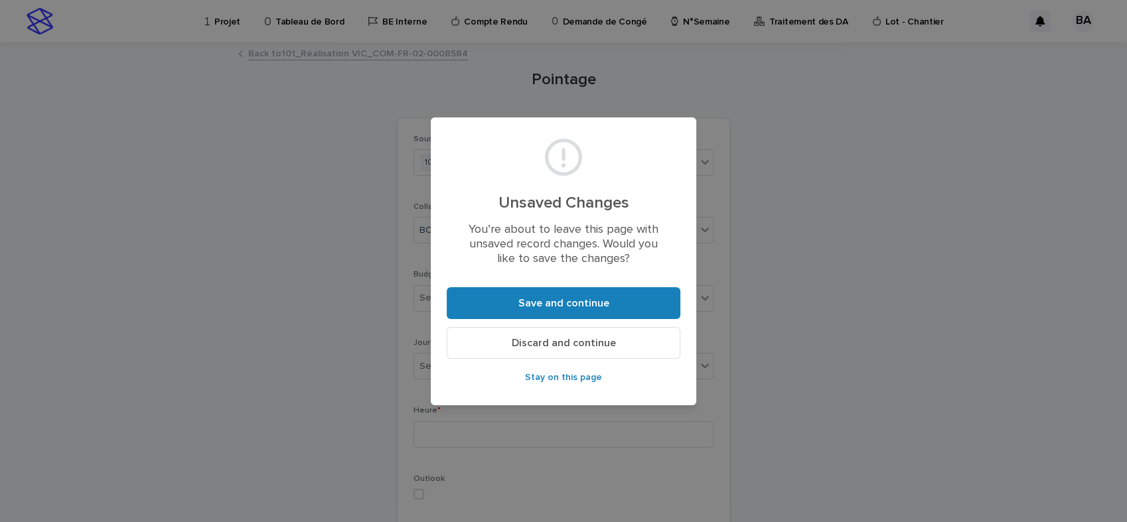
click at [573, 344] on span "Discard and continue" at bounding box center [564, 343] width 104 height 11
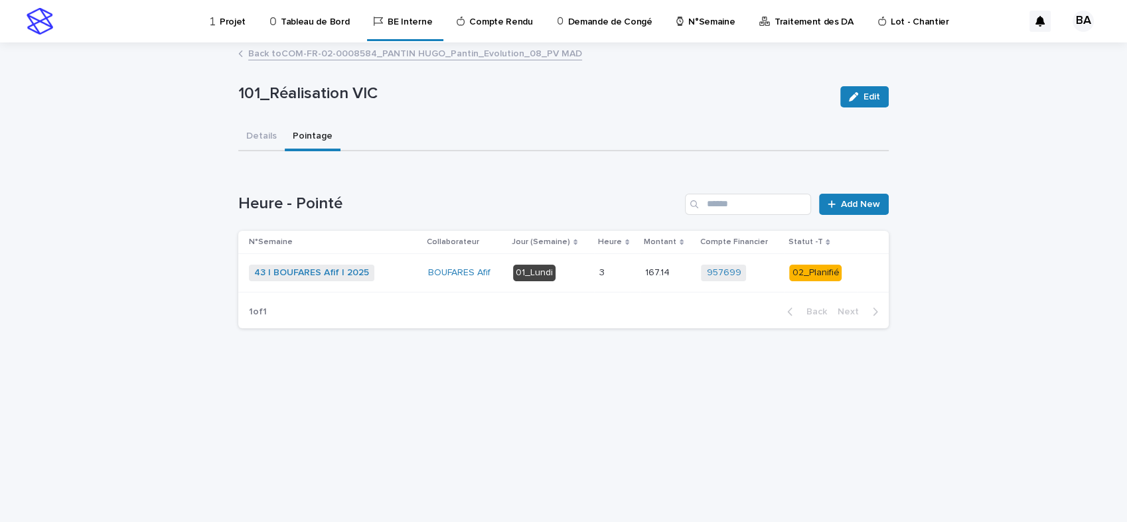
click at [298, 52] on link "Back to COM-FR-02-0008584_PANTIN HUGO_Pantin_Evolution_08_PV MAD" at bounding box center [415, 52] width 334 height 15
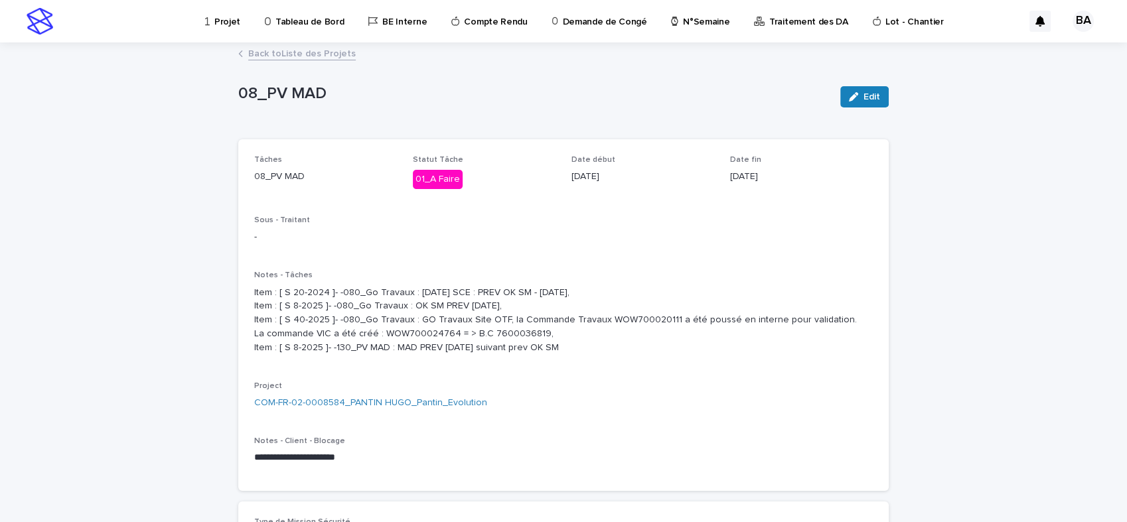
click at [277, 53] on link "Back to Liste des Projets" at bounding box center [302, 52] width 108 height 15
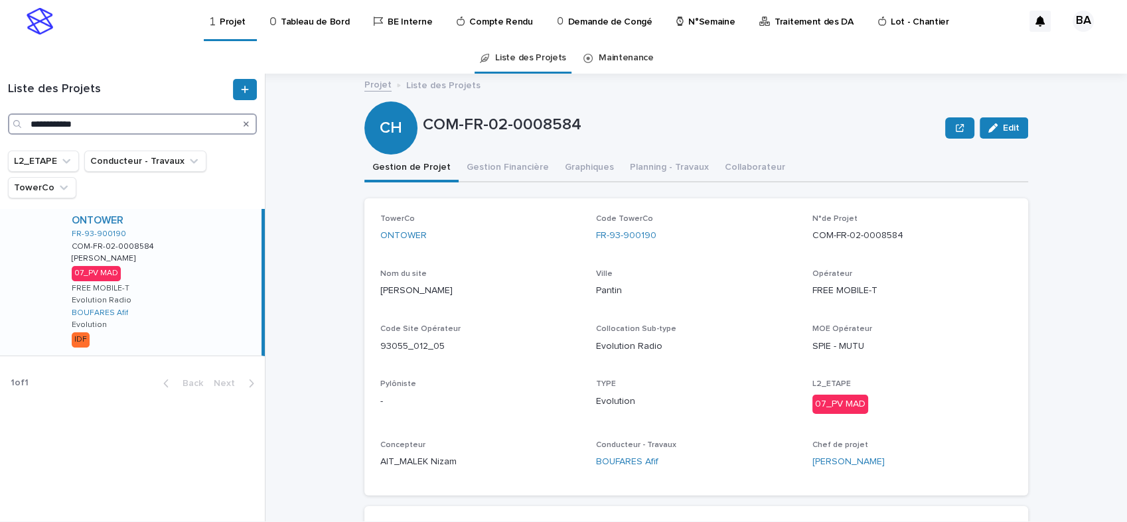
click at [134, 117] on input "**********" at bounding box center [132, 124] width 249 height 21
click at [133, 117] on input "**********" at bounding box center [132, 124] width 249 height 21
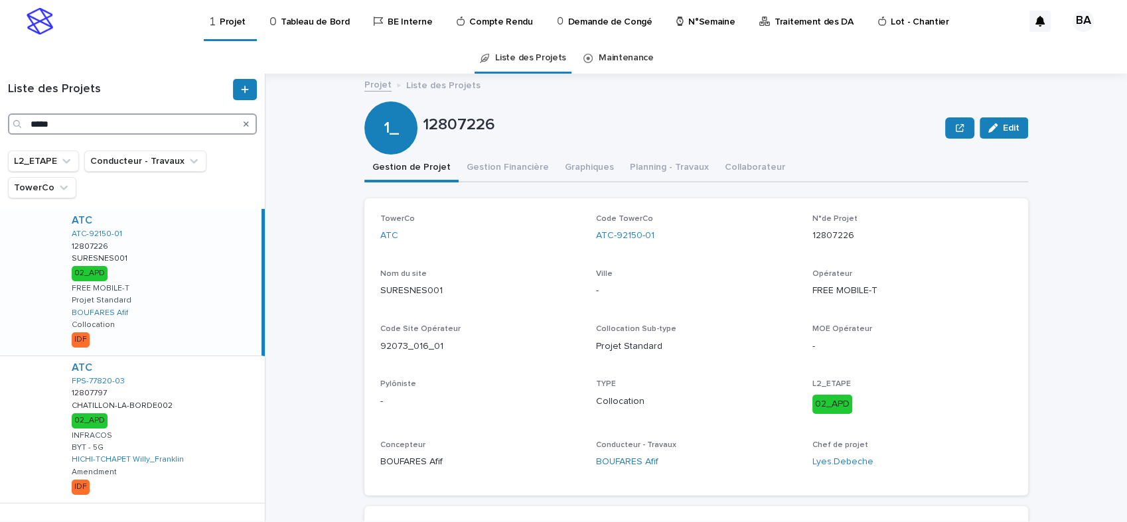
type input "*****"
click at [159, 257] on div "ATC ATC-92150-01 12807226 12807226 SURESNES001 SURESNES001 02_APD FREE MOBILE-T…" at bounding box center [161, 282] width 200 height 147
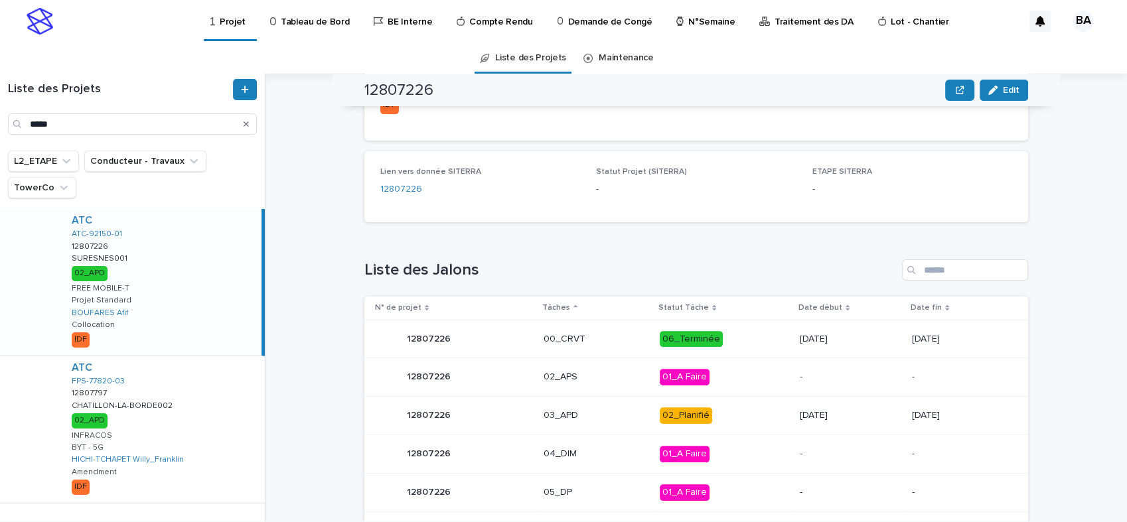
scroll to position [589, 0]
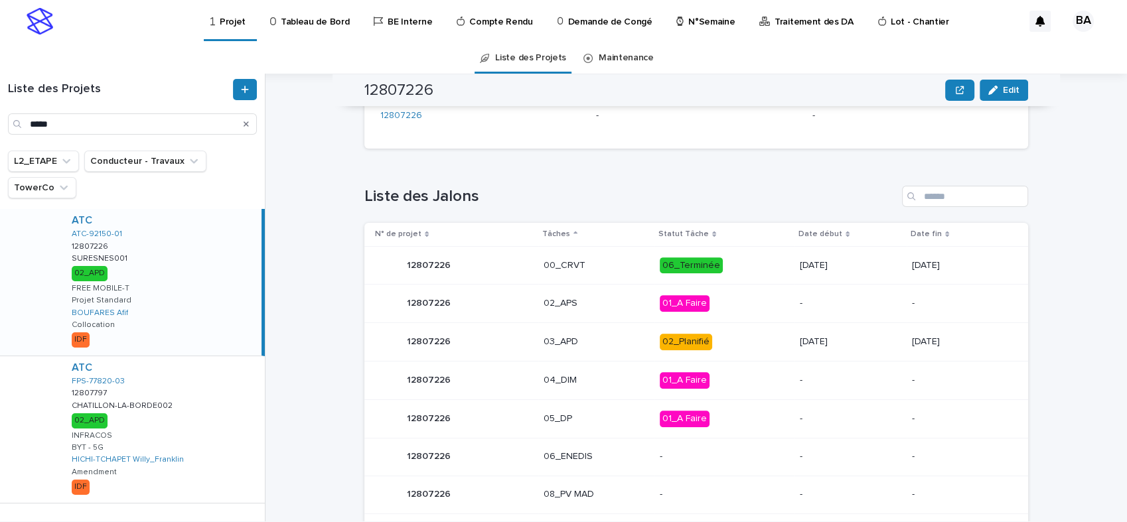
click at [487, 342] on div "12807226 12807226" at bounding box center [454, 342] width 158 height 27
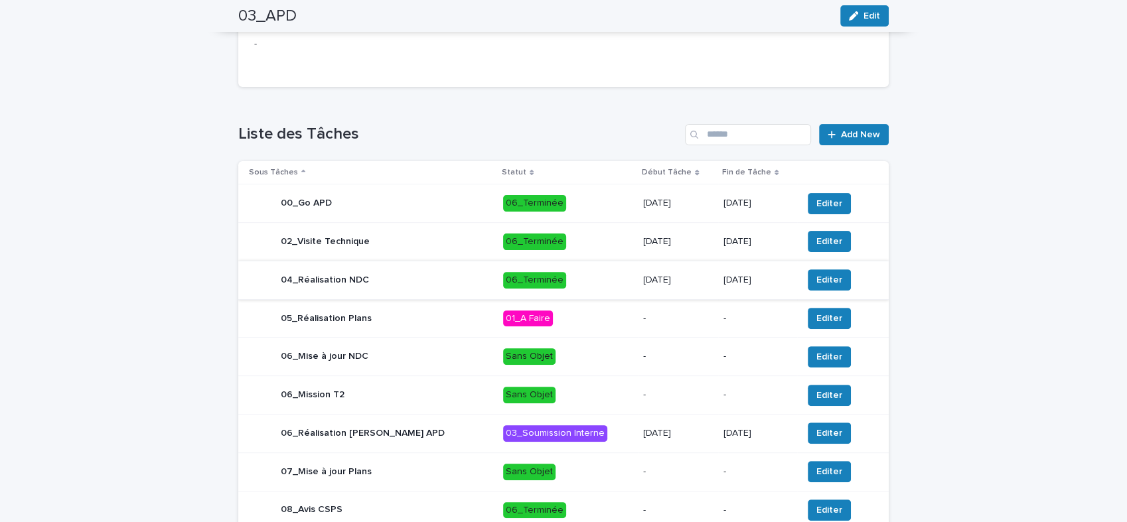
scroll to position [442, 0]
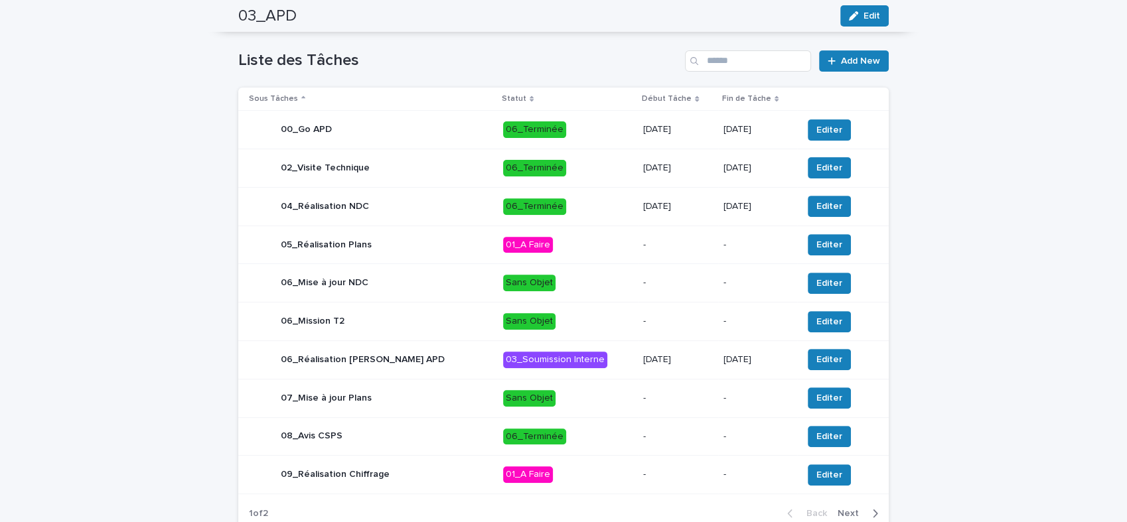
click at [421, 475] on div "09_Réalisation Chiffrage" at bounding box center [371, 475] width 244 height 27
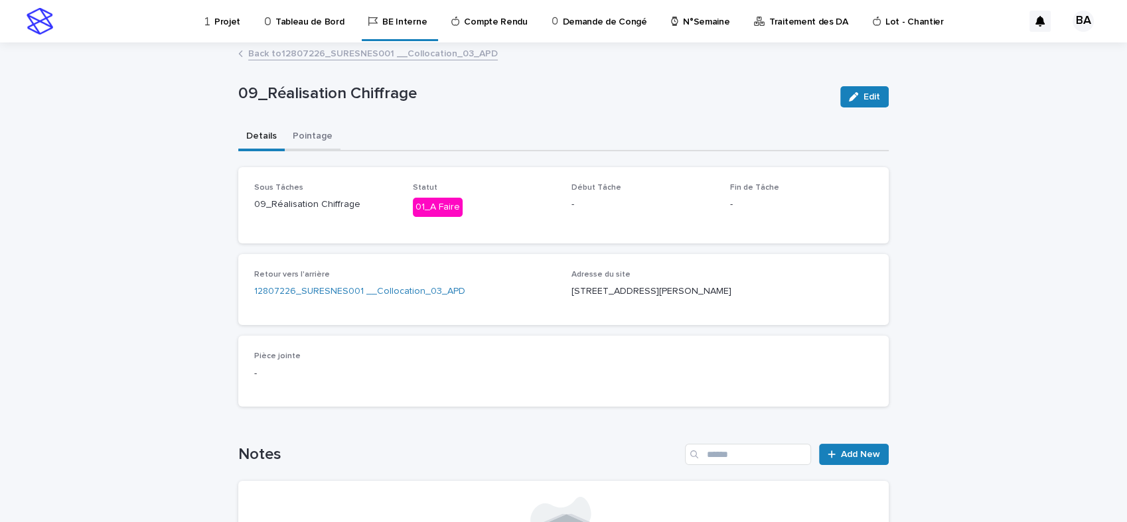
click at [312, 137] on button "Pointage" at bounding box center [313, 137] width 56 height 28
